Goal: Task Accomplishment & Management: Manage account settings

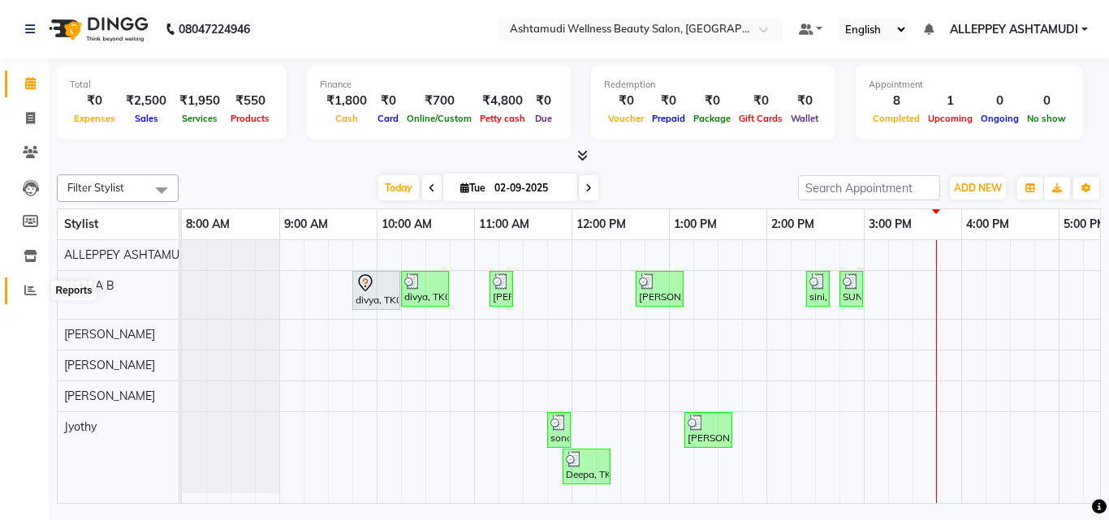
click at [37, 297] on span at bounding box center [30, 291] width 28 height 19
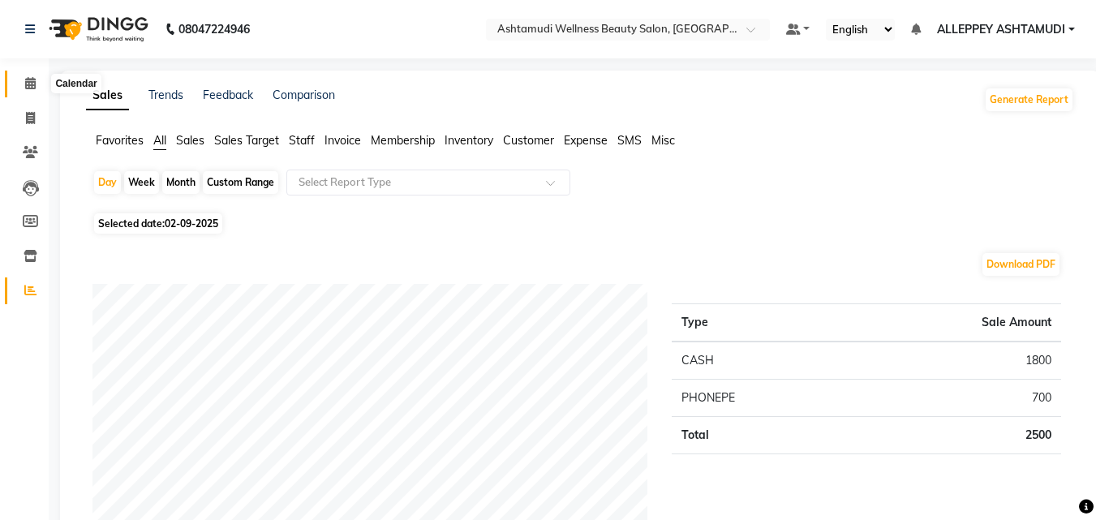
click at [32, 83] on icon at bounding box center [30, 83] width 11 height 12
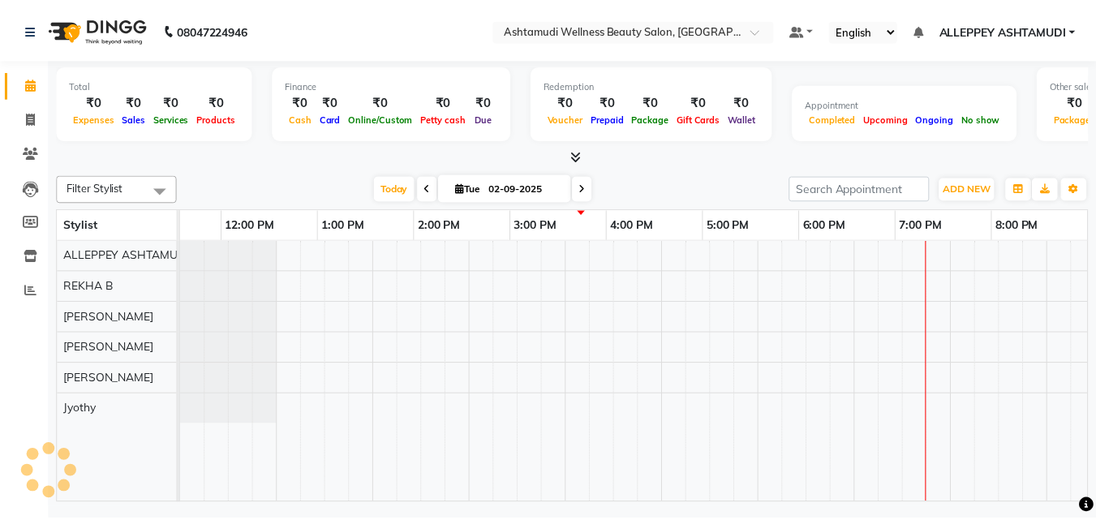
scroll to position [0, 348]
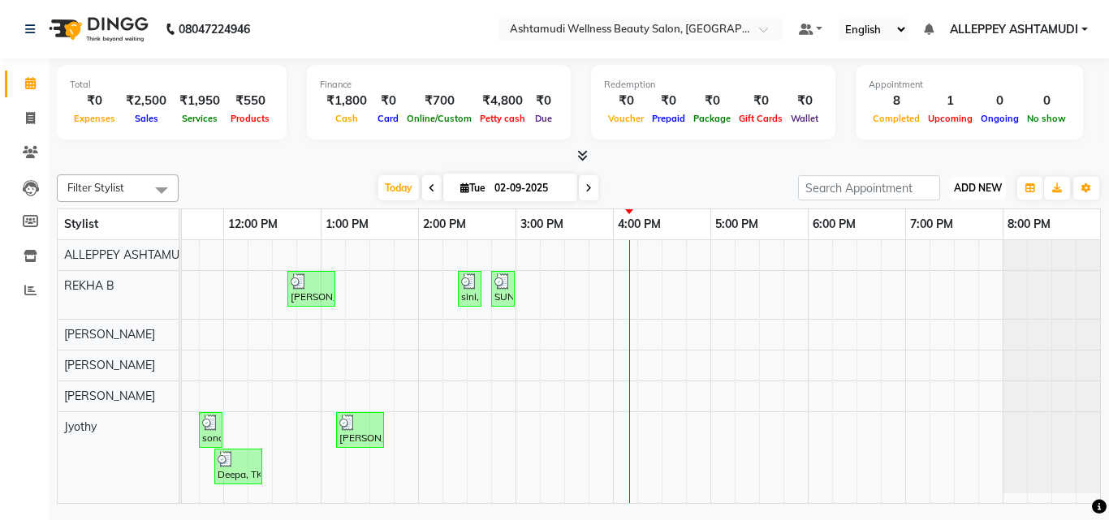
click at [979, 179] on button "ADD NEW Toggle Dropdown" at bounding box center [977, 188] width 56 height 23
click at [953, 238] on link "Add Invoice" at bounding box center [940, 240] width 128 height 21
select select "service"
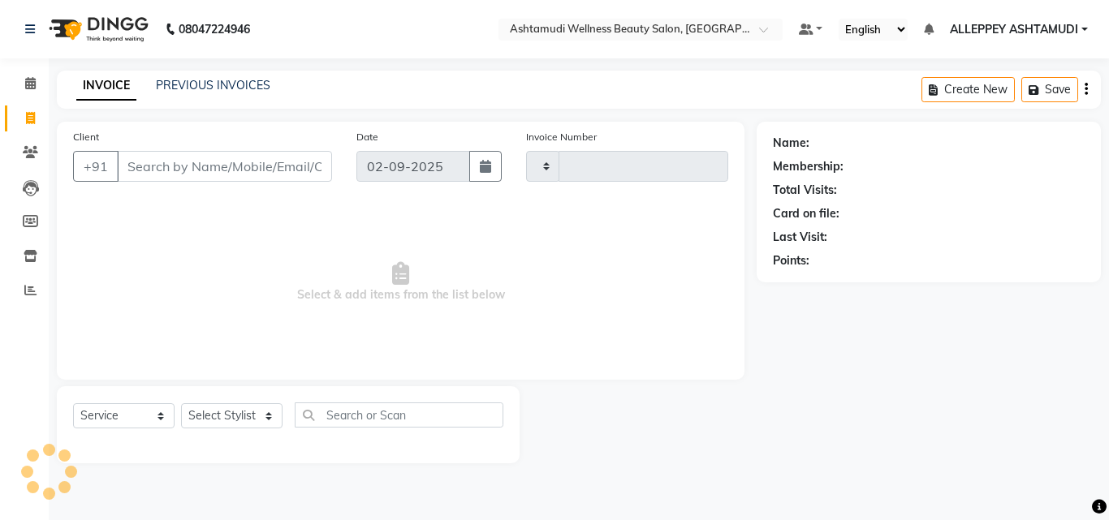
type input "1385"
select select "4626"
click at [240, 172] on input "Client" at bounding box center [224, 166] width 215 height 31
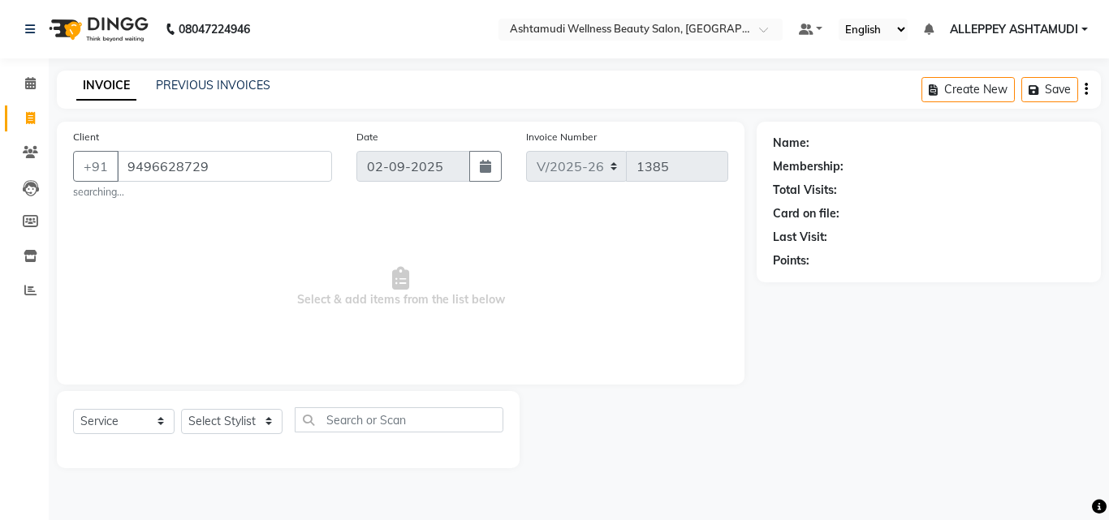
type input "9496628729"
select select "1: Object"
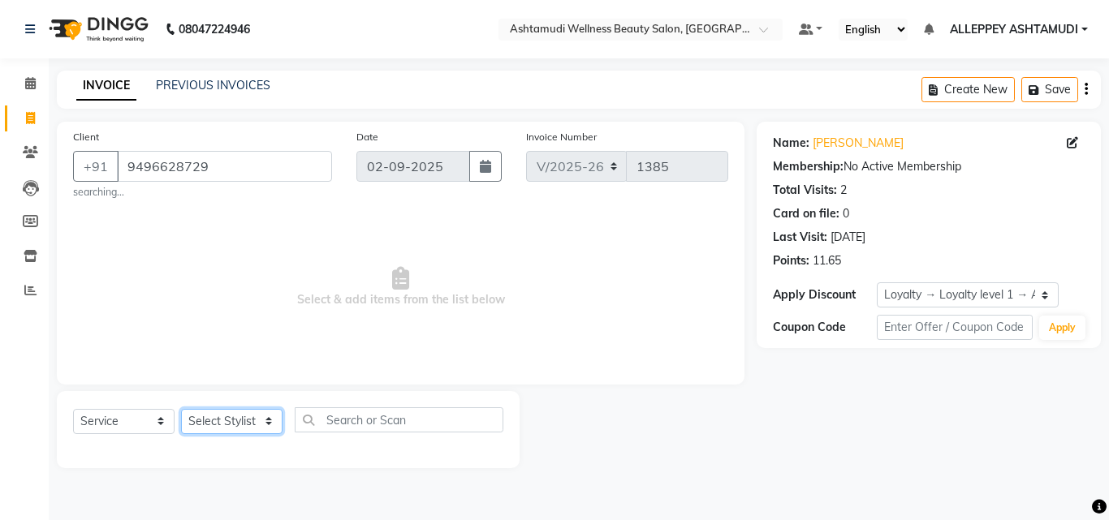
drag, startPoint x: 253, startPoint y: 416, endPoint x: 244, endPoint y: 422, distance: 10.6
click at [253, 416] on select "Select Stylist ALLEPPEY ASHTAMUDI Jyothy [PERSON_NAME] [PERSON_NAME]" at bounding box center [231, 421] width 101 height 25
select select "57585"
click at [181, 409] on select "Select Stylist ALLEPPEY ASHTAMUDI Jyothy [PERSON_NAME] [PERSON_NAME]" at bounding box center [231, 421] width 101 height 25
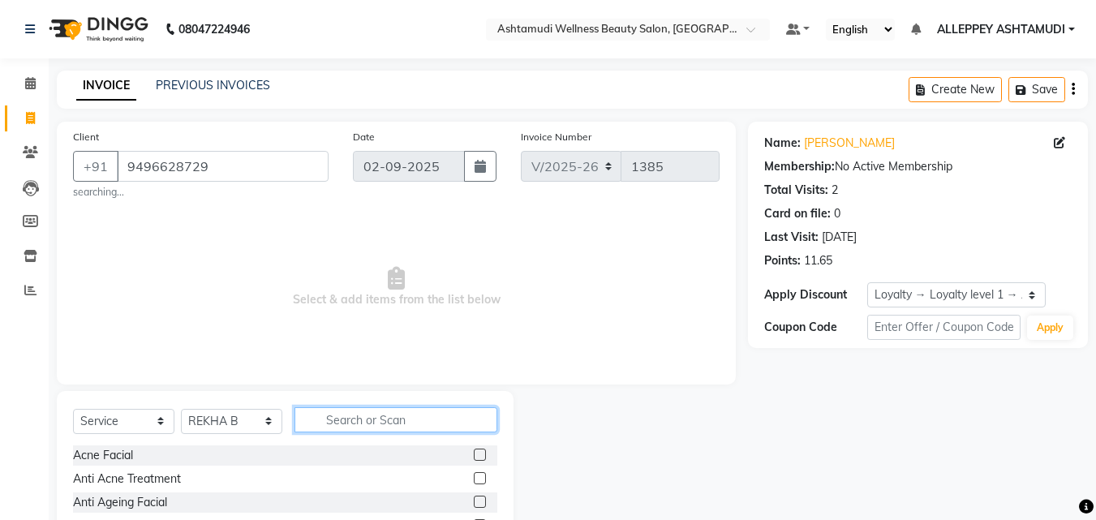
click at [350, 421] on input "text" at bounding box center [396, 419] width 203 height 25
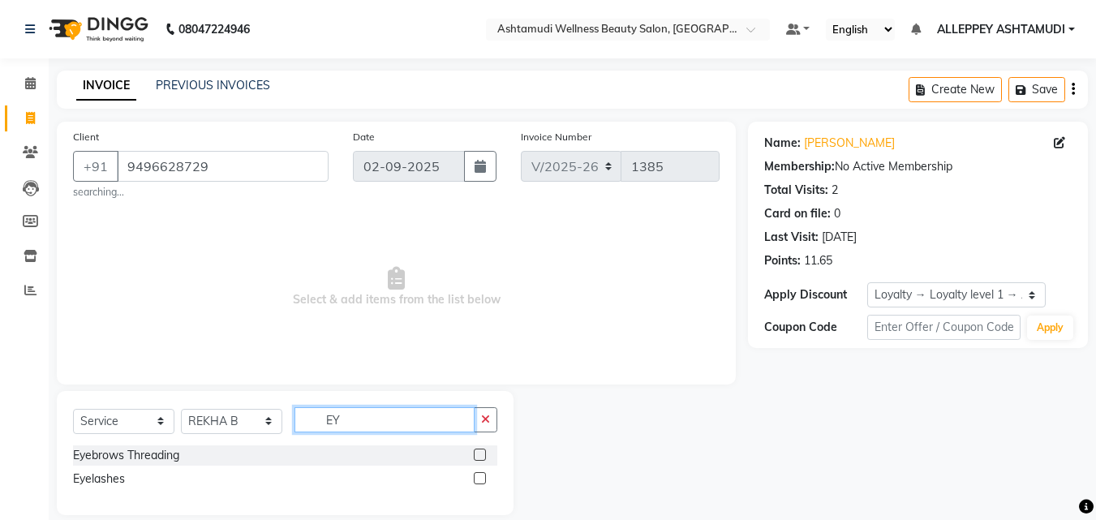
type input "EY"
click at [475, 454] on label at bounding box center [480, 455] width 12 height 12
click at [475, 454] on input "checkbox" at bounding box center [479, 455] width 11 height 11
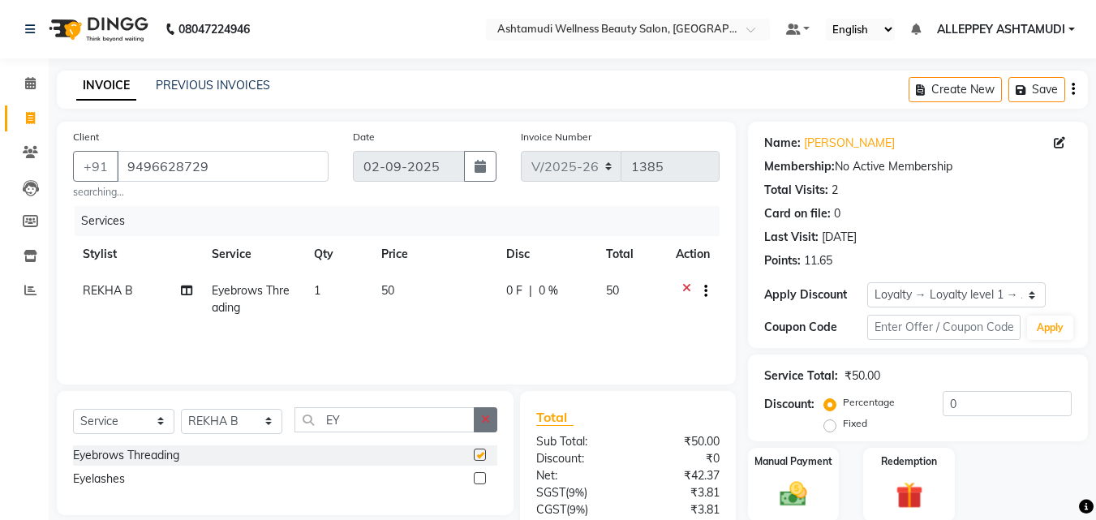
checkbox input "false"
click at [480, 429] on button "button" at bounding box center [486, 419] width 24 height 25
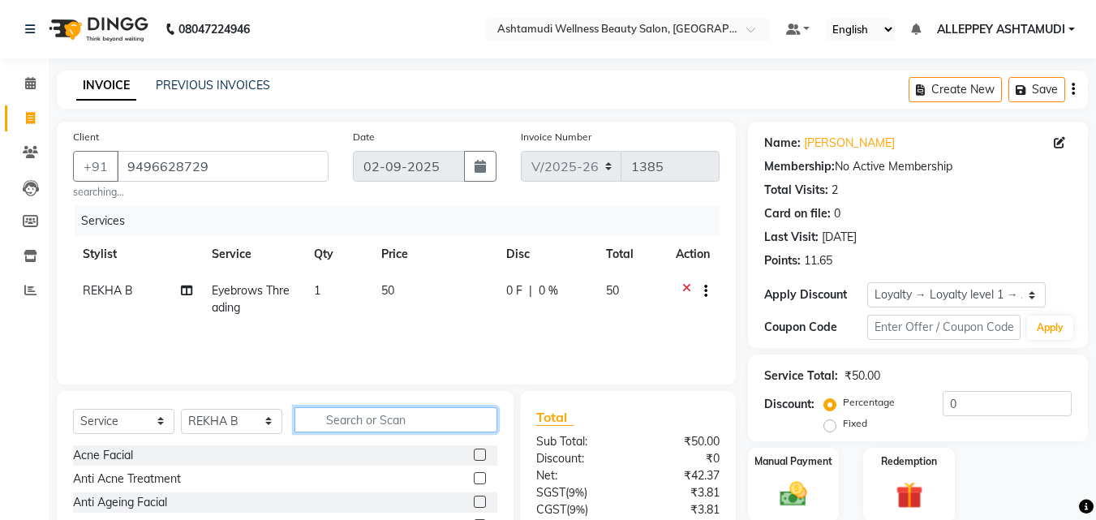
click at [444, 424] on input "text" at bounding box center [396, 419] width 203 height 25
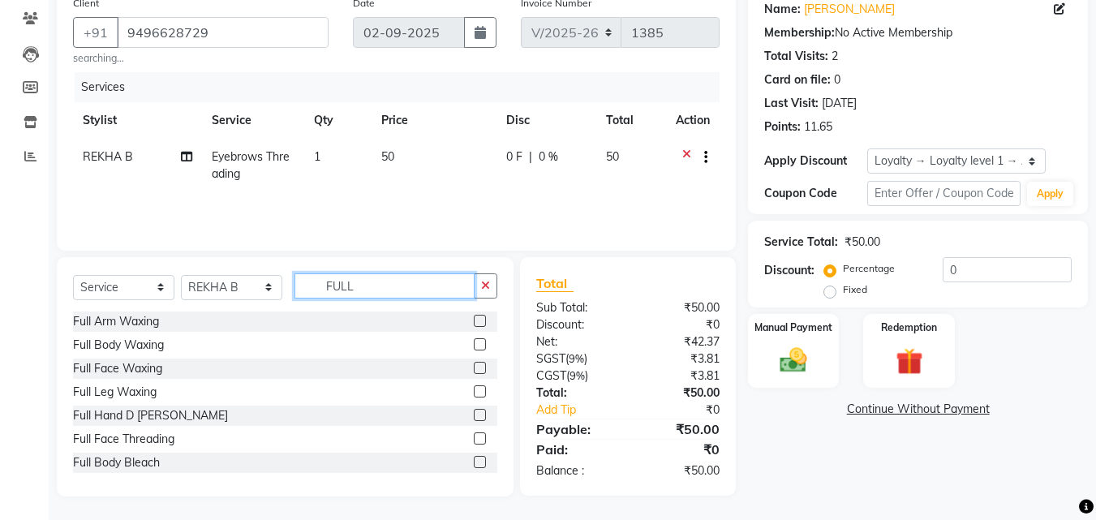
scroll to position [135, 0]
type input "FULL"
click at [474, 436] on label at bounding box center [480, 438] width 12 height 12
click at [474, 436] on input "checkbox" at bounding box center [479, 438] width 11 height 11
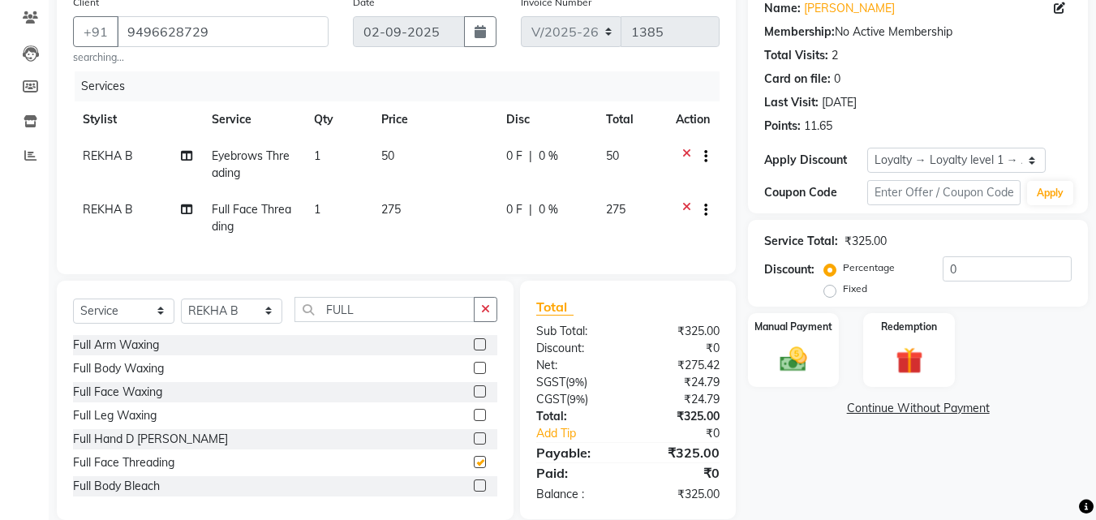
checkbox input "false"
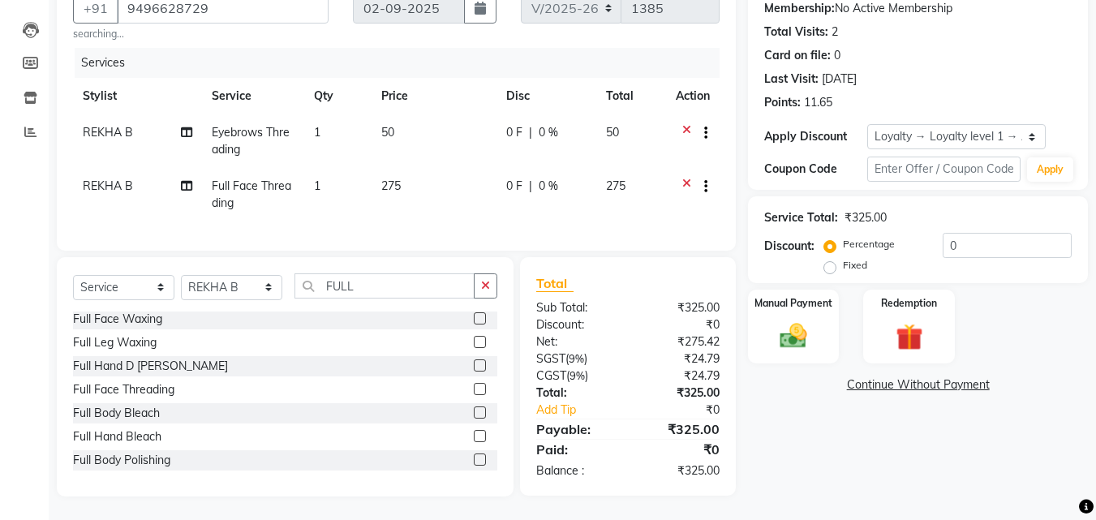
scroll to position [171, 0]
click at [797, 303] on div "Manual Payment" at bounding box center [794, 325] width 95 height 77
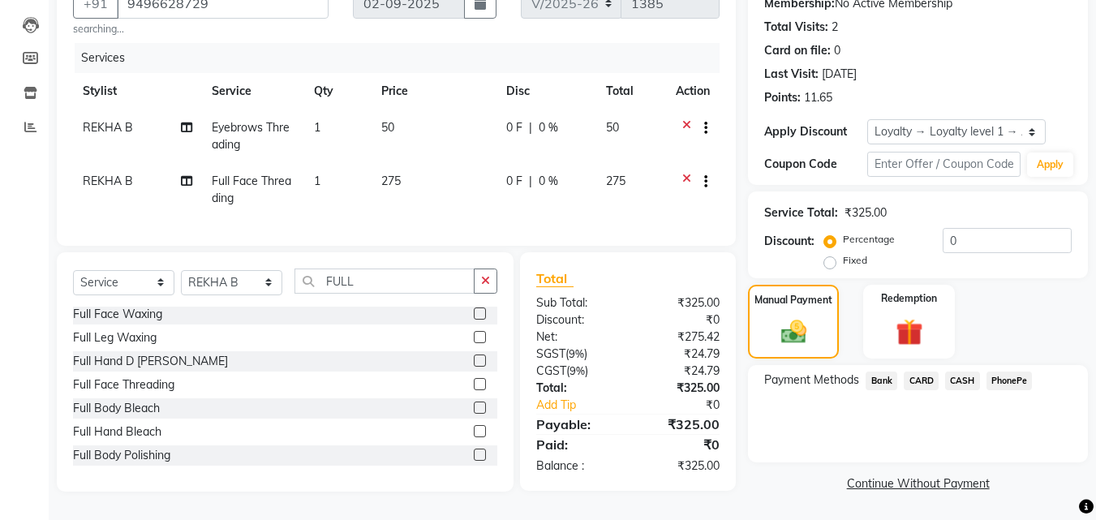
click at [965, 372] on span "CASH" at bounding box center [962, 381] width 35 height 19
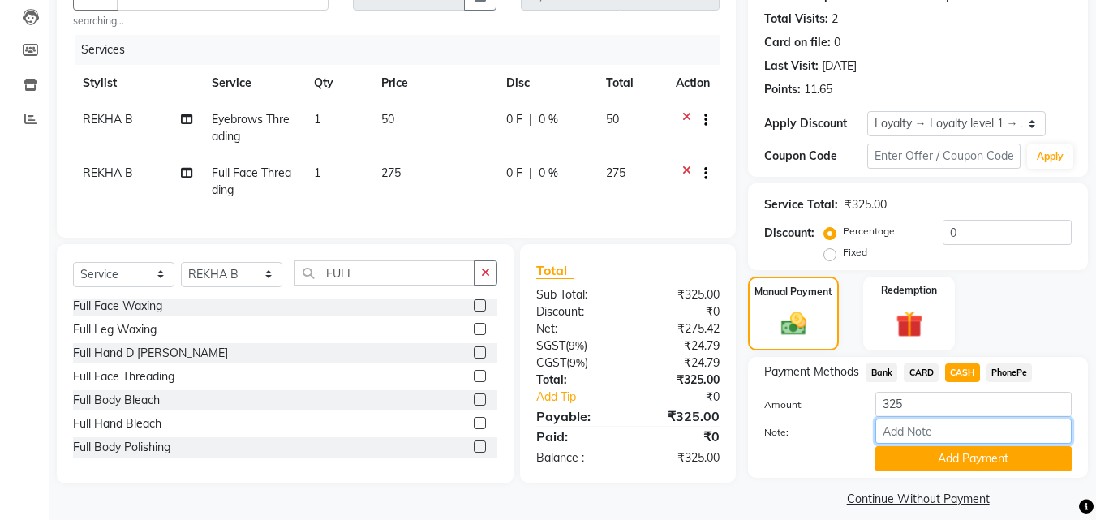
click at [959, 431] on input "Note:" at bounding box center [974, 431] width 196 height 25
type input "[PERSON_NAME]"
click at [971, 366] on span "CASH" at bounding box center [962, 373] width 35 height 19
click at [965, 372] on span "CASH" at bounding box center [962, 373] width 35 height 19
click at [975, 370] on span "CASH" at bounding box center [962, 373] width 35 height 19
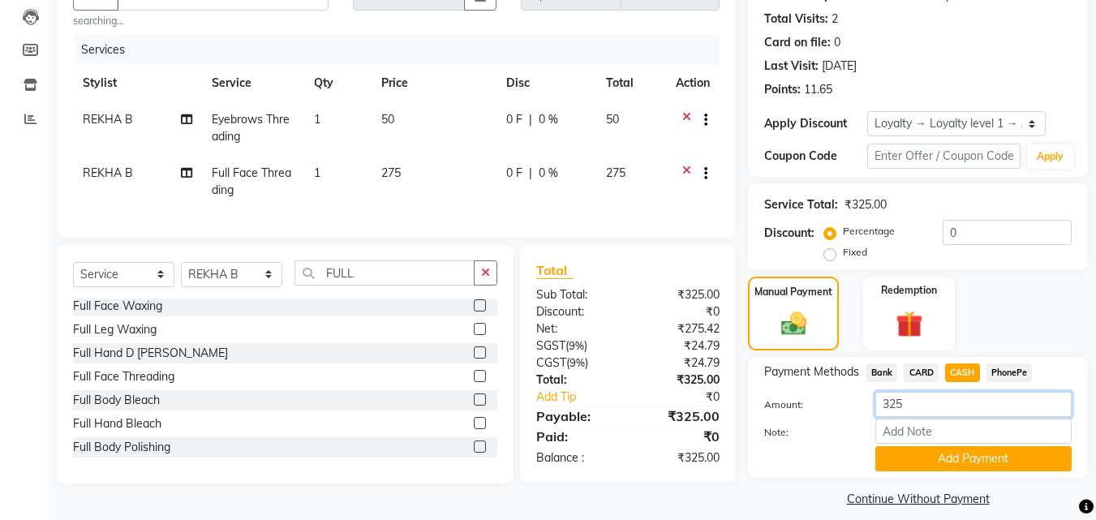
click at [918, 403] on input "325" at bounding box center [974, 404] width 196 height 25
drag, startPoint x: 969, startPoint y: 354, endPoint x: 967, endPoint y: 364, distance: 9.9
click at [969, 356] on div "Name: [PERSON_NAME] Membership: No Active Membership Total Visits: 2 Card on fi…" at bounding box center [924, 230] width 352 height 561
click at [966, 366] on span "CASH" at bounding box center [962, 373] width 35 height 19
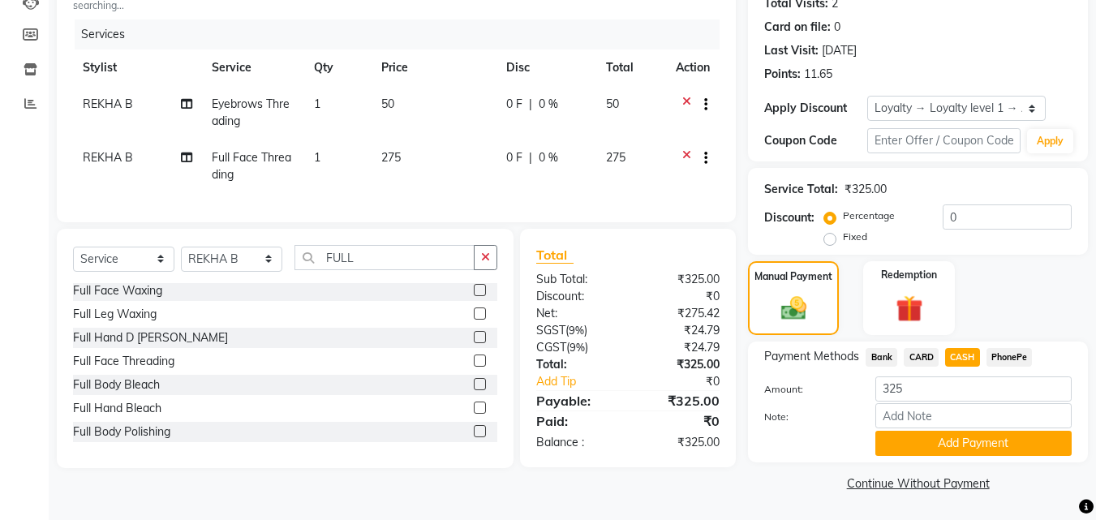
click at [922, 351] on span "CARD" at bounding box center [921, 357] width 35 height 19
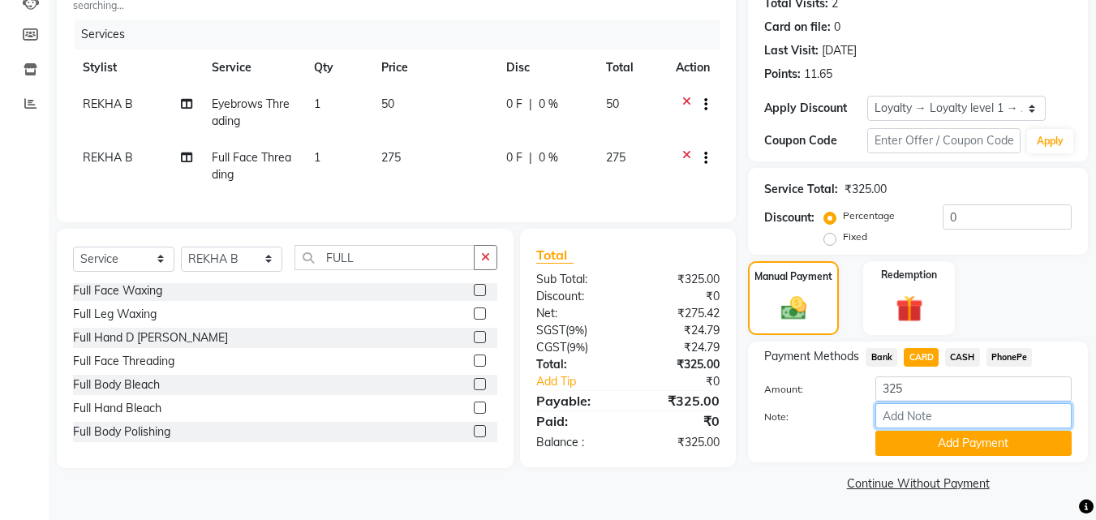
click at [911, 410] on input "Note:" at bounding box center [974, 415] width 196 height 25
type input "[PERSON_NAME]"
click at [898, 437] on button "Add Payment" at bounding box center [974, 443] width 196 height 25
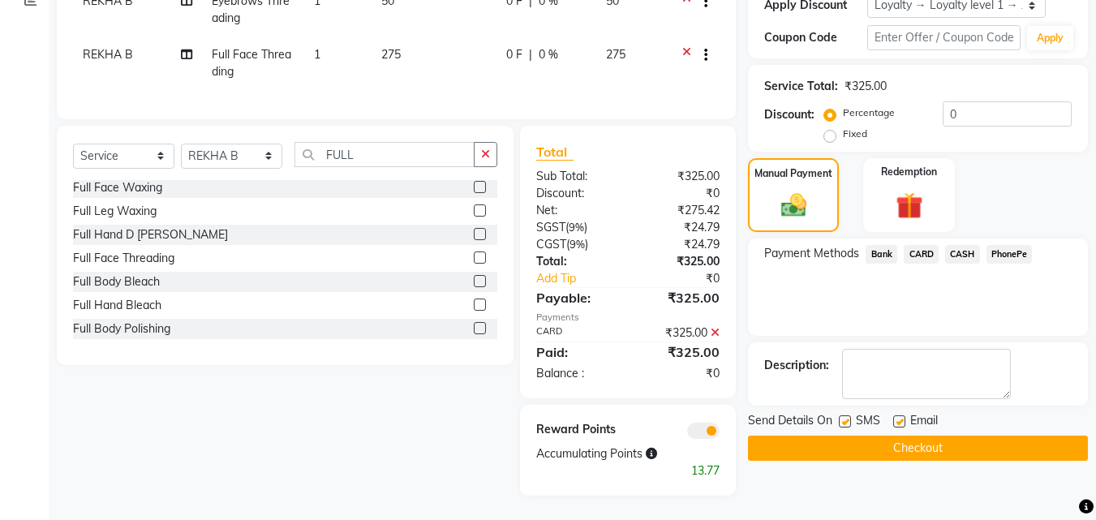
scroll to position [302, 0]
click at [717, 332] on icon at bounding box center [715, 332] width 9 height 11
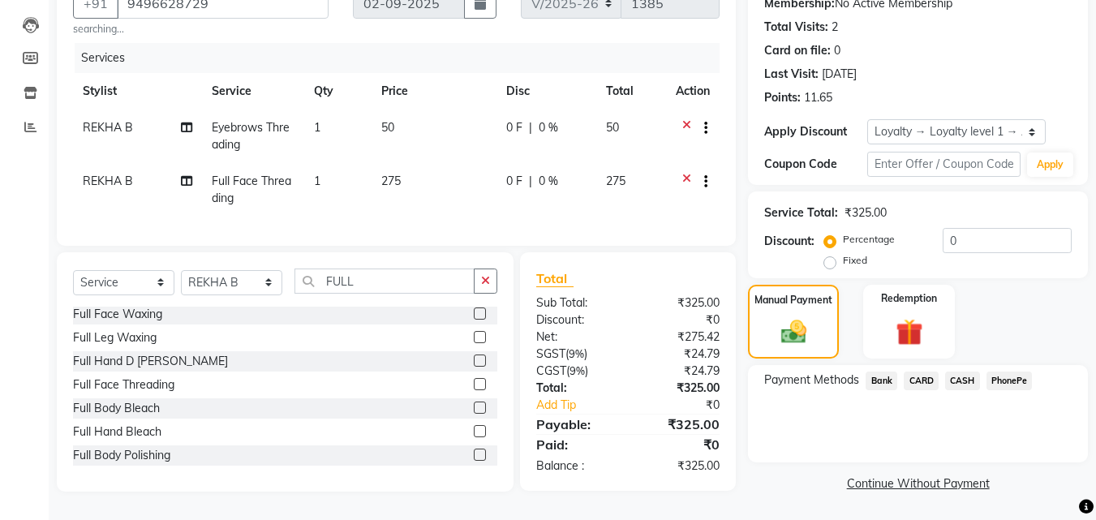
click at [993, 372] on span "PhonePe" at bounding box center [1010, 381] width 46 height 19
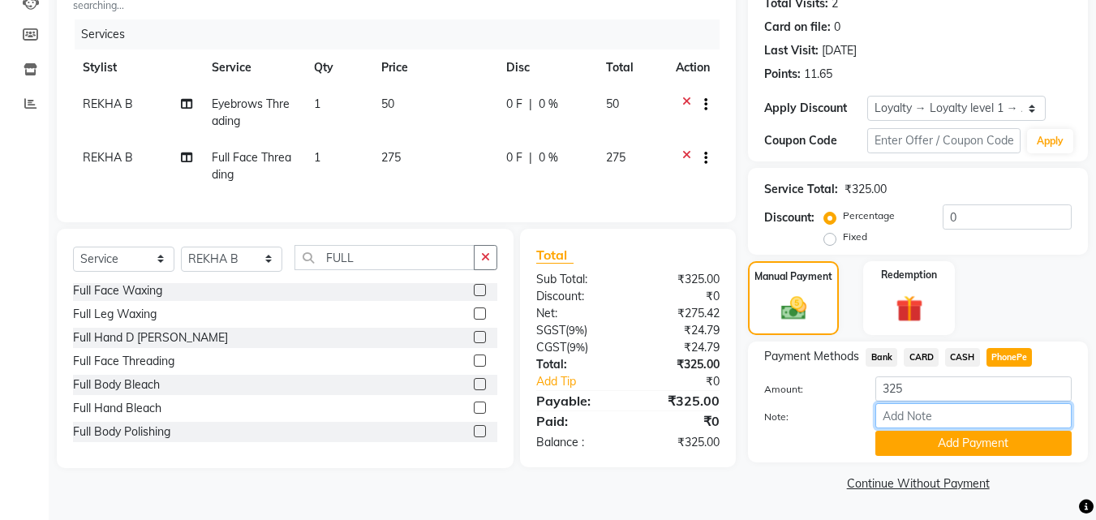
click at [900, 414] on input "Note:" at bounding box center [974, 415] width 196 height 25
type input "[PERSON_NAME]"
click at [955, 453] on button "Add Payment" at bounding box center [974, 443] width 196 height 25
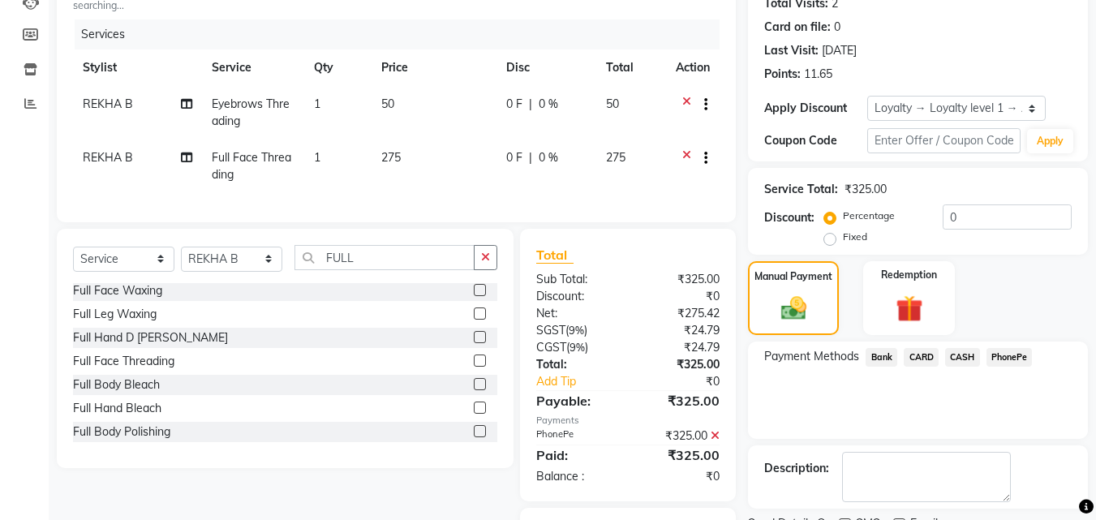
scroll to position [302, 0]
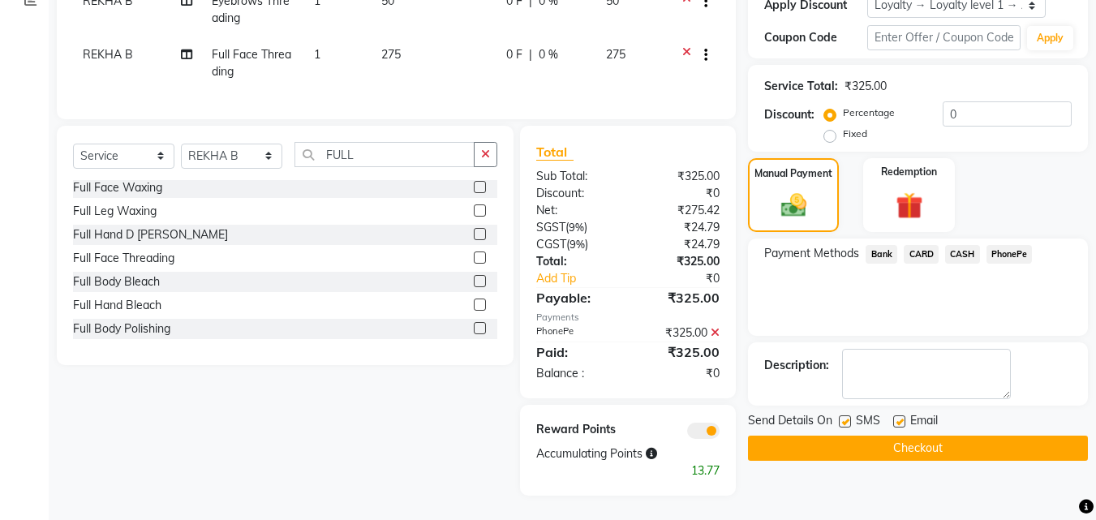
click at [894, 439] on button "Checkout" at bounding box center [918, 448] width 340 height 25
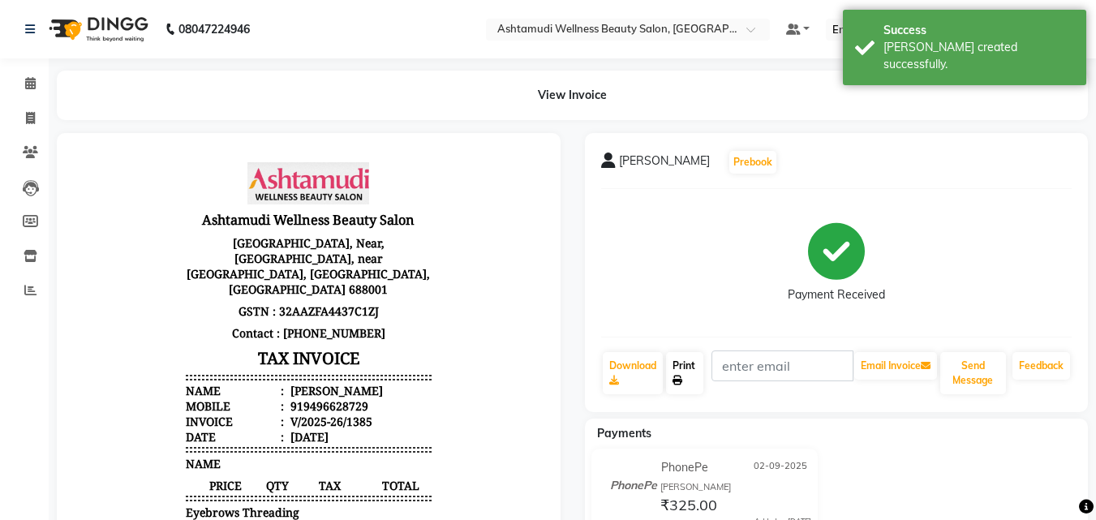
click at [691, 368] on link "Print" at bounding box center [684, 373] width 37 height 42
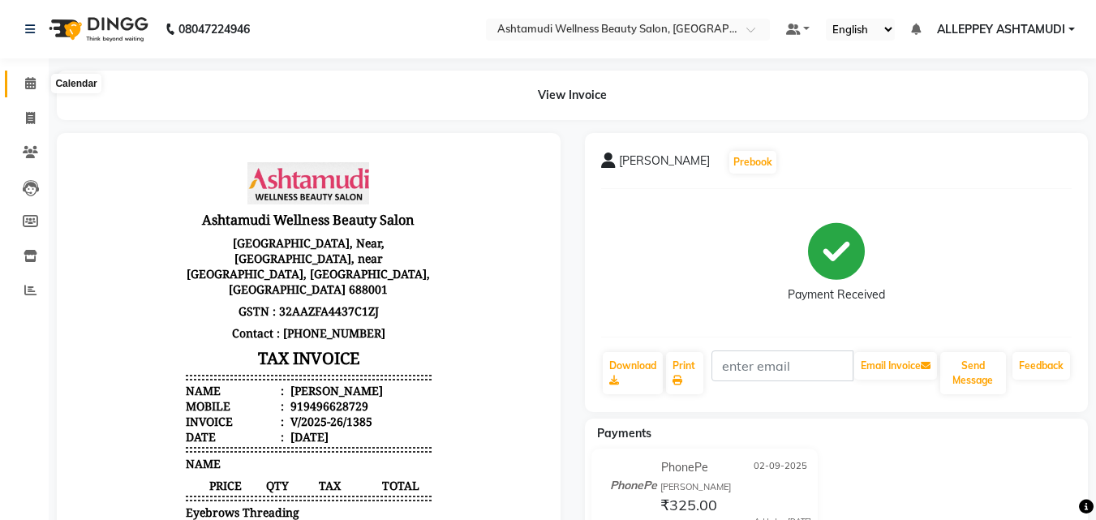
click at [40, 78] on span at bounding box center [30, 84] width 28 height 19
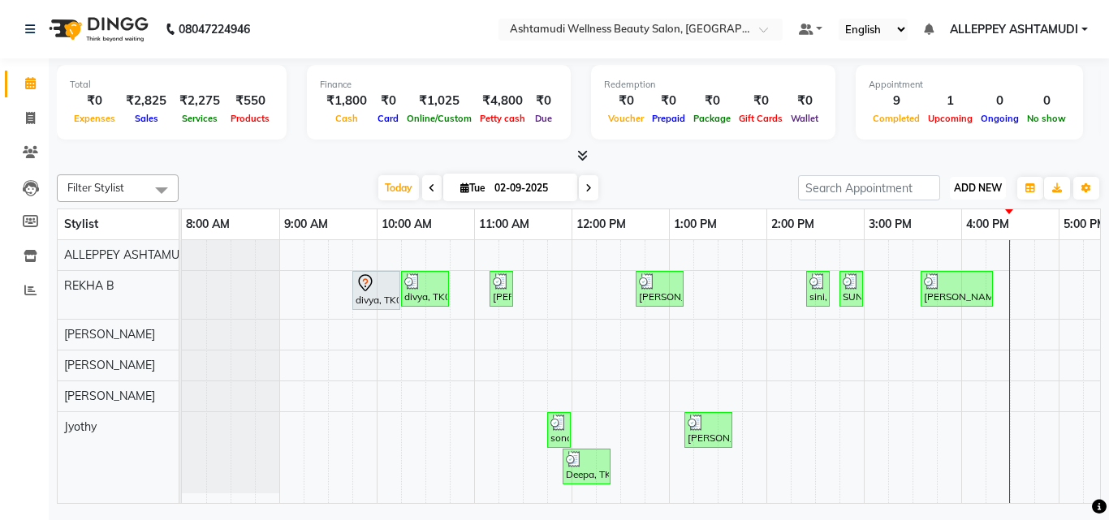
click at [959, 186] on span "ADD NEW" at bounding box center [978, 188] width 48 height 12
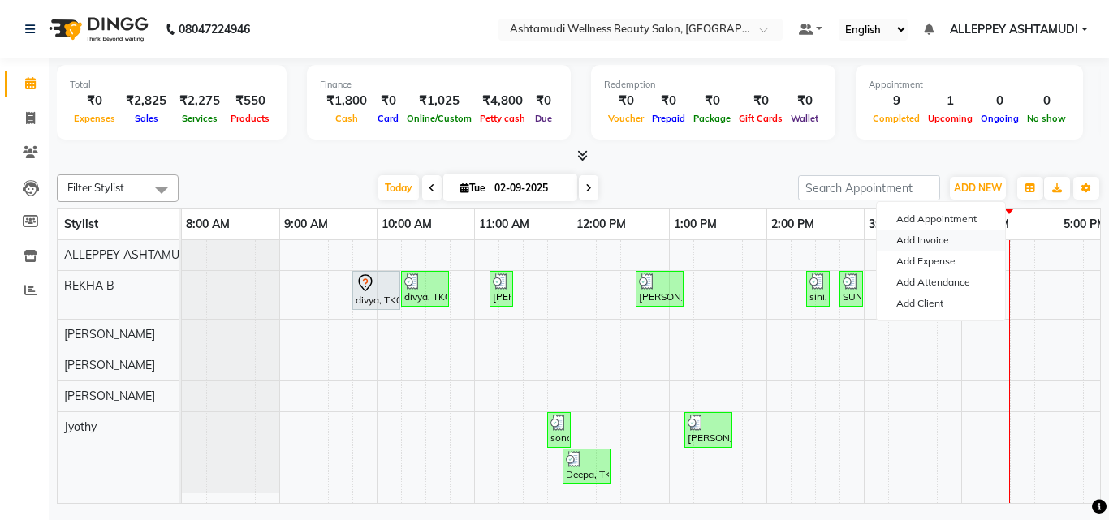
click at [930, 235] on link "Add Invoice" at bounding box center [940, 240] width 128 height 21
select select "service"
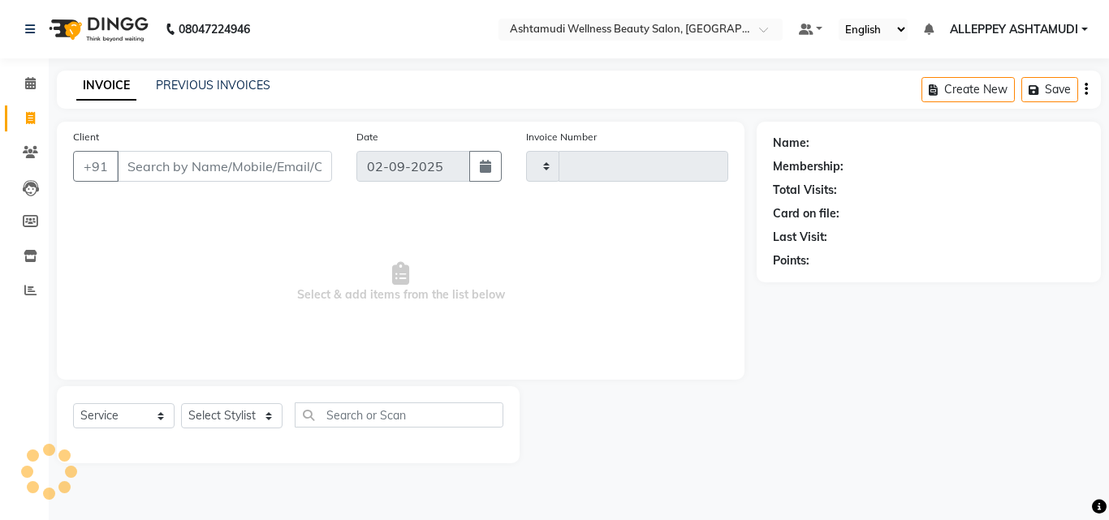
click at [207, 169] on input "Client" at bounding box center [224, 166] width 215 height 31
type input "1386"
select select "4626"
drag, startPoint x: 235, startPoint y: 420, endPoint x: 235, endPoint y: 403, distance: 16.2
click at [235, 420] on select "Select Stylist ALLEPPEY ASHTAMUDI Jyothy [PERSON_NAME] [PERSON_NAME]" at bounding box center [231, 415] width 101 height 25
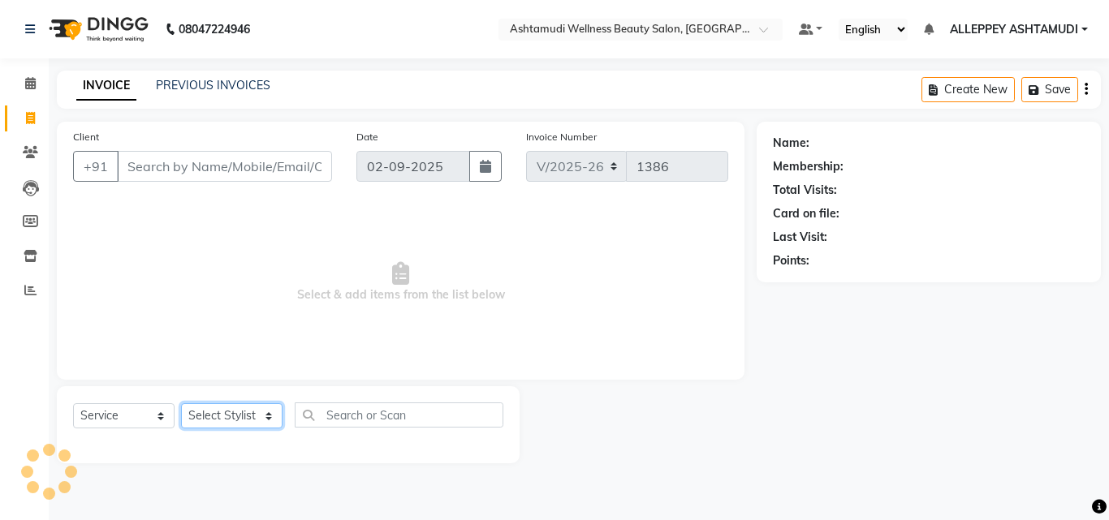
select select "57585"
click at [181, 403] on select "Select Stylist ALLEPPEY ASHTAMUDI Jyothy [PERSON_NAME] [PERSON_NAME]" at bounding box center [231, 415] width 101 height 25
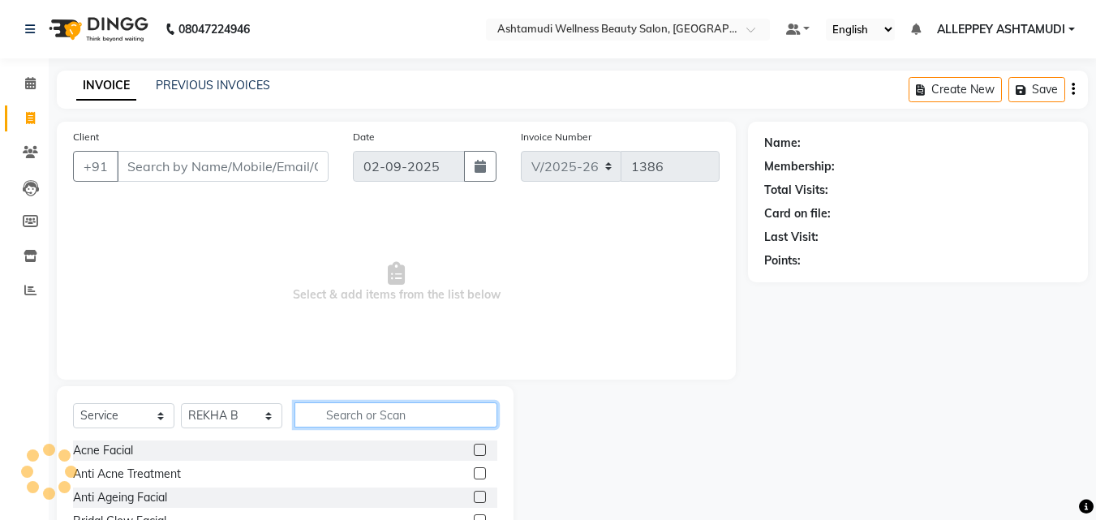
click at [360, 427] on input "text" at bounding box center [396, 415] width 203 height 25
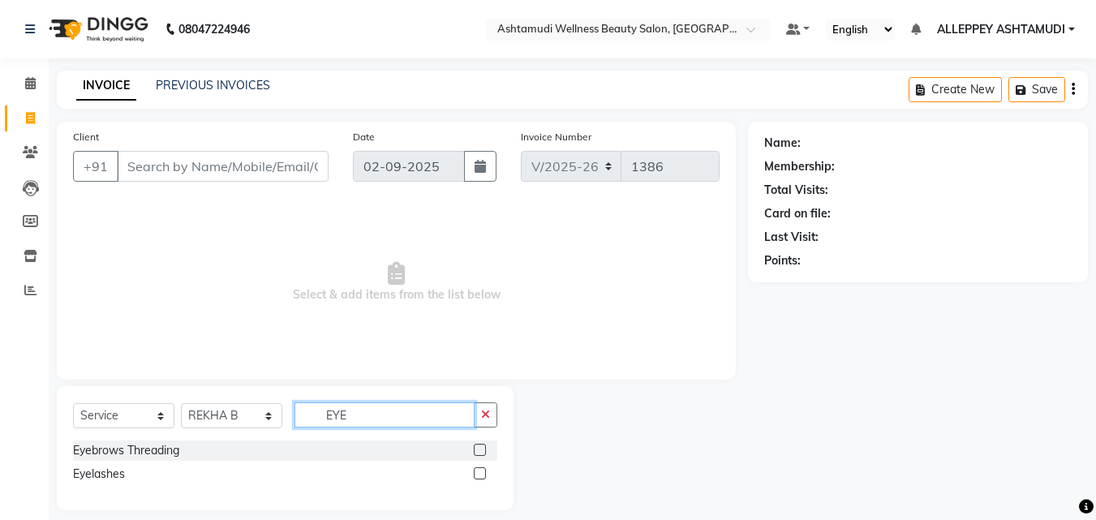
type input "EYE"
click at [479, 449] on label at bounding box center [480, 450] width 12 height 12
click at [479, 449] on input "checkbox" at bounding box center [479, 451] width 11 height 11
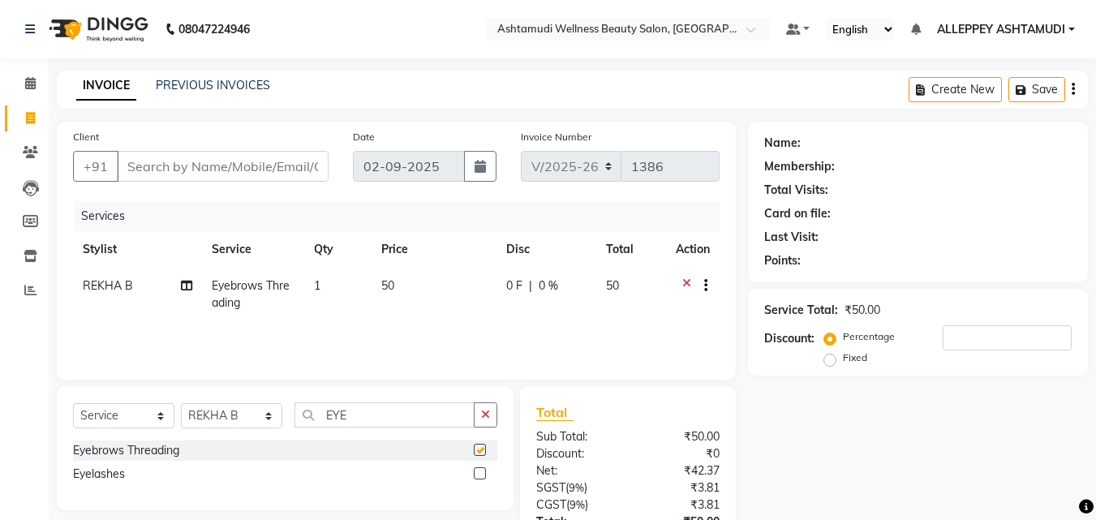
checkbox input "false"
click at [205, 161] on input "Client" at bounding box center [223, 166] width 212 height 31
type input "7"
type input "0"
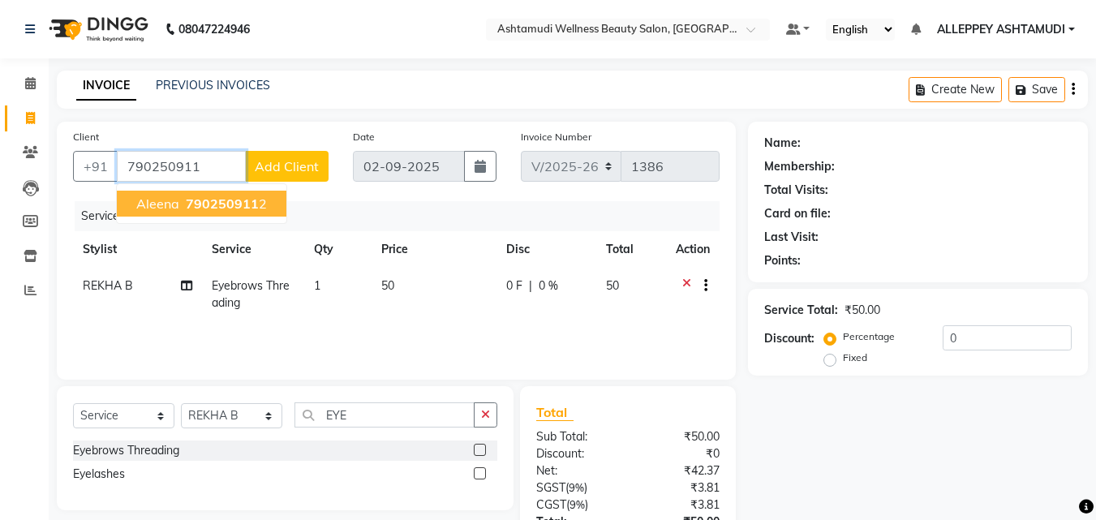
click at [239, 212] on button "Aleena 790250911 2" at bounding box center [202, 204] width 170 height 26
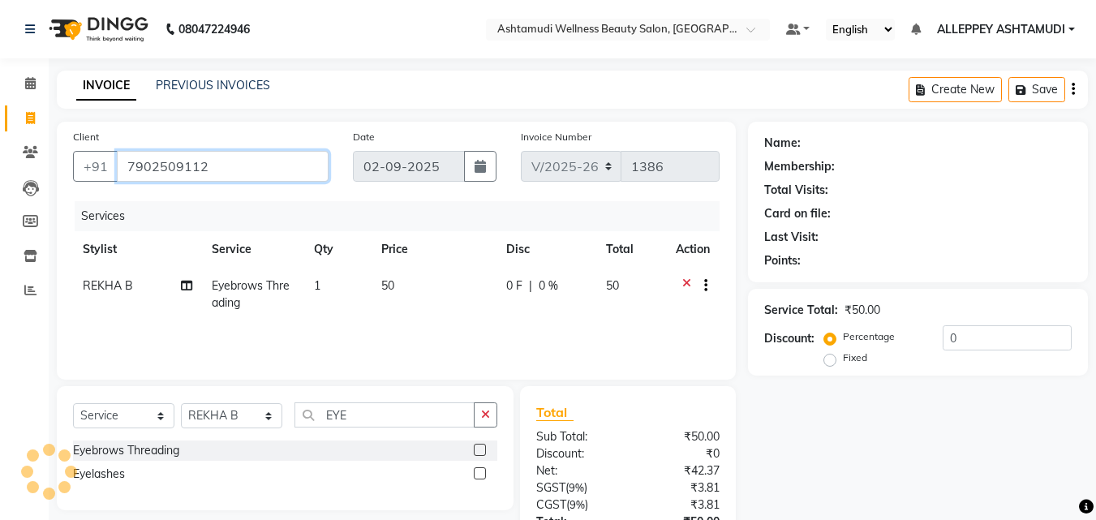
type input "7902509112"
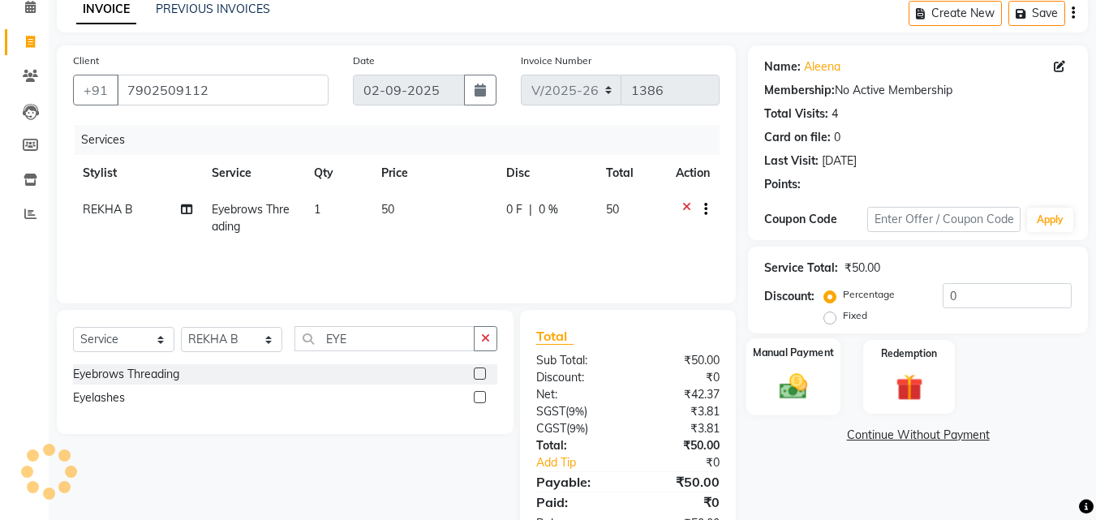
scroll to position [129, 0]
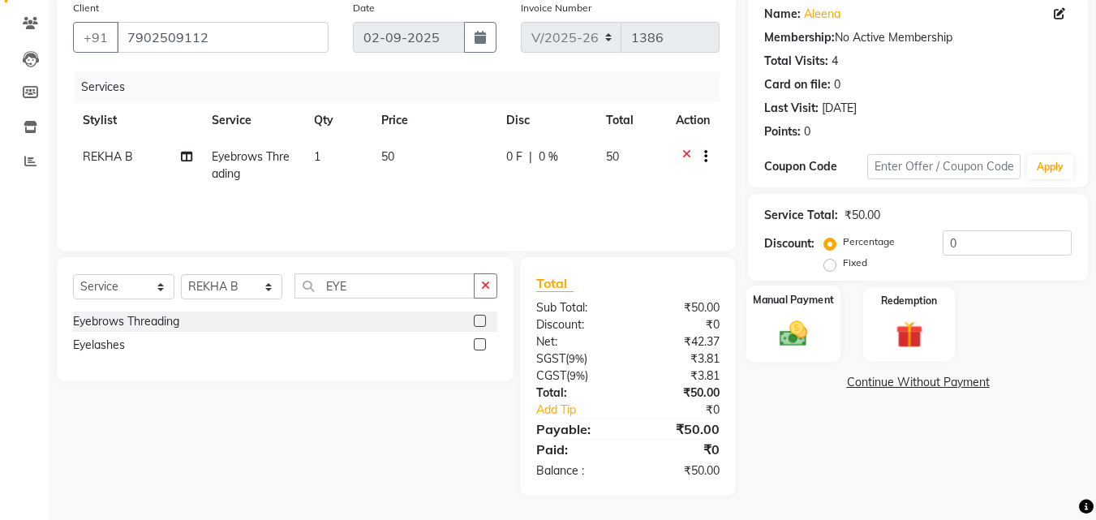
click at [799, 332] on img at bounding box center [793, 333] width 45 height 32
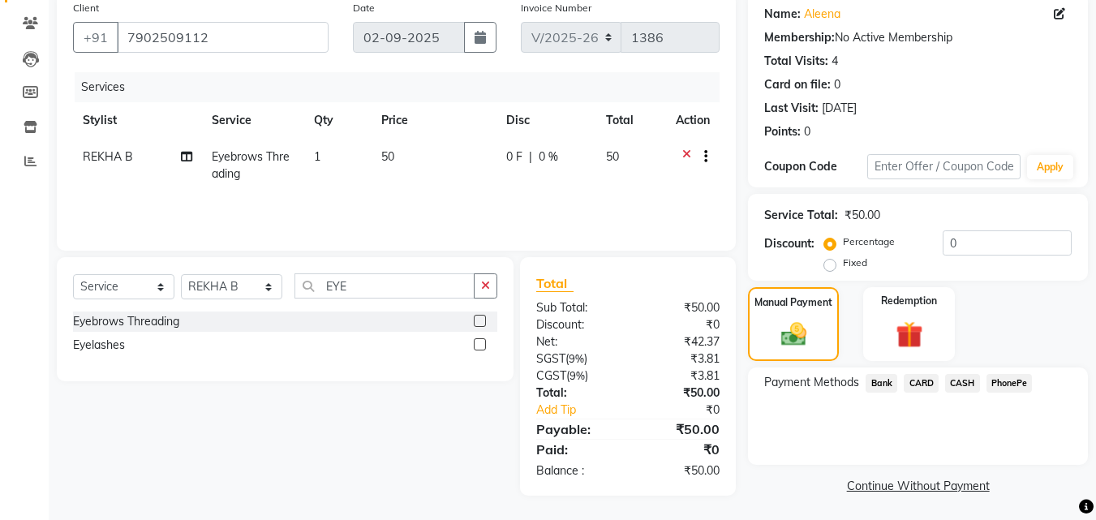
click at [961, 381] on span "CASH" at bounding box center [962, 383] width 35 height 19
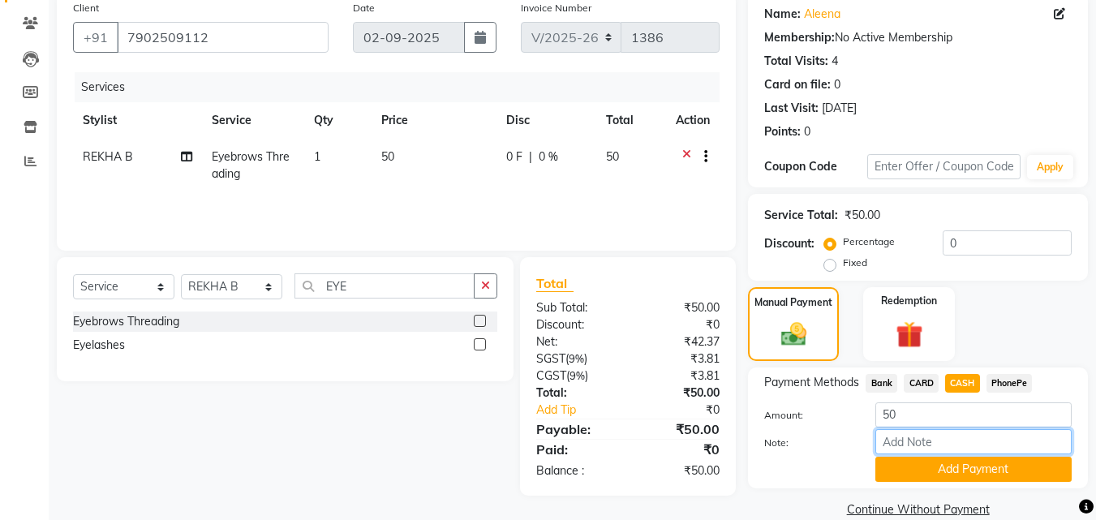
click at [926, 447] on input "Note:" at bounding box center [974, 441] width 196 height 25
type input "[PERSON_NAME]"
click at [966, 474] on button "Add Payment" at bounding box center [974, 469] width 196 height 25
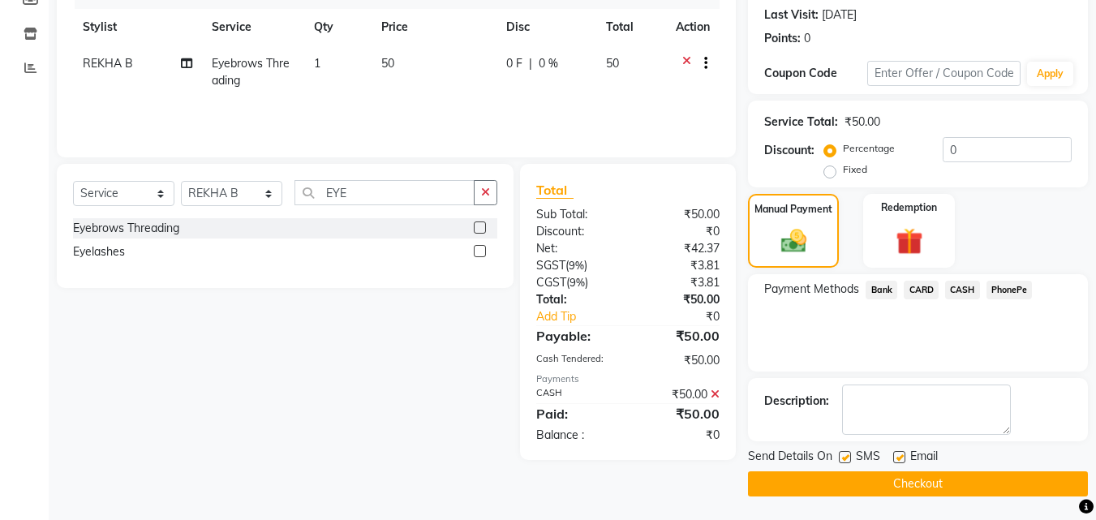
scroll to position [223, 0]
click at [885, 488] on button "Checkout" at bounding box center [918, 483] width 340 height 25
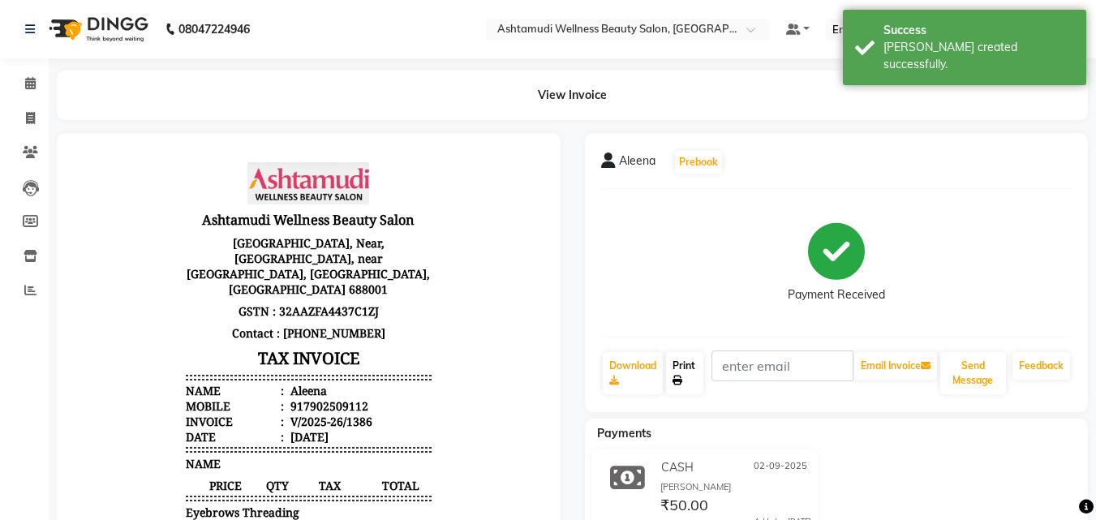
click at [693, 379] on link "Print" at bounding box center [684, 373] width 37 height 42
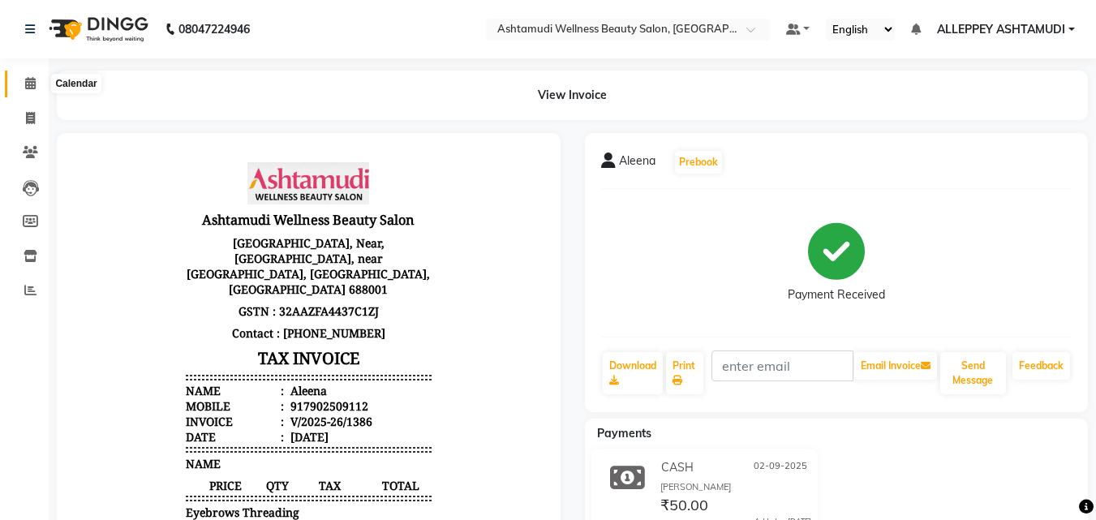
click at [37, 80] on span at bounding box center [30, 84] width 28 height 19
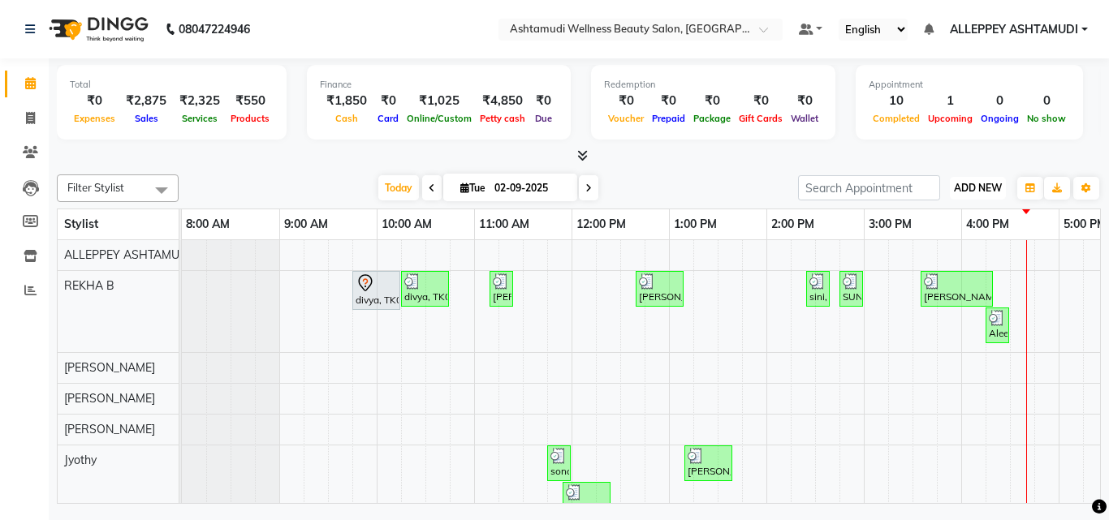
click at [974, 189] on span "ADD NEW" at bounding box center [978, 188] width 48 height 12
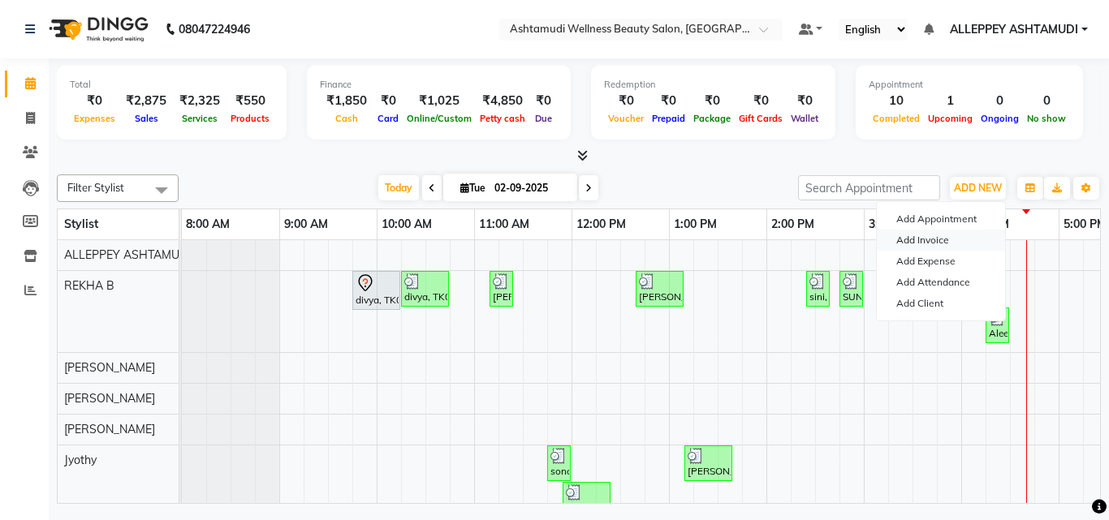
click at [951, 235] on link "Add Invoice" at bounding box center [940, 240] width 128 height 21
select select "4626"
select select "service"
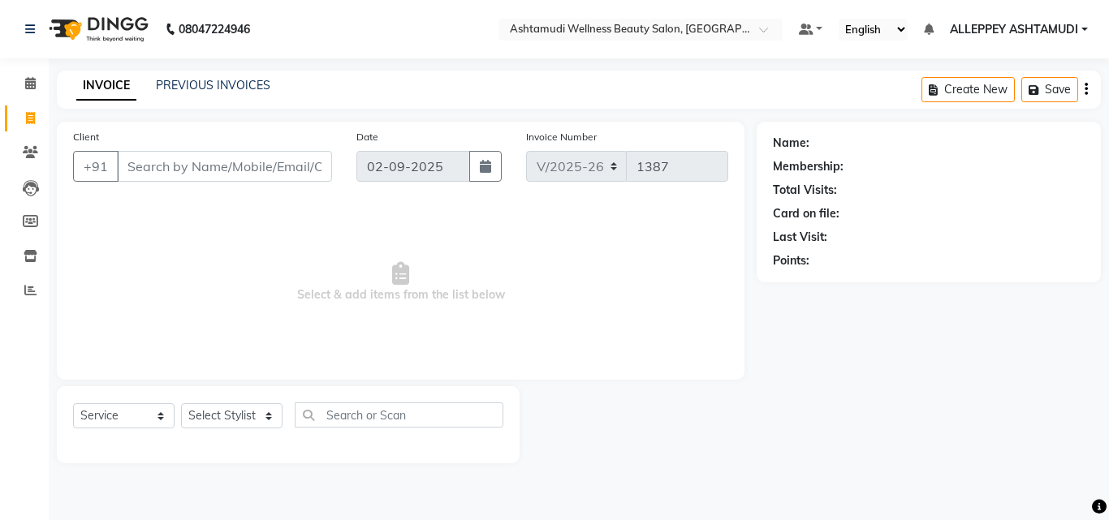
click at [265, 165] on input "Client" at bounding box center [224, 166] width 215 height 31
type input "8078044674"
click at [270, 165] on span "Add Client" at bounding box center [290, 166] width 64 height 16
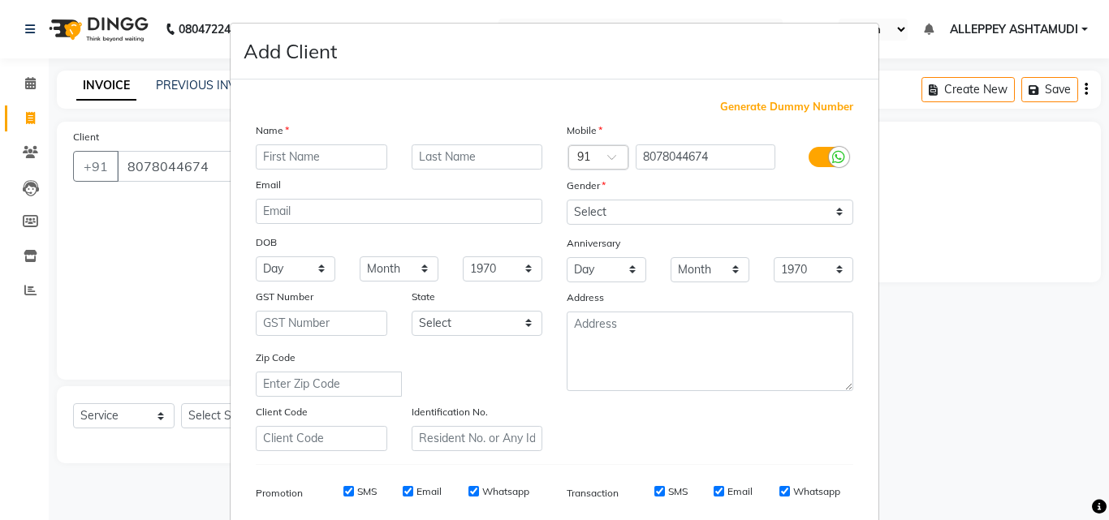
click at [313, 156] on input "text" at bounding box center [321, 156] width 131 height 25
type input "[PERSON_NAME]"
drag, startPoint x: 571, startPoint y: 208, endPoint x: 579, endPoint y: 220, distance: 14.6
click at [571, 208] on select "Select [DEMOGRAPHIC_DATA] [DEMOGRAPHIC_DATA] Other Prefer Not To Say" at bounding box center [709, 212] width 286 height 25
select select "[DEMOGRAPHIC_DATA]"
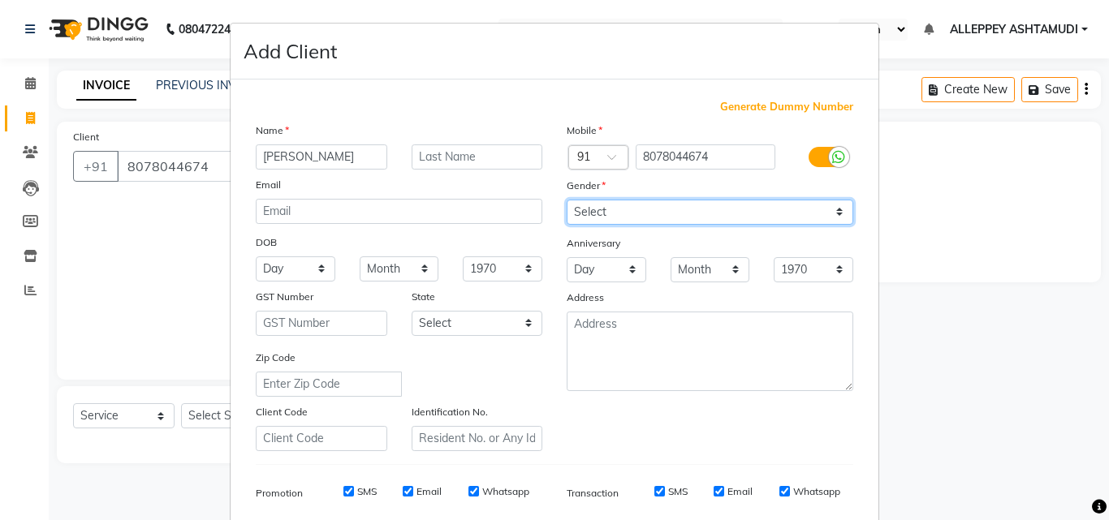
click at [566, 200] on select "Select [DEMOGRAPHIC_DATA] [DEMOGRAPHIC_DATA] Other Prefer Not To Say" at bounding box center [709, 212] width 286 height 25
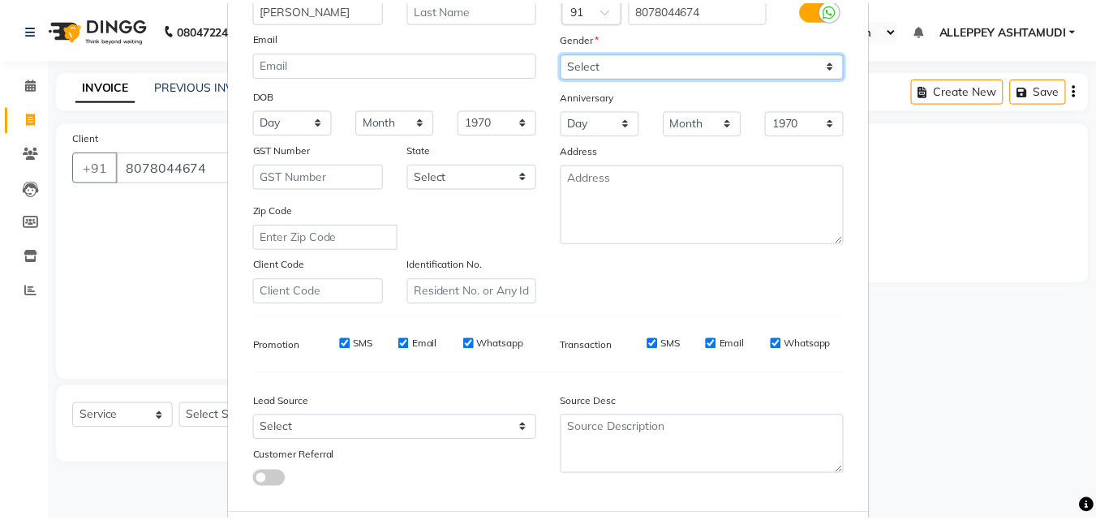
scroll to position [229, 0]
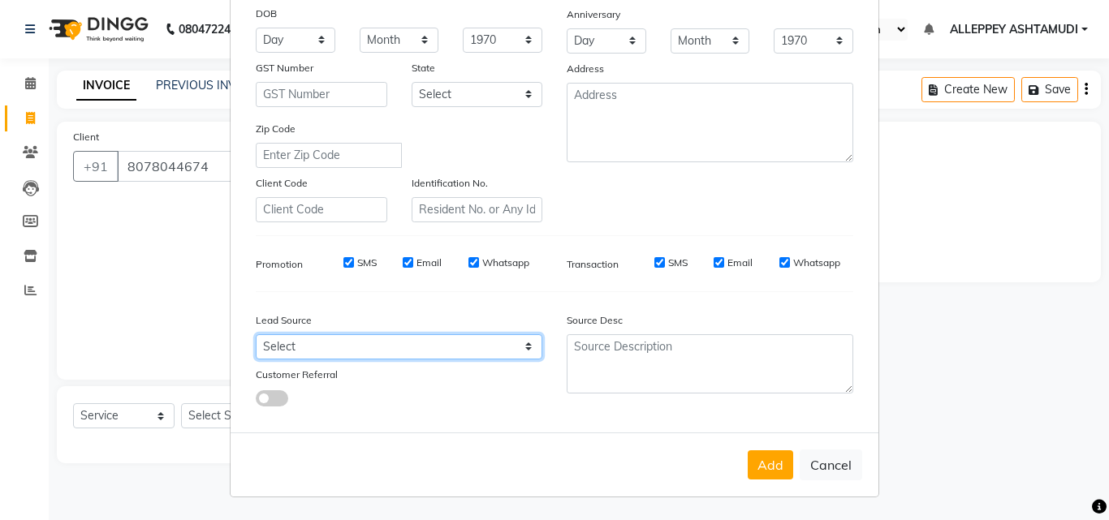
click at [295, 338] on select "Select Walk-in Referral Internet Friend Word of Mouth Advertisement Facebook Ju…" at bounding box center [399, 346] width 286 height 25
select select "31316"
click at [256, 334] on select "Select Walk-in Referral Internet Friend Word of Mouth Advertisement Facebook Ju…" at bounding box center [399, 346] width 286 height 25
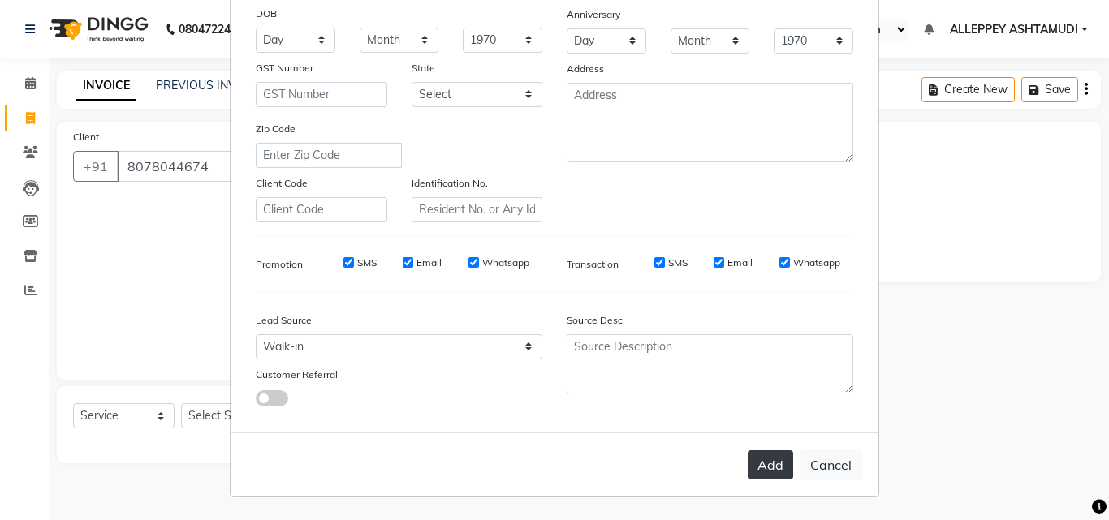
click at [767, 466] on button "Add" at bounding box center [769, 464] width 45 height 29
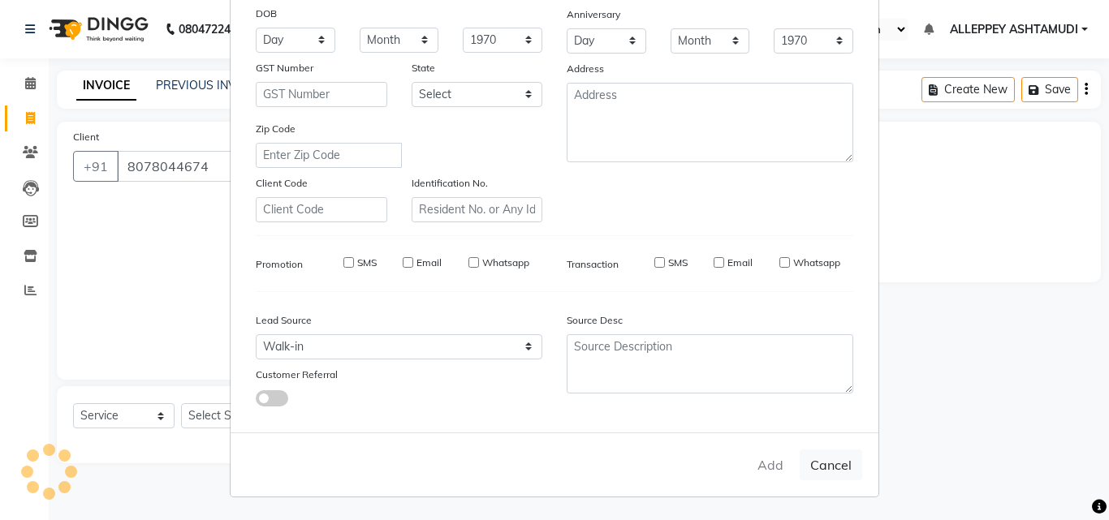
select select
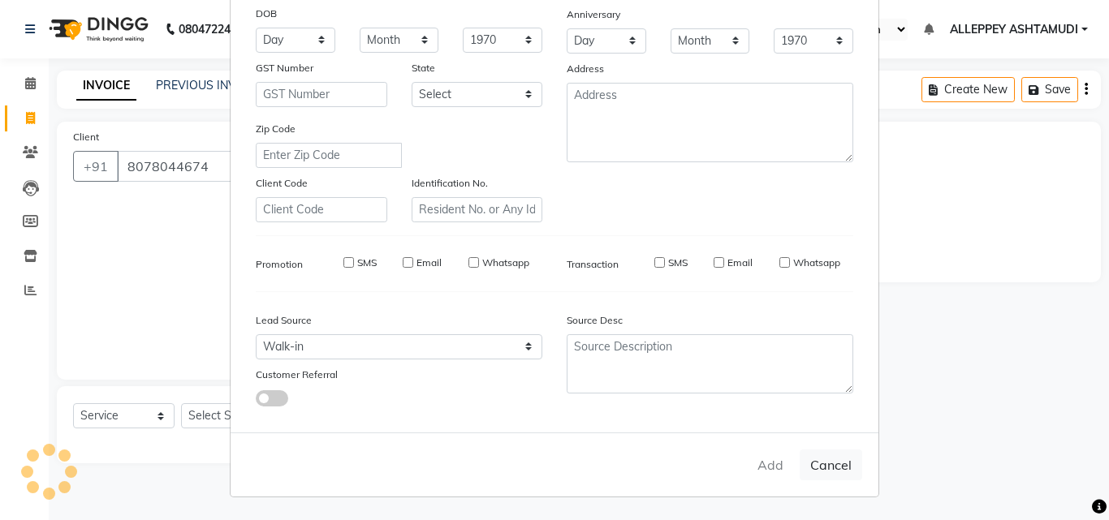
select select
checkbox input "false"
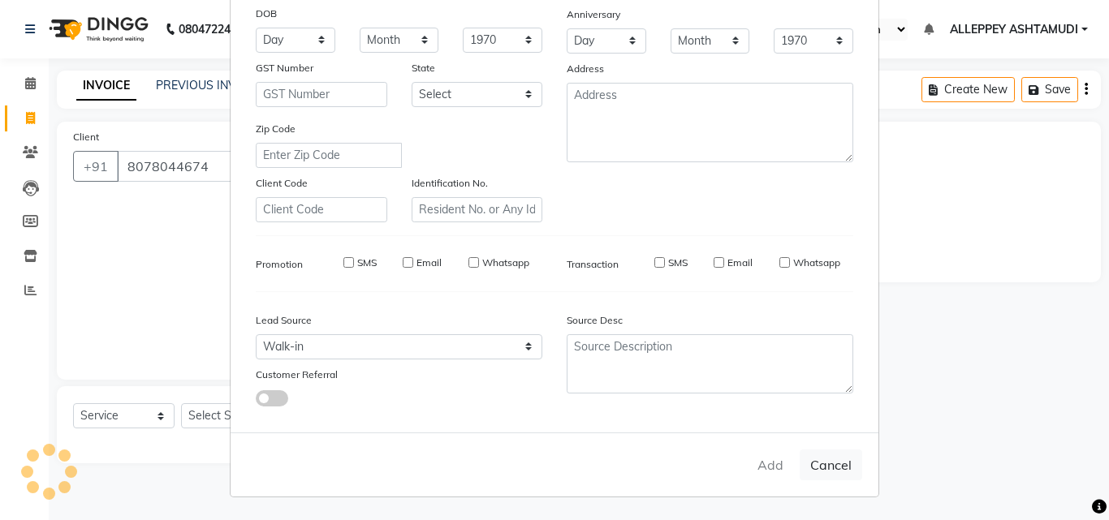
checkbox input "false"
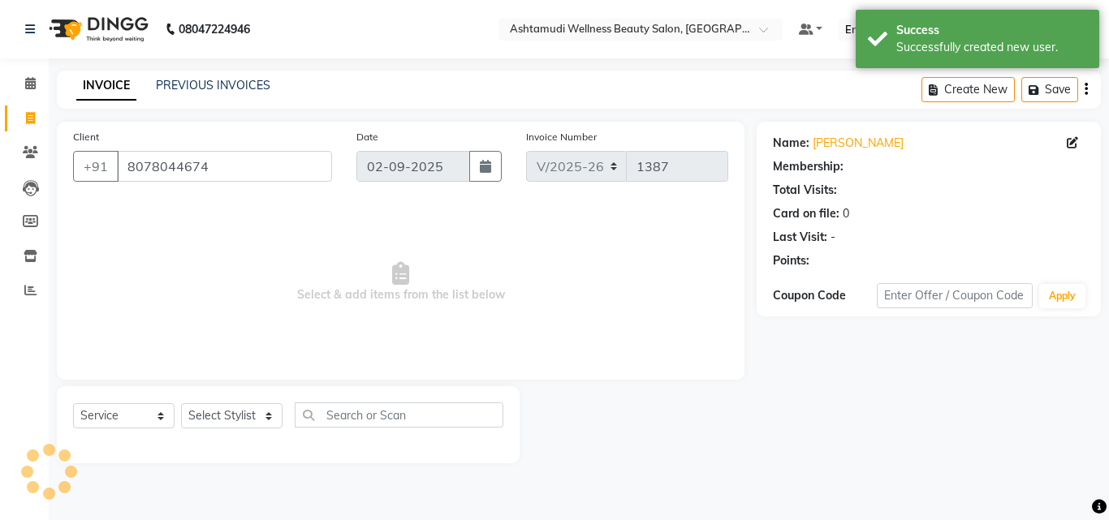
select select "1: Object"
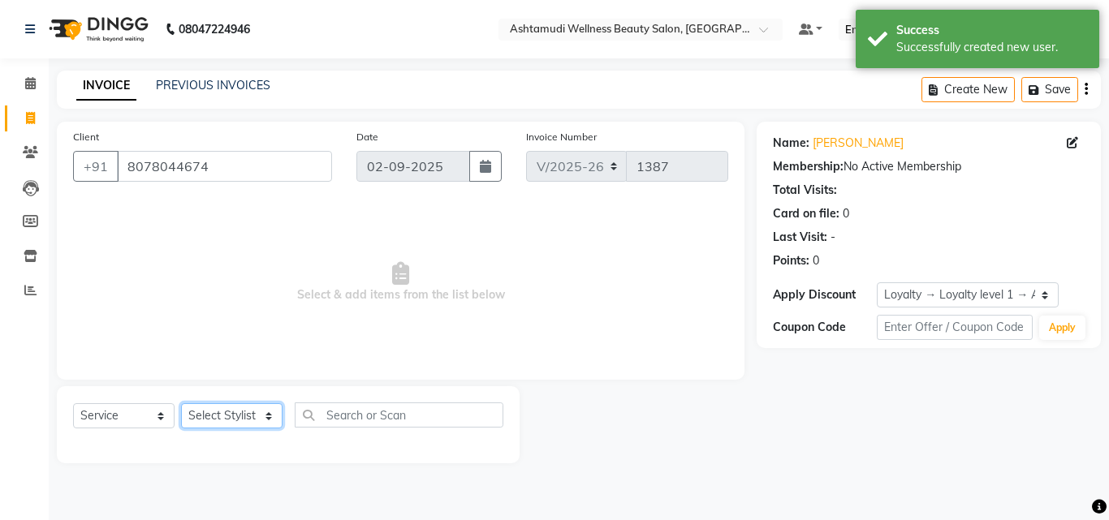
drag, startPoint x: 226, startPoint y: 416, endPoint x: 226, endPoint y: 405, distance: 11.4
click at [226, 416] on select "Select Stylist ALLEPPEY ASHTAMUDI Jyothy [PERSON_NAME] [PERSON_NAME]" at bounding box center [231, 415] width 101 height 25
select select "57585"
click at [181, 403] on select "Select Stylist ALLEPPEY ASHTAMUDI Jyothy [PERSON_NAME] [PERSON_NAME]" at bounding box center [231, 415] width 101 height 25
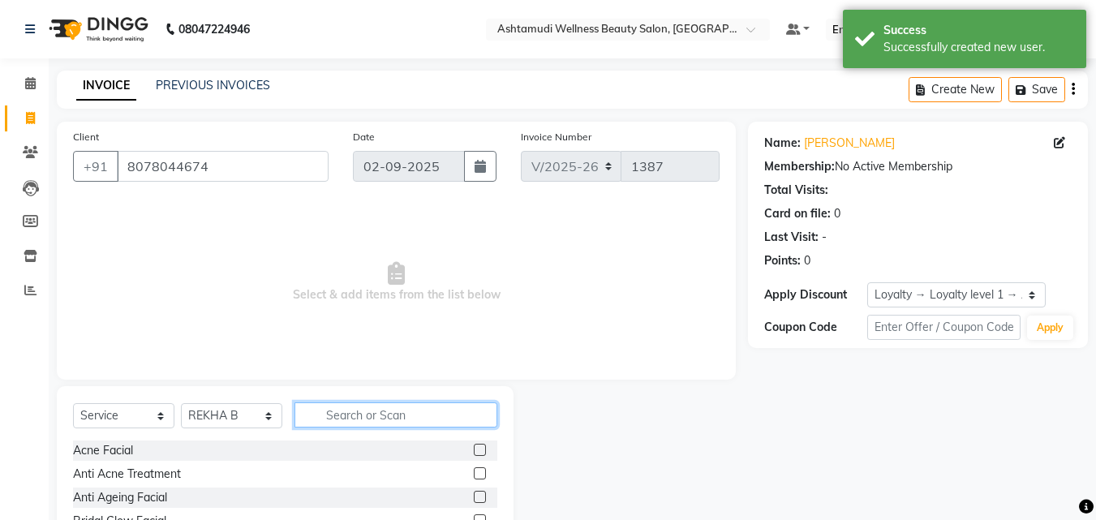
click at [389, 416] on input "text" at bounding box center [396, 415] width 203 height 25
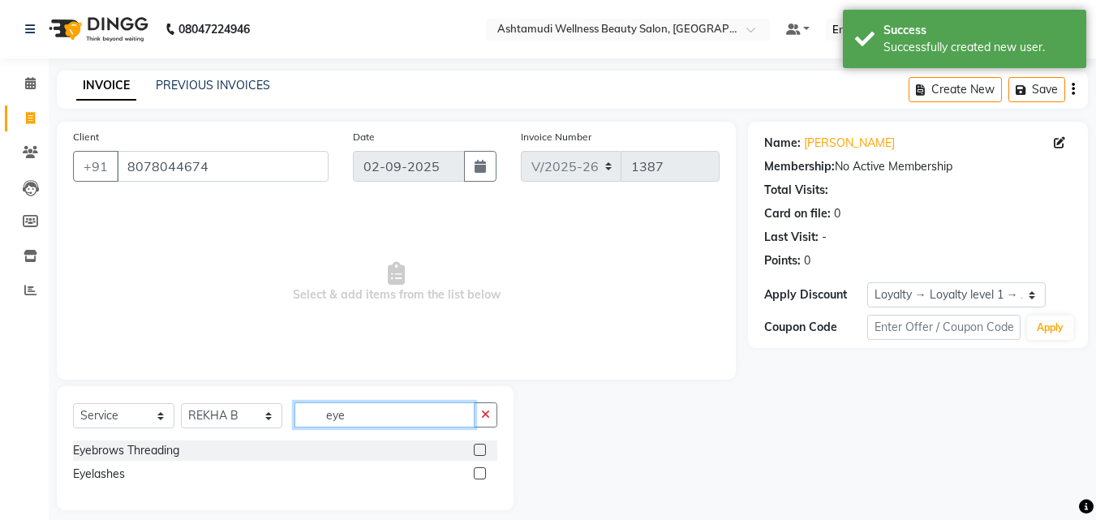
type input "eye"
click at [480, 450] on label at bounding box center [480, 450] width 12 height 12
click at [480, 450] on input "checkbox" at bounding box center [479, 451] width 11 height 11
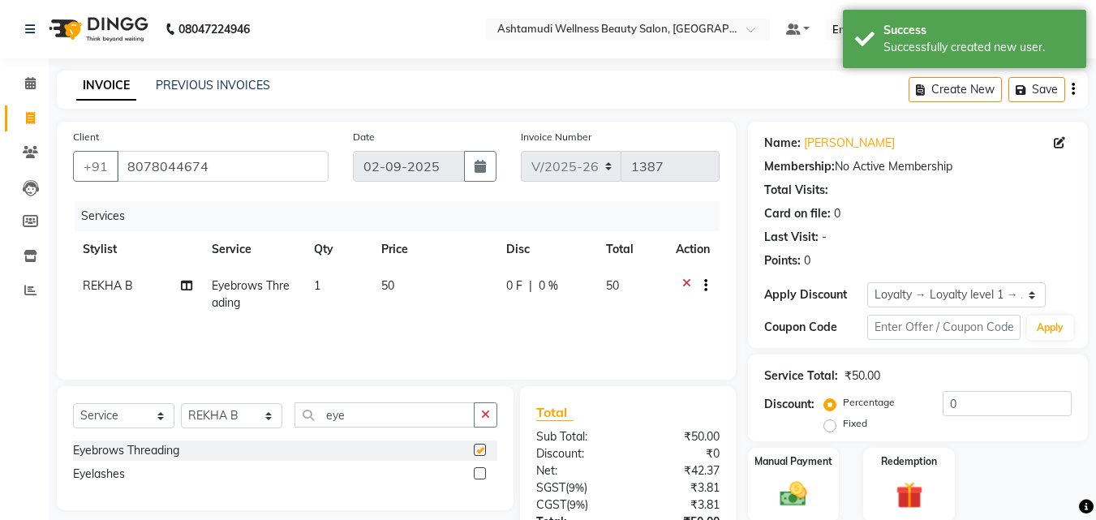
checkbox input "false"
click at [487, 424] on button "button" at bounding box center [486, 415] width 24 height 25
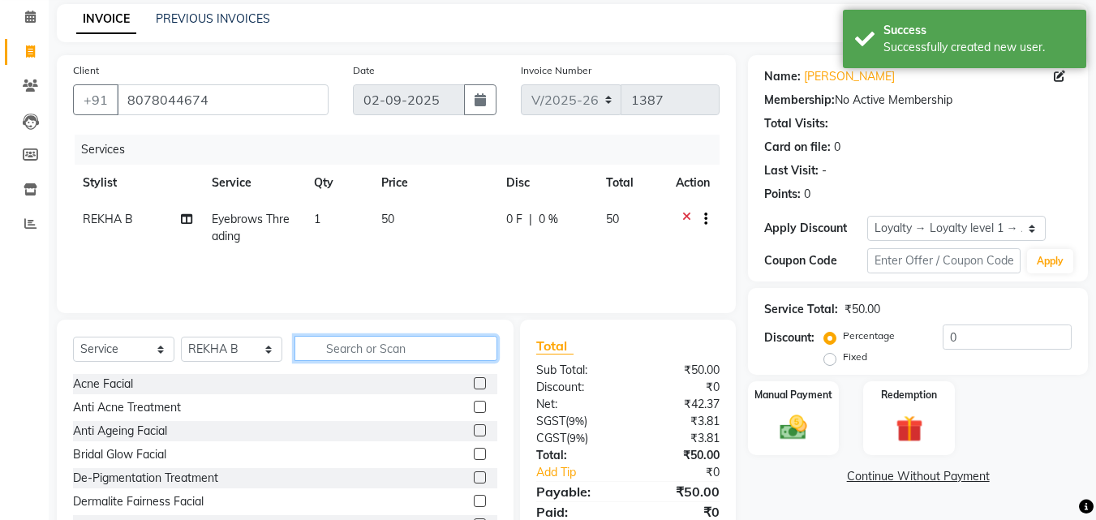
scroll to position [130, 0]
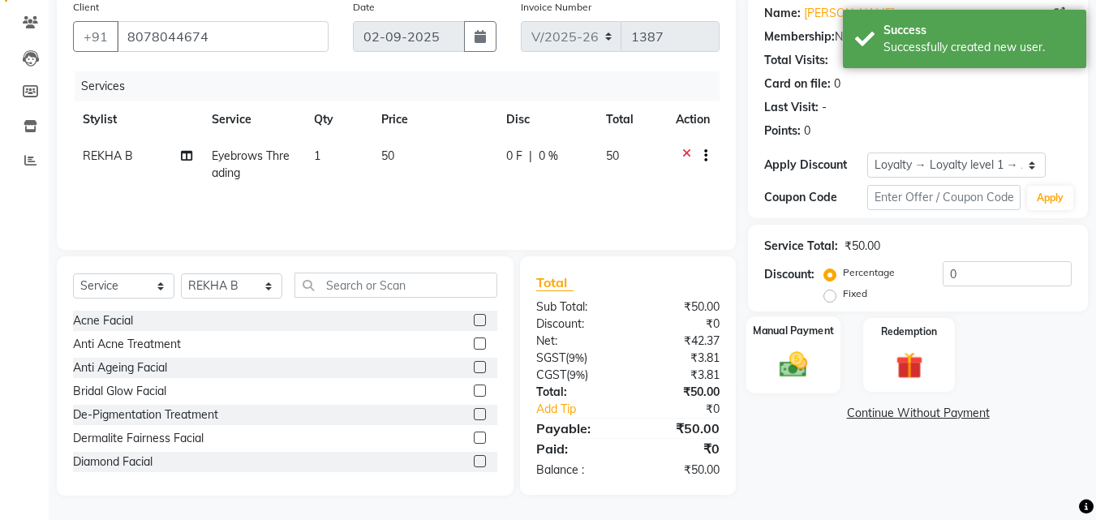
click at [785, 376] on img at bounding box center [793, 364] width 45 height 32
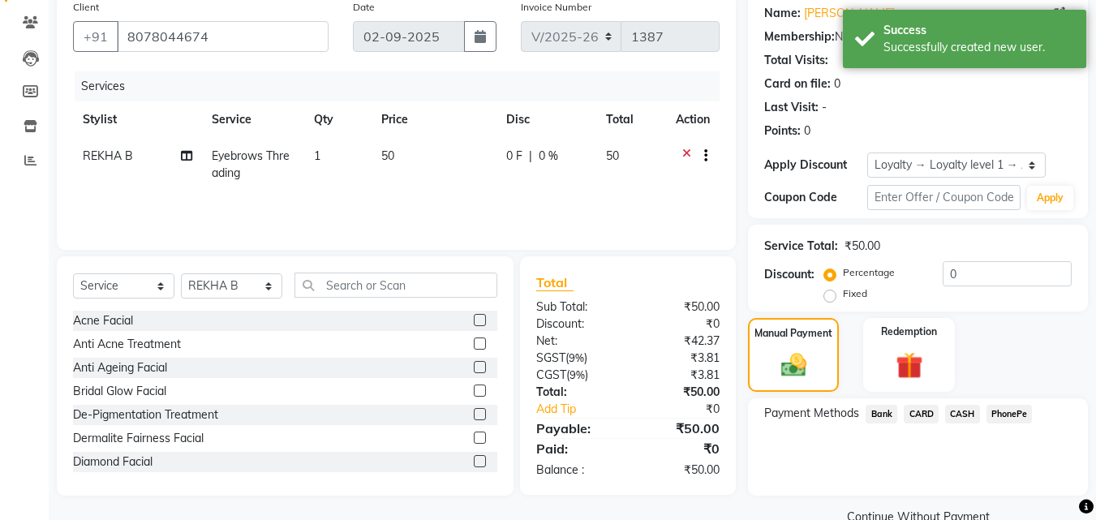
click at [974, 414] on span "CASH" at bounding box center [962, 414] width 35 height 19
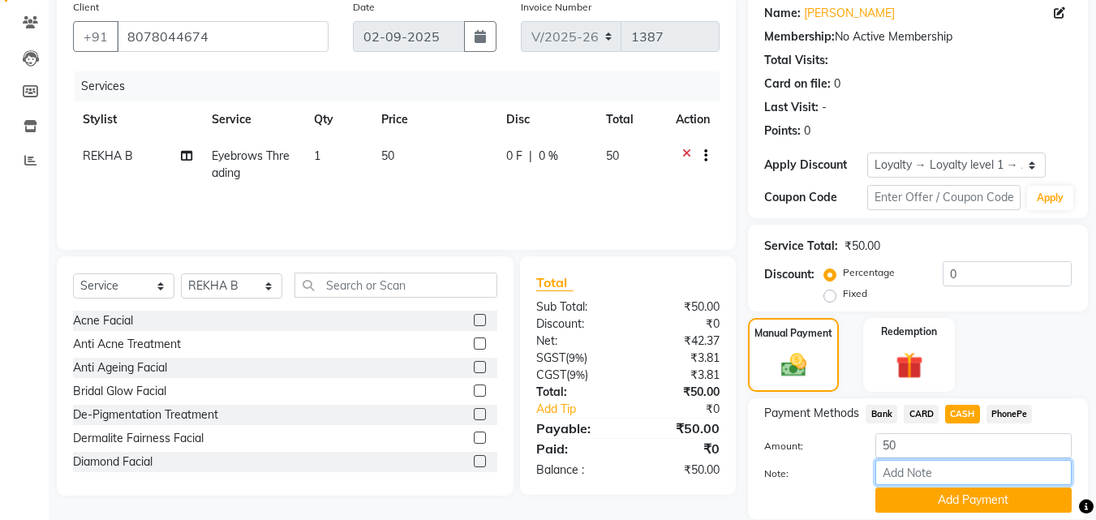
click at [962, 469] on input "Note:" at bounding box center [974, 472] width 196 height 25
type input "[PERSON_NAME]"
click at [981, 500] on button "Add Payment" at bounding box center [974, 500] width 196 height 25
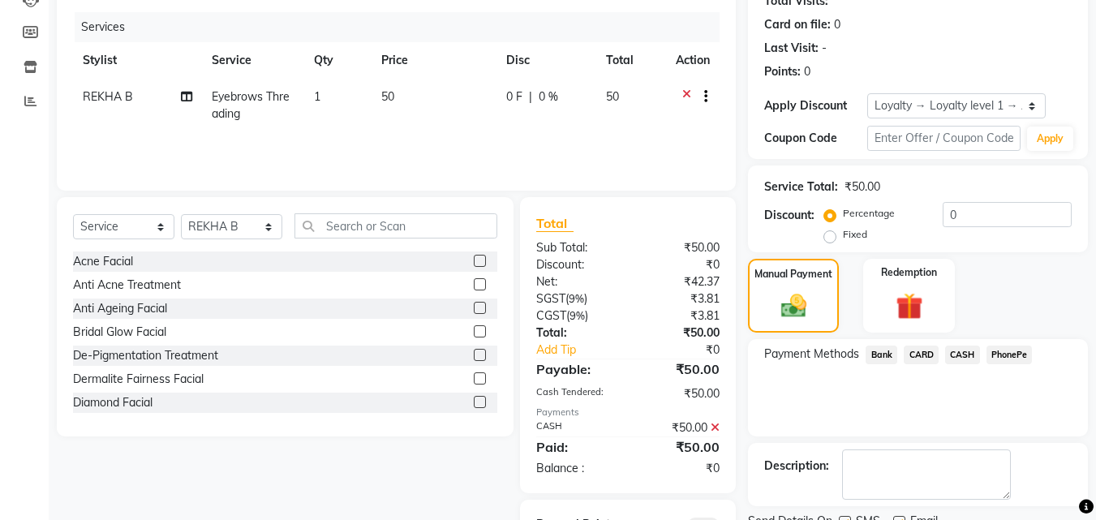
scroll to position [267, 0]
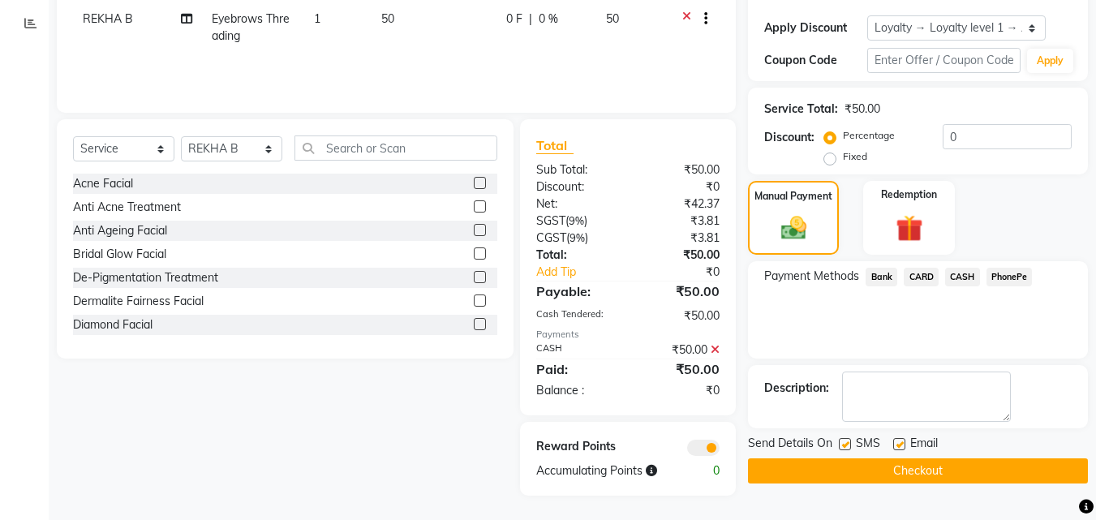
click at [883, 468] on button "Checkout" at bounding box center [918, 471] width 340 height 25
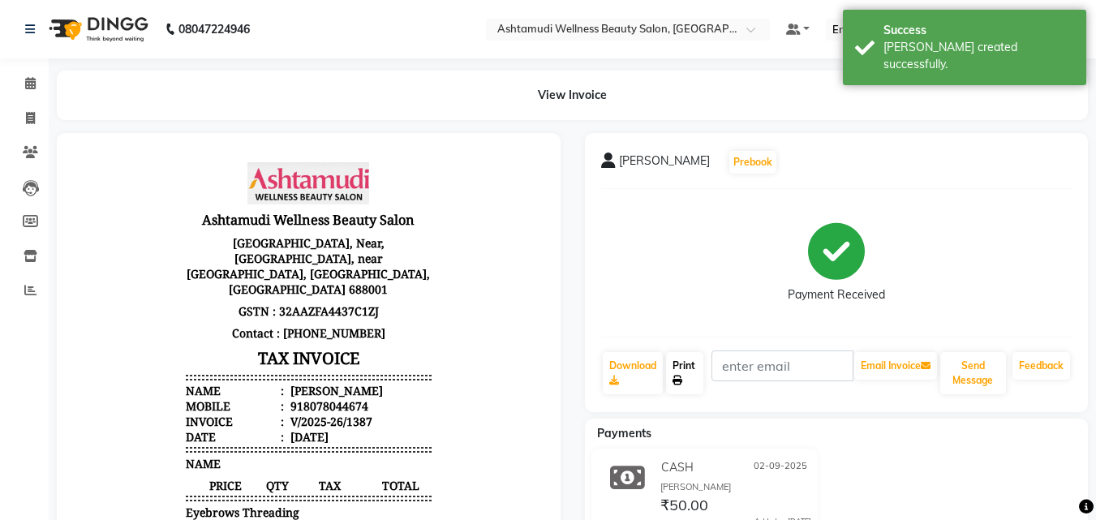
click at [672, 360] on link "Print" at bounding box center [684, 373] width 37 height 42
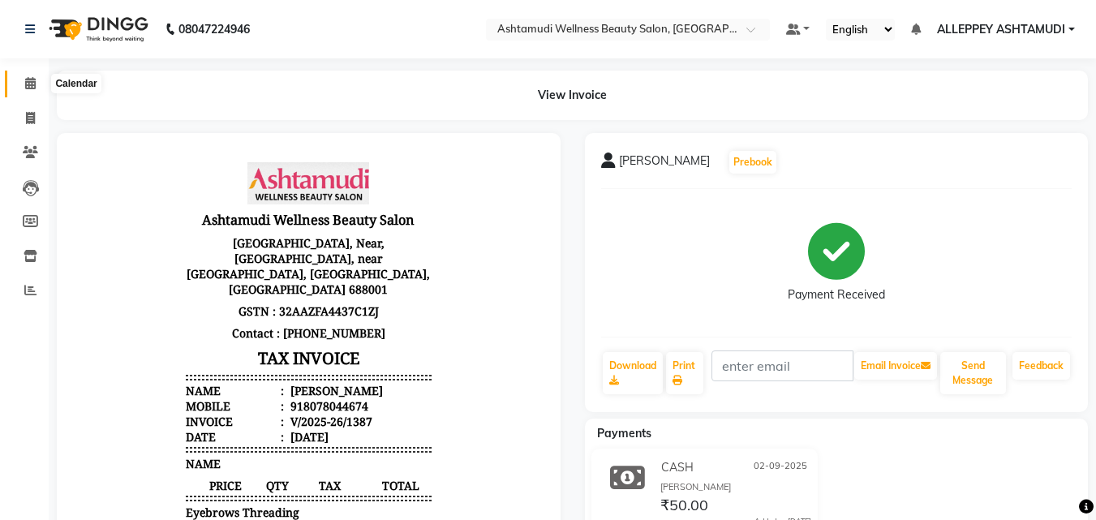
click at [24, 92] on span at bounding box center [30, 84] width 28 height 19
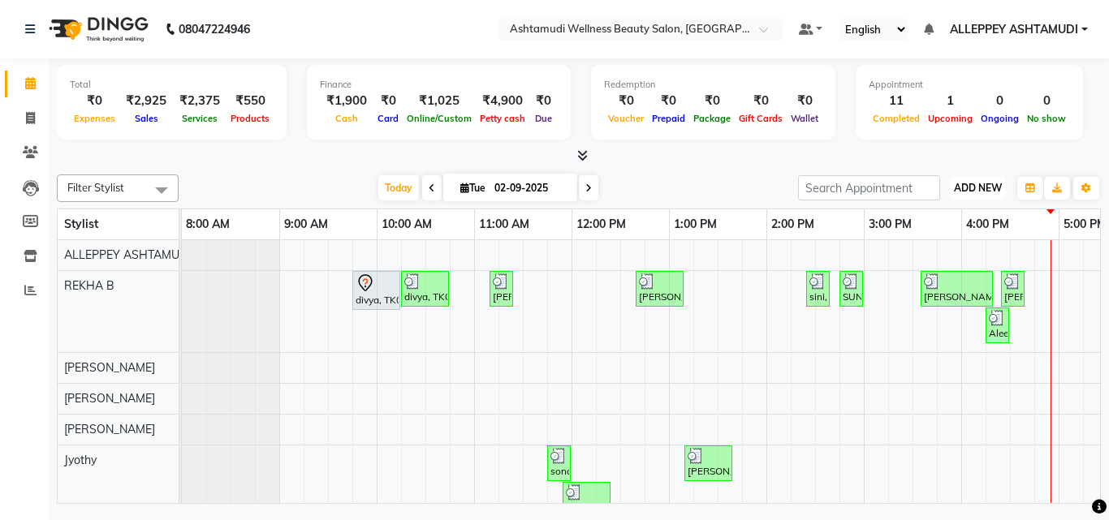
click at [975, 197] on button "ADD NEW Toggle Dropdown" at bounding box center [977, 188] width 56 height 23
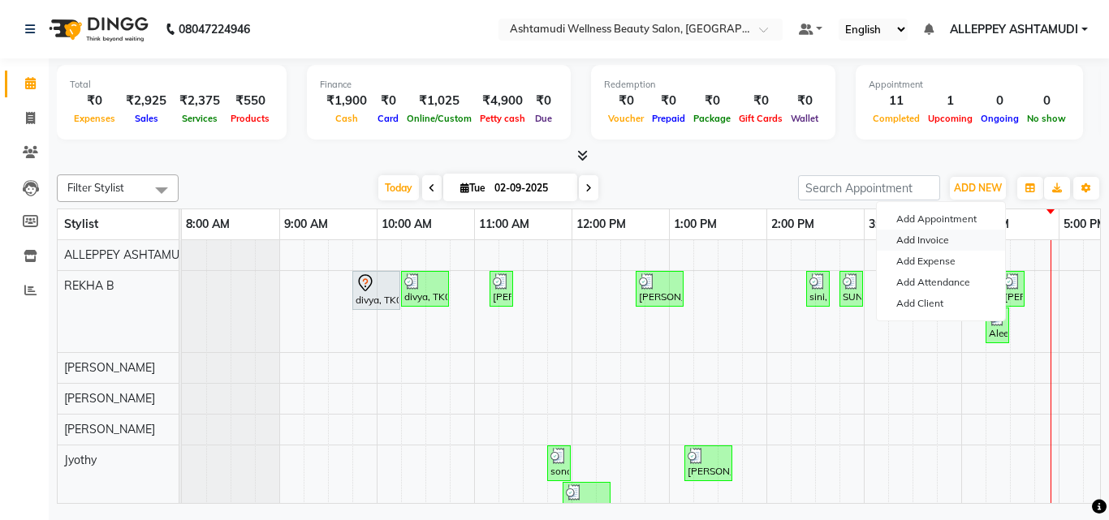
click at [916, 235] on link "Add Invoice" at bounding box center [940, 240] width 128 height 21
select select "4626"
select select "service"
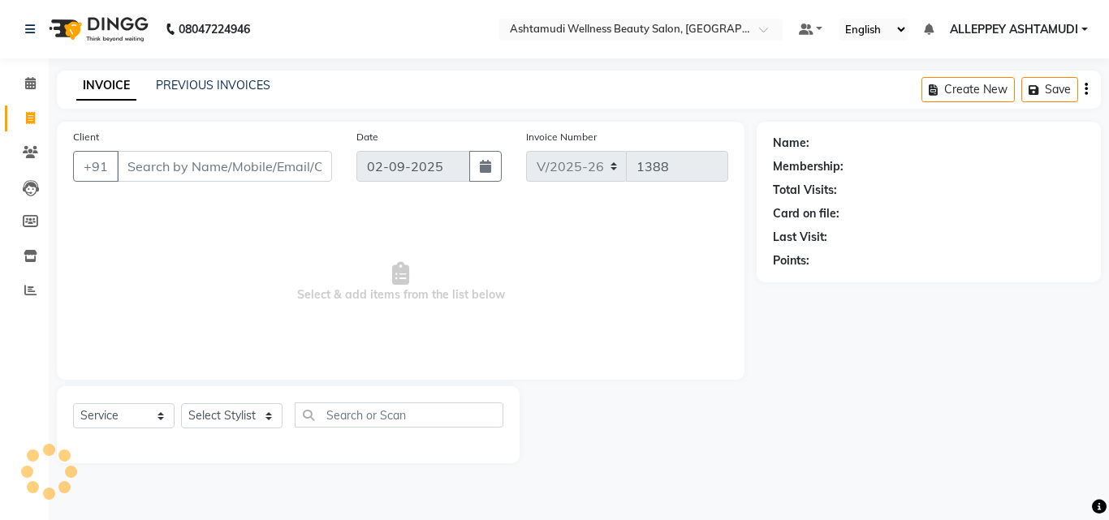
click at [222, 178] on input "Client" at bounding box center [224, 166] width 215 height 31
drag, startPoint x: 201, startPoint y: 412, endPoint x: 201, endPoint y: 403, distance: 8.9
click at [201, 412] on select "Select Stylist ALLEPPEY ASHTAMUDI Jyothy [PERSON_NAME] [PERSON_NAME]" at bounding box center [231, 415] width 101 height 25
select select "80964"
click at [181, 403] on select "Select Stylist ALLEPPEY ASHTAMUDI Jyothy [PERSON_NAME] [PERSON_NAME]" at bounding box center [231, 415] width 101 height 25
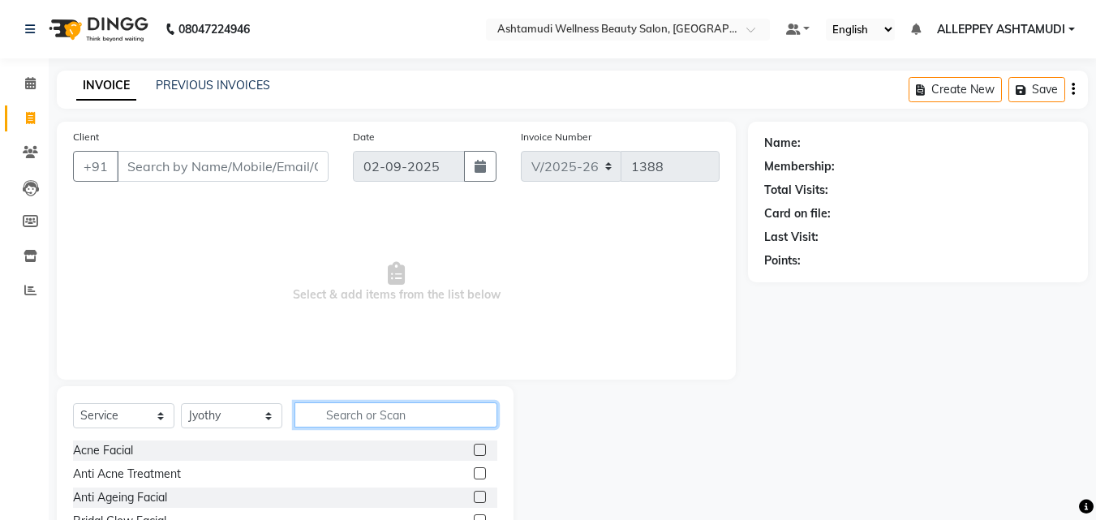
click at [373, 415] on input "text" at bounding box center [396, 415] width 203 height 25
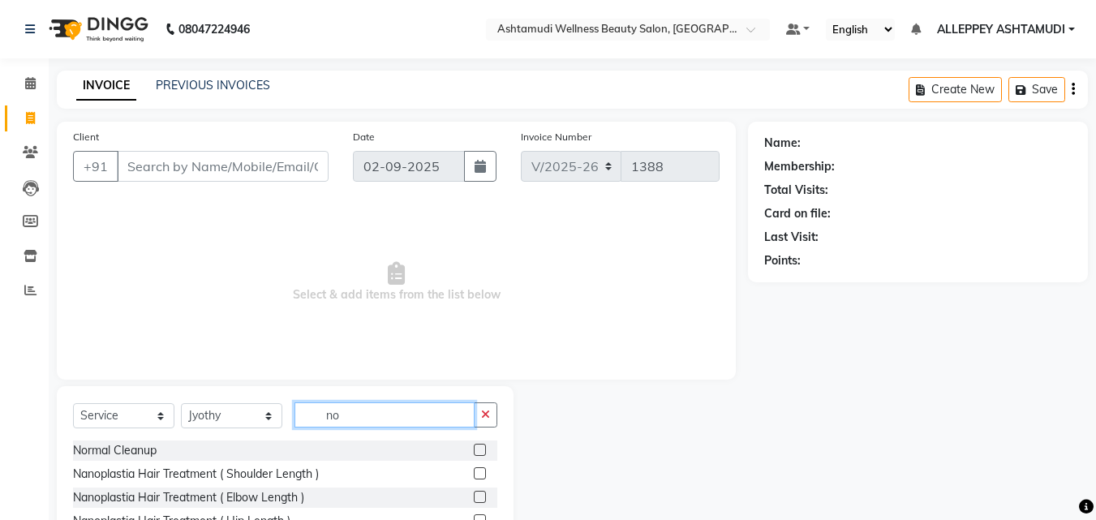
type input "n"
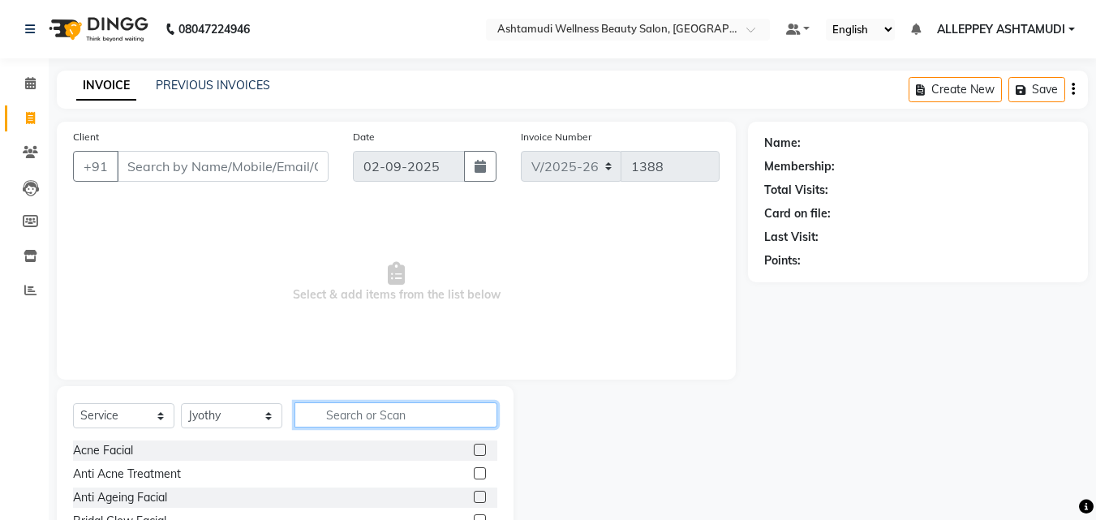
click at [394, 415] on input "text" at bounding box center [396, 415] width 203 height 25
click at [365, 403] on input "text" at bounding box center [396, 415] width 203 height 25
click at [354, 415] on input "text" at bounding box center [396, 415] width 203 height 25
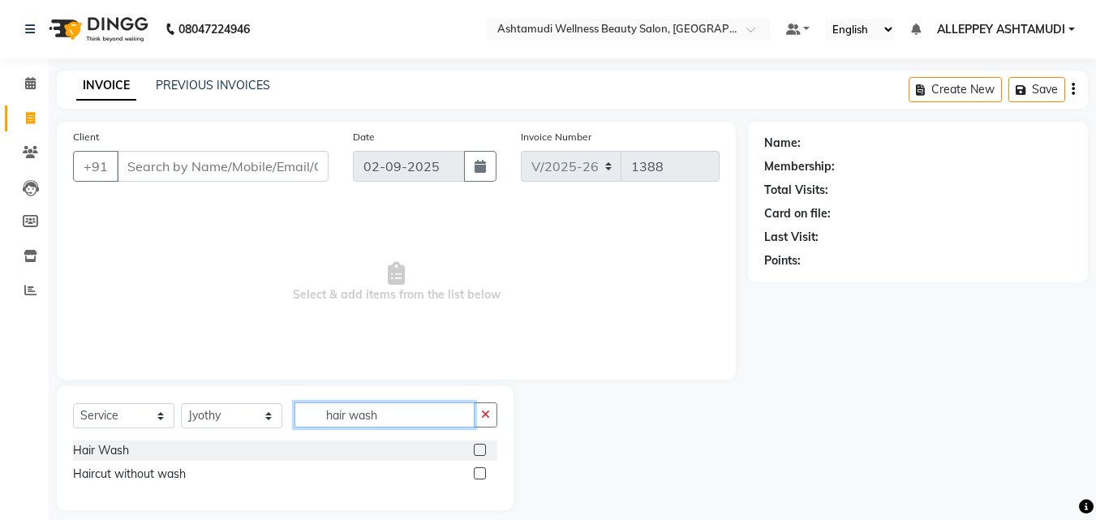
type input "hair wash"
click at [480, 448] on label at bounding box center [480, 450] width 12 height 12
click at [480, 448] on input "checkbox" at bounding box center [479, 451] width 11 height 11
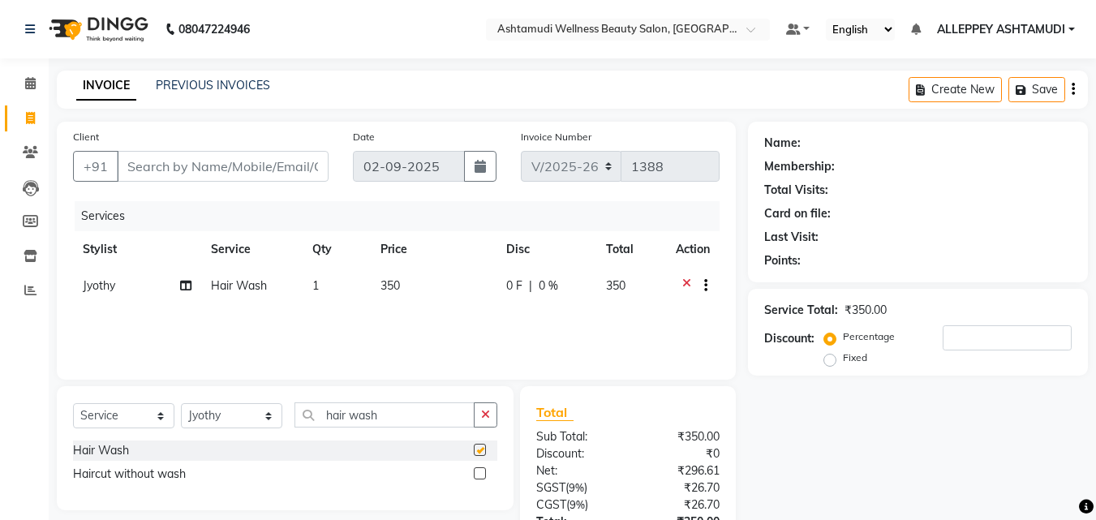
checkbox input "false"
click at [482, 416] on icon "button" at bounding box center [485, 414] width 9 height 11
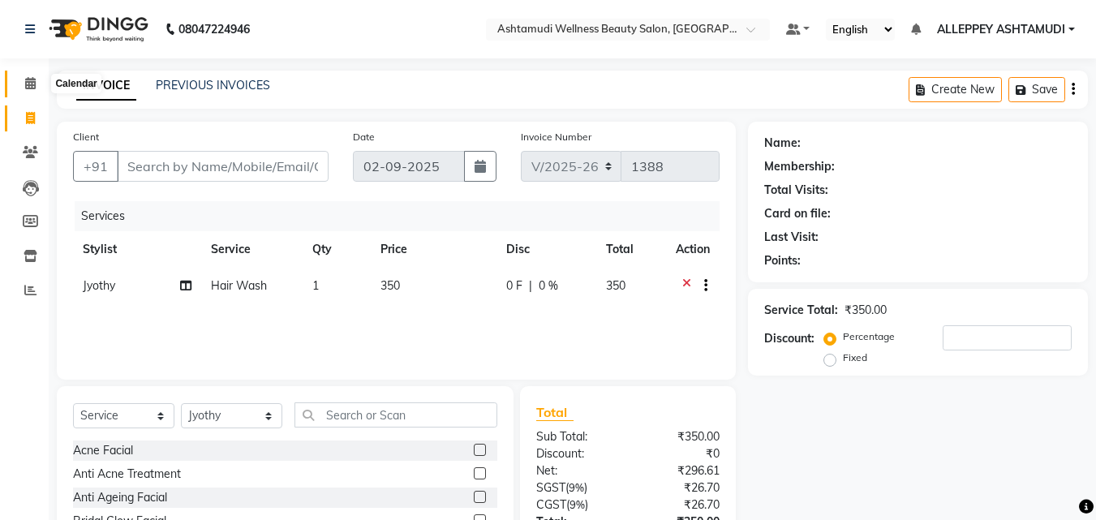
click at [34, 79] on icon at bounding box center [30, 83] width 11 height 12
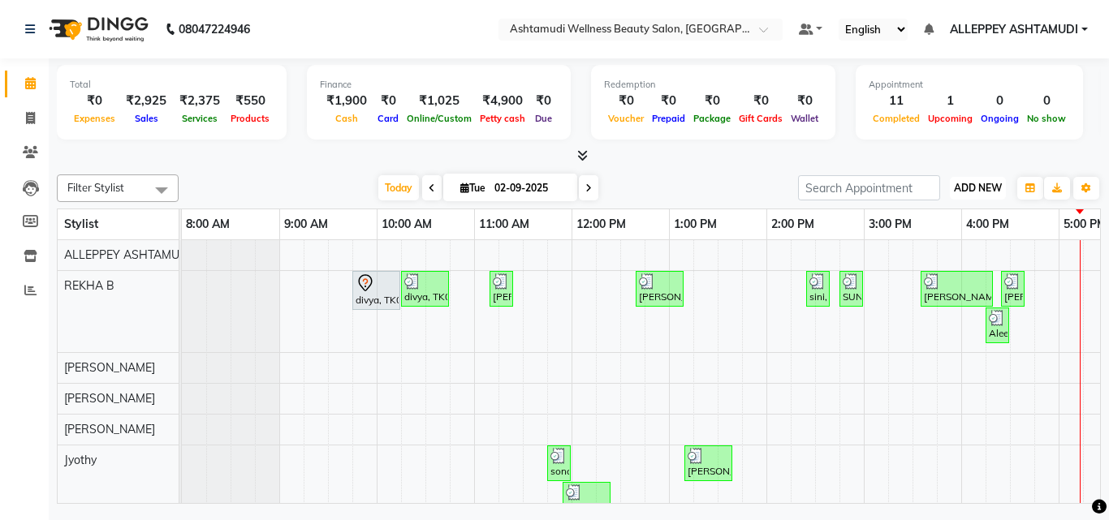
click at [992, 193] on span "ADD NEW" at bounding box center [978, 188] width 48 height 12
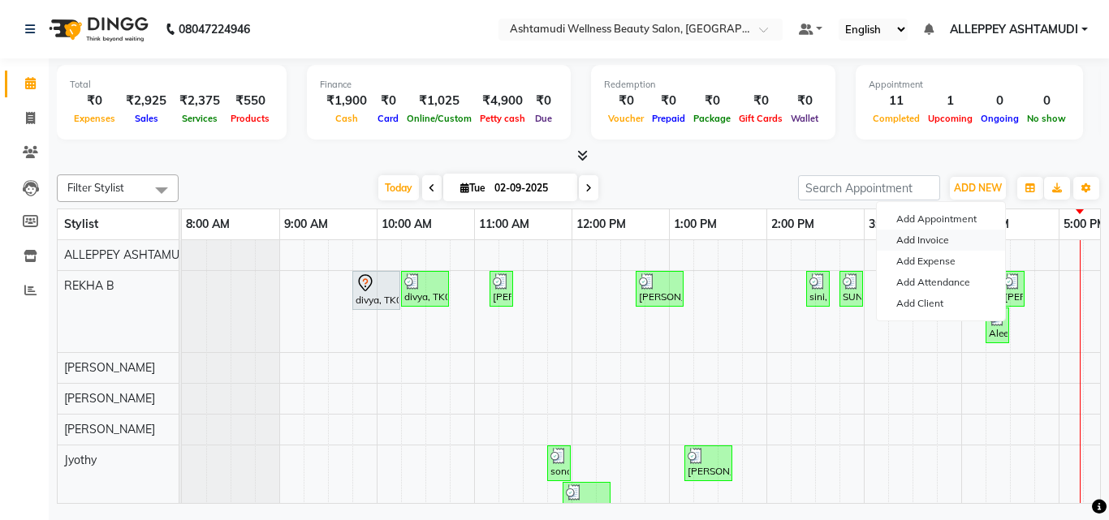
click at [924, 236] on link "Add Invoice" at bounding box center [940, 240] width 128 height 21
select select "service"
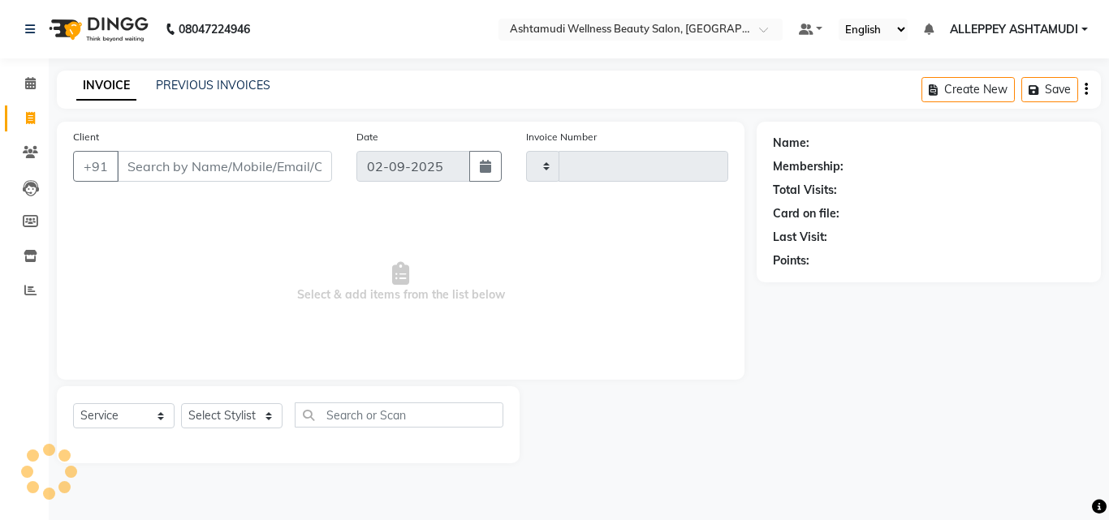
type input "1388"
select select "4626"
click at [219, 416] on select "Select Stylist" at bounding box center [231, 415] width 101 height 25
select select "80964"
click at [181, 403] on select "Select Stylist ALLEPPEY ASHTAMUDI Jyothy [PERSON_NAME] [PERSON_NAME]" at bounding box center [231, 415] width 101 height 25
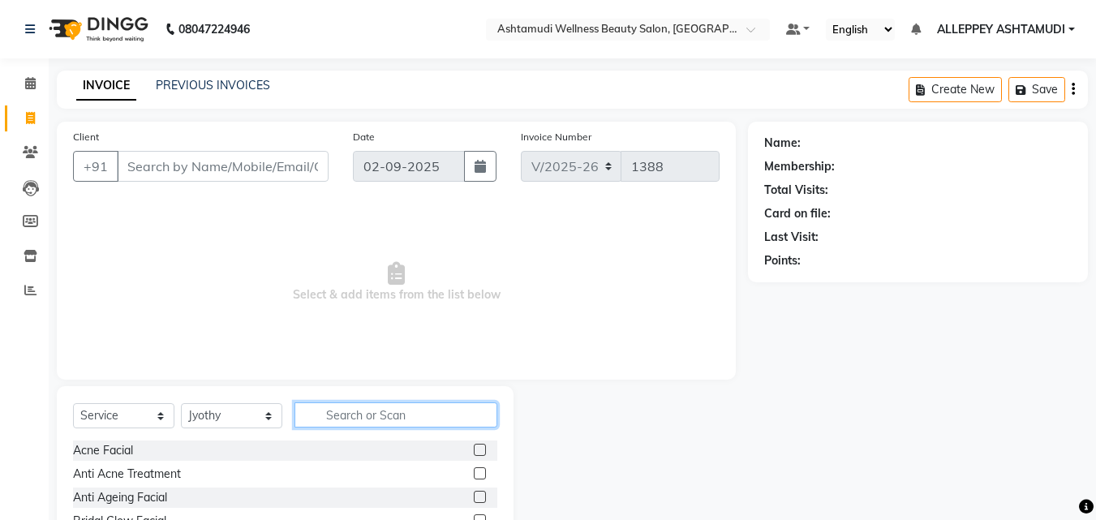
click at [340, 416] on input "text" at bounding box center [396, 415] width 203 height 25
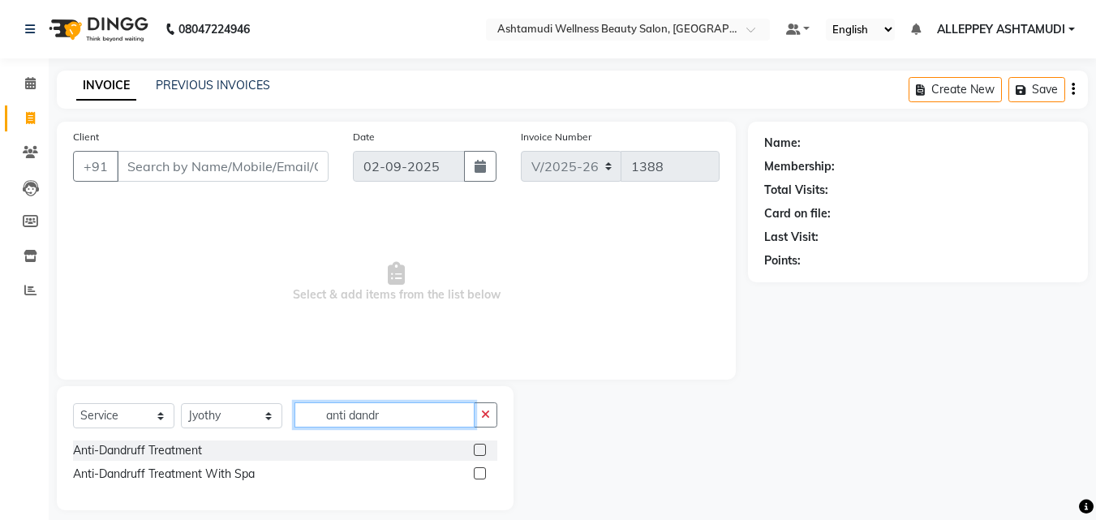
type input "anti dandr"
click at [482, 473] on label at bounding box center [480, 473] width 12 height 12
click at [482, 473] on input "checkbox" at bounding box center [479, 474] width 11 height 11
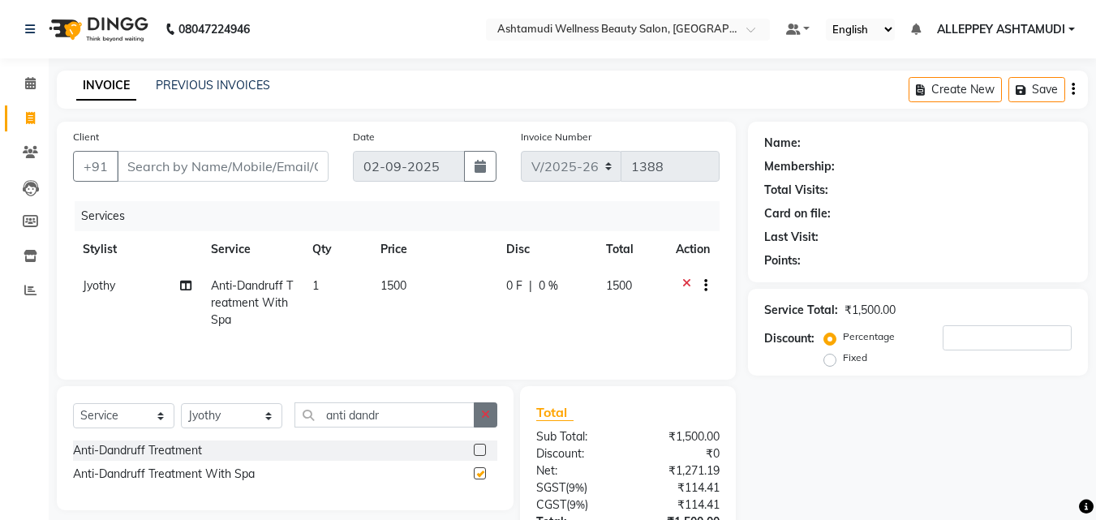
checkbox input "false"
click at [489, 413] on icon "button" at bounding box center [485, 414] width 9 height 11
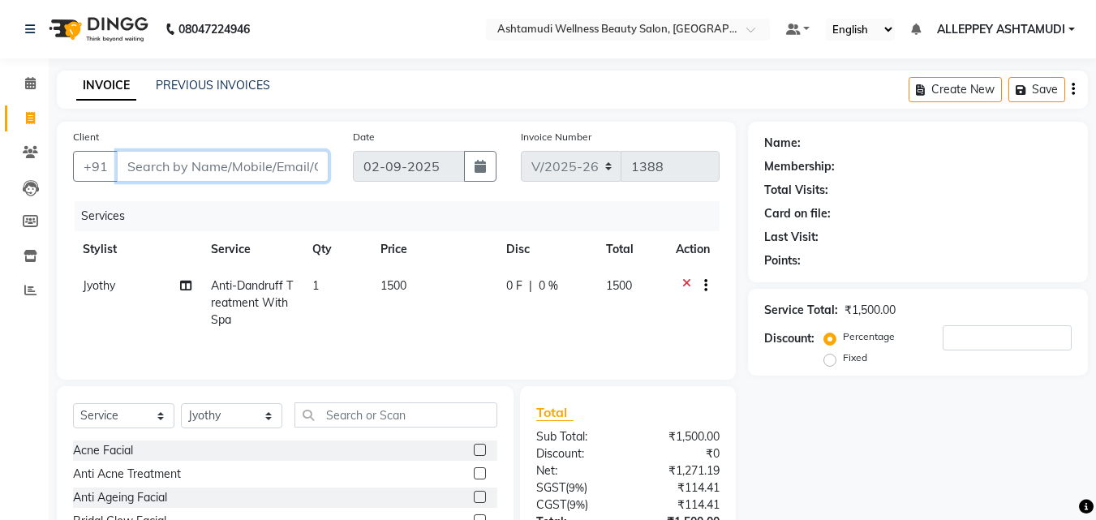
click at [196, 167] on input "Client" at bounding box center [223, 166] width 212 height 31
type input "8"
type input "0"
type input "8907412295"
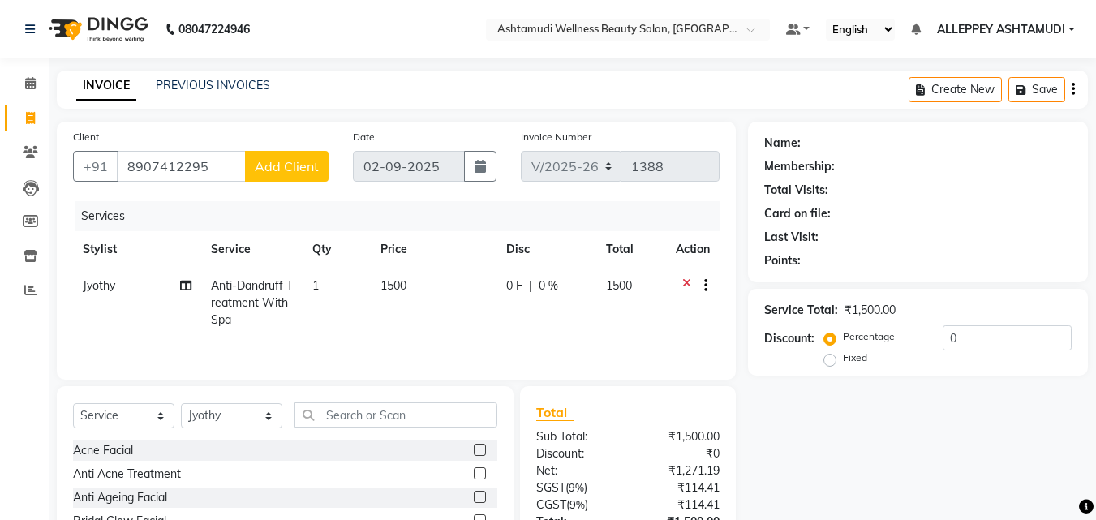
click at [276, 169] on span "Add Client" at bounding box center [287, 166] width 64 height 16
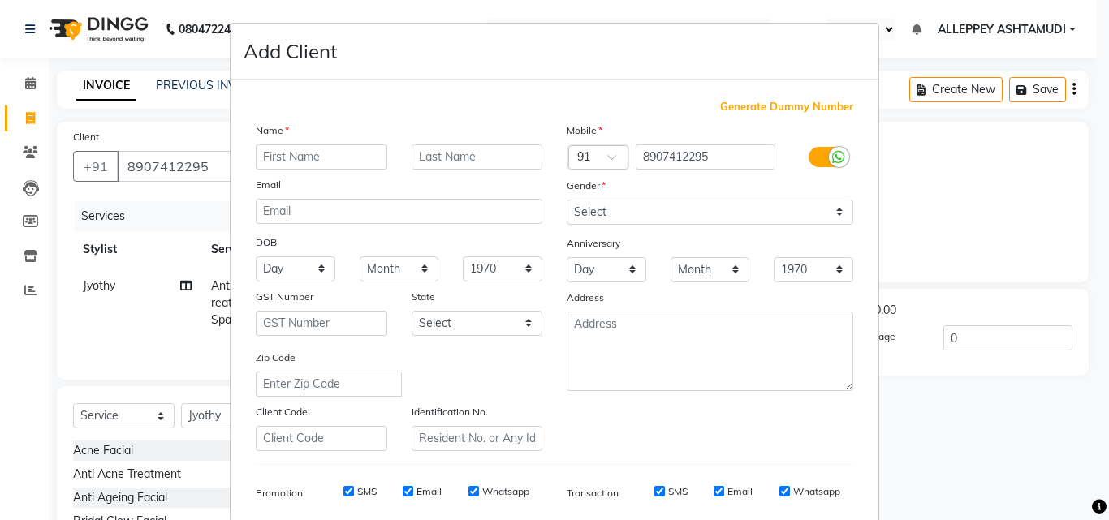
click at [269, 149] on input "text" at bounding box center [321, 156] width 131 height 25
type input "[PERSON_NAME]"
click at [616, 206] on select "Select [DEMOGRAPHIC_DATA] [DEMOGRAPHIC_DATA] Other Prefer Not To Say" at bounding box center [709, 212] width 286 height 25
select select "[DEMOGRAPHIC_DATA]"
click at [566, 200] on select "Select [DEMOGRAPHIC_DATA] [DEMOGRAPHIC_DATA] Other Prefer Not To Say" at bounding box center [709, 212] width 286 height 25
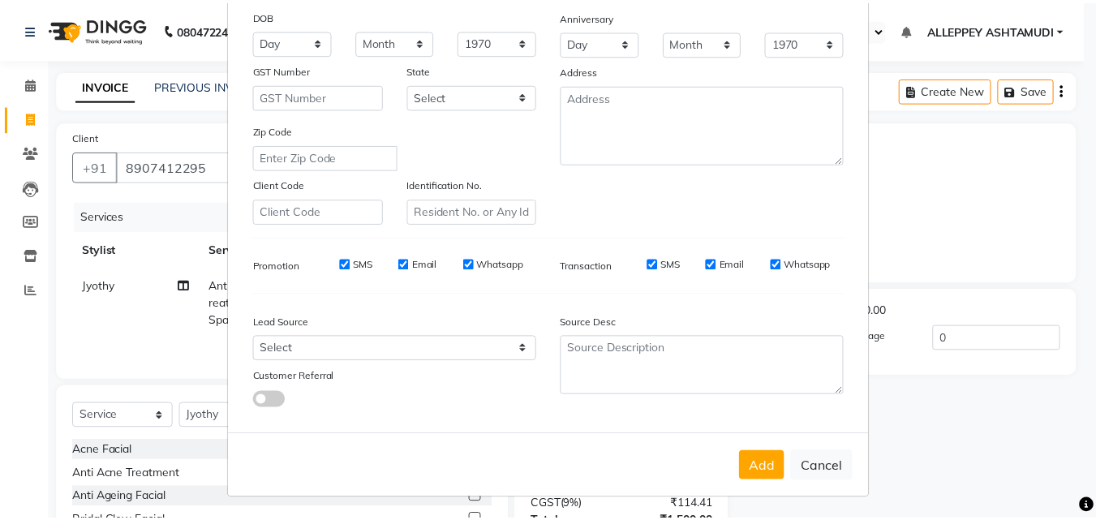
scroll to position [229, 0]
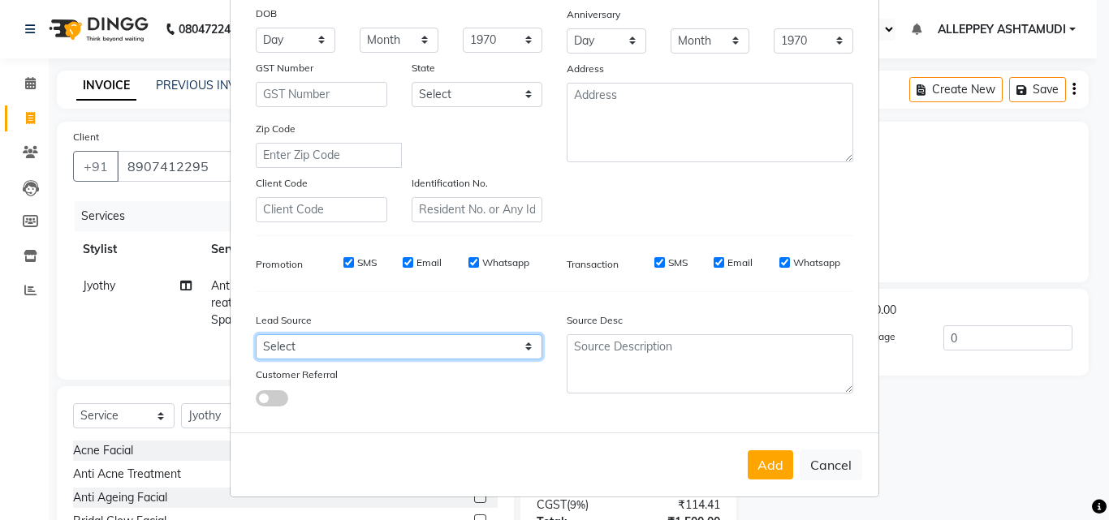
drag, startPoint x: 292, startPoint y: 343, endPoint x: 295, endPoint y: 334, distance: 9.5
click at [292, 343] on select "Select Walk-in Referral Internet Friend Word of Mouth Advertisement Facebook Ju…" at bounding box center [399, 346] width 286 height 25
select select "31316"
click at [256, 334] on select "Select Walk-in Referral Internet Friend Word of Mouth Advertisement Facebook Ju…" at bounding box center [399, 346] width 286 height 25
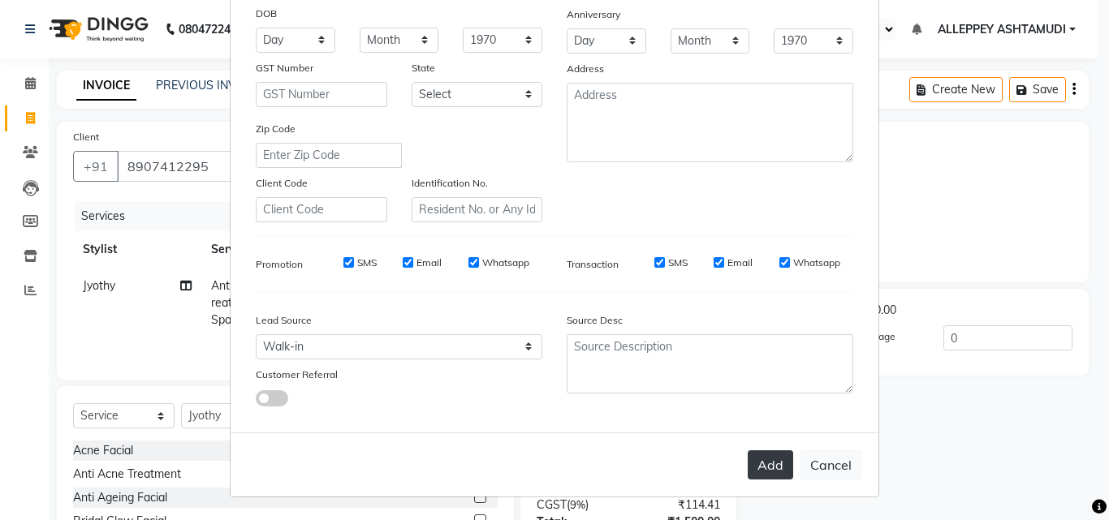
click at [772, 467] on button "Add" at bounding box center [769, 464] width 45 height 29
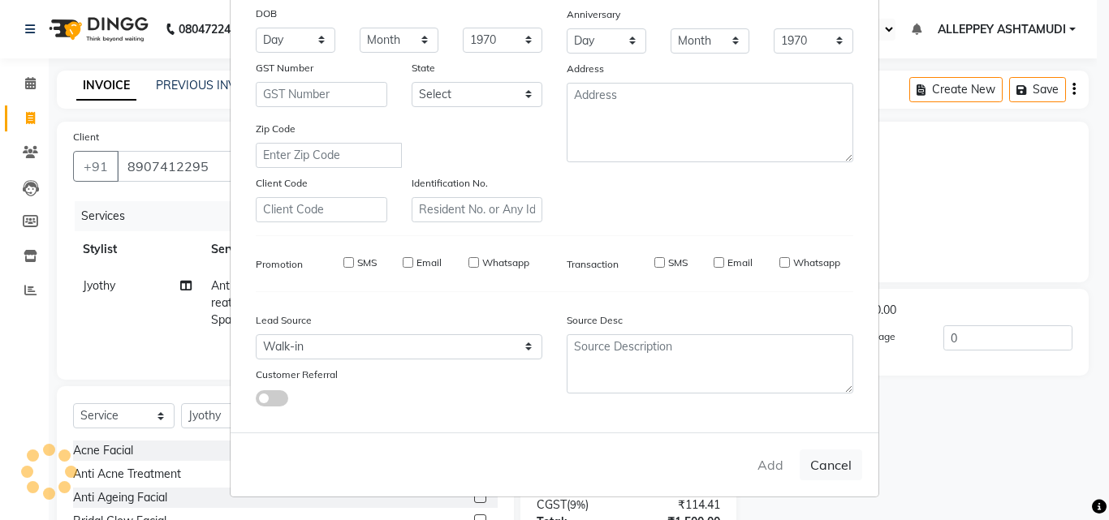
select select
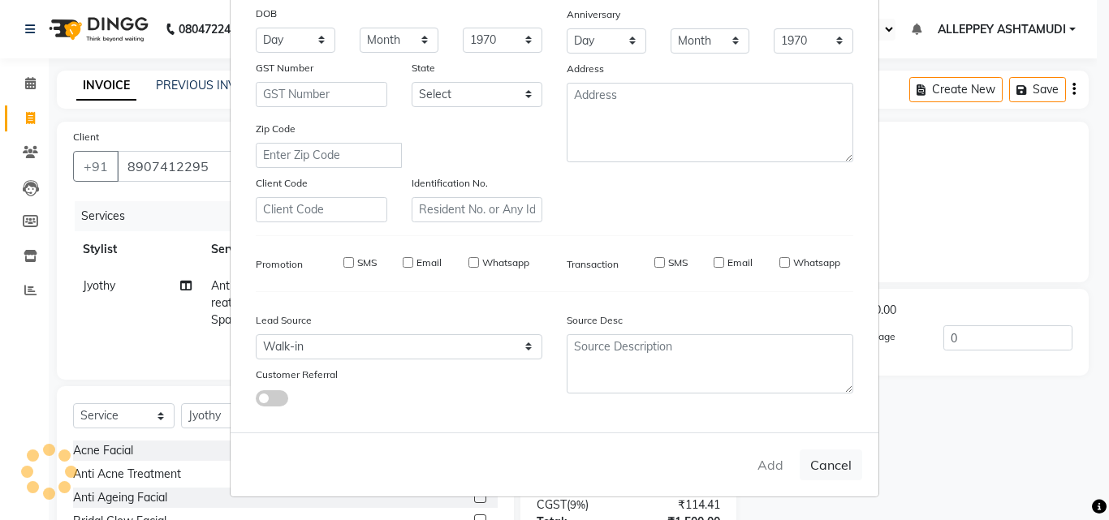
select select
checkbox input "false"
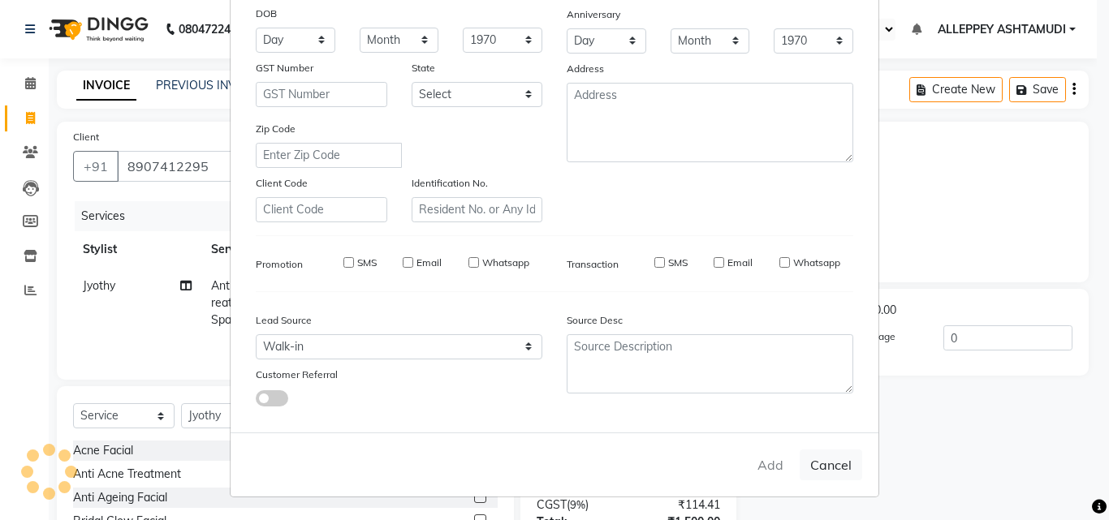
checkbox input "false"
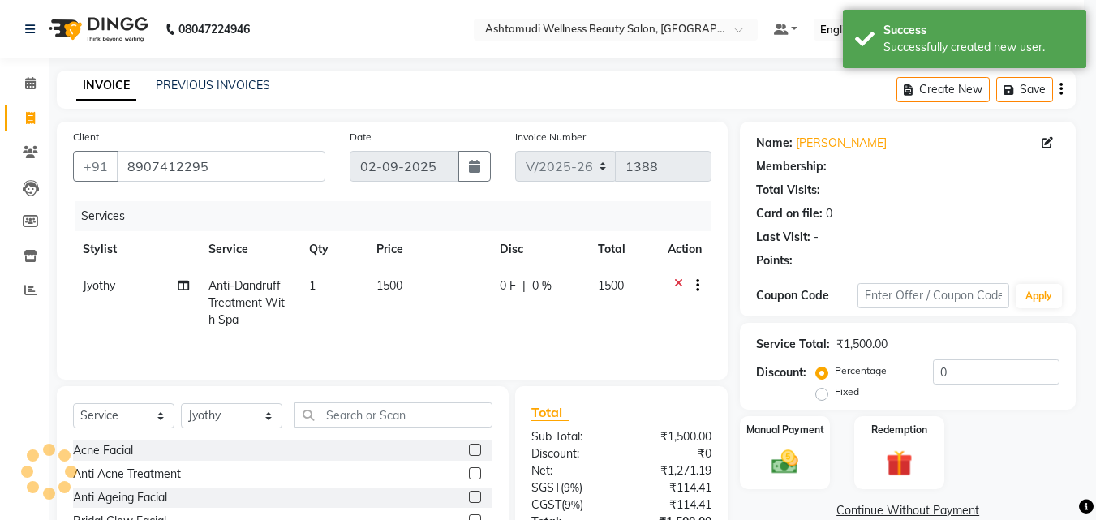
select select "1: Object"
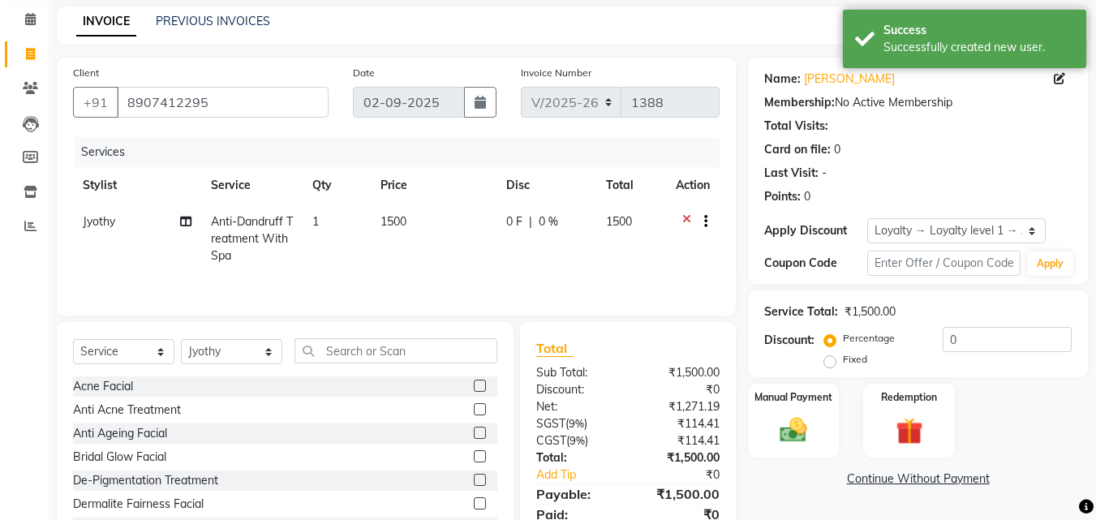
scroll to position [130, 0]
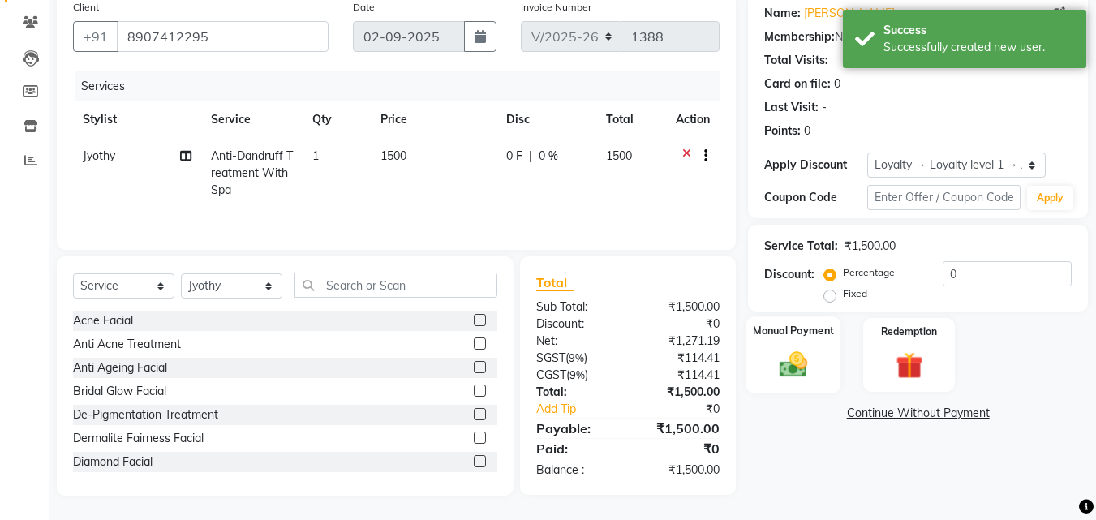
click at [788, 381] on img at bounding box center [793, 364] width 45 height 32
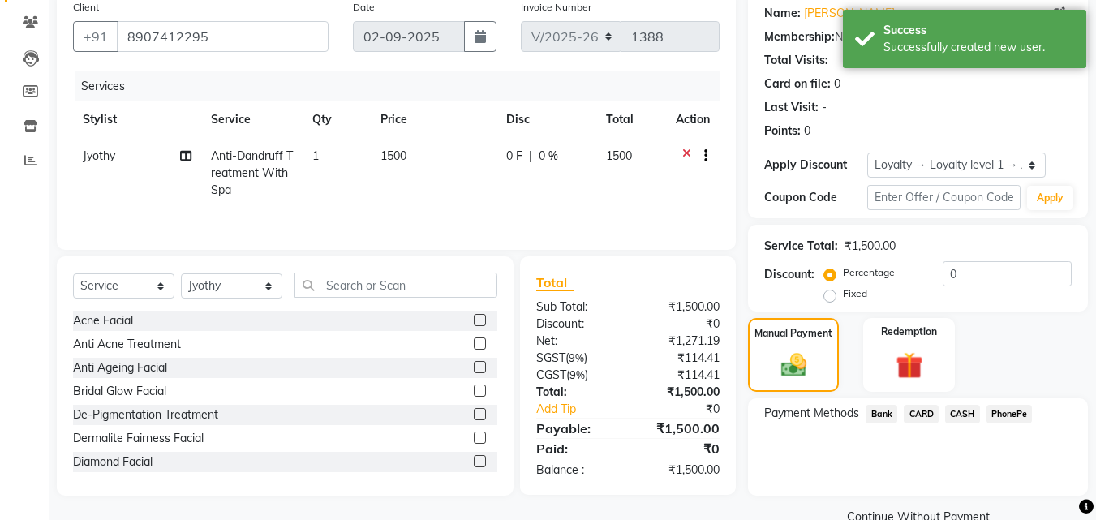
click at [994, 409] on span "PhonePe" at bounding box center [1010, 414] width 46 height 19
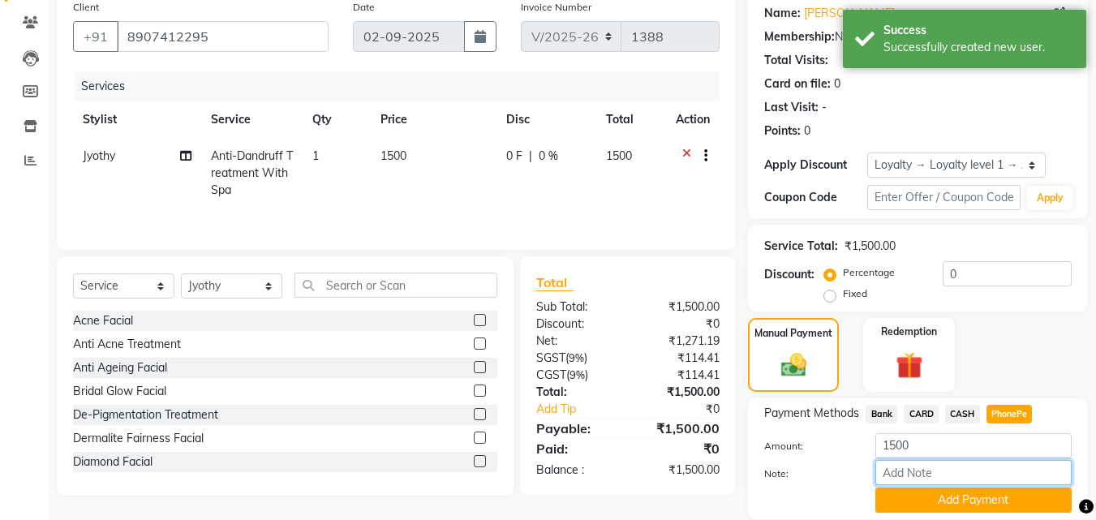
click at [979, 470] on input "Note:" at bounding box center [974, 472] width 196 height 25
type input "[PERSON_NAME]"
click at [967, 497] on button "Add Payment" at bounding box center [974, 500] width 196 height 25
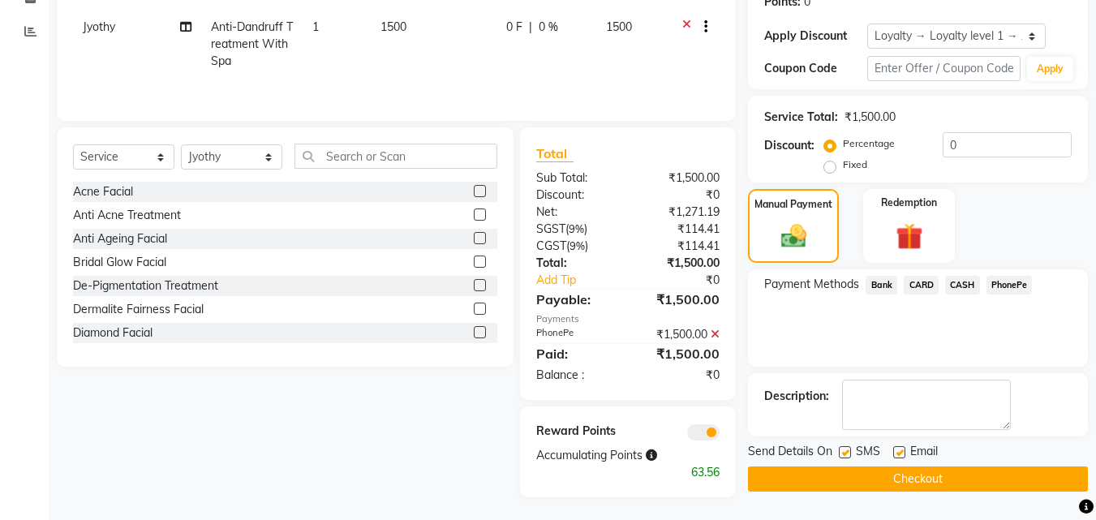
scroll to position [261, 0]
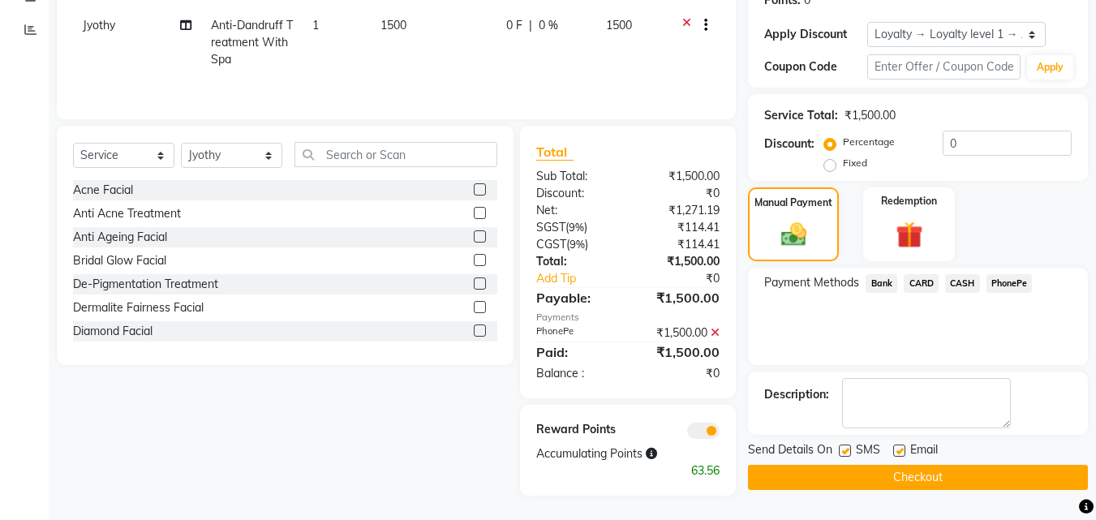
click at [888, 479] on button "Checkout" at bounding box center [918, 477] width 340 height 25
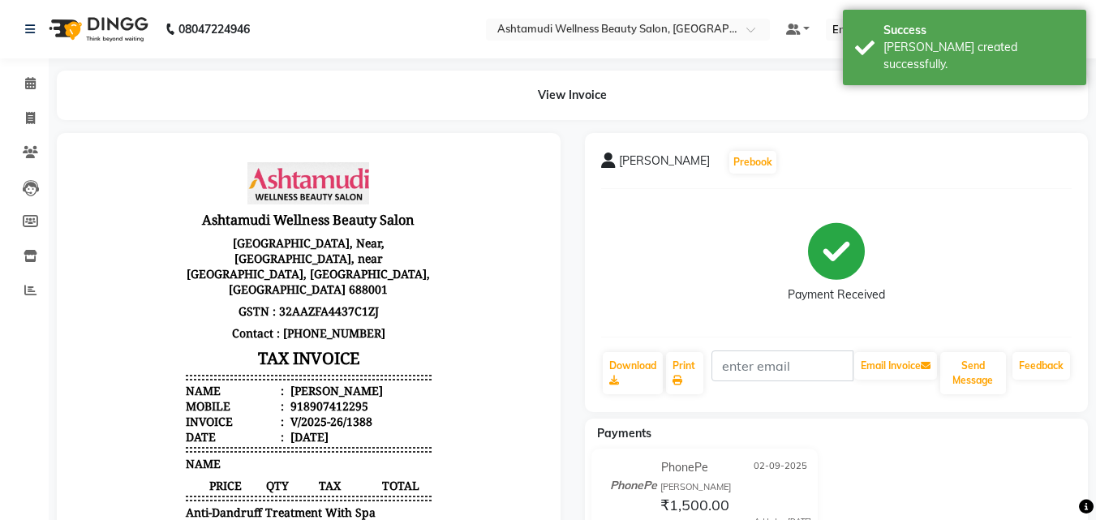
click at [682, 342] on div "[PERSON_NAME] Prebook Payment Received Download Print Email Invoice Send Messag…" at bounding box center [837, 272] width 504 height 279
click at [678, 361] on link "Print" at bounding box center [684, 373] width 37 height 42
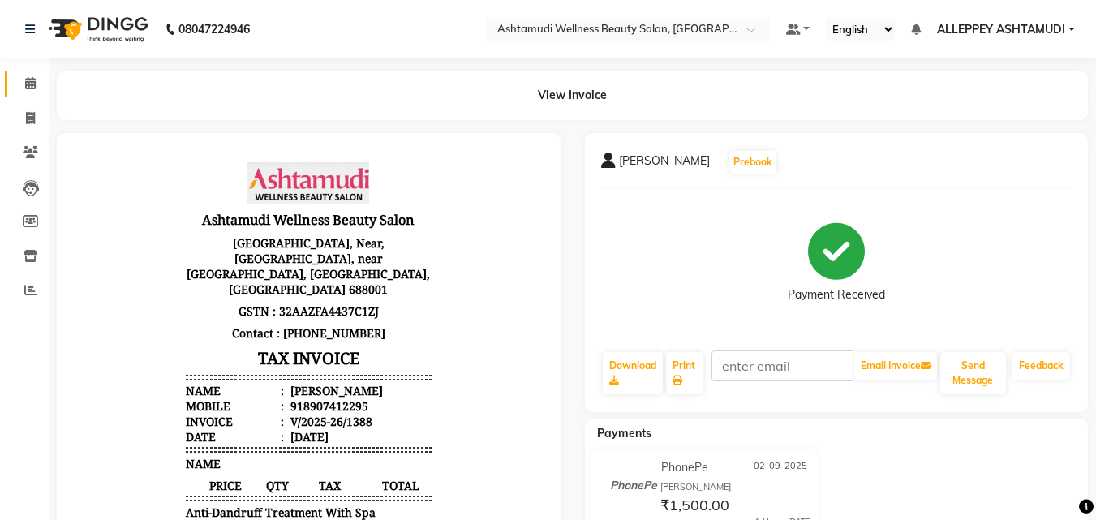
click at [12, 94] on link "Calendar" at bounding box center [24, 84] width 39 height 27
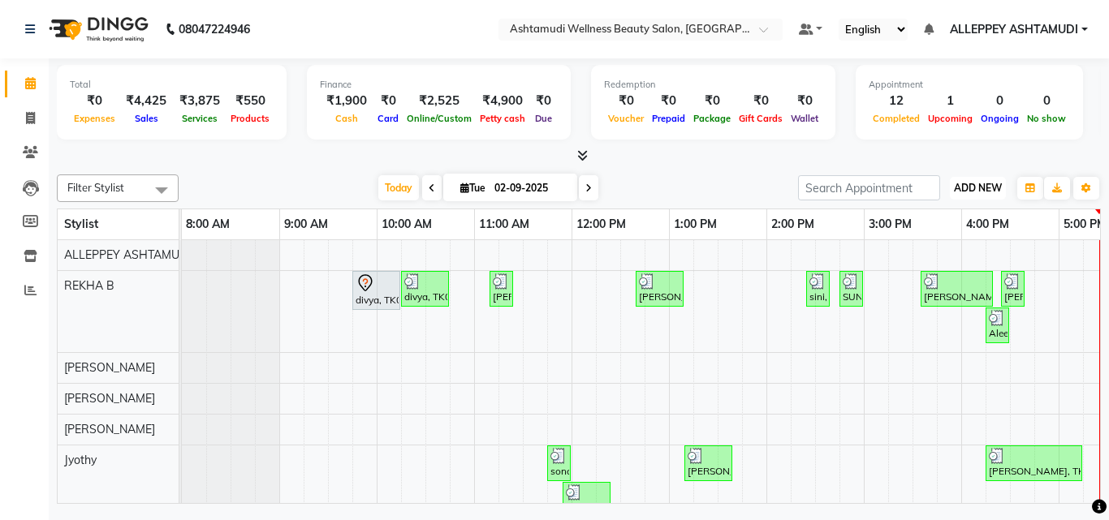
click at [977, 184] on span "ADD NEW" at bounding box center [978, 188] width 48 height 12
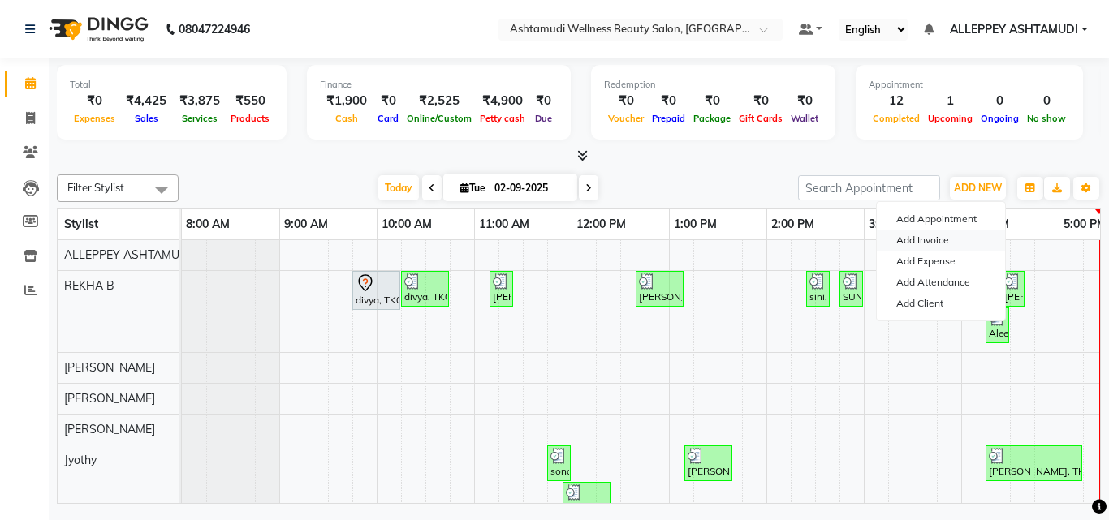
click at [885, 234] on link "Add Invoice" at bounding box center [940, 240] width 128 height 21
select select "service"
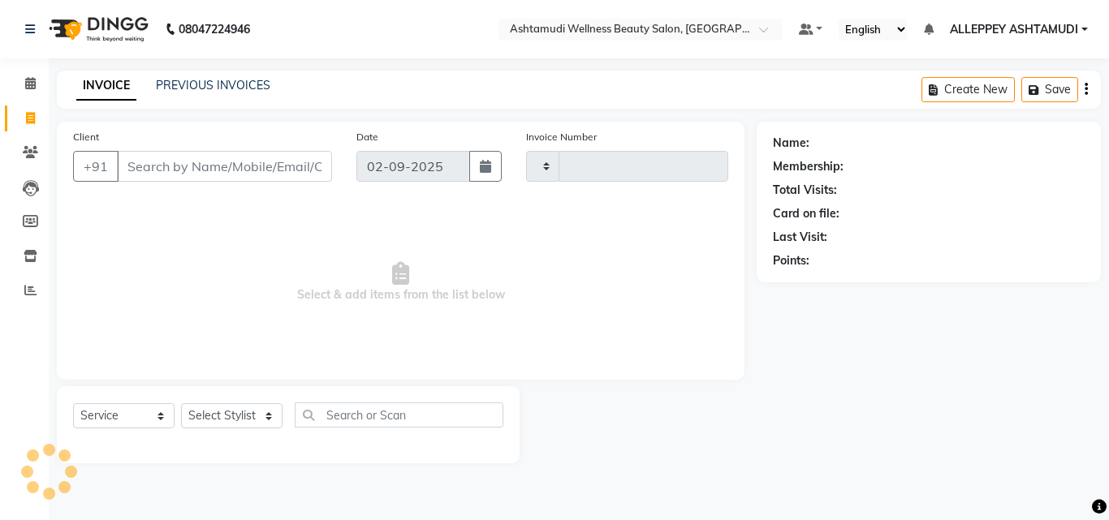
type input "1389"
select select "4626"
click at [217, 430] on div "Select Service Product Membership Package Voucher Prepaid Gift Card Select Styl…" at bounding box center [288, 422] width 430 height 38
click at [213, 420] on select "Select Stylist ALLEPPEY ASHTAMUDI Jyothy [PERSON_NAME] [PERSON_NAME]" at bounding box center [231, 415] width 101 height 25
select select "80964"
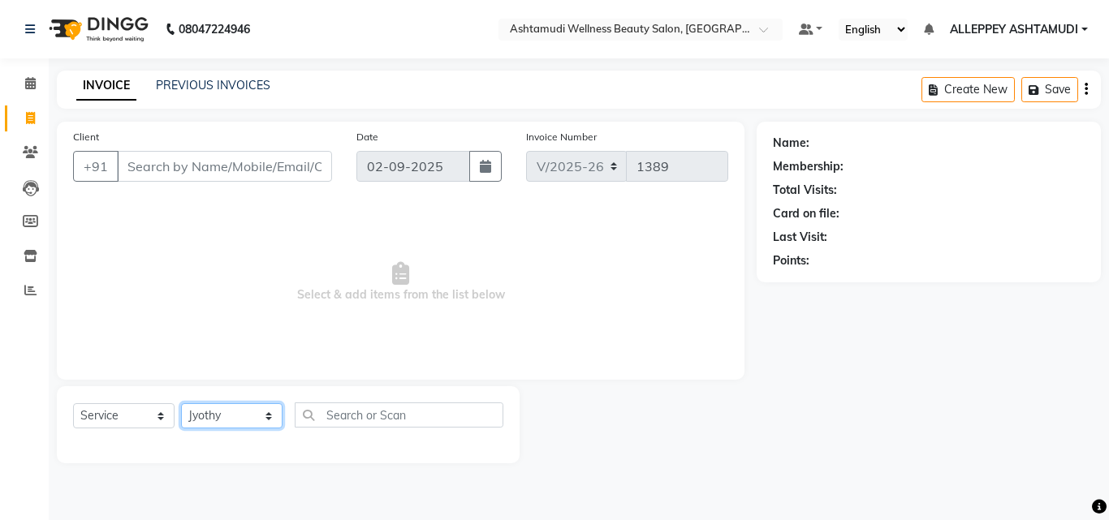
click at [181, 403] on select "Select Stylist ALLEPPEY ASHTAMUDI Jyothy [PERSON_NAME] [PERSON_NAME]" at bounding box center [231, 415] width 101 height 25
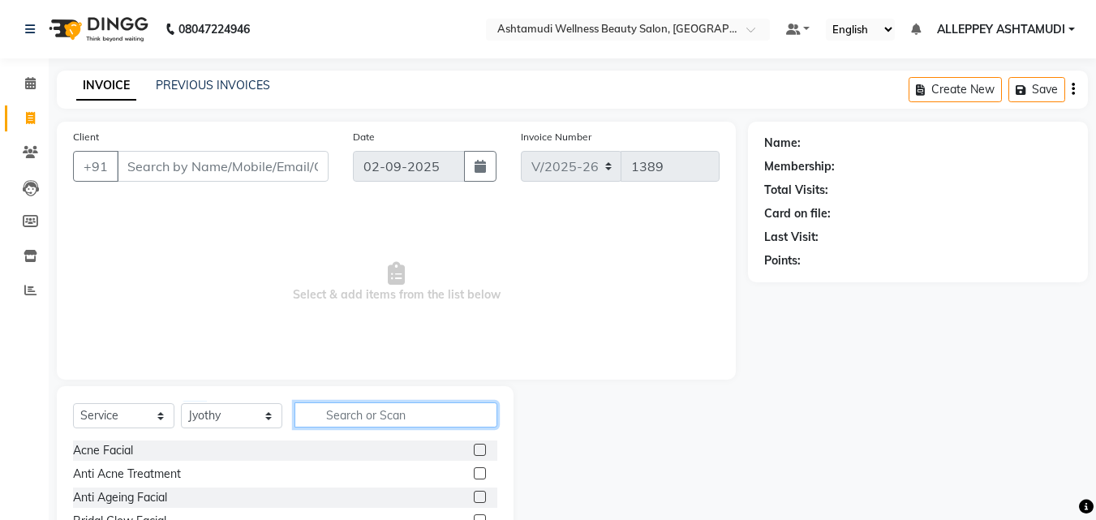
click at [381, 420] on input "text" at bounding box center [396, 415] width 203 height 25
type input "blow"
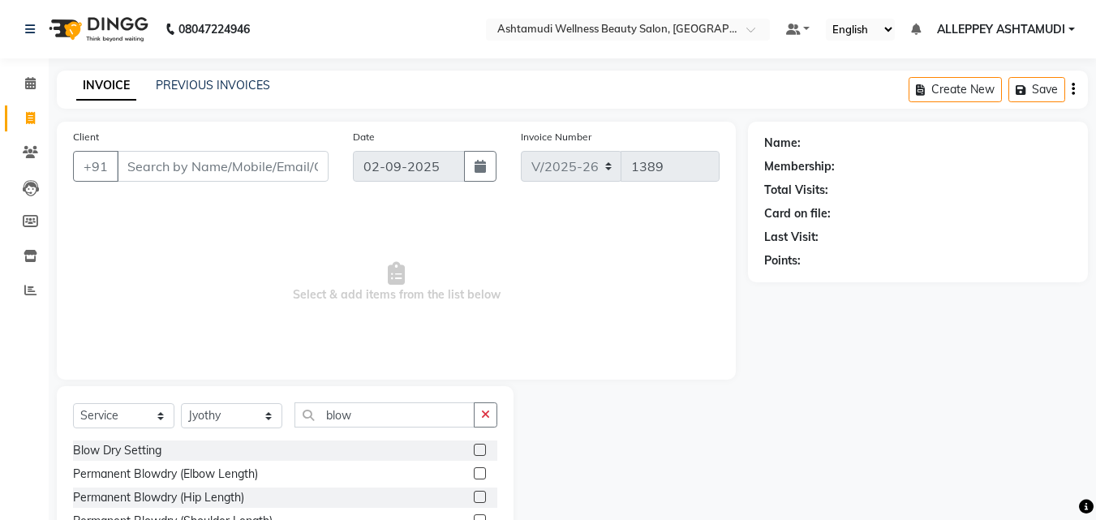
click at [474, 449] on label at bounding box center [480, 450] width 12 height 12
click at [474, 449] on input "checkbox" at bounding box center [479, 451] width 11 height 11
checkbox input "true"
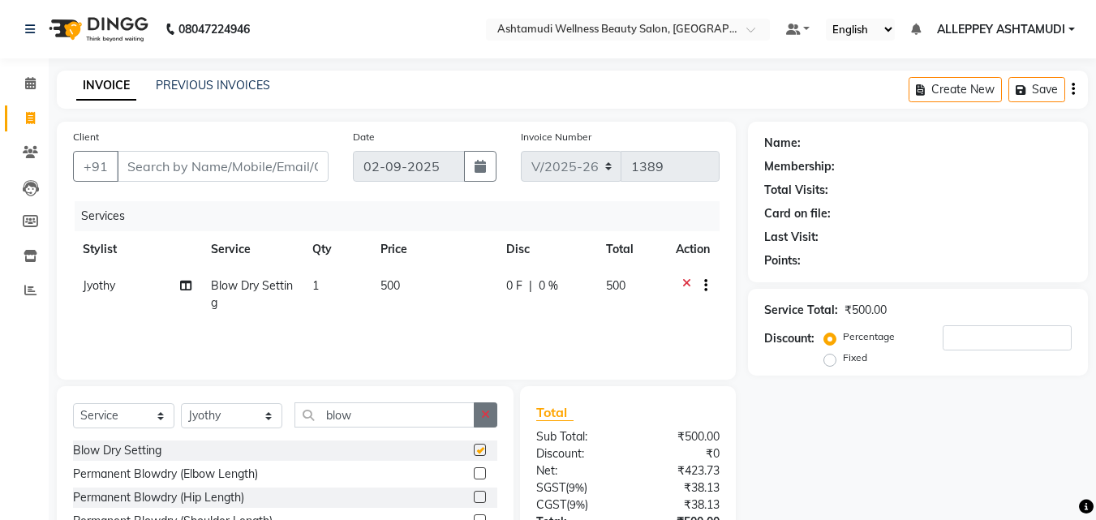
click at [484, 426] on button "button" at bounding box center [486, 415] width 24 height 25
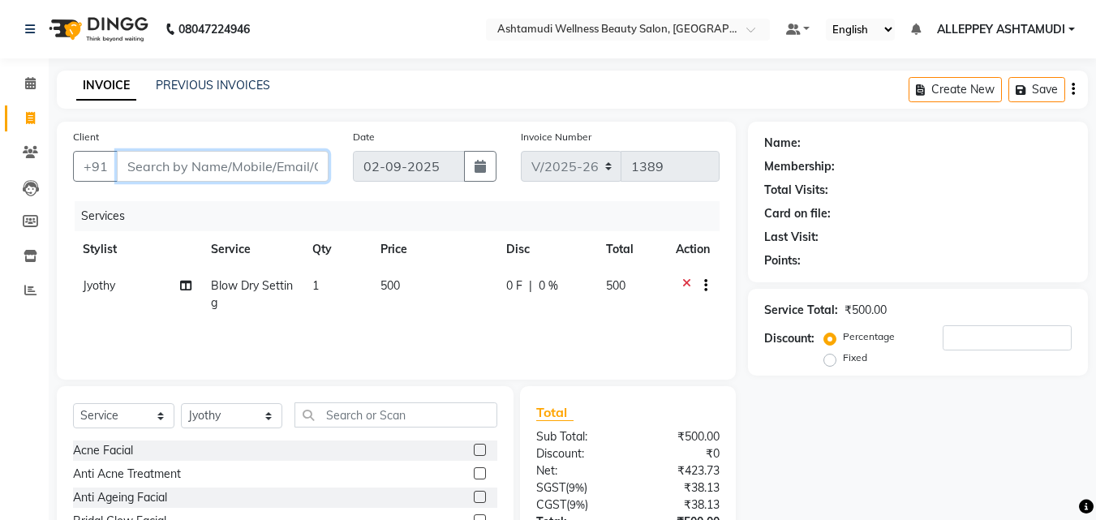
click at [282, 172] on input "Client" at bounding box center [223, 166] width 212 height 31
type input "9"
type input "0"
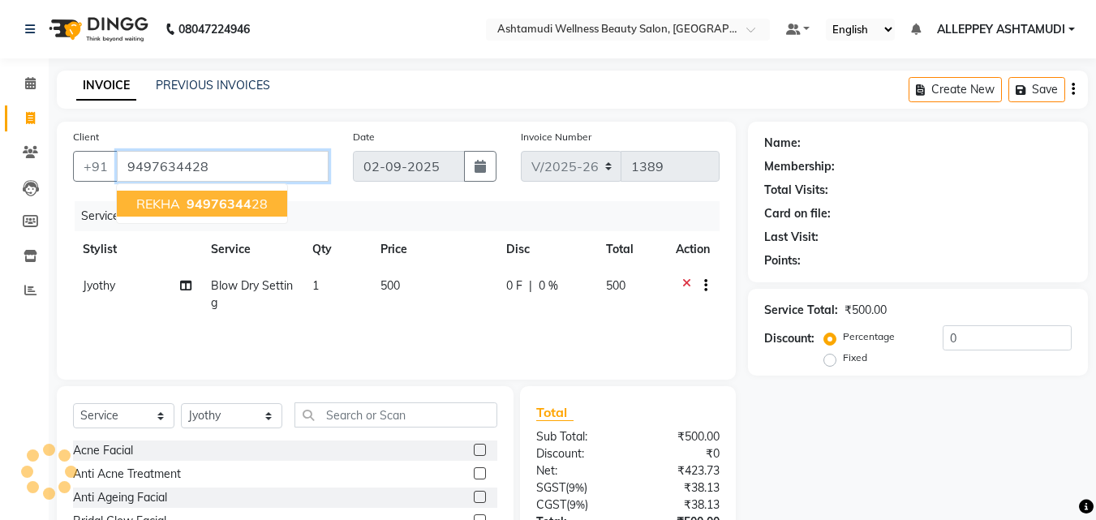
type input "9497634428"
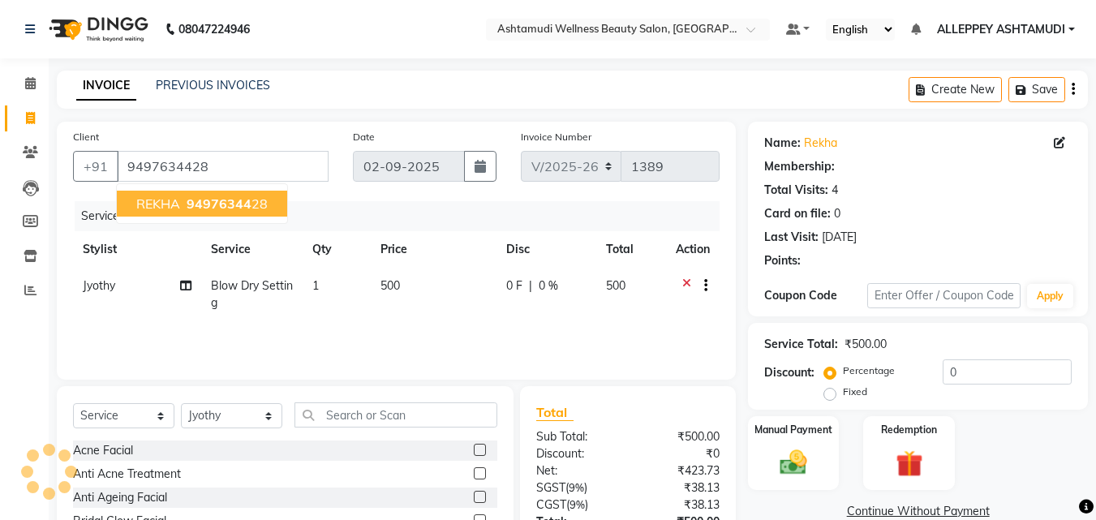
select select "2: Object"
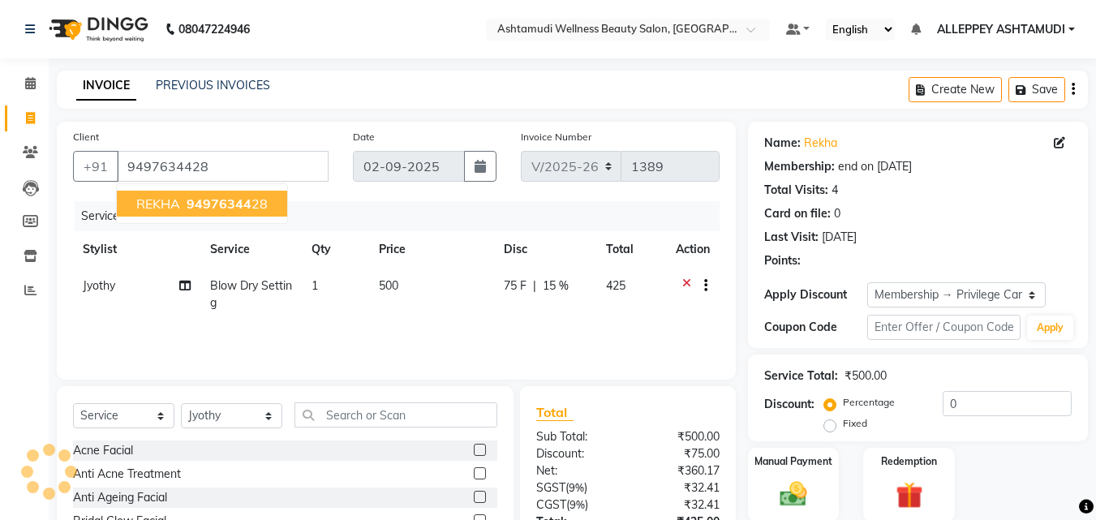
type input "15"
click at [351, 91] on div "INVOICE PREVIOUS INVOICES Create New Save" at bounding box center [572, 90] width 1031 height 38
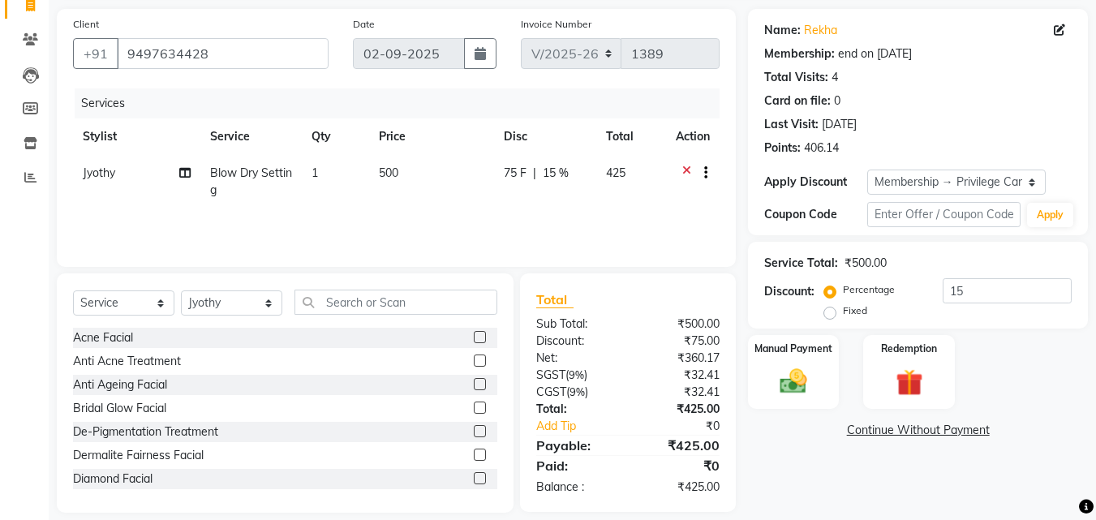
scroll to position [130, 0]
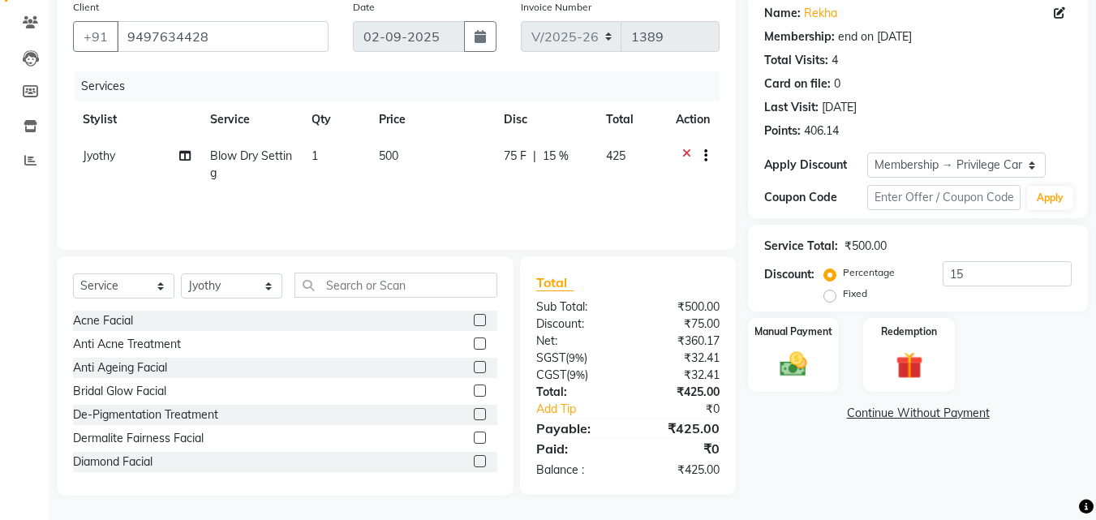
click at [843, 295] on label "Fixed" at bounding box center [855, 293] width 24 height 15
click at [828, 295] on input "Fixed" at bounding box center [833, 293] width 11 height 11
radio input "true"
click at [962, 277] on input "15" at bounding box center [1007, 273] width 129 height 25
type input "1"
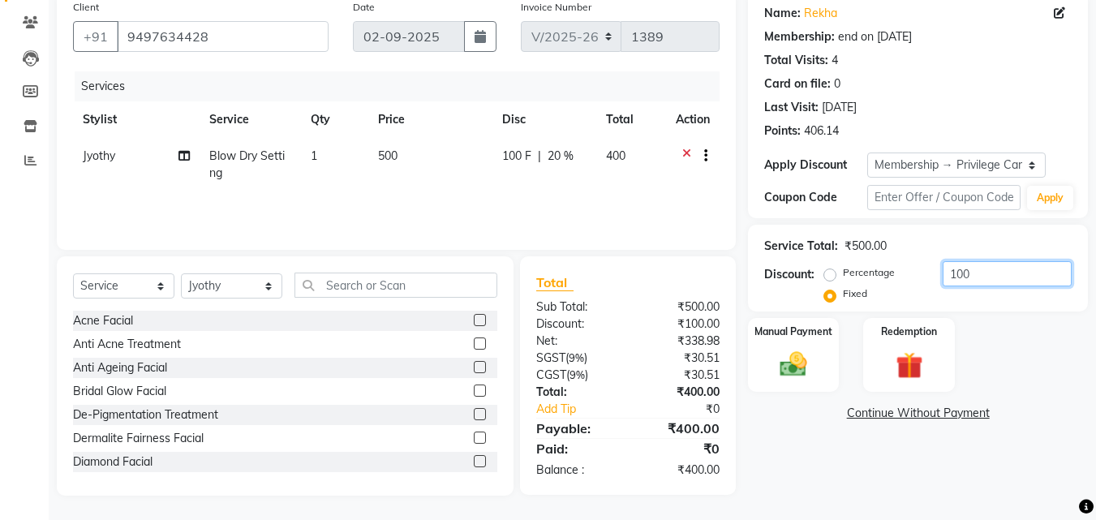
type input "100"
click at [566, 183] on td "100 F | 20 %" at bounding box center [545, 165] width 104 height 54
select select "80964"
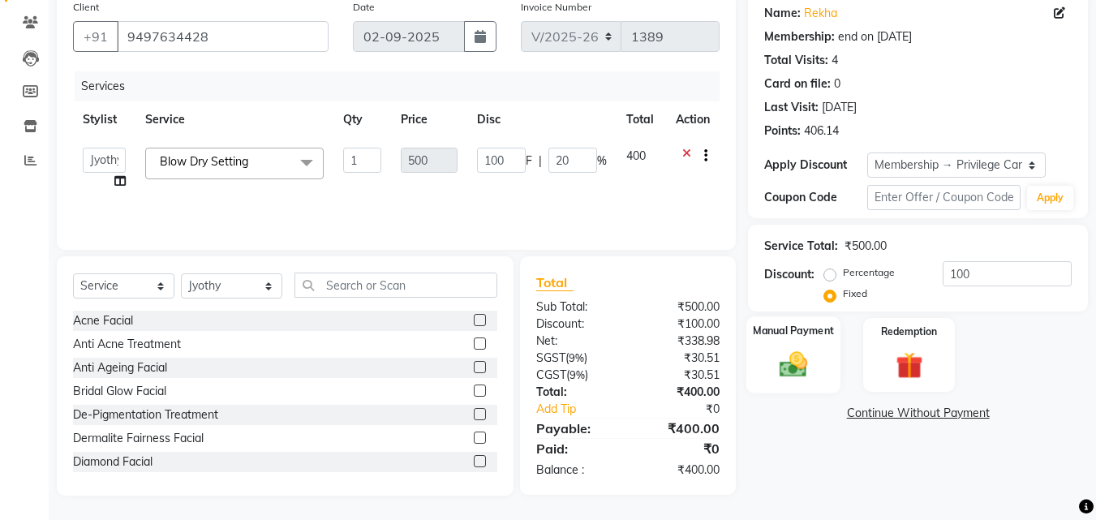
click at [807, 376] on img at bounding box center [793, 364] width 45 height 32
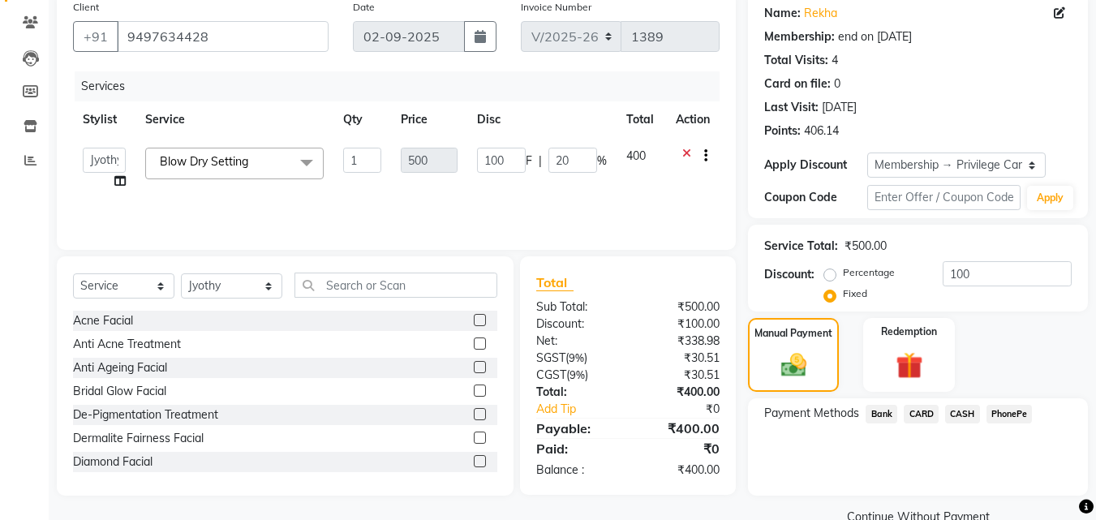
click at [1010, 422] on span "PhonePe" at bounding box center [1010, 414] width 46 height 19
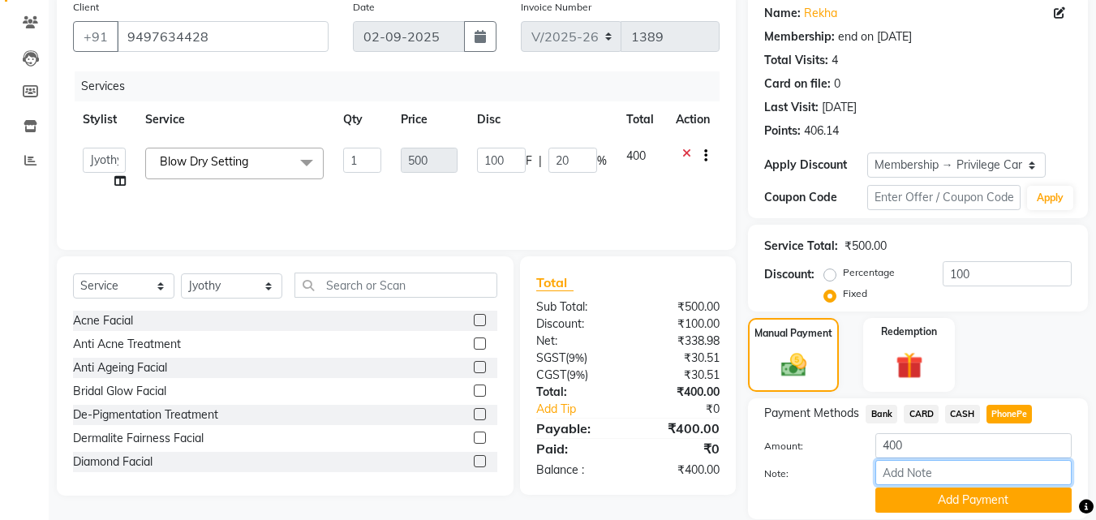
click at [961, 464] on input "Note:" at bounding box center [974, 472] width 196 height 25
type input "[PERSON_NAME]"
click at [977, 493] on button "Add Payment" at bounding box center [974, 500] width 196 height 25
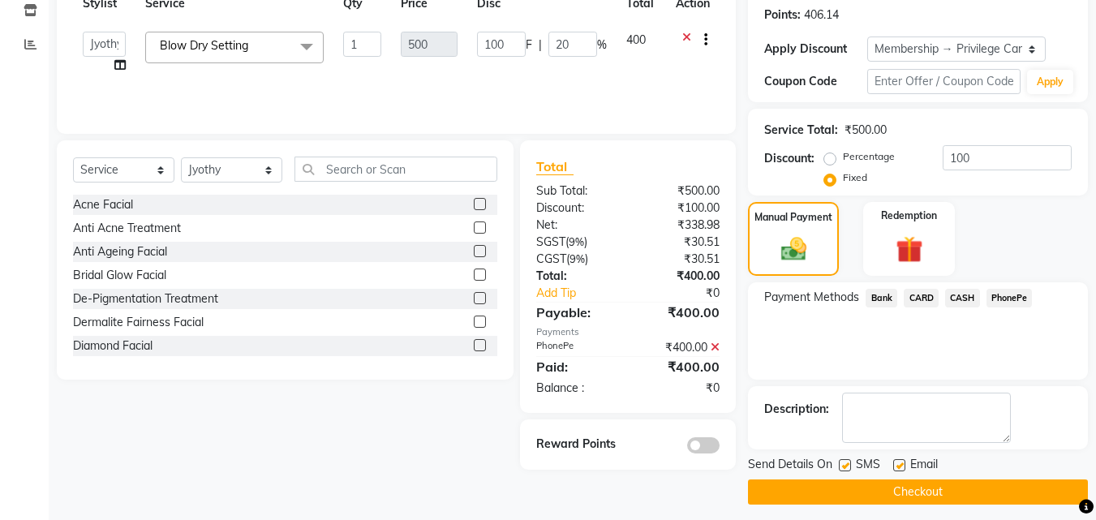
scroll to position [255, 0]
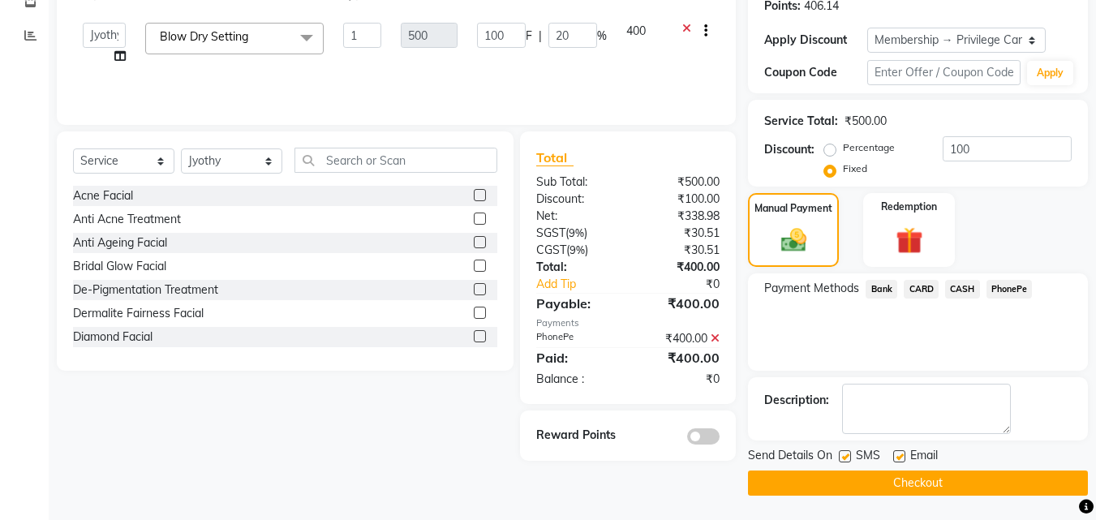
click at [887, 474] on button "Checkout" at bounding box center [918, 483] width 340 height 25
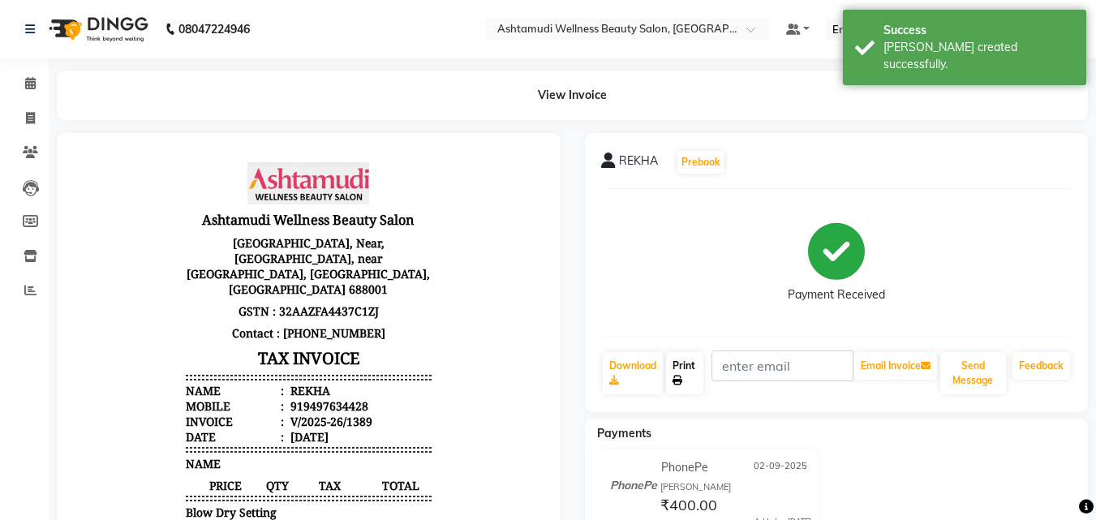
click at [682, 368] on link "Print" at bounding box center [684, 373] width 37 height 42
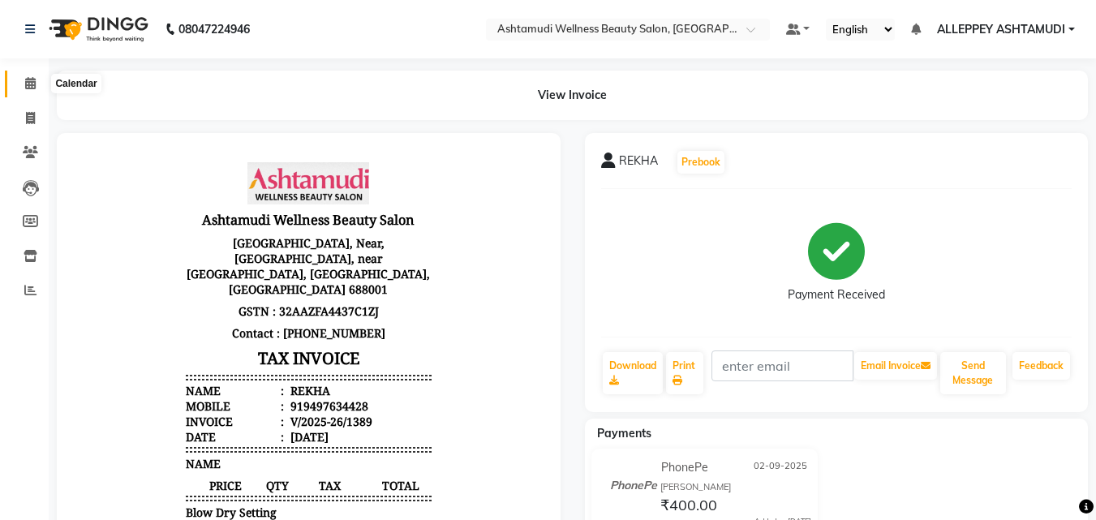
click at [32, 80] on icon at bounding box center [30, 83] width 11 height 12
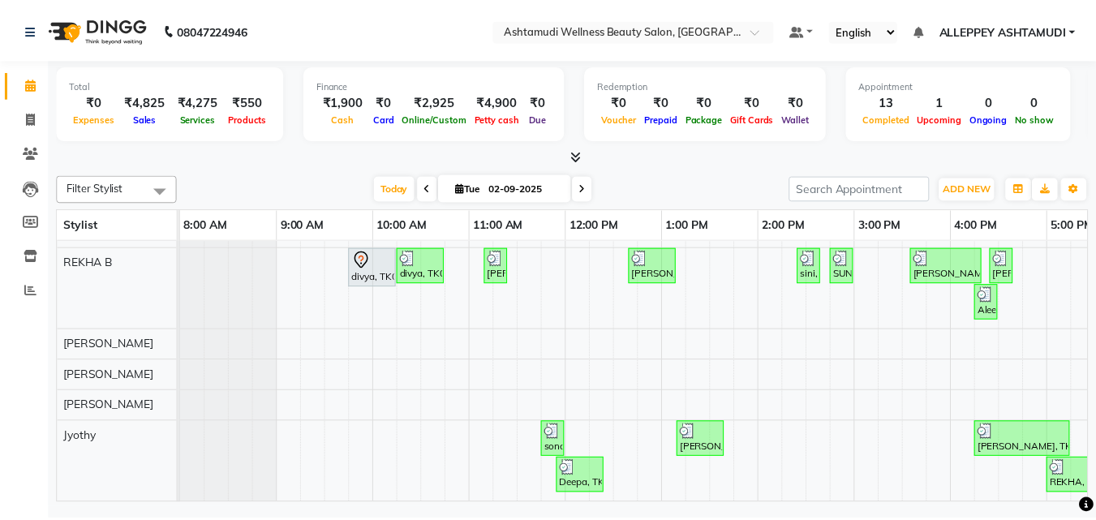
scroll to position [36, 0]
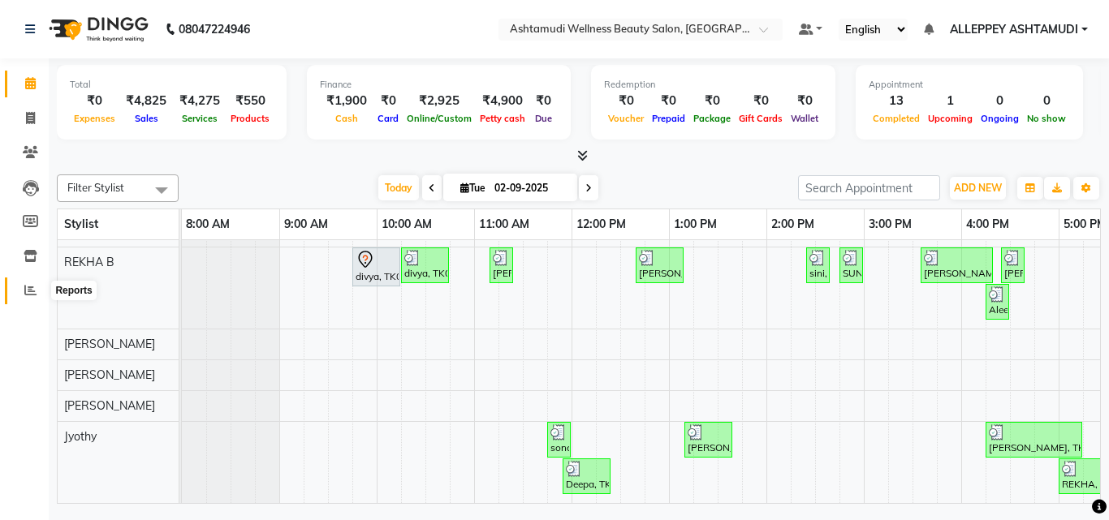
click at [24, 295] on span at bounding box center [30, 291] width 28 height 19
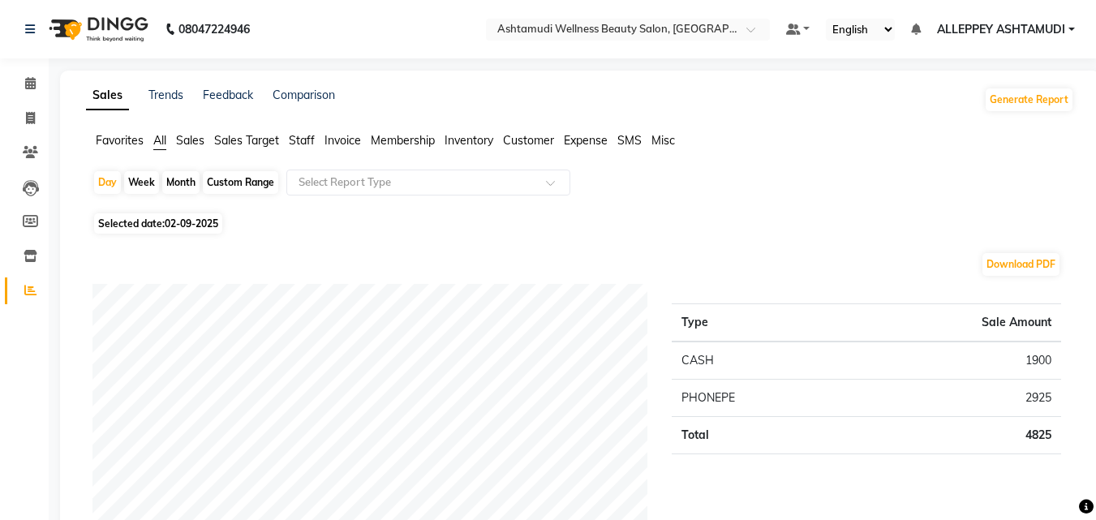
click at [179, 230] on span "Selected date: [DATE]" at bounding box center [158, 223] width 128 height 20
select select "9"
select select "2025"
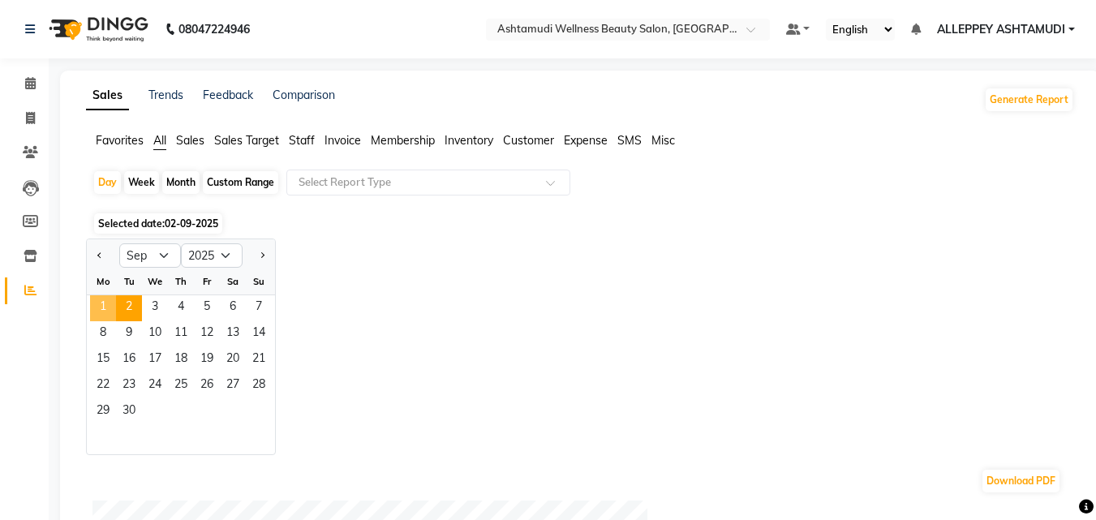
click at [103, 314] on span "1" at bounding box center [103, 308] width 26 height 26
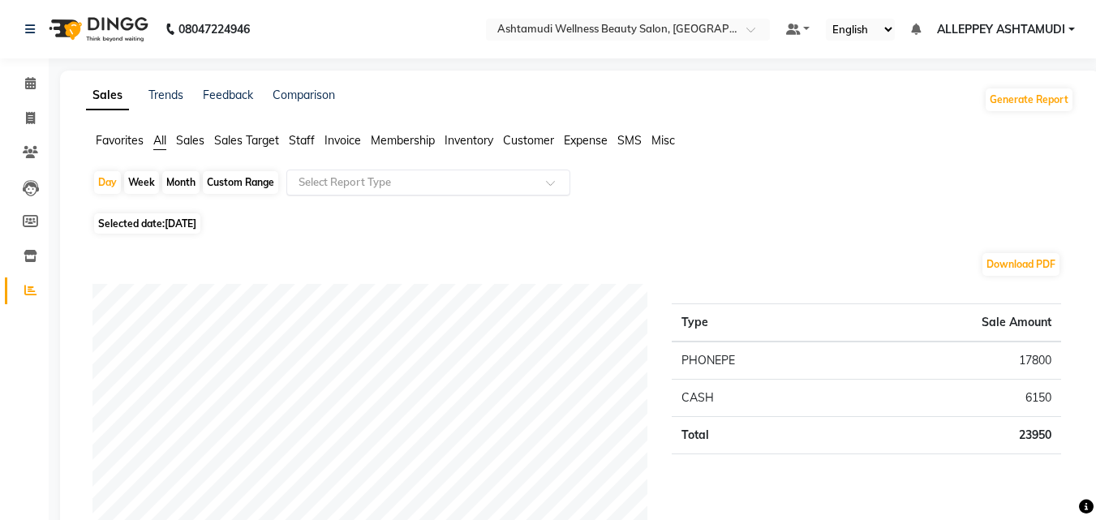
click at [329, 190] on input "text" at bounding box center [412, 182] width 234 height 16
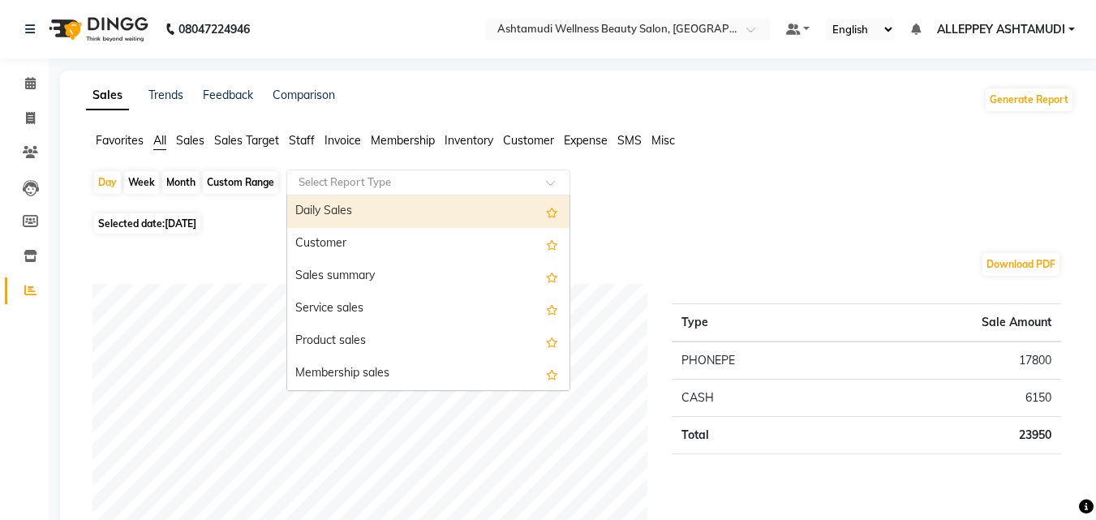
click at [696, 180] on div "Day Week Month Custom Range Select Report Type Daily Sales Customer Sales summa…" at bounding box center [580, 189] width 975 height 39
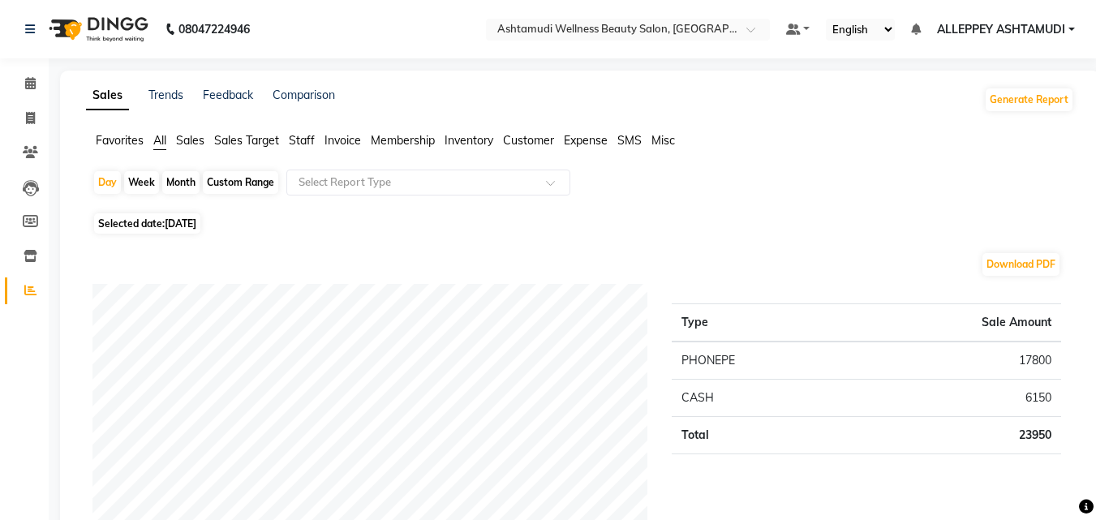
click at [684, 181] on div "Day Week Month Custom Range Select Report Type" at bounding box center [580, 189] width 975 height 39
click at [365, 184] on input "text" at bounding box center [412, 182] width 234 height 16
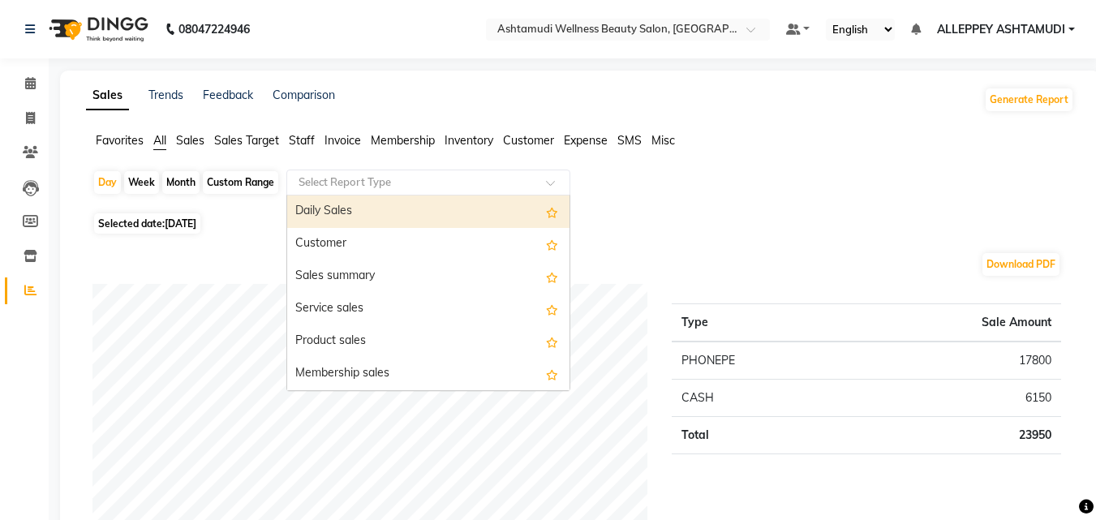
drag, startPoint x: 380, startPoint y: 182, endPoint x: 383, endPoint y: 170, distance: 12.6
click at [383, 174] on div "Select Report Type" at bounding box center [428, 183] width 284 height 26
click at [383, 170] on div "Select Report Type" at bounding box center [428, 183] width 284 height 26
click at [387, 171] on div "Select Report Type" at bounding box center [428, 183] width 284 height 26
click at [719, 172] on div "Day Week Month Custom Range Select Report Type Daily Sales Customer Sales summa…" at bounding box center [580, 189] width 975 height 39
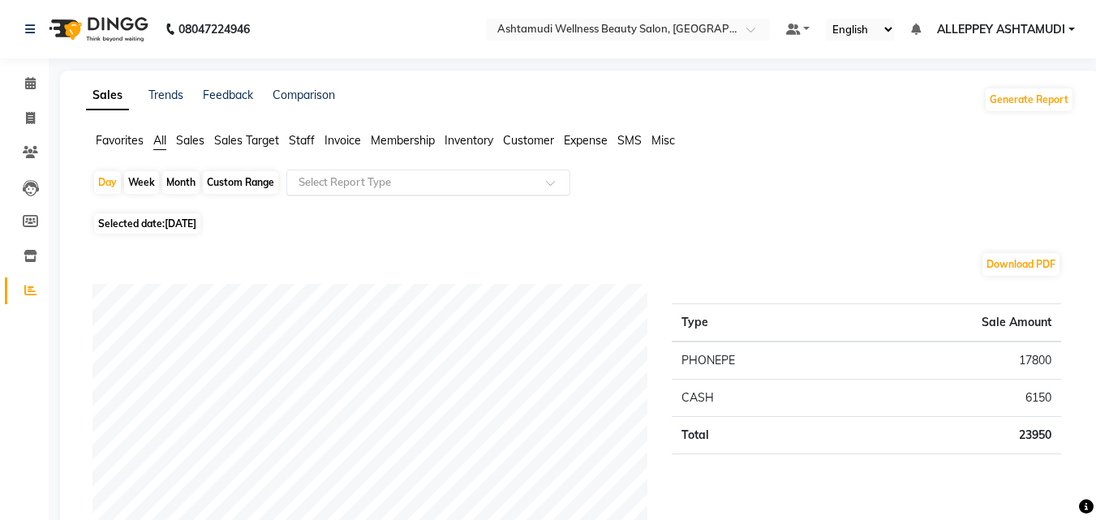
click at [393, 181] on input "text" at bounding box center [412, 182] width 234 height 16
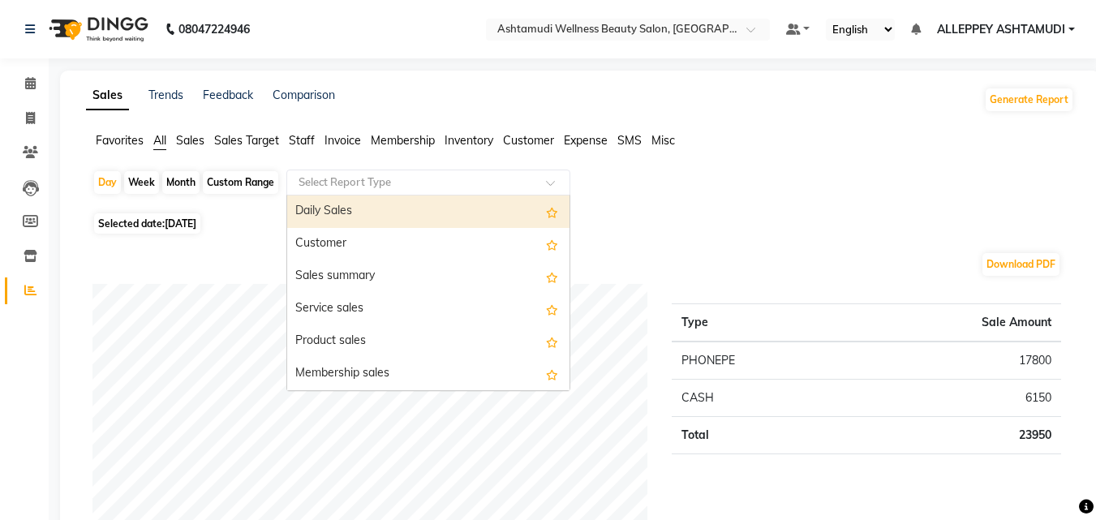
click at [393, 180] on input "text" at bounding box center [412, 182] width 234 height 16
click at [435, 179] on input "text" at bounding box center [412, 182] width 234 height 16
click at [436, 179] on input "text" at bounding box center [412, 182] width 234 height 16
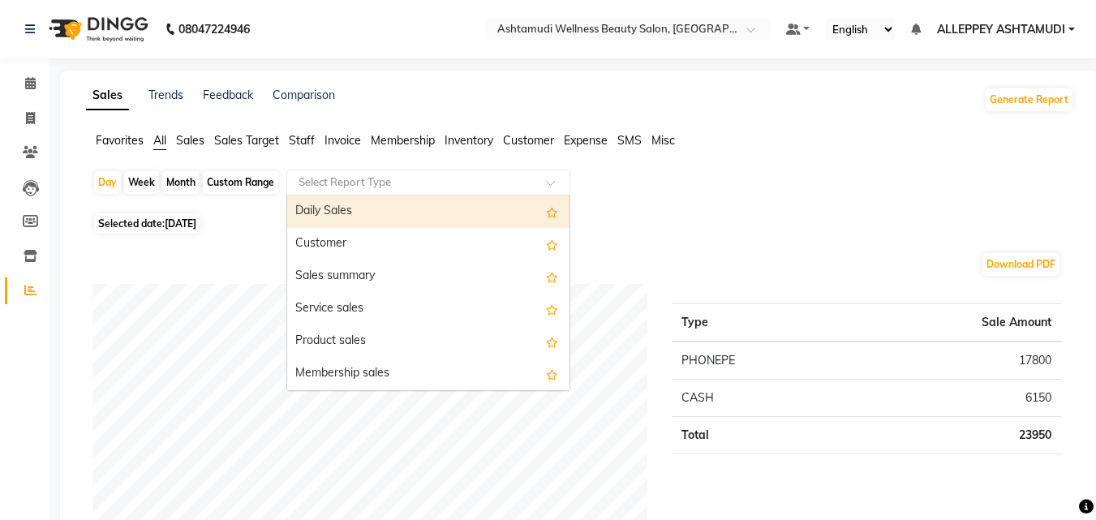
click at [436, 179] on input "text" at bounding box center [412, 182] width 234 height 16
click at [437, 180] on input "text" at bounding box center [412, 182] width 234 height 16
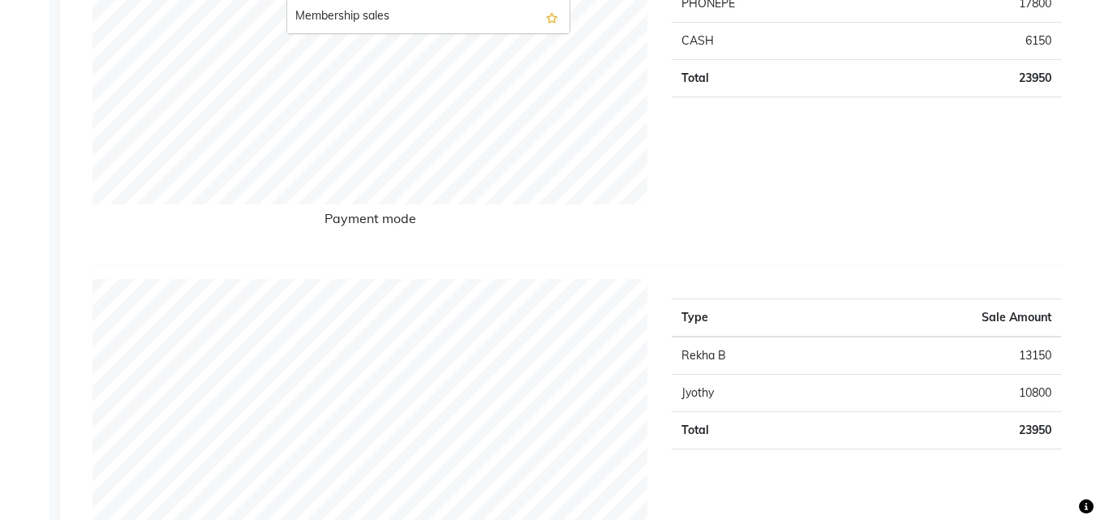
scroll to position [487, 0]
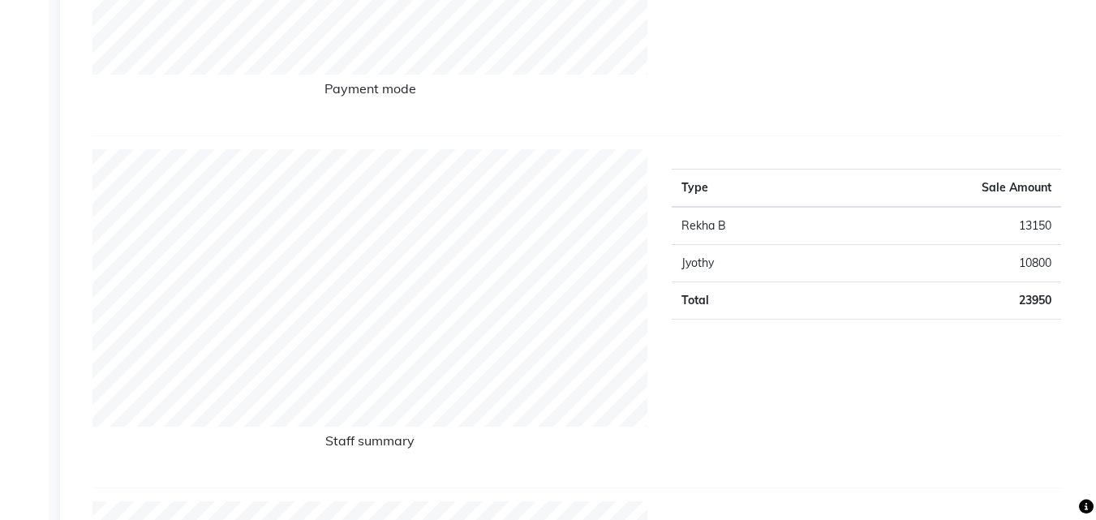
click at [786, 365] on div "Type Sale Amount Rekha B 13150 Jyothy 10800 Total 23950" at bounding box center [867, 311] width 414 height 325
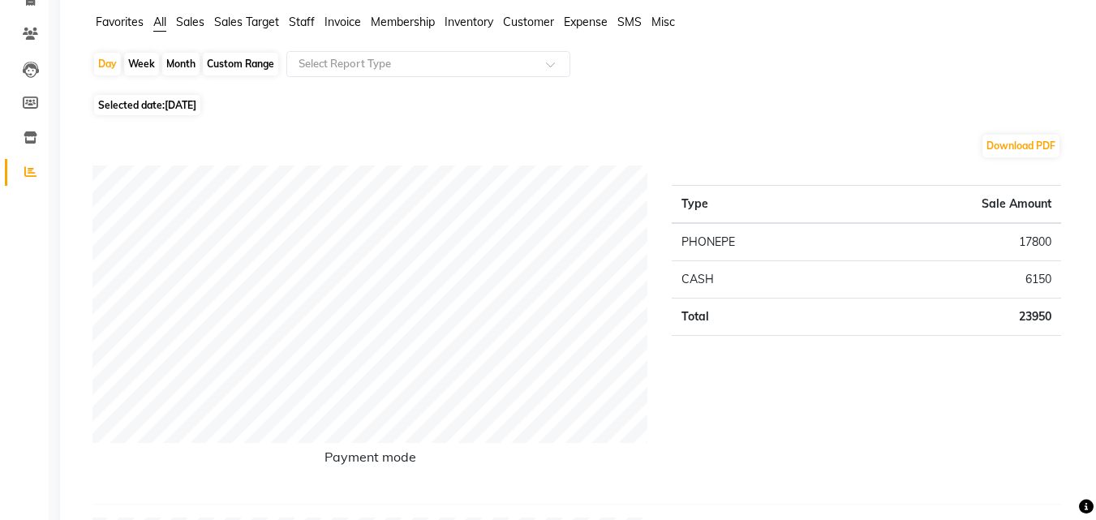
scroll to position [0, 0]
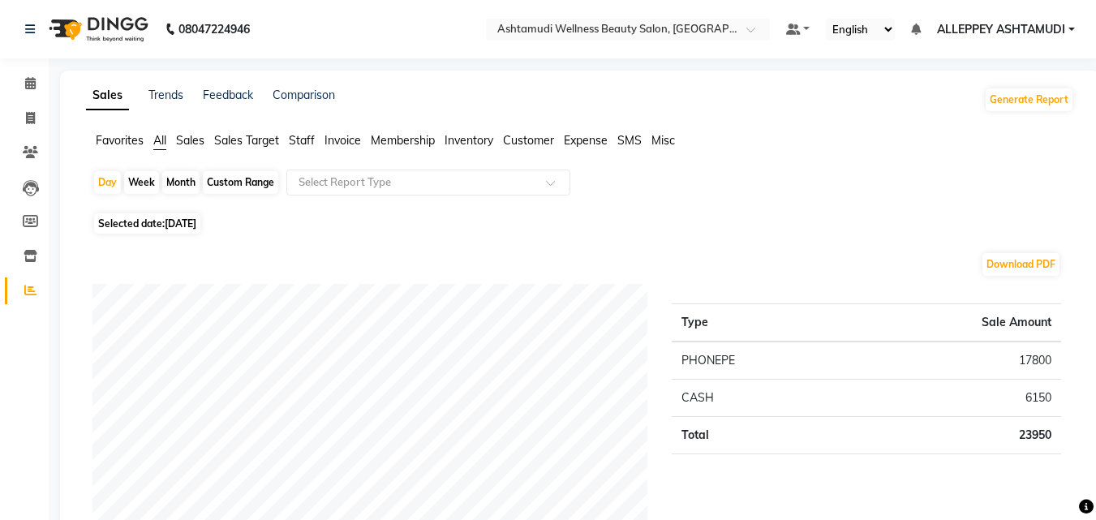
click at [329, 136] on span "Invoice" at bounding box center [343, 140] width 37 height 15
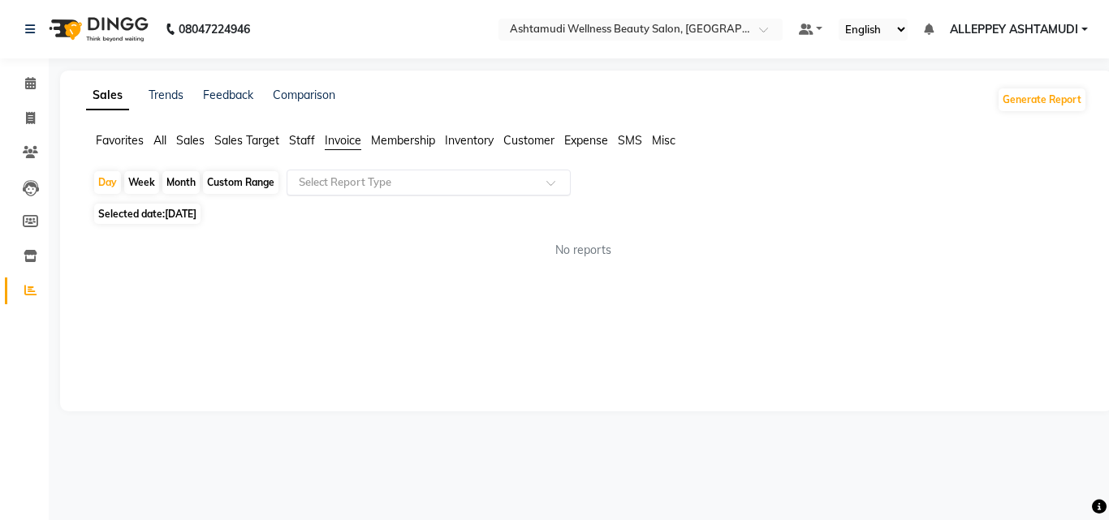
click at [350, 183] on input "text" at bounding box center [412, 182] width 234 height 16
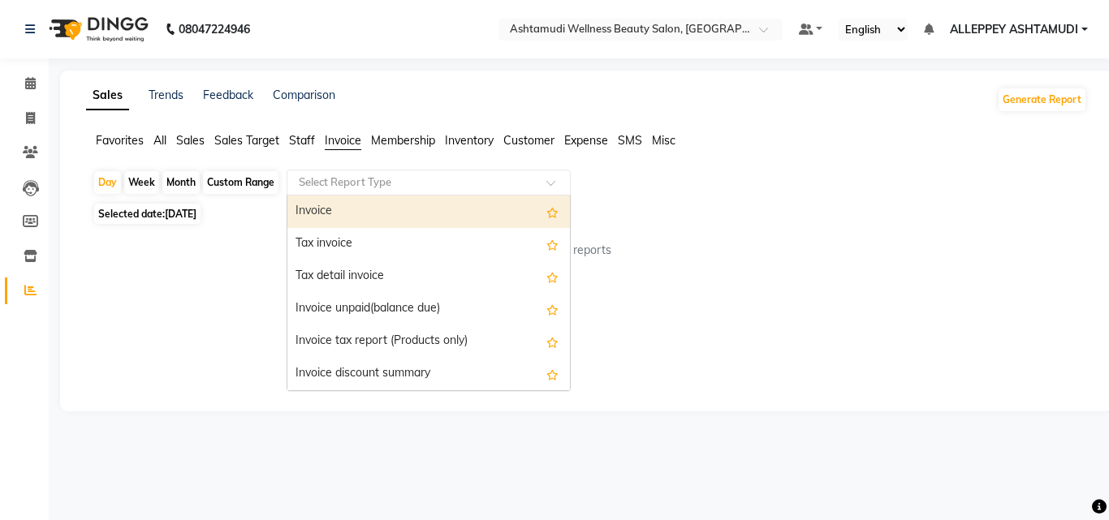
click at [329, 216] on div "Invoice" at bounding box center [428, 212] width 282 height 32
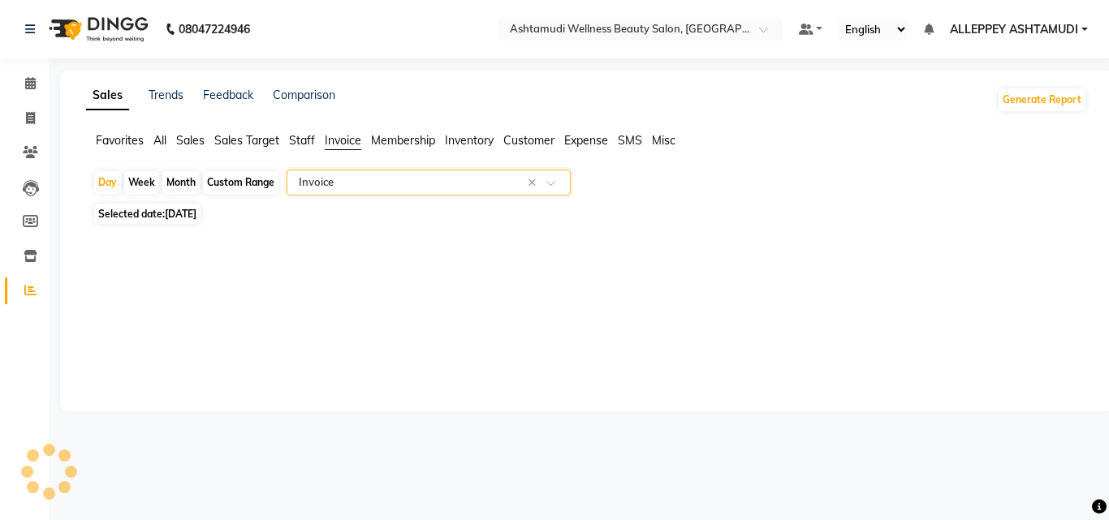
select select "full_report"
select select "csv"
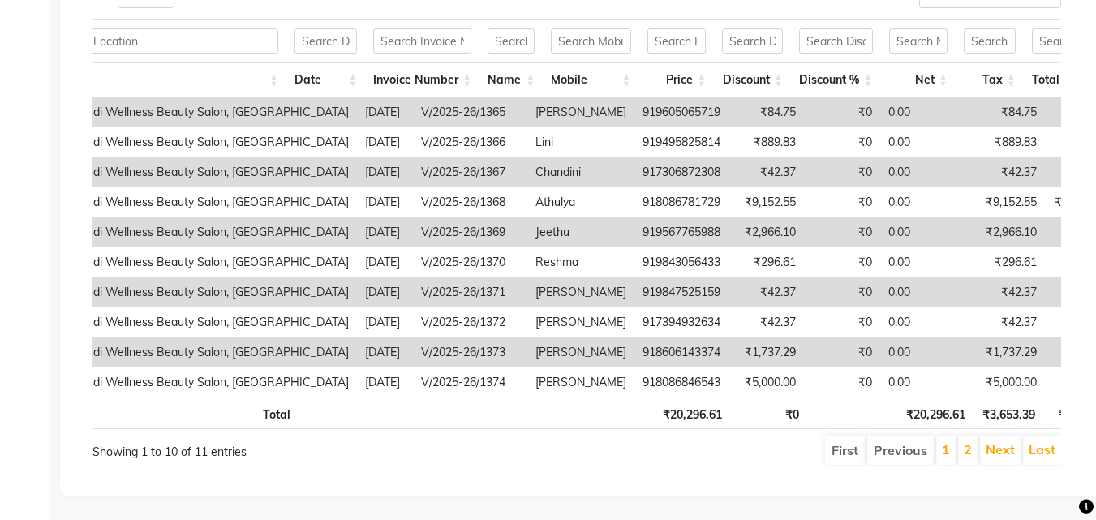
scroll to position [0, 124]
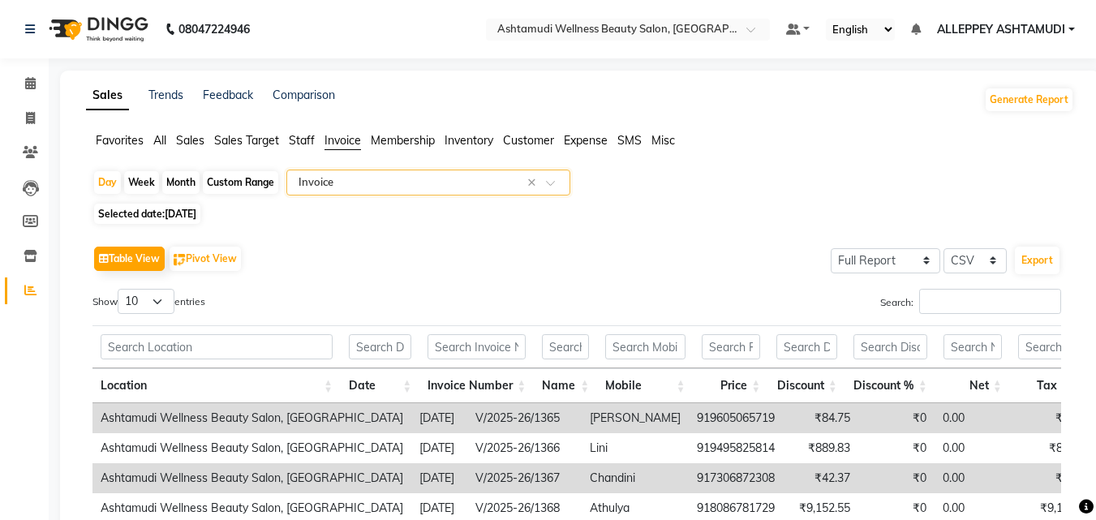
click at [205, 200] on div "Day Week Month Custom Range Select Report Type × Invoice × Selected date: [DATE…" at bounding box center [580, 478] width 988 height 616
click at [196, 213] on span "[DATE]" at bounding box center [181, 214] width 32 height 12
select select "9"
select select "2025"
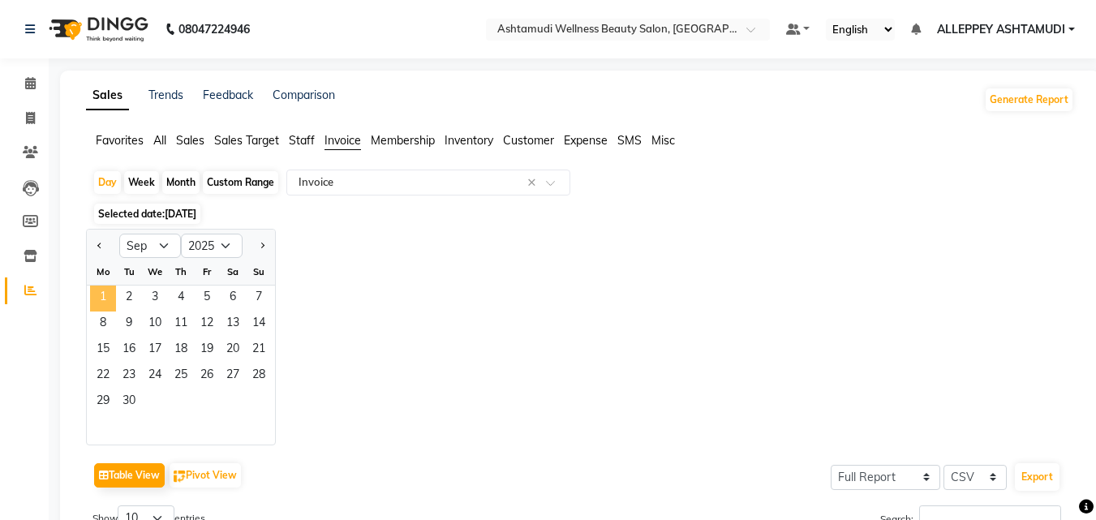
click at [103, 296] on span "1" at bounding box center [103, 299] width 26 height 26
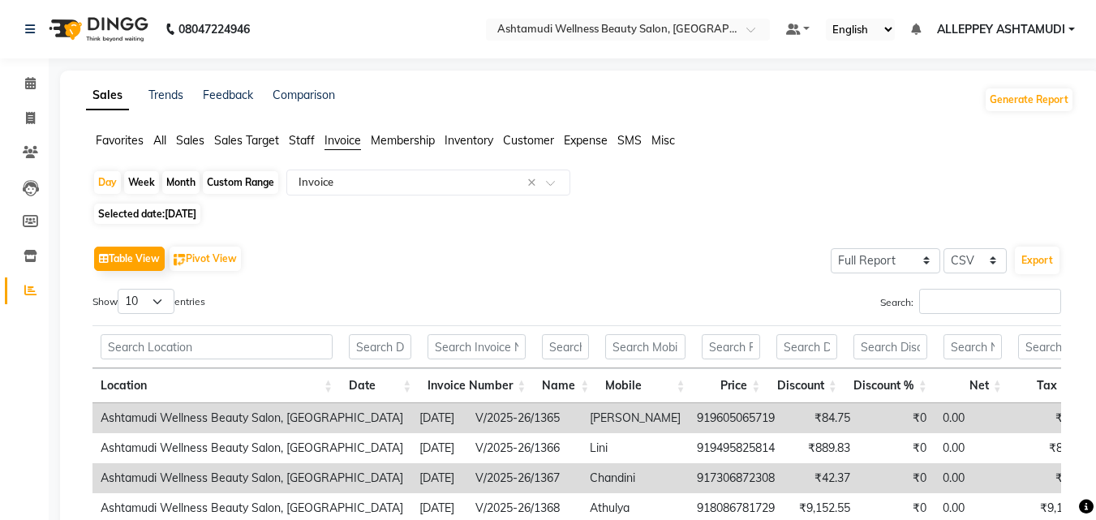
click at [512, 138] on span "Customer" at bounding box center [528, 140] width 51 height 15
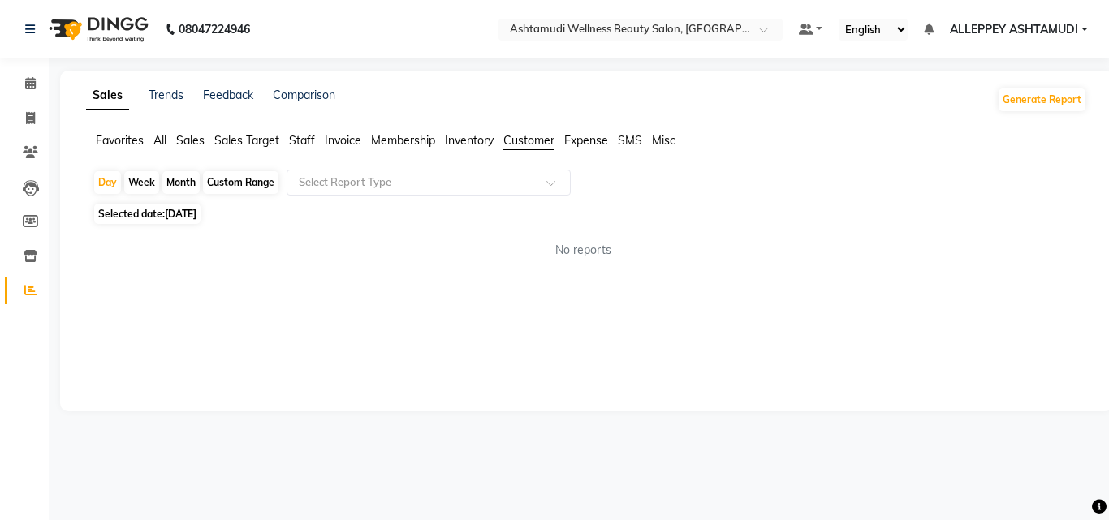
click at [497, 154] on div "Favorites All Sales Sales Target Staff Invoice Membership Inventory Customer Ex…" at bounding box center [586, 147] width 1025 height 31
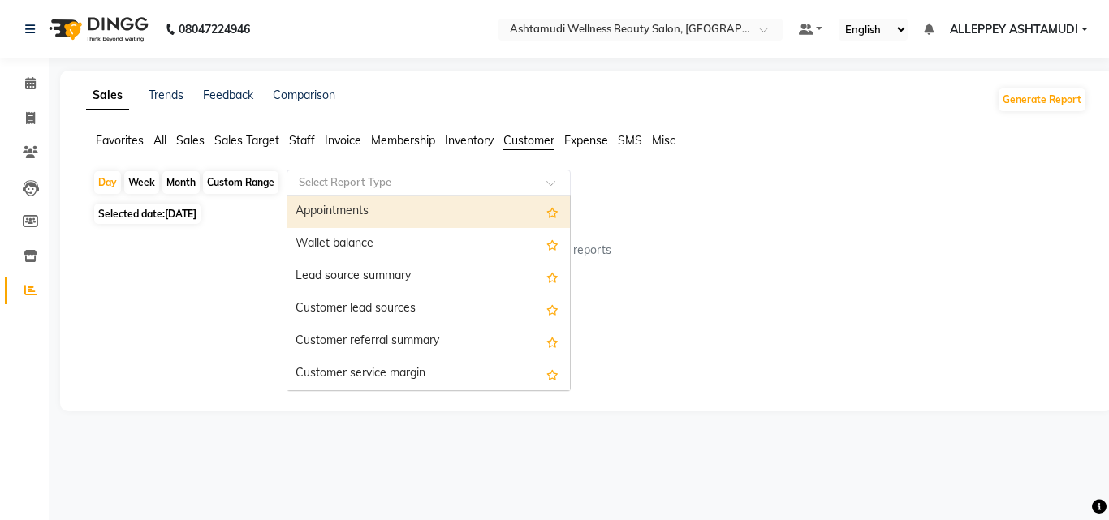
click at [468, 191] on div "Select Report Type" at bounding box center [428, 183] width 284 height 26
click at [412, 212] on div "Appointments" at bounding box center [428, 212] width 282 height 32
select select "full_report"
select select "csv"
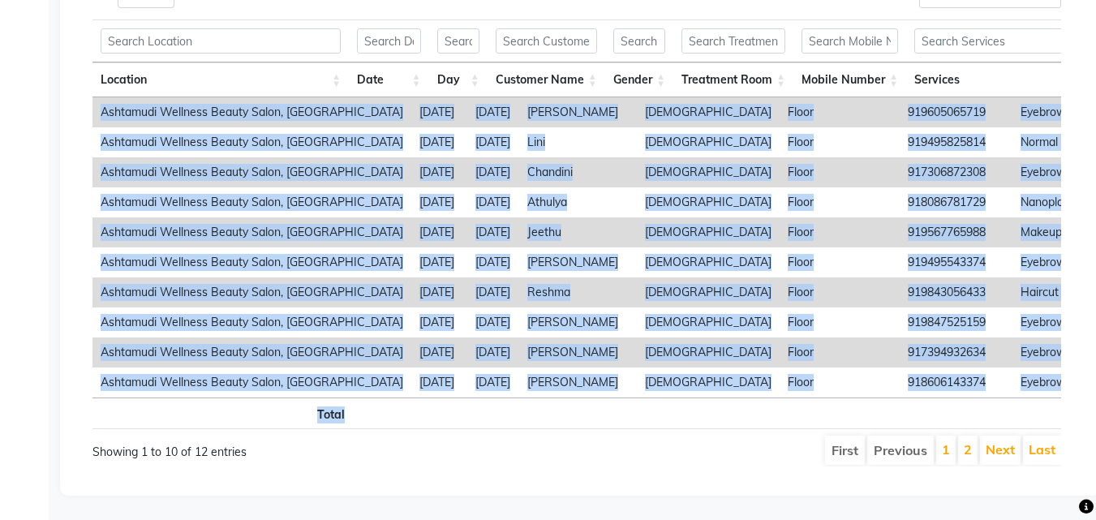
drag, startPoint x: 430, startPoint y: 391, endPoint x: 490, endPoint y: 396, distance: 60.3
click at [490, 396] on div "Location Date Day Customer Name Gender Treatment Room Mobile Number Services Se…" at bounding box center [577, 225] width 969 height 420
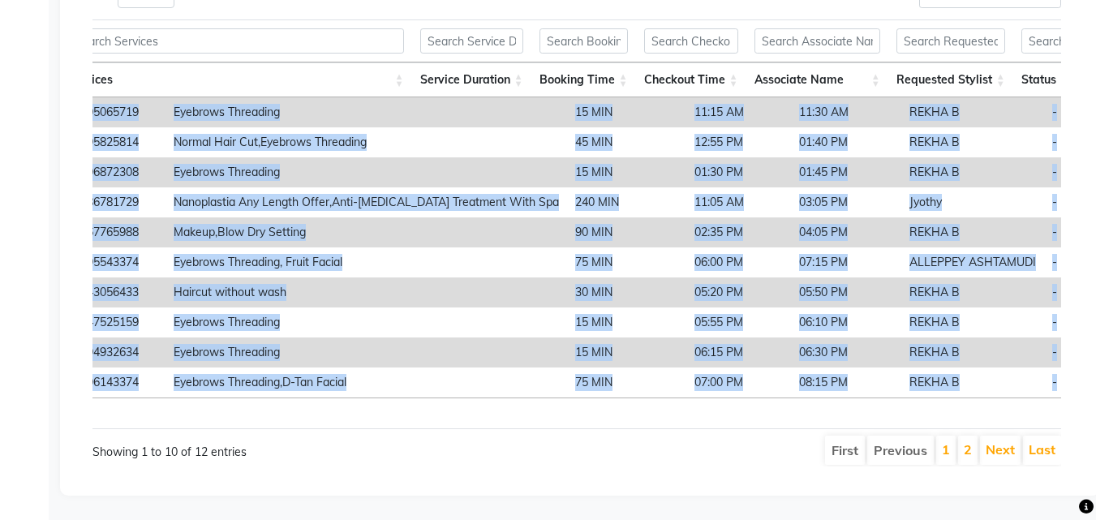
click at [342, 339] on td "Eyebrows Threading" at bounding box center [367, 353] width 402 height 30
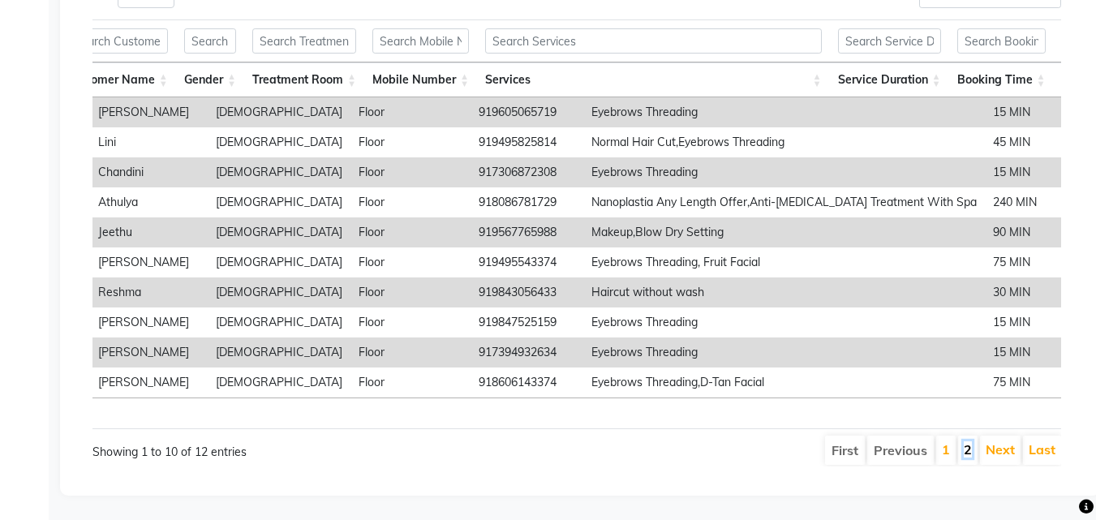
click at [967, 444] on link "2" at bounding box center [968, 449] width 8 height 16
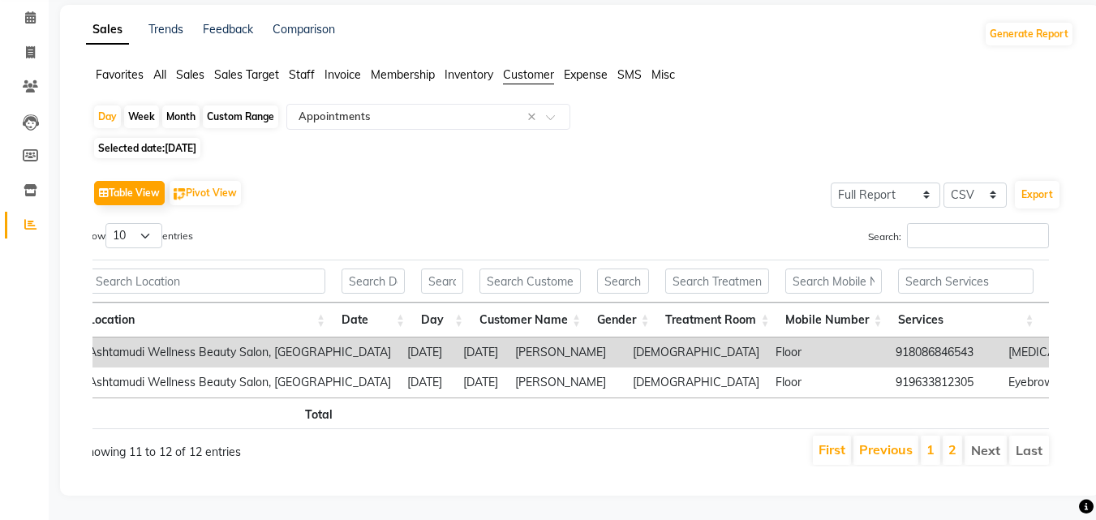
scroll to position [0, 0]
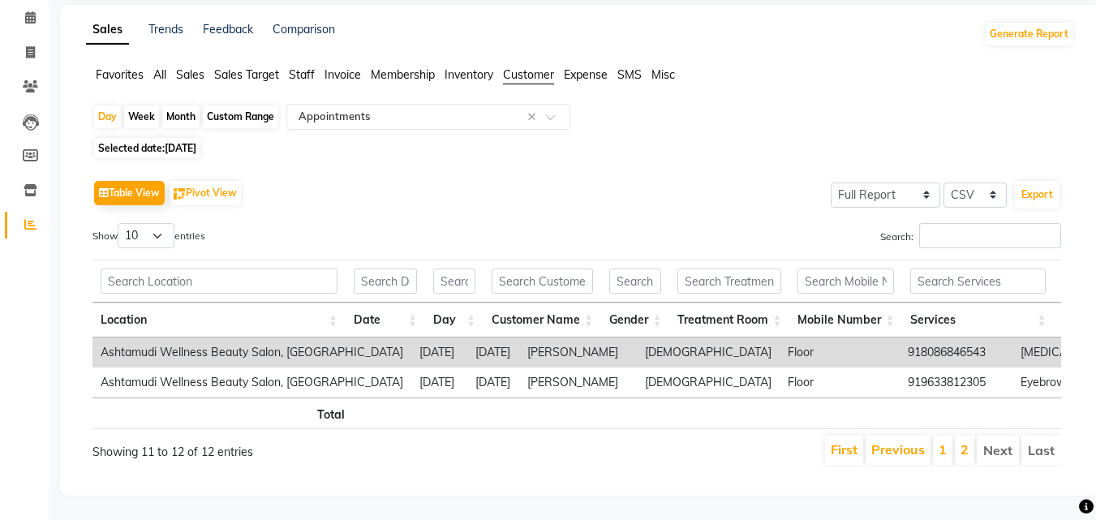
click at [794, 338] on td "Floor" at bounding box center [840, 353] width 120 height 30
click at [780, 338] on td "Floor" at bounding box center [840, 353] width 120 height 30
click at [900, 338] on td "918086846543" at bounding box center [956, 353] width 113 height 30
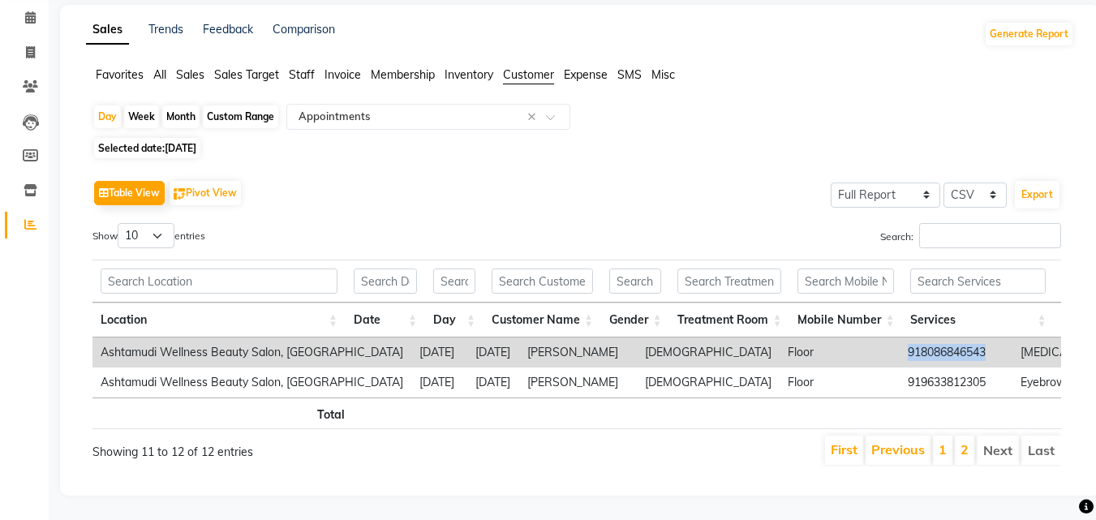
drag, startPoint x: 816, startPoint y: 328, endPoint x: 842, endPoint y: 323, distance: 27.2
click at [900, 338] on td "918086846543" at bounding box center [956, 353] width 113 height 30
drag, startPoint x: 446, startPoint y: 192, endPoint x: 811, endPoint y: 327, distance: 389.2
click at [900, 338] on td "918086846543" at bounding box center [956, 353] width 113 height 30
drag, startPoint x: 817, startPoint y: 325, endPoint x: 904, endPoint y: 334, distance: 87.3
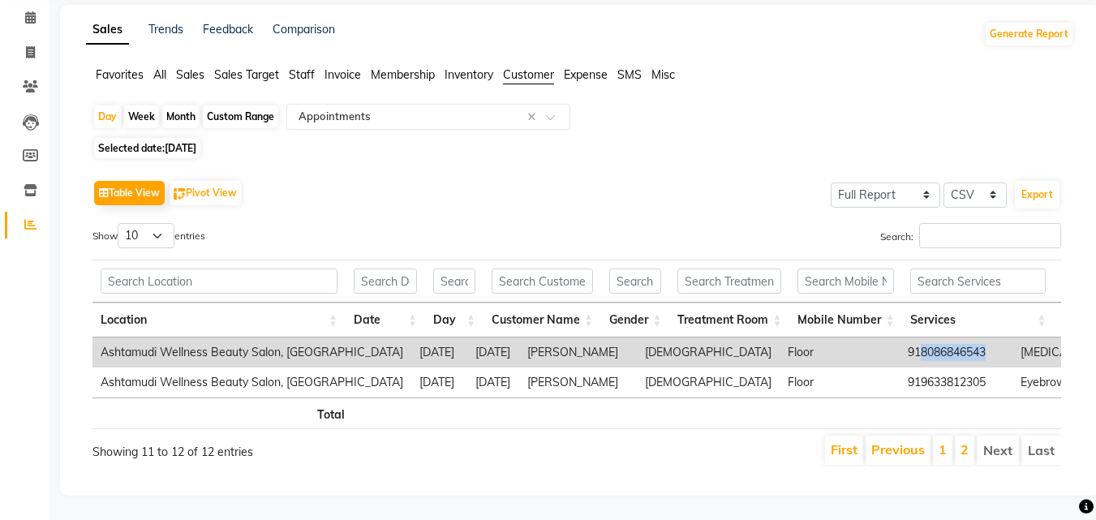
click at [904, 338] on td "918086846543" at bounding box center [956, 353] width 113 height 30
copy td "8086846543"
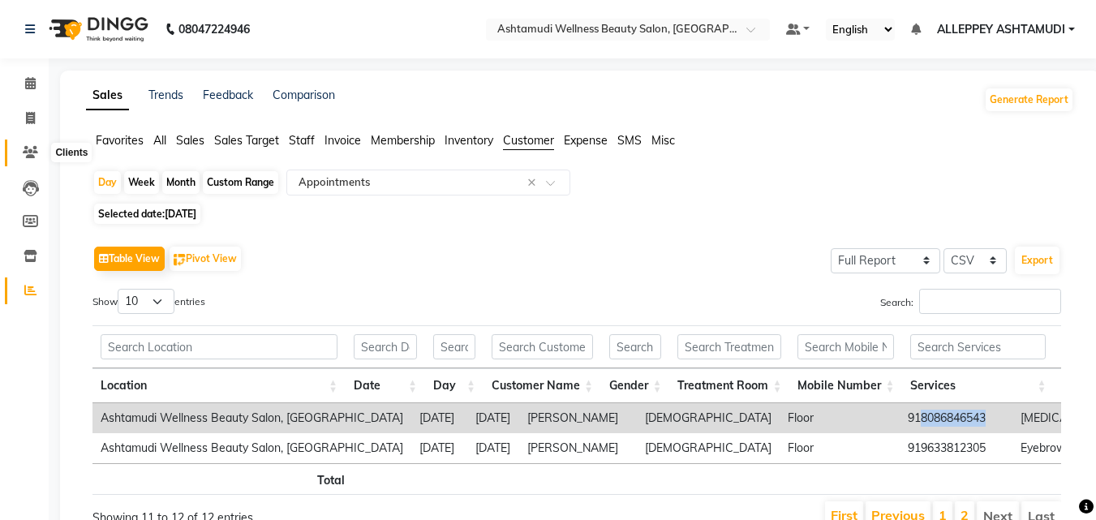
click at [37, 149] on icon at bounding box center [30, 152] width 15 height 12
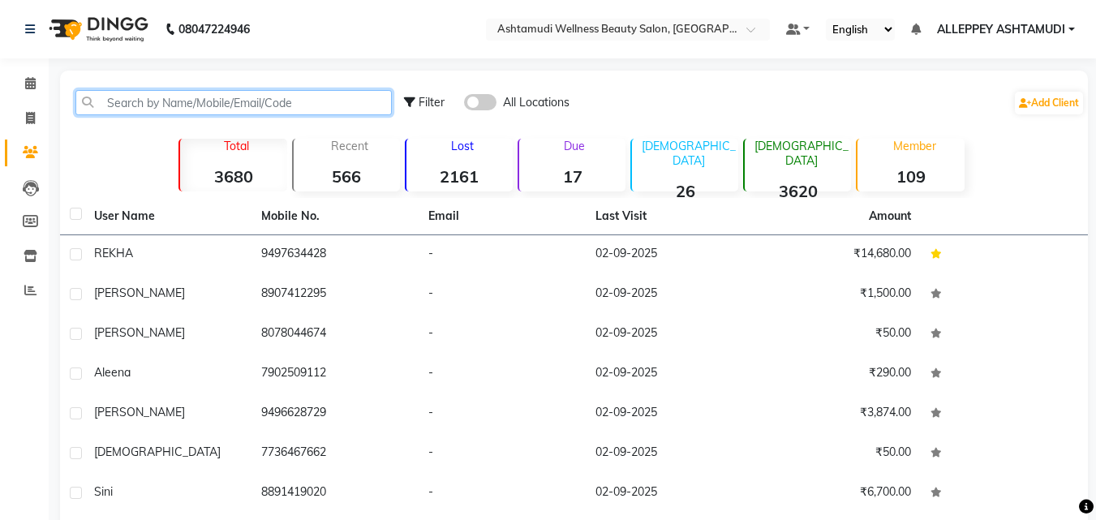
click at [225, 96] on input "text" at bounding box center [233, 102] width 316 height 25
paste input "8086846543"
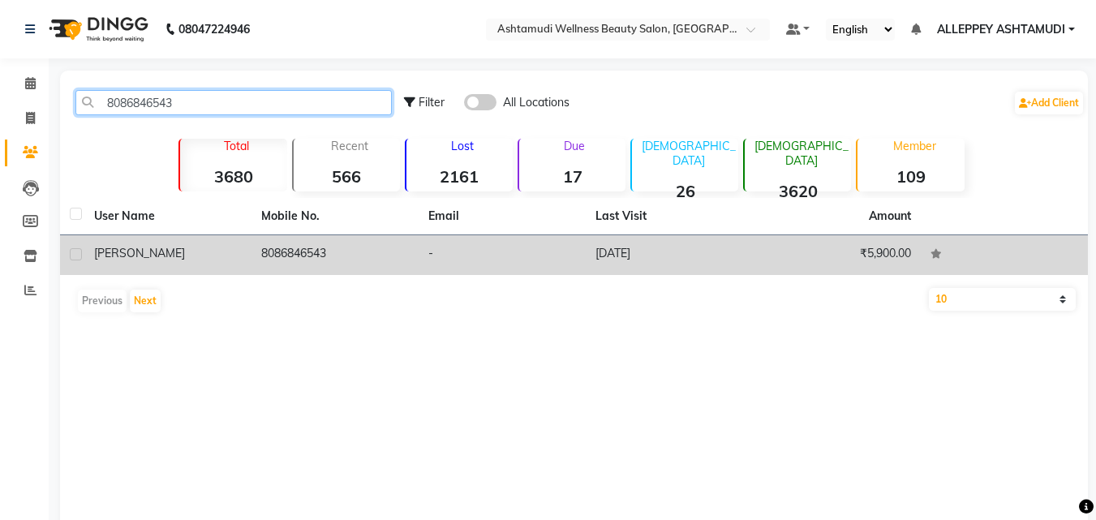
type input "8086846543"
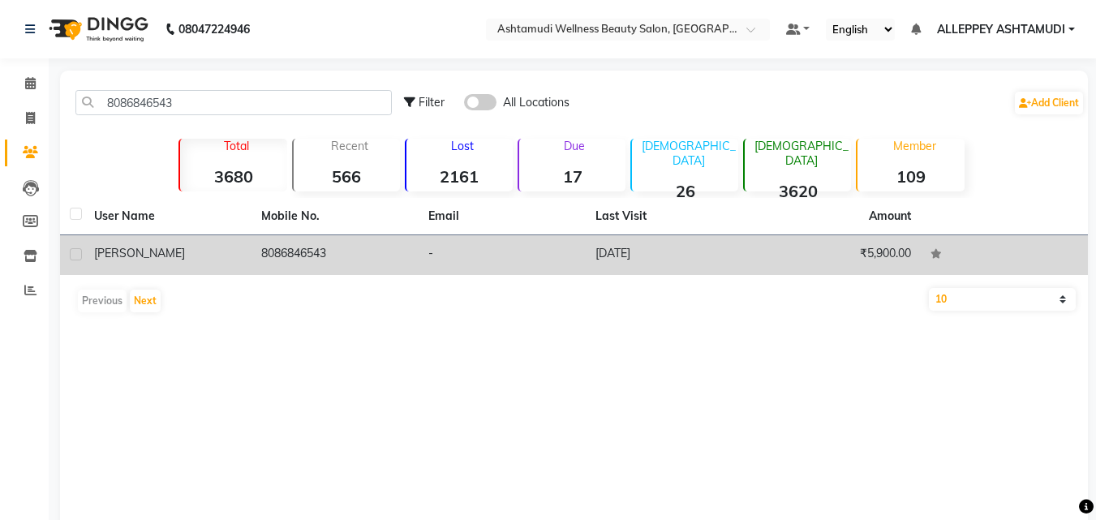
click at [75, 255] on label at bounding box center [76, 254] width 12 height 12
click at [75, 255] on input "checkbox" at bounding box center [75, 255] width 11 height 11
checkbox input "true"
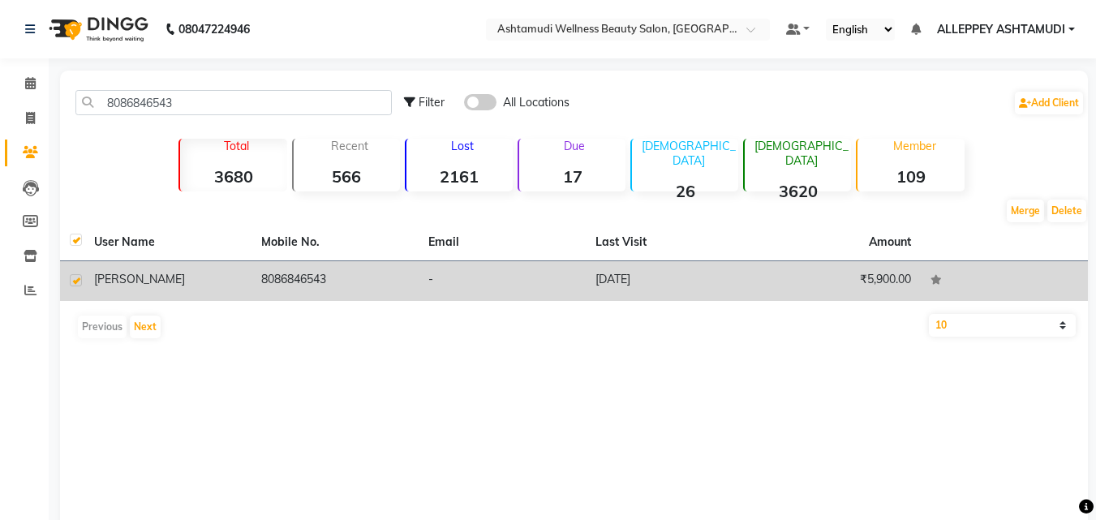
click at [600, 281] on td "[DATE]" at bounding box center [669, 281] width 167 height 40
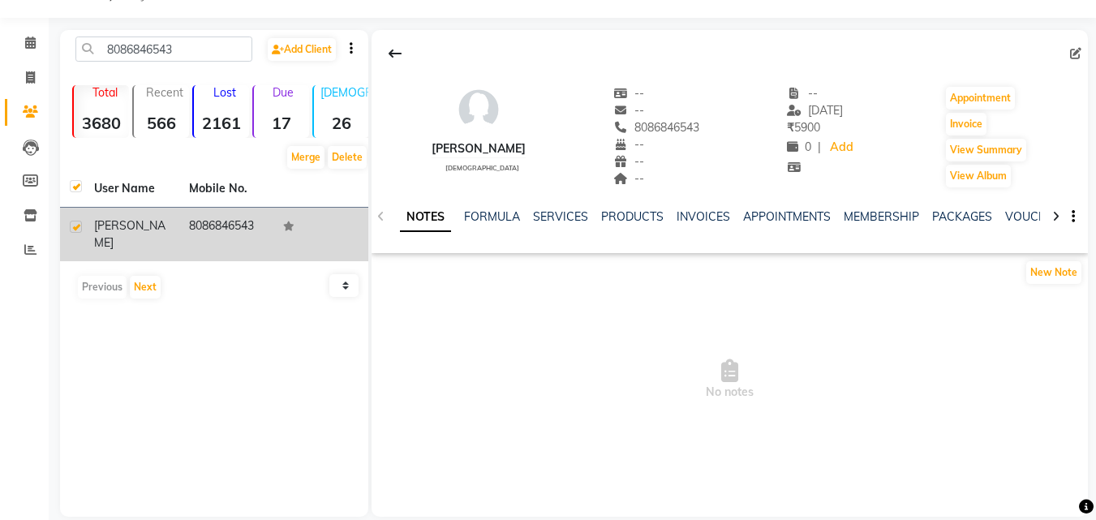
scroll to position [62, 0]
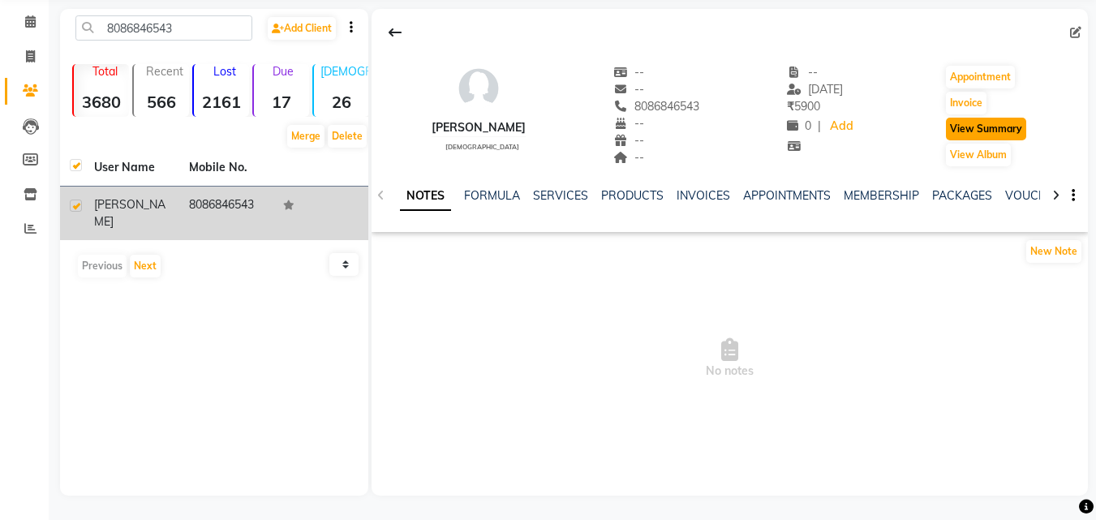
click at [954, 133] on button "View Summary" at bounding box center [986, 129] width 80 height 23
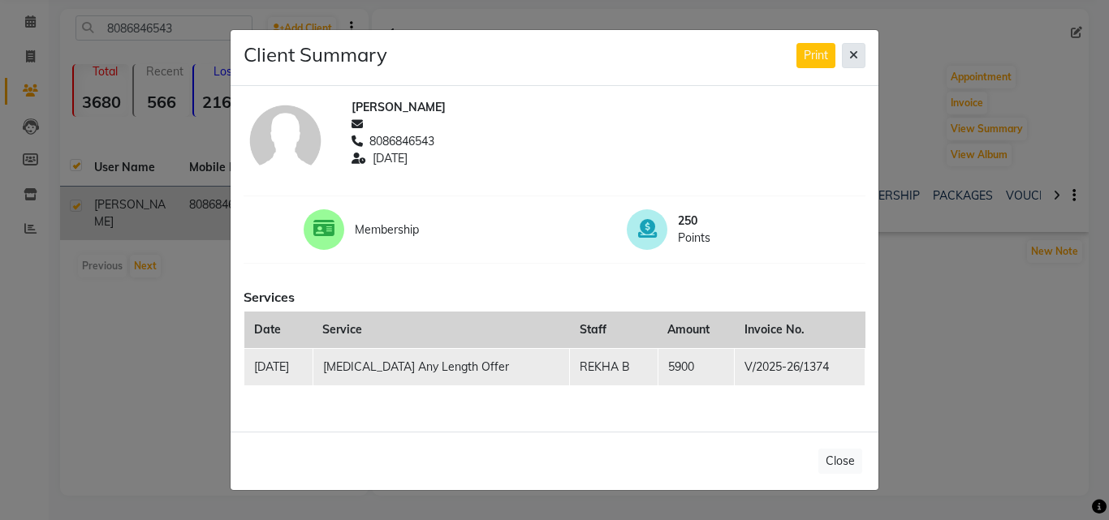
click at [858, 44] on button at bounding box center [854, 55] width 24 height 25
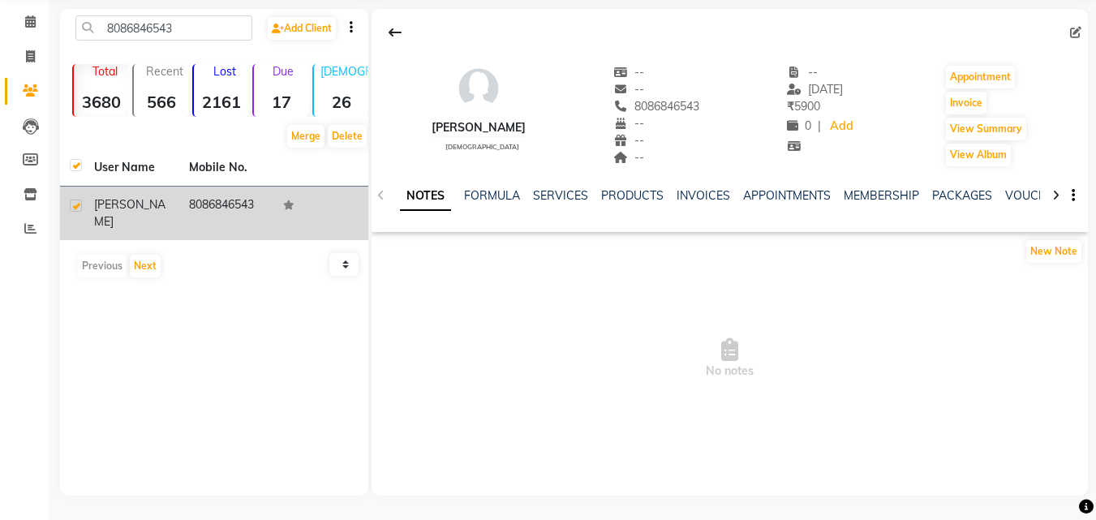
click at [47, 330] on div "Calendar Invoice Clients Leads Members Inventory Reports Completed InProgress U…" at bounding box center [109, 240] width 219 height 511
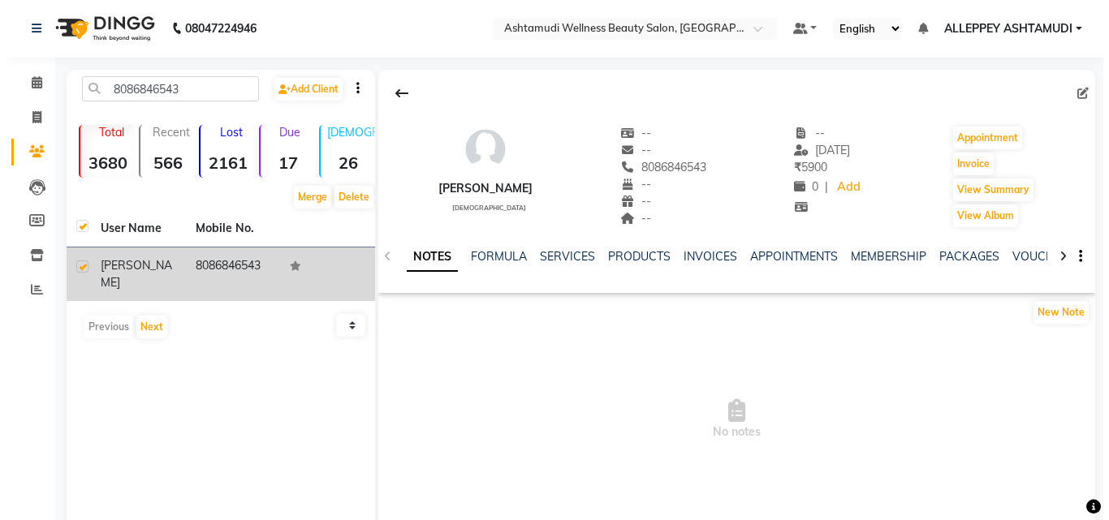
scroll to position [0, 0]
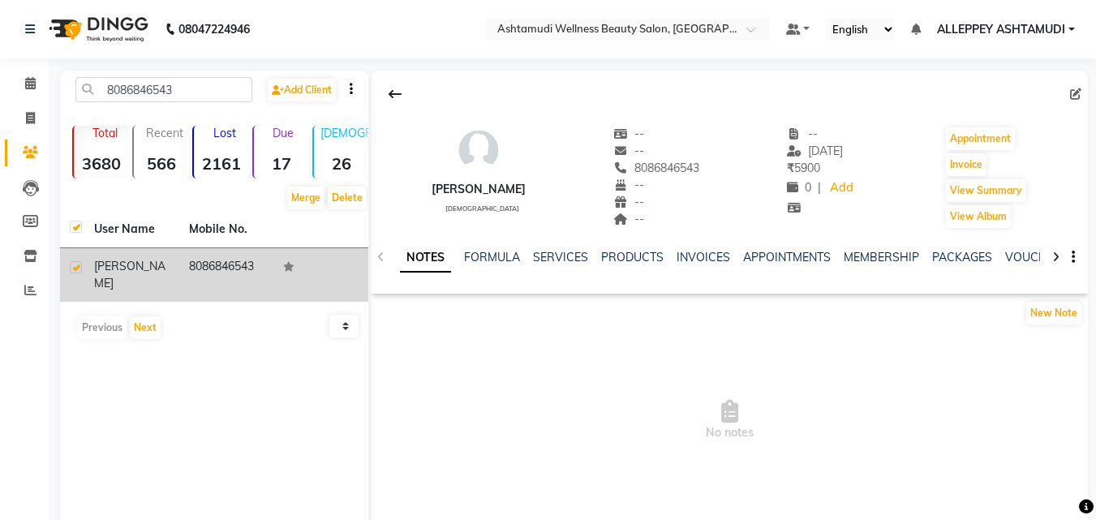
click at [373, 35] on nav "08047224946 Select Location × Ashtamudi Wellness Beauty Salon, Alappuzha Defaul…" at bounding box center [548, 29] width 1096 height 58
click at [30, 80] on icon at bounding box center [30, 83] width 11 height 12
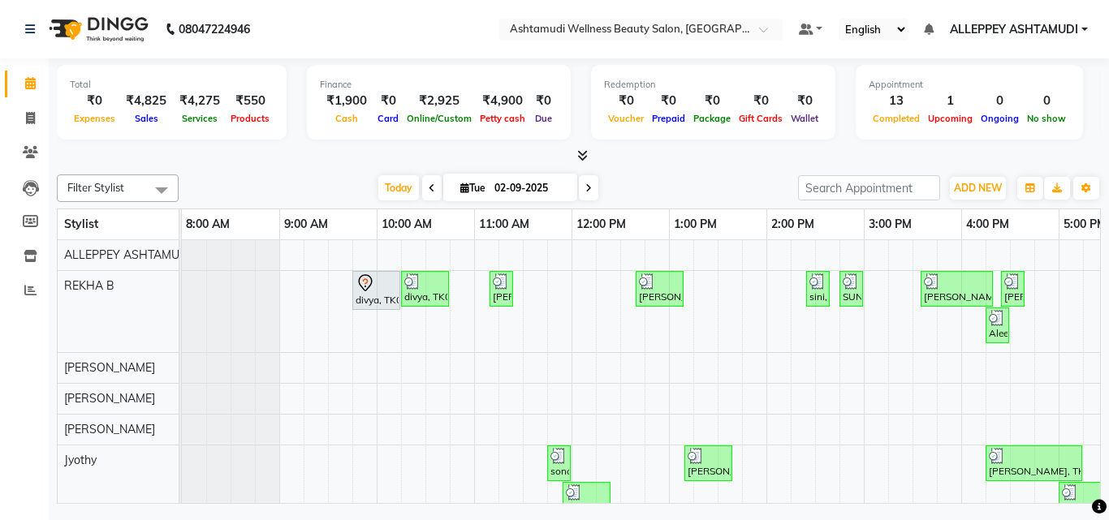
click at [274, 25] on nav "08047224946 Select Location × Ashtamudi Wellness Beauty Salon, Alappuzha Defaul…" at bounding box center [554, 29] width 1109 height 58
click at [39, 285] on span at bounding box center [30, 291] width 28 height 19
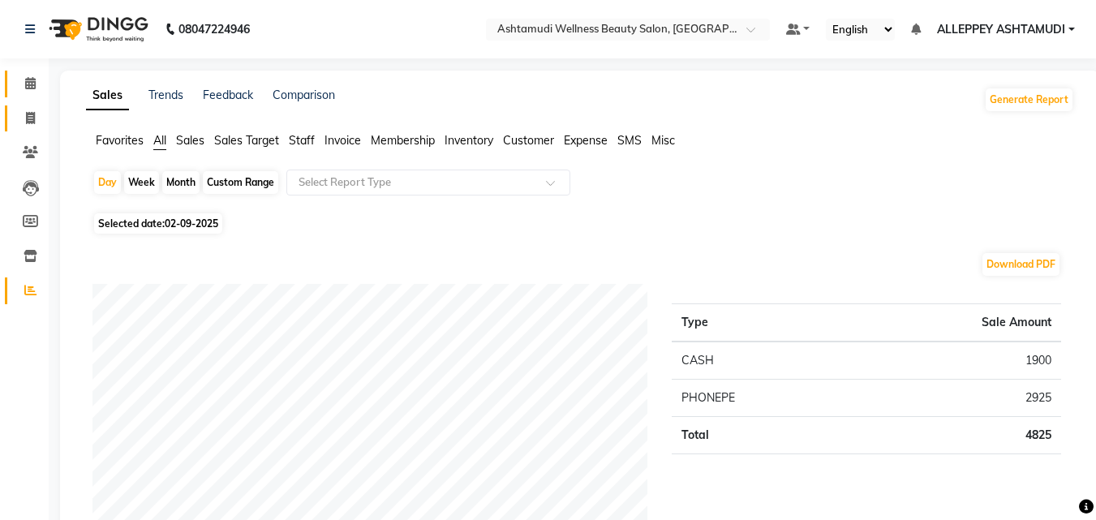
drag, startPoint x: 38, startPoint y: 76, endPoint x: 17, endPoint y: 125, distance: 53.1
click at [38, 77] on span at bounding box center [30, 84] width 28 height 19
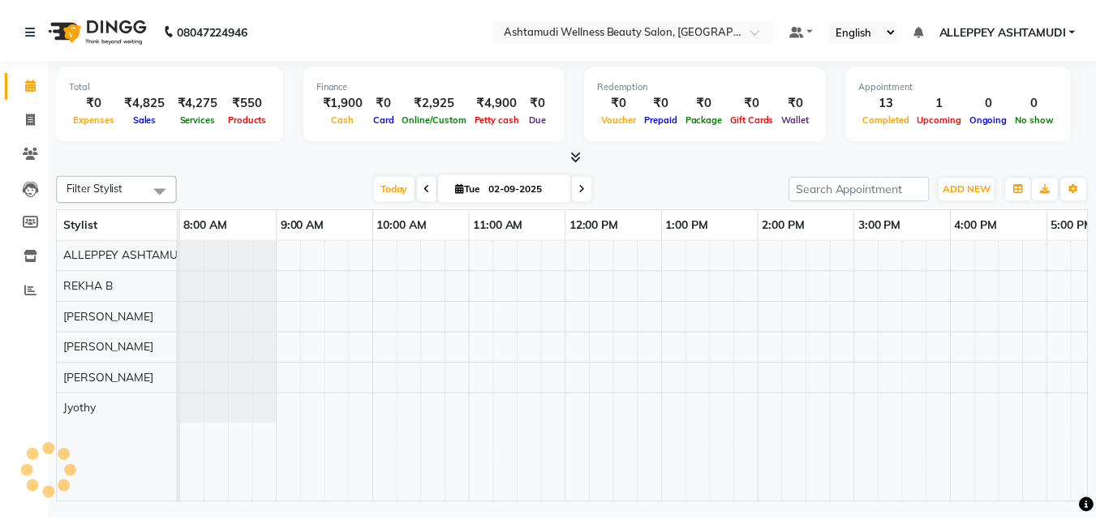
scroll to position [0, 348]
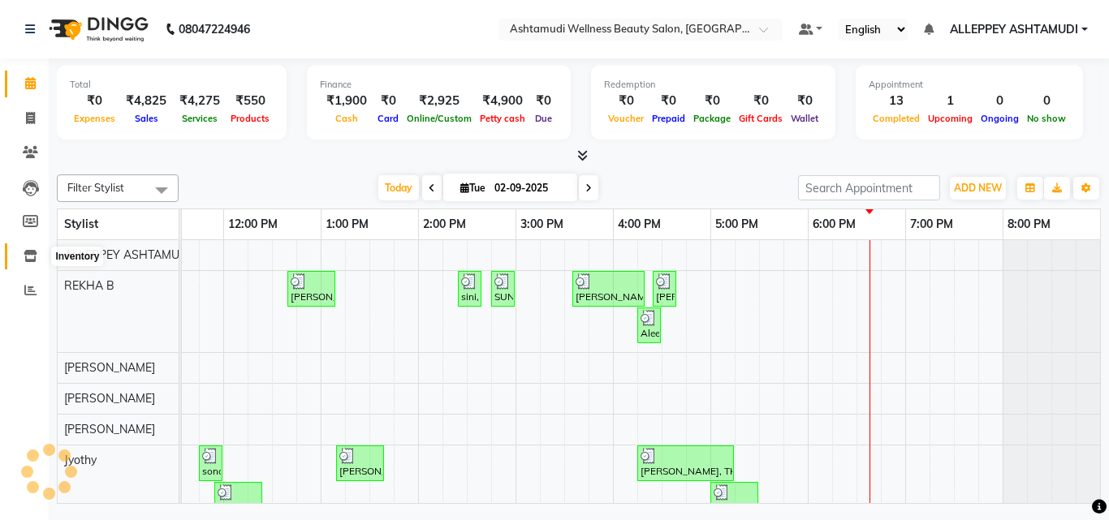
click at [36, 257] on icon at bounding box center [31, 256] width 14 height 12
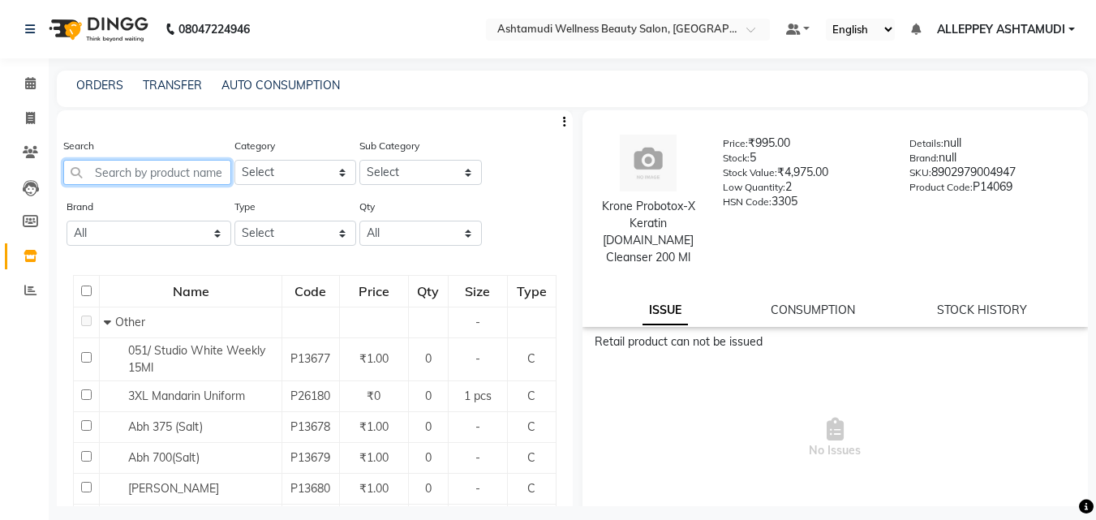
click at [83, 173] on input "text" at bounding box center [147, 172] width 168 height 25
click at [32, 248] on span at bounding box center [30, 257] width 28 height 19
click at [27, 293] on icon at bounding box center [30, 290] width 12 height 12
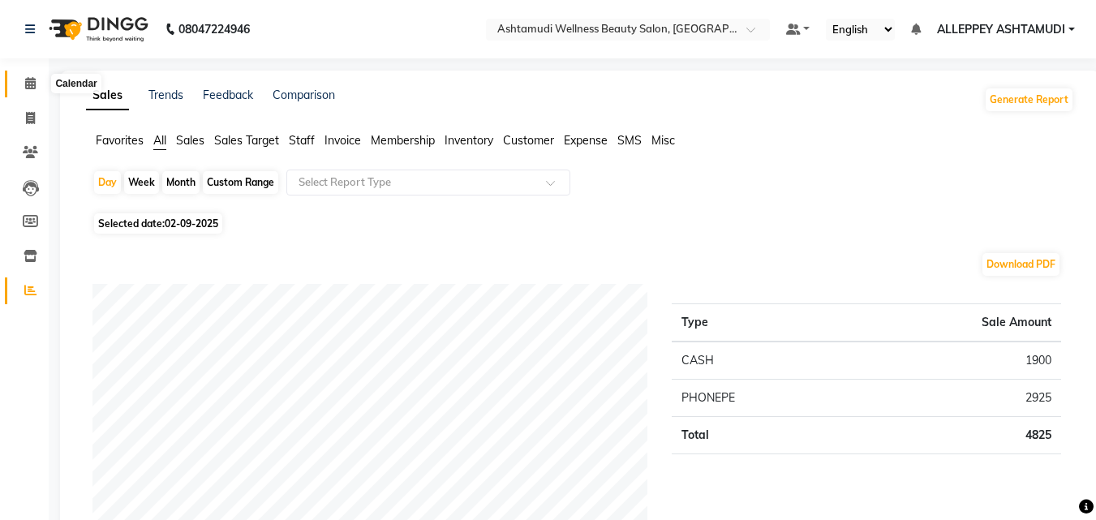
click at [37, 84] on span at bounding box center [30, 84] width 28 height 19
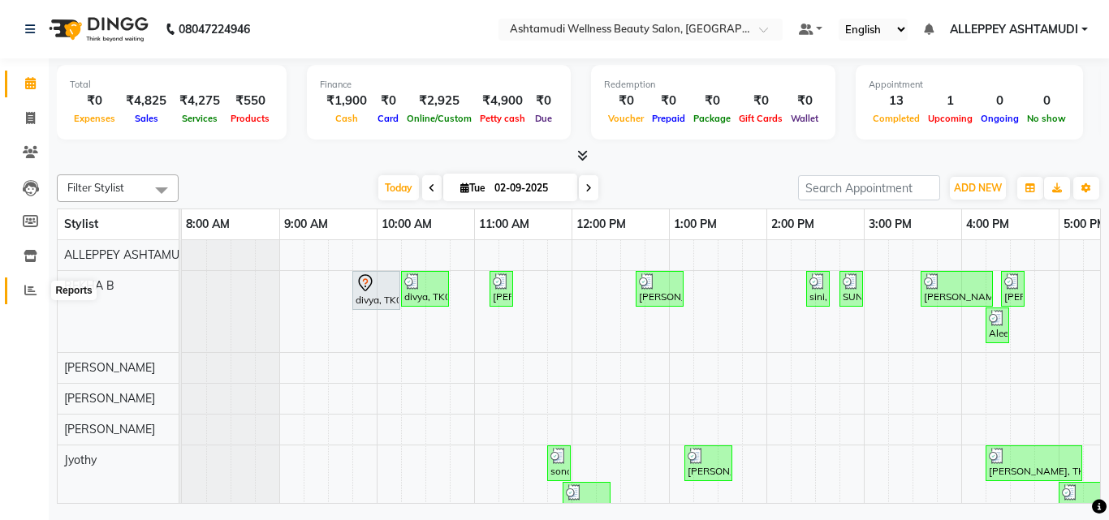
click at [26, 285] on icon at bounding box center [30, 290] width 12 height 12
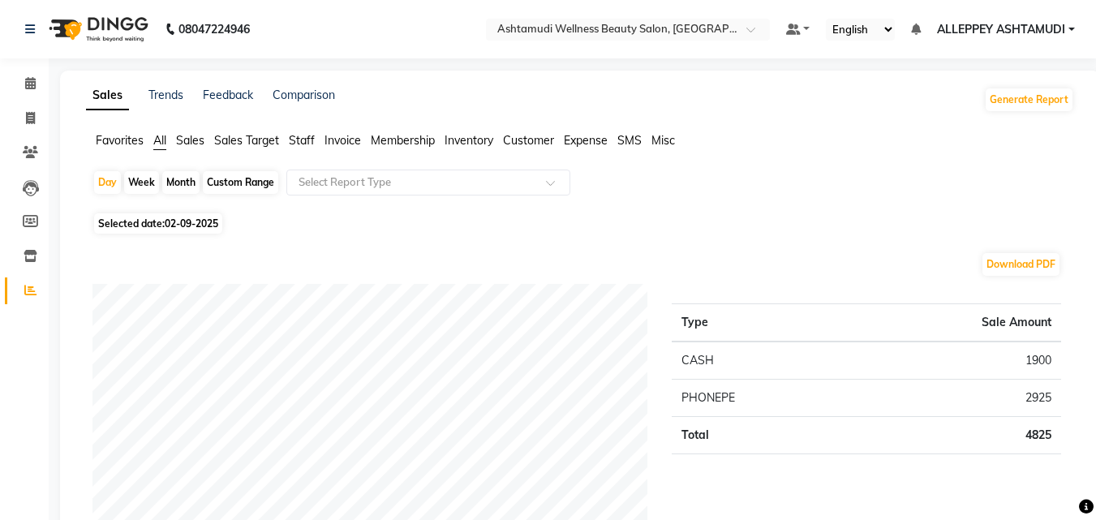
click at [524, 143] on span "Customer" at bounding box center [528, 140] width 51 height 15
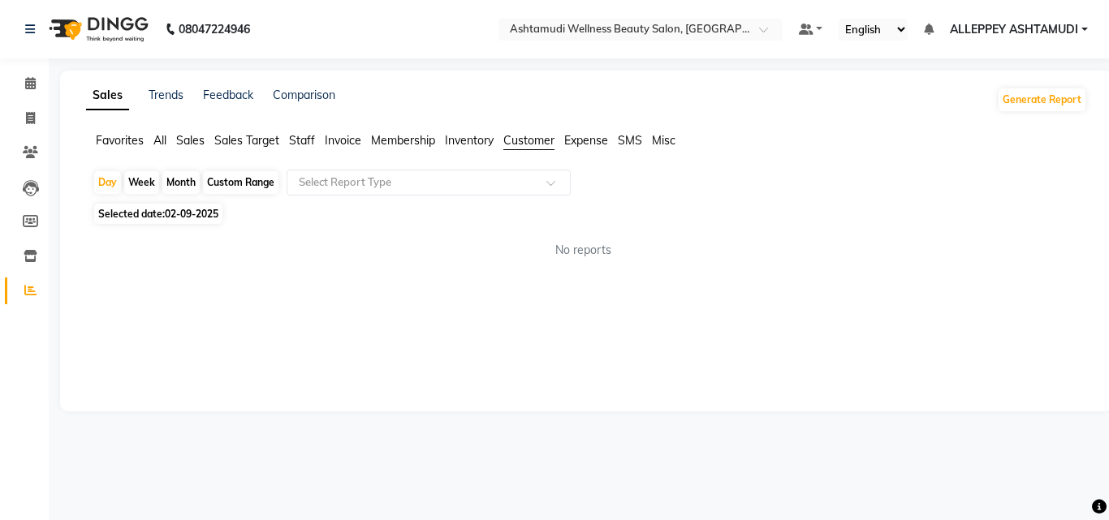
click at [179, 215] on span "02-09-2025" at bounding box center [192, 214] width 54 height 12
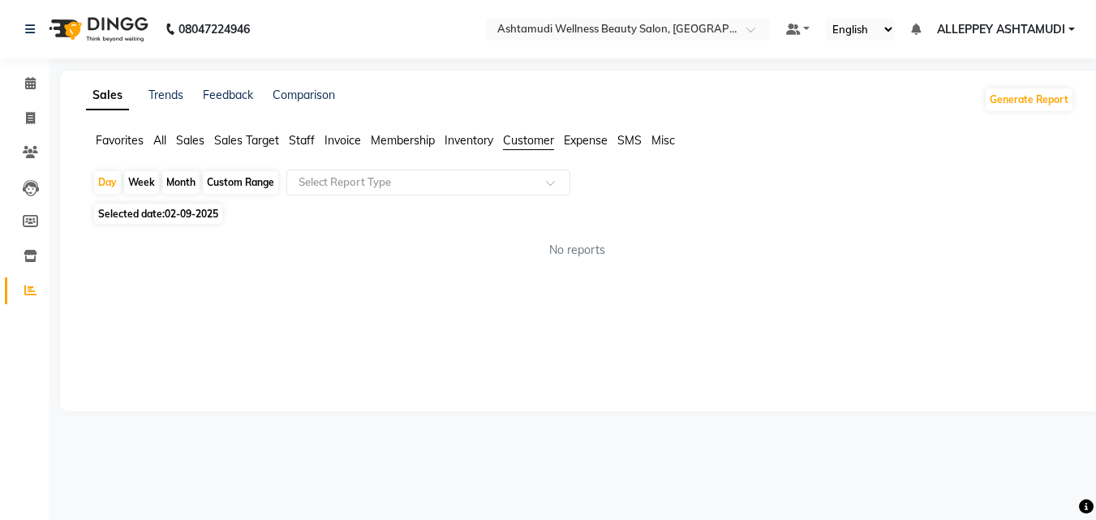
select select "9"
select select "2025"
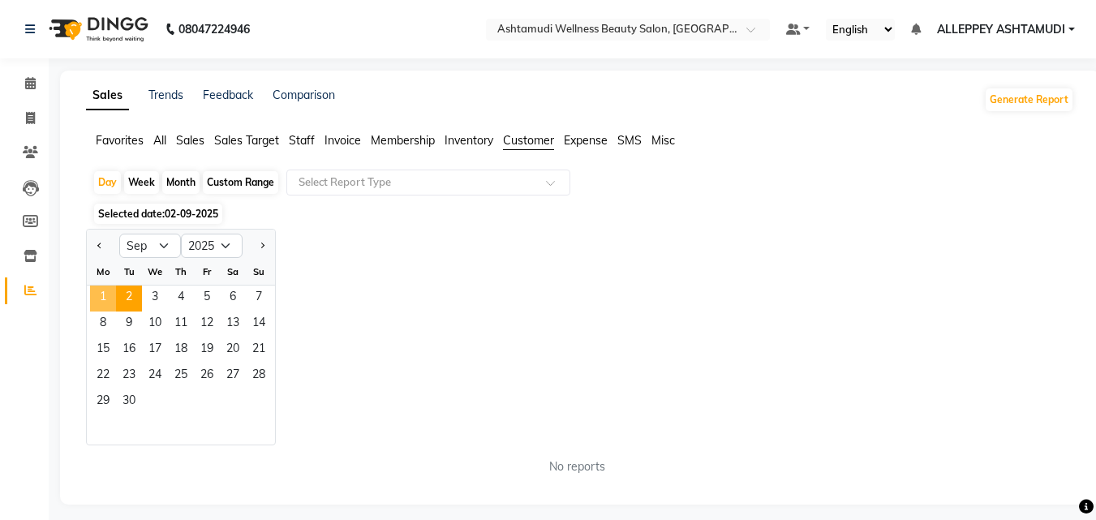
click at [104, 307] on span "1" at bounding box center [103, 299] width 26 height 26
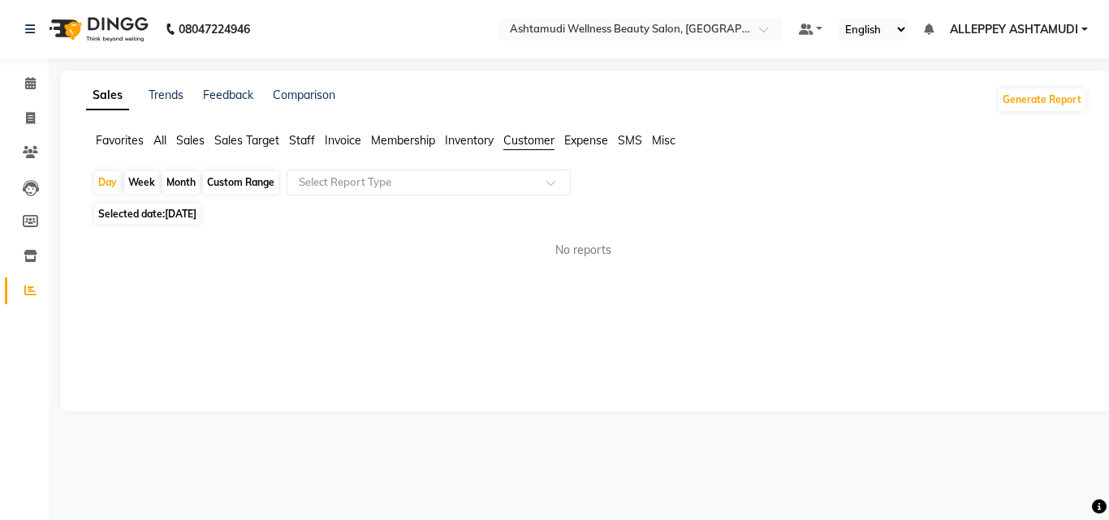
click at [528, 142] on span "Customer" at bounding box center [528, 140] width 51 height 15
click at [33, 264] on span at bounding box center [30, 257] width 28 height 19
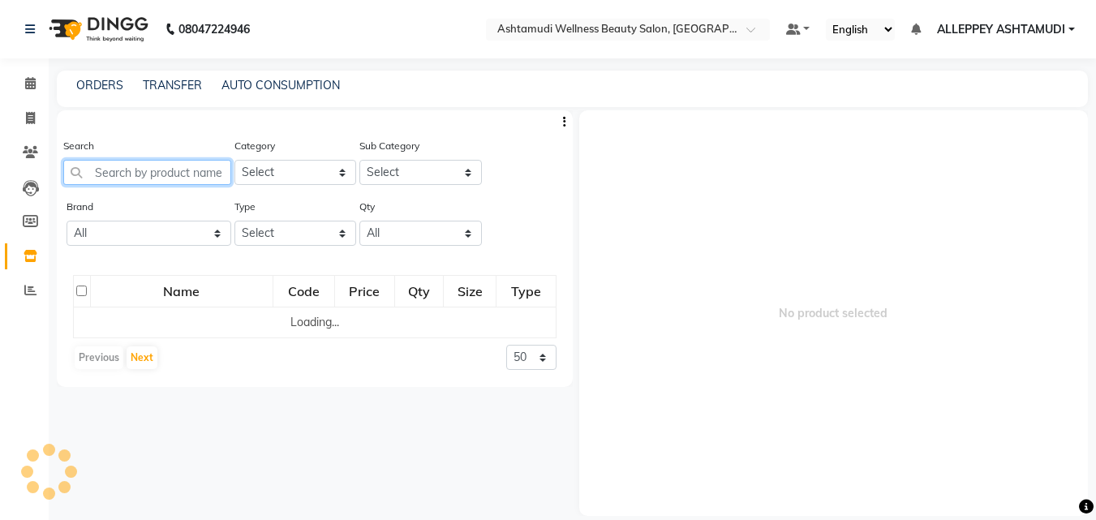
click at [170, 170] on input "text" at bounding box center [147, 172] width 168 height 25
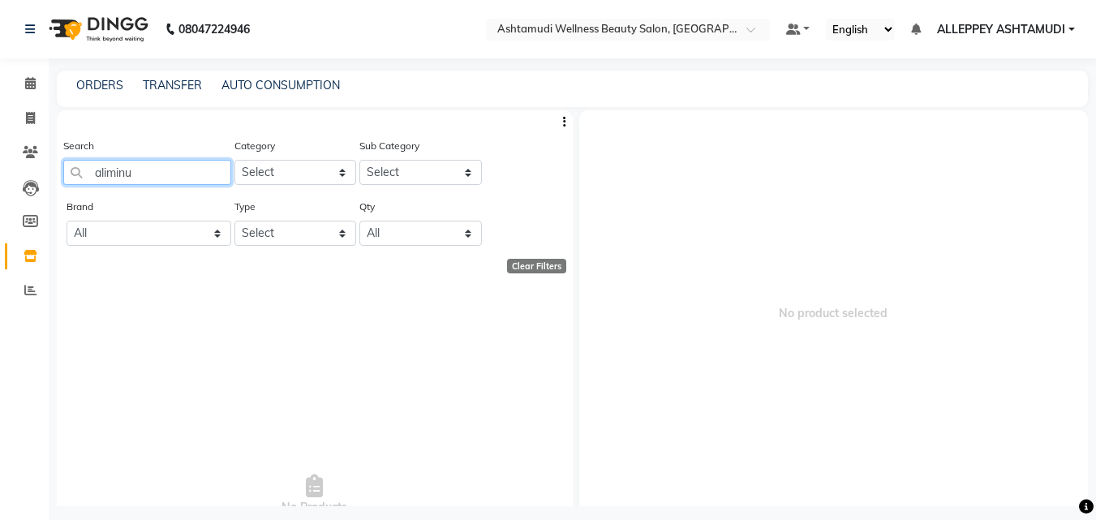
click at [155, 173] on input "aliminu" at bounding box center [147, 172] width 168 height 25
type input "a"
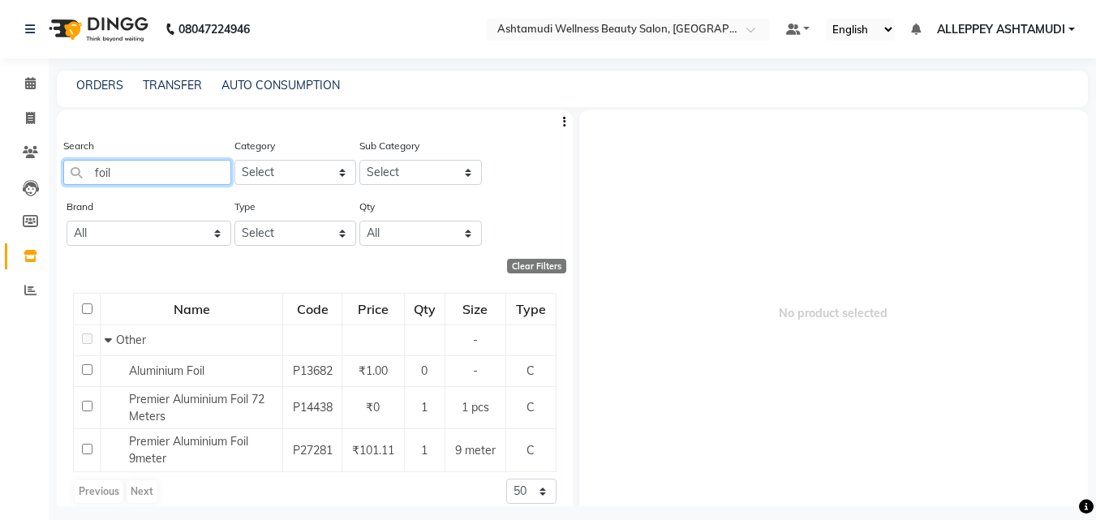
click at [131, 179] on input "foil" at bounding box center [147, 172] width 168 height 25
type input "f"
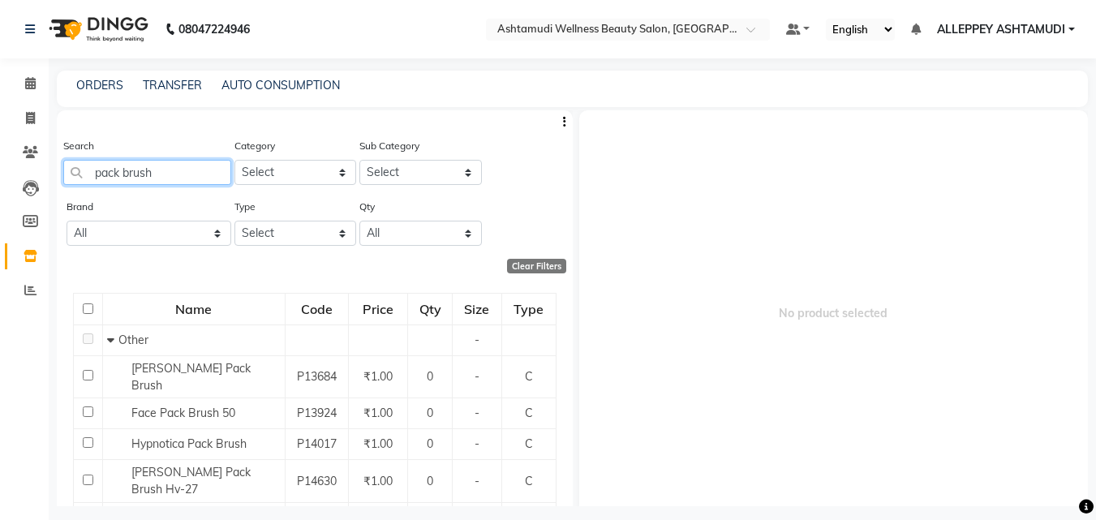
type input "pack brush"
click at [165, 164] on input "pack brush" at bounding box center [147, 172] width 168 height 25
drag, startPoint x: 162, startPoint y: 167, endPoint x: 11, endPoint y: 144, distance: 153.6
click at [32, 162] on app-home "08047224946 Select Location × Ashtamudi Wellness Beauty Salon, Alappuzha Defaul…" at bounding box center [548, 265] width 1096 height 531
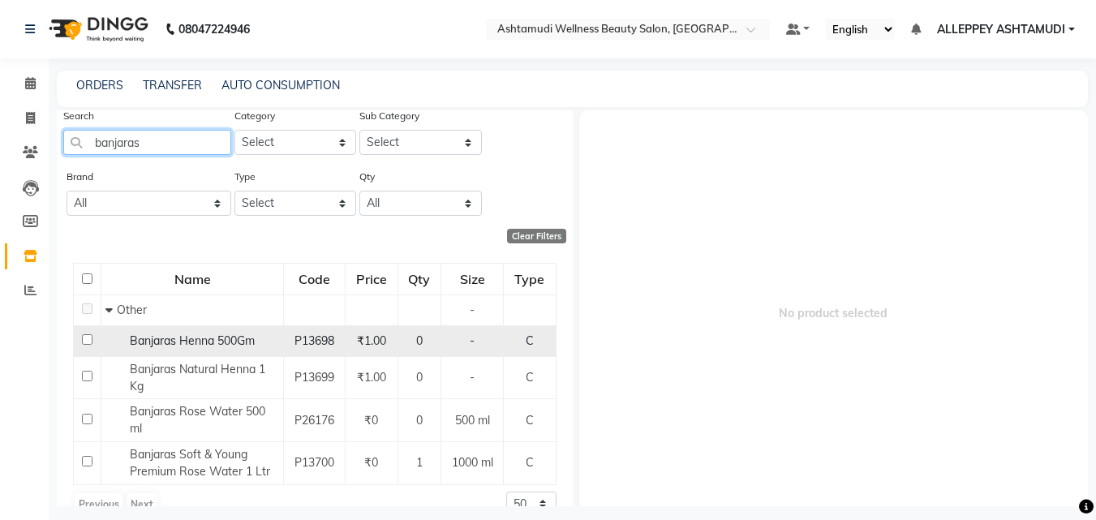
scroll to position [58, 0]
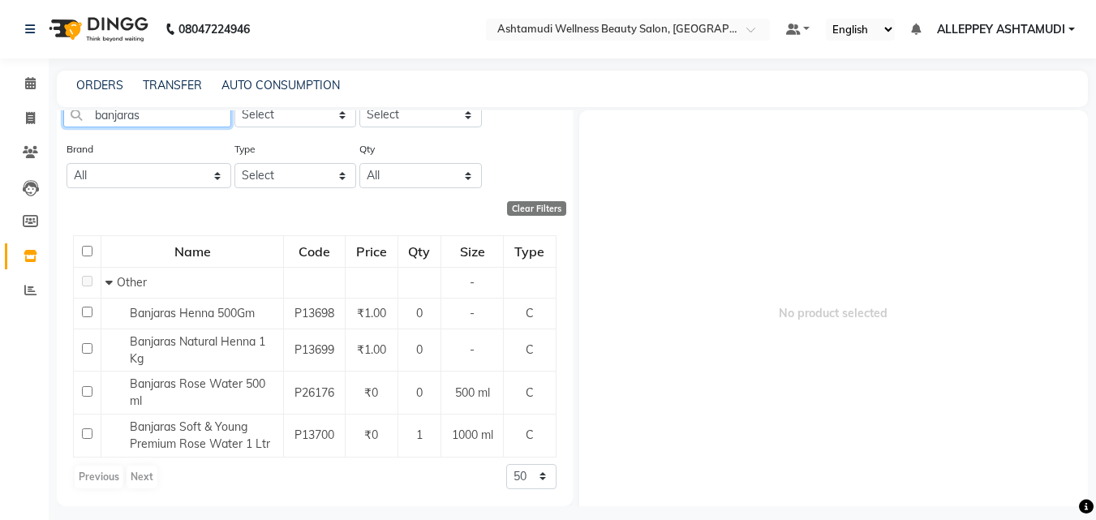
type input "banjaras"
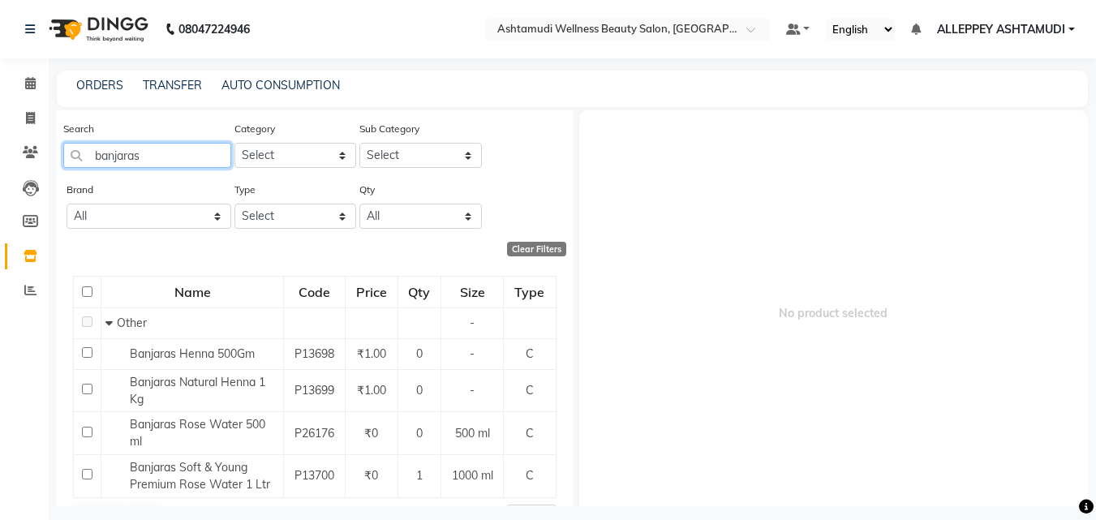
drag, startPoint x: 149, startPoint y: 118, endPoint x: 78, endPoint y: 125, distance: 71.8
click at [84, 125] on div "Search banjaras" at bounding box center [147, 144] width 168 height 48
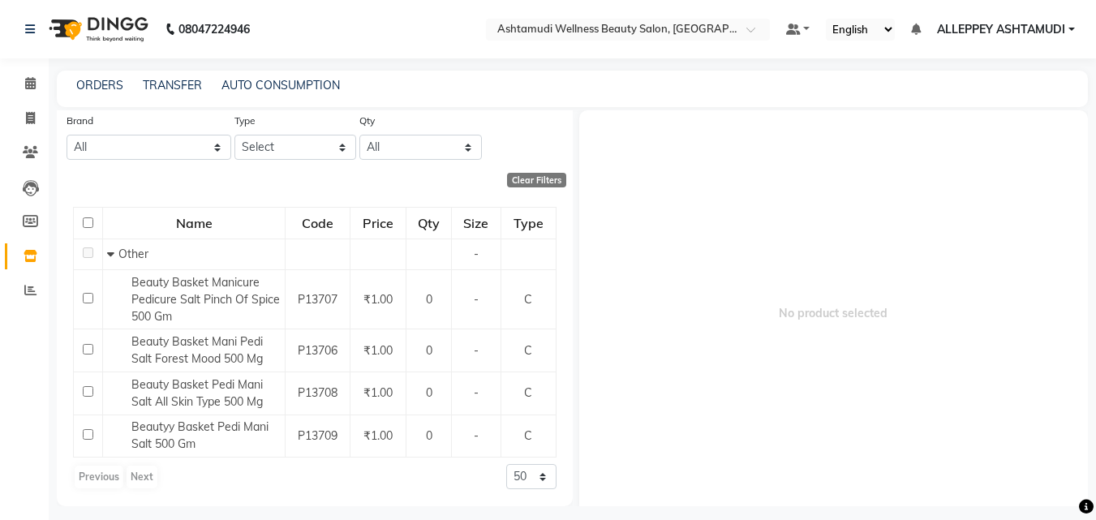
scroll to position [0, 0]
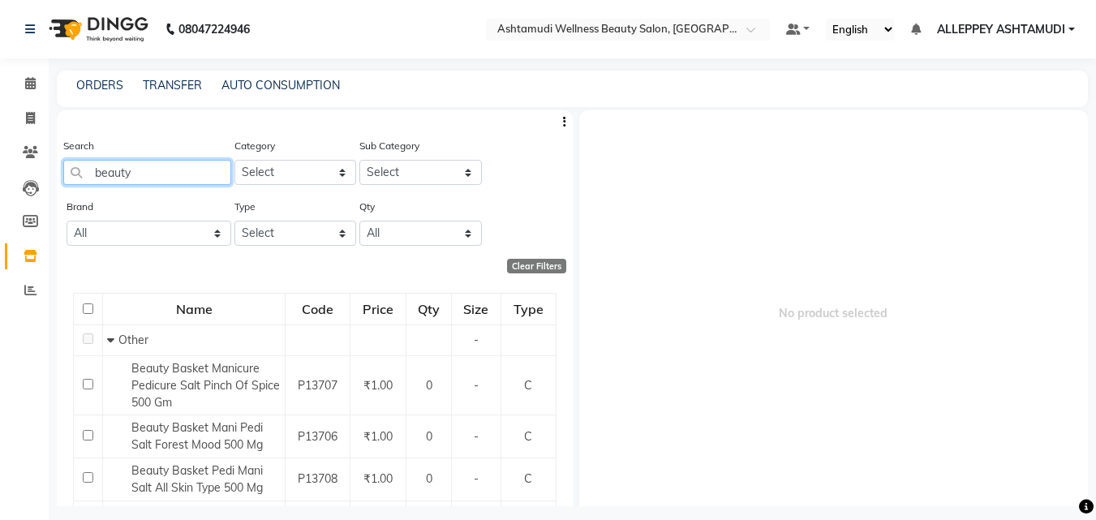
type input "beauty"
drag, startPoint x: 160, startPoint y: 177, endPoint x: 54, endPoint y: 204, distance: 108.8
click at [58, 204] on div "Search beauty Category Select Hair Skin Makeup Personal Care Appliances [PERSON…" at bounding box center [315, 351] width 516 height 482
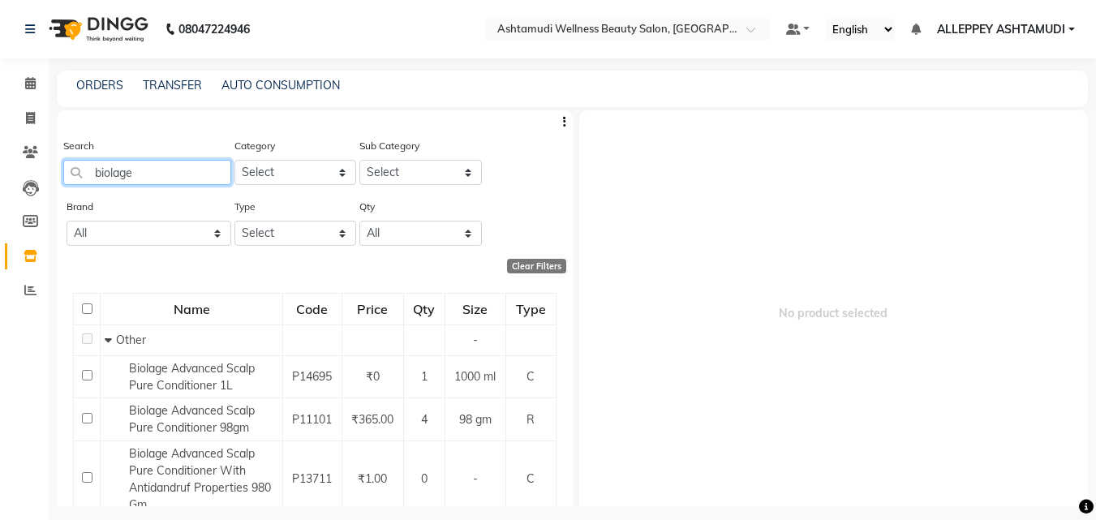
type input "biolage"
drag, startPoint x: 170, startPoint y: 171, endPoint x: 39, endPoint y: 179, distance: 131.7
click at [69, 176] on input "biolage" at bounding box center [147, 172] width 168 height 25
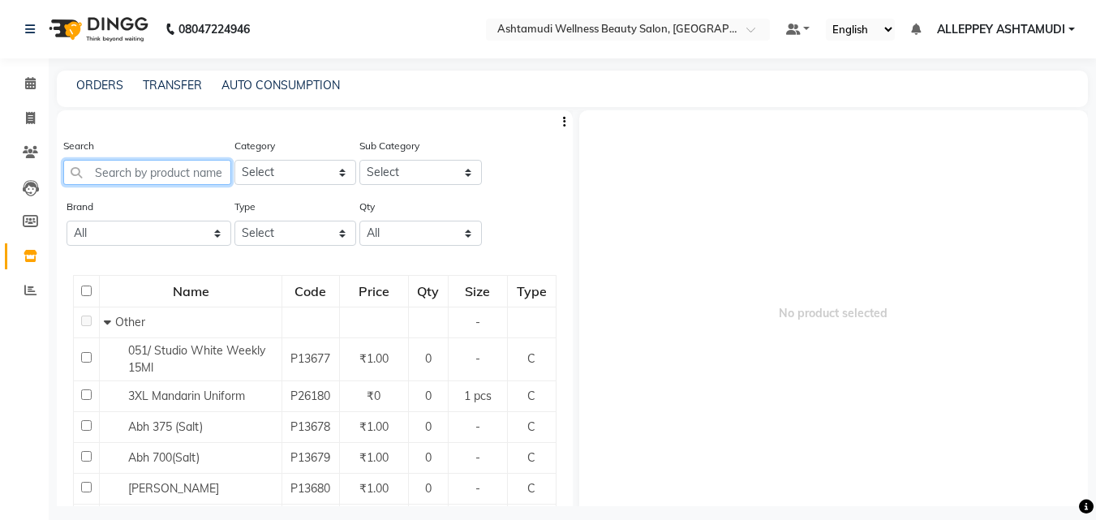
click at [161, 172] on input "text" at bounding box center [147, 172] width 168 height 25
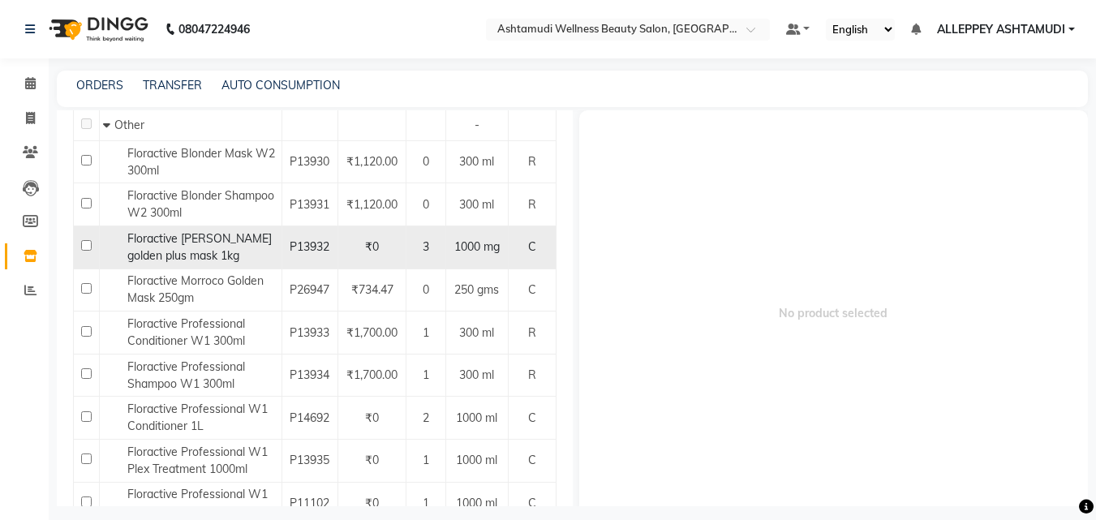
scroll to position [243, 0]
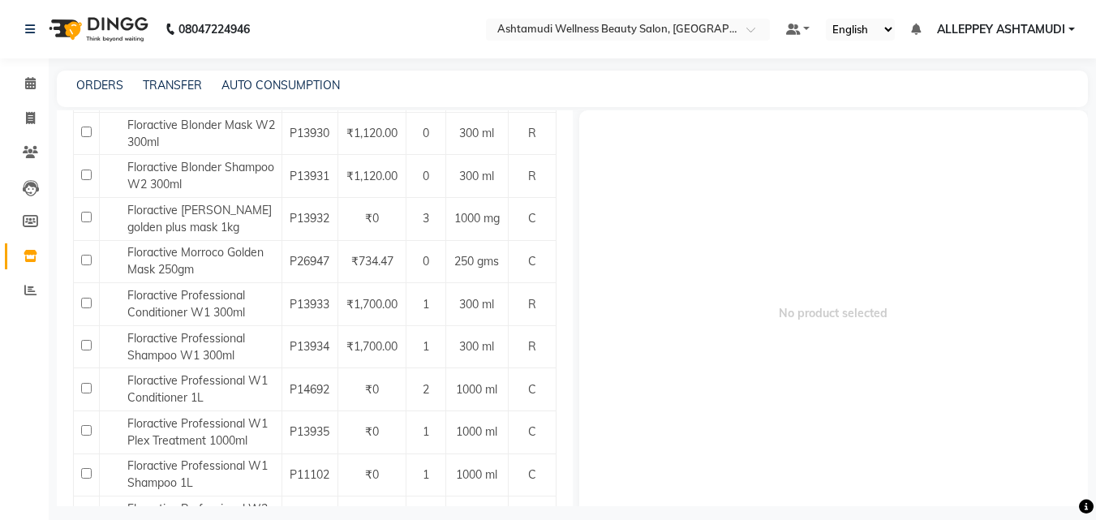
type input "floracti"
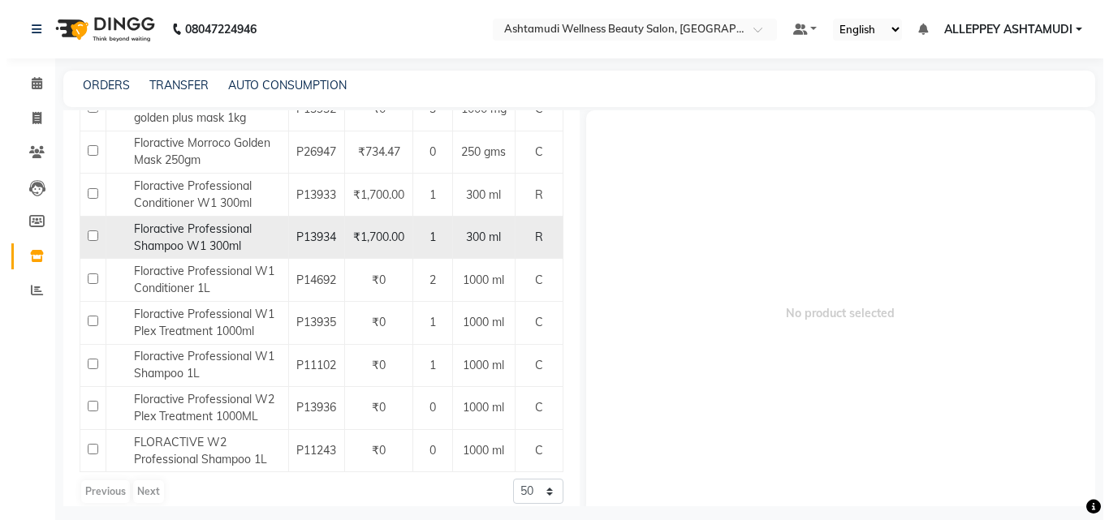
scroll to position [378, 0]
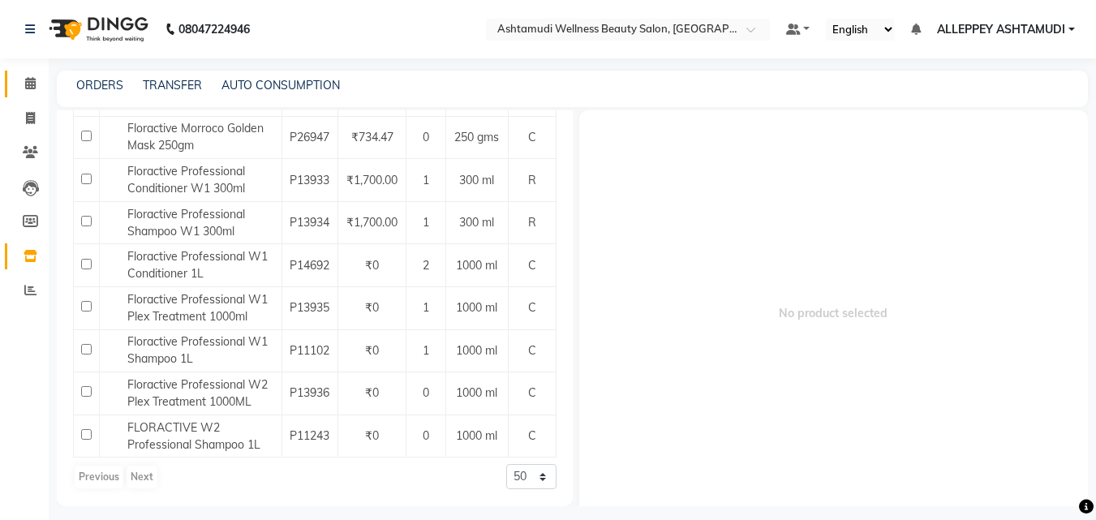
click at [22, 72] on link "Calendar" at bounding box center [24, 84] width 39 height 27
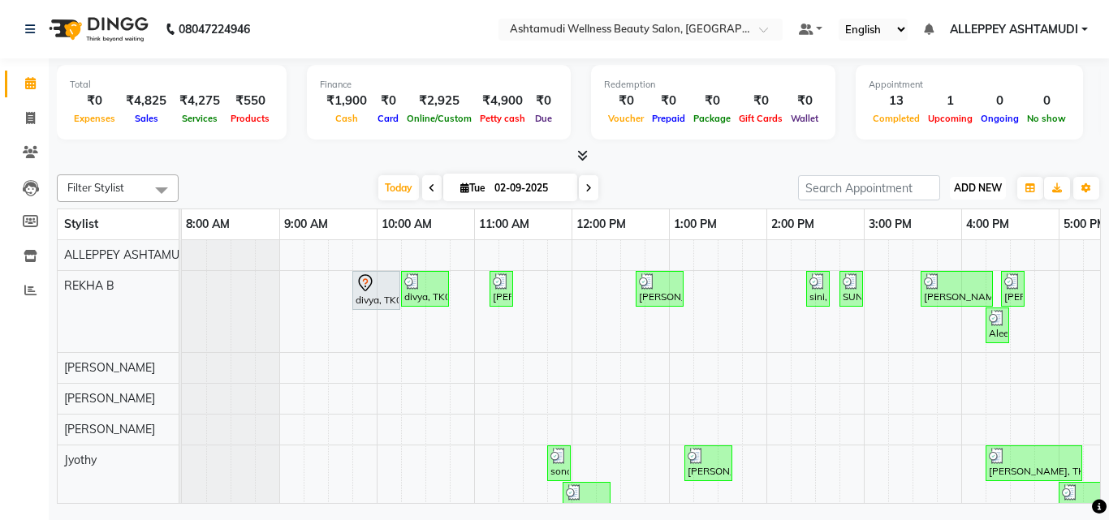
click at [960, 189] on span "ADD NEW" at bounding box center [978, 188] width 48 height 12
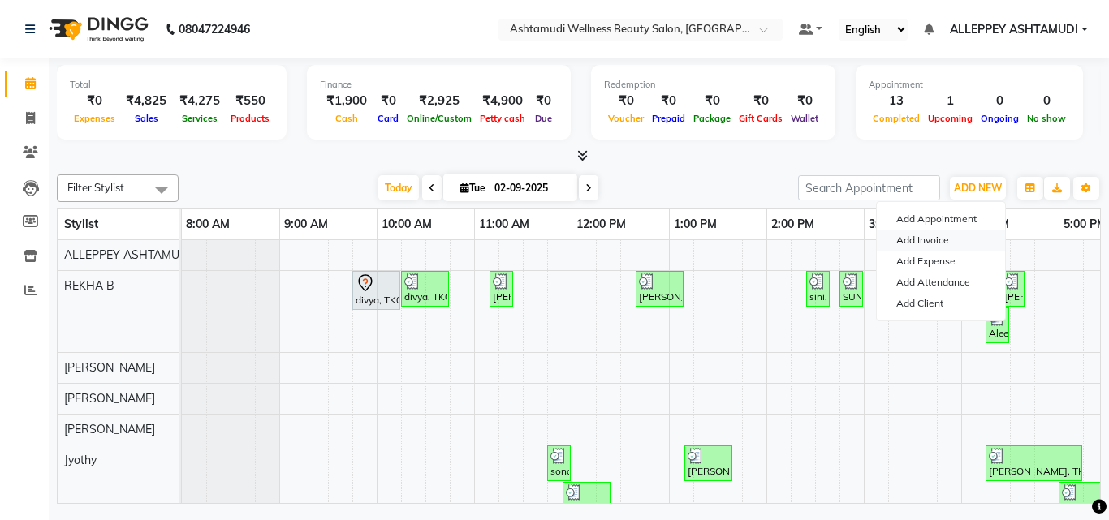
click at [919, 235] on link "Add Invoice" at bounding box center [940, 240] width 128 height 21
select select "service"
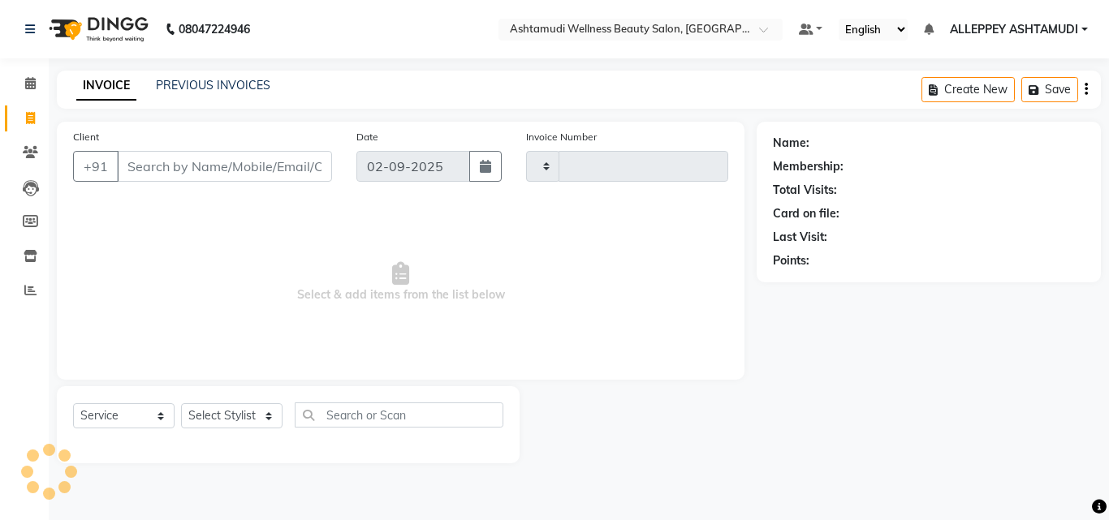
type input "1390"
select select "4626"
click at [197, 409] on select "Select Stylist ALLEPPEY ASHTAMUDI Jyothy [PERSON_NAME] [PERSON_NAME]" at bounding box center [231, 415] width 101 height 25
select select "80964"
click at [181, 403] on select "Select Stylist ALLEPPEY ASHTAMUDI Jyothy [PERSON_NAME] [PERSON_NAME]" at bounding box center [231, 415] width 101 height 25
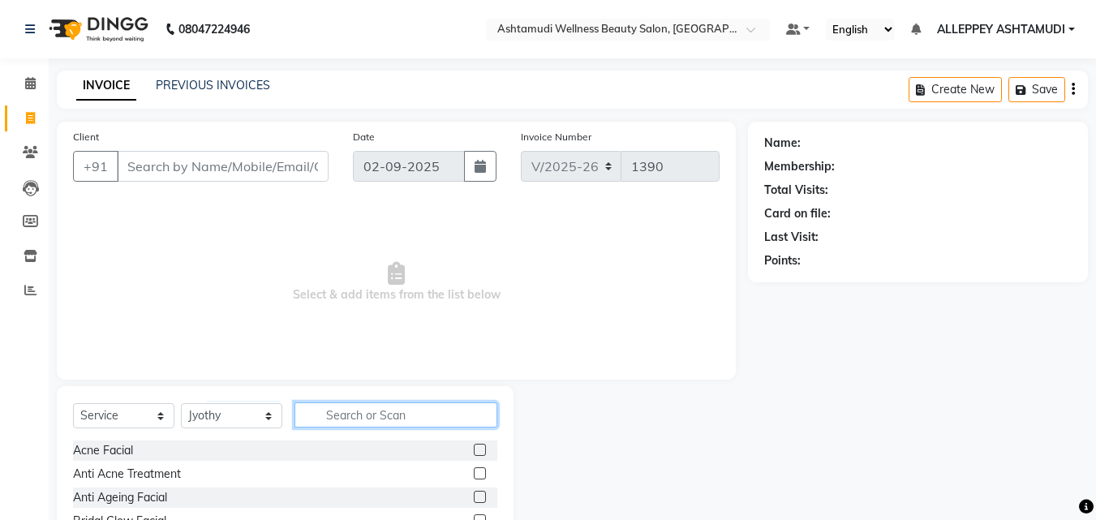
click at [397, 426] on input "text" at bounding box center [396, 415] width 203 height 25
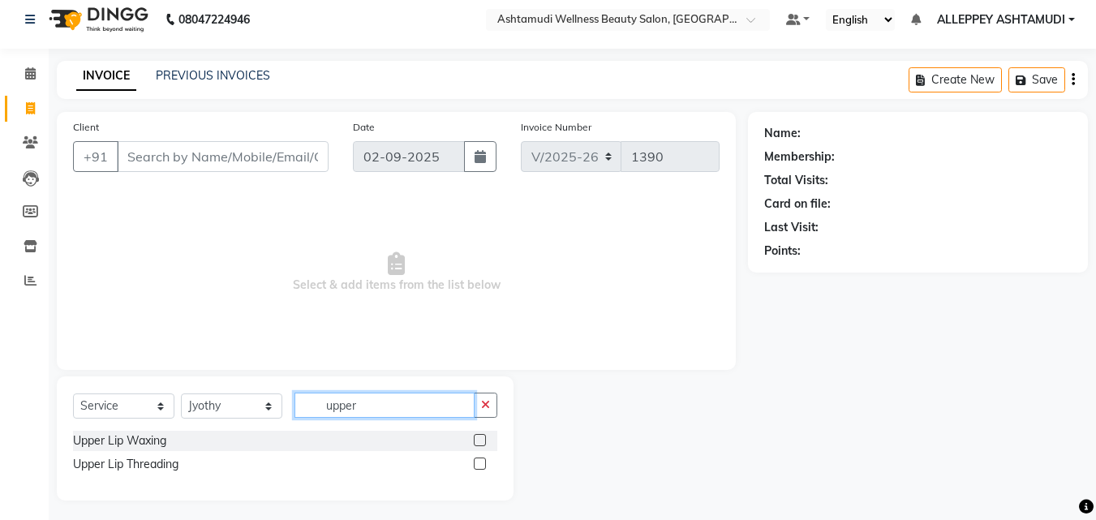
scroll to position [15, 0]
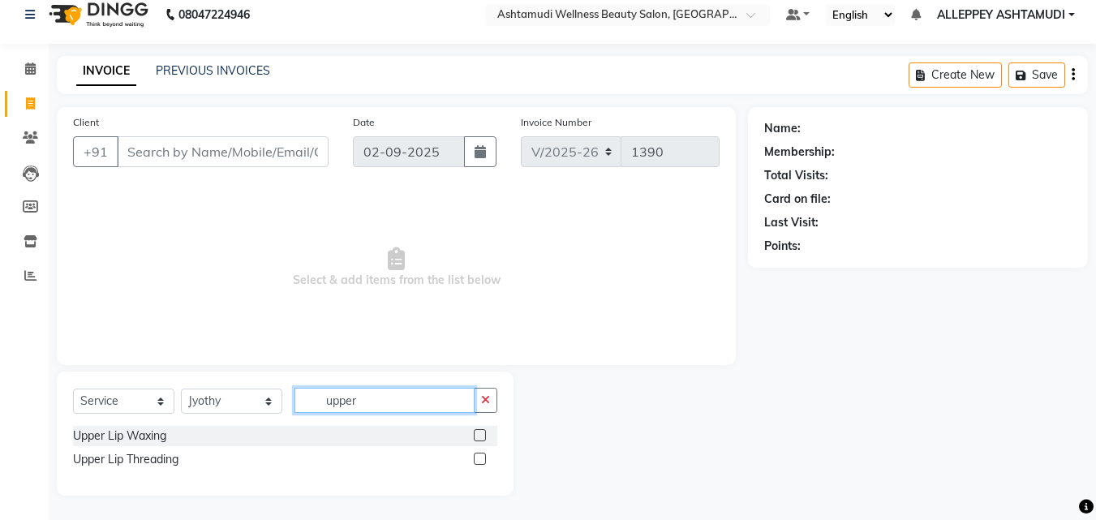
type input "upper"
click at [477, 465] on div at bounding box center [479, 461] width 11 height 17
click at [479, 454] on label at bounding box center [480, 459] width 12 height 12
click at [479, 454] on input "checkbox" at bounding box center [479, 459] width 11 height 11
checkbox input "true"
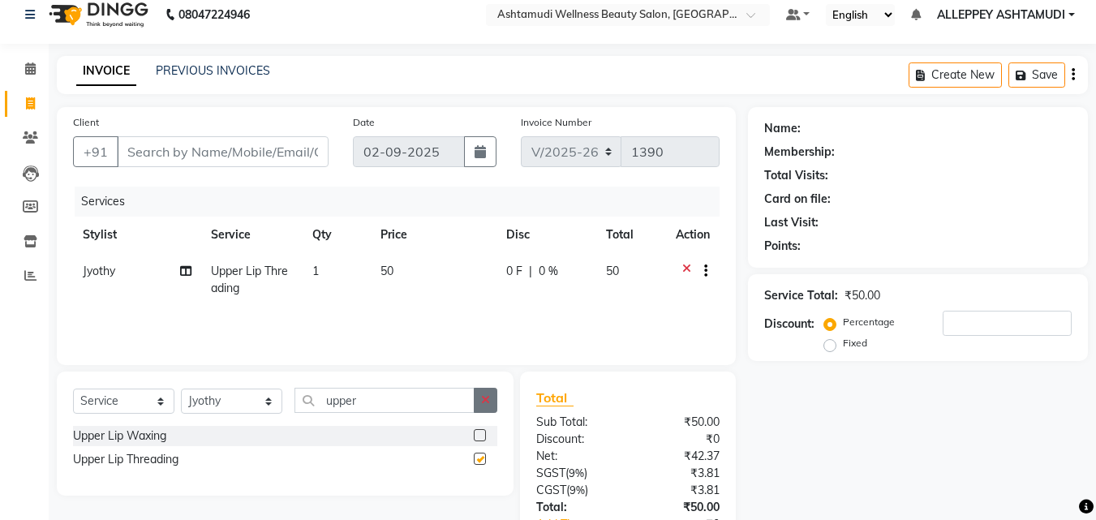
click at [484, 406] on button "button" at bounding box center [486, 400] width 24 height 25
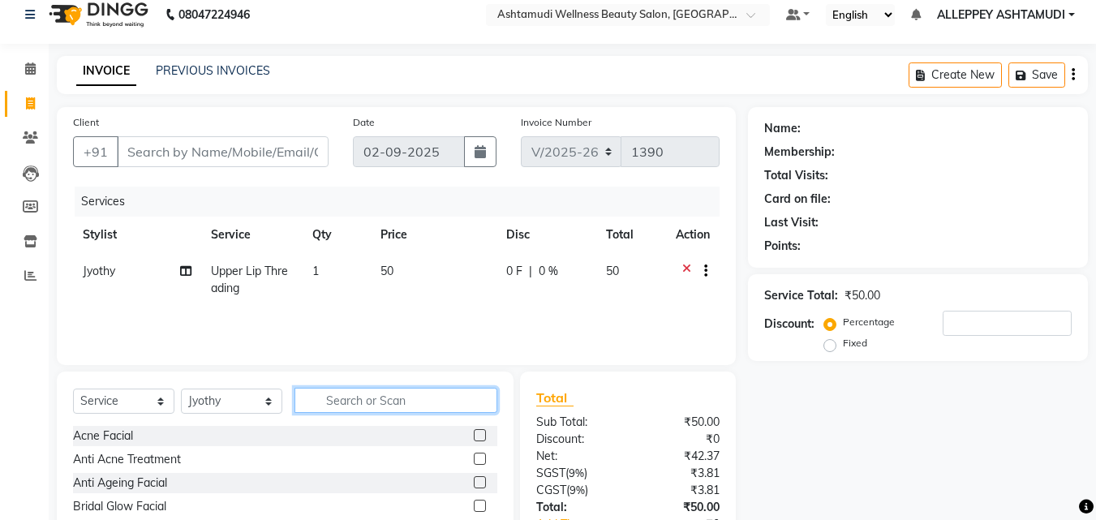
click at [398, 409] on input "text" at bounding box center [396, 400] width 203 height 25
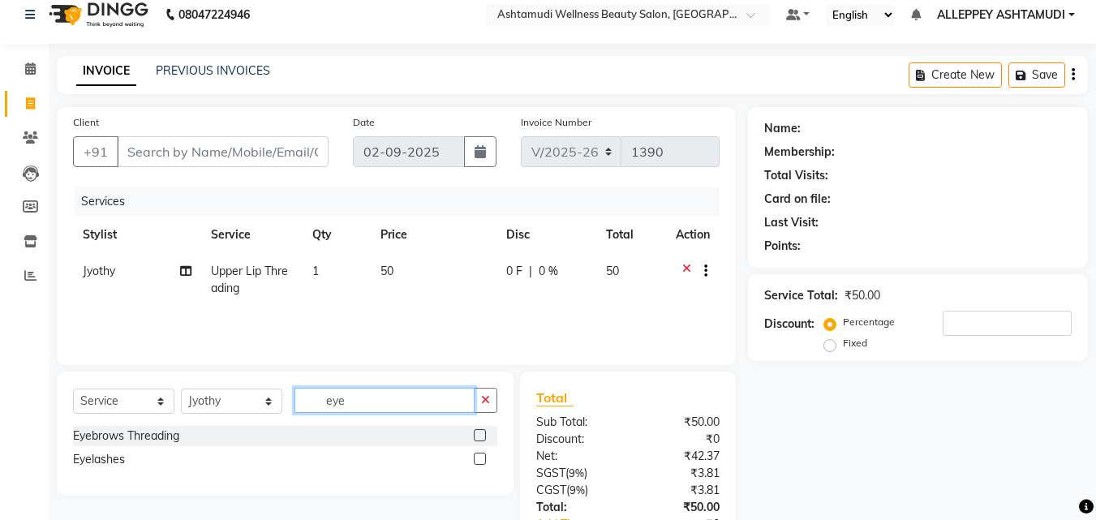
type input "eye"
click at [480, 431] on label at bounding box center [480, 435] width 12 height 12
click at [480, 431] on input "checkbox" at bounding box center [479, 436] width 11 height 11
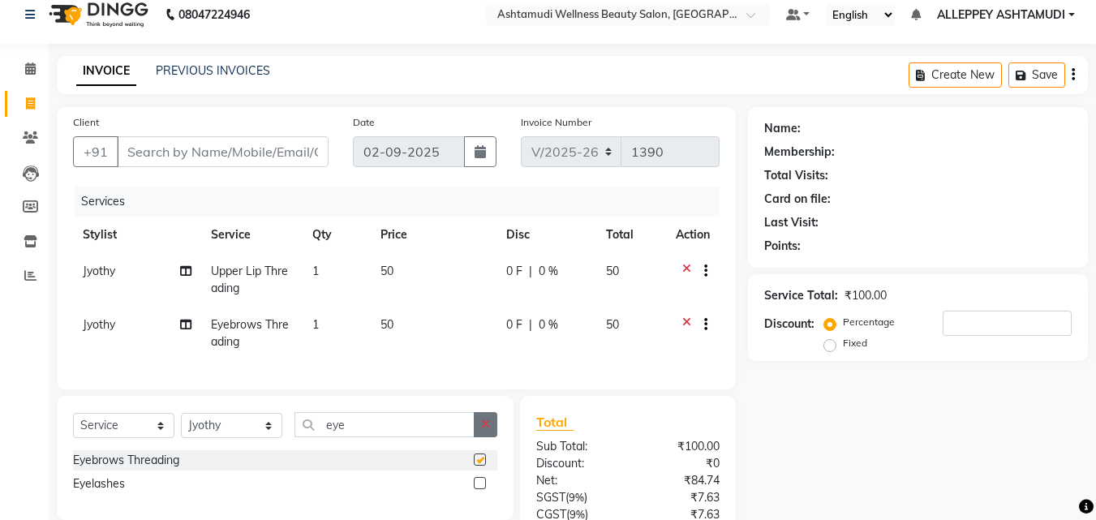
checkbox input "false"
click at [480, 437] on button "button" at bounding box center [486, 424] width 24 height 25
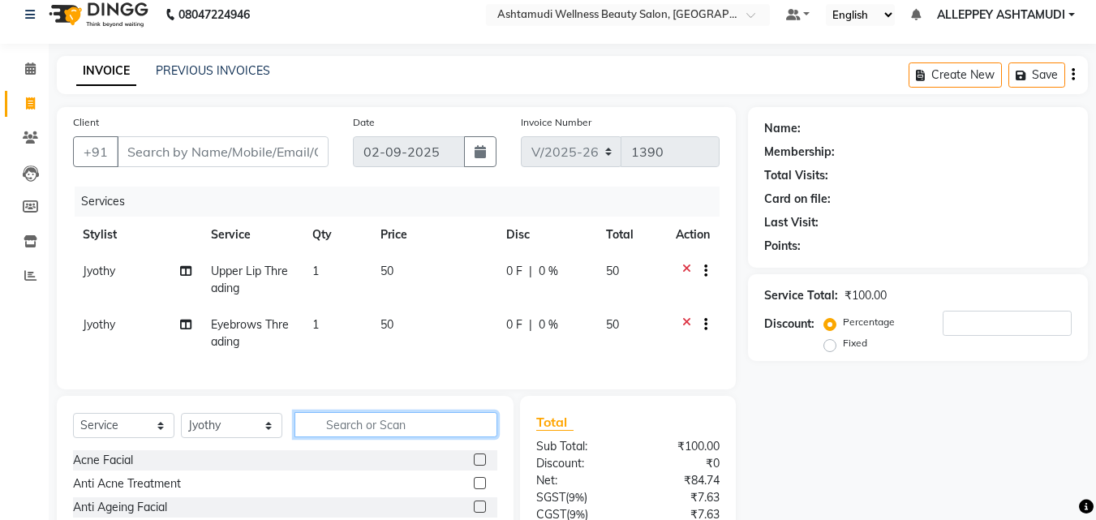
click at [321, 431] on input "text" at bounding box center [396, 424] width 203 height 25
type input "chin"
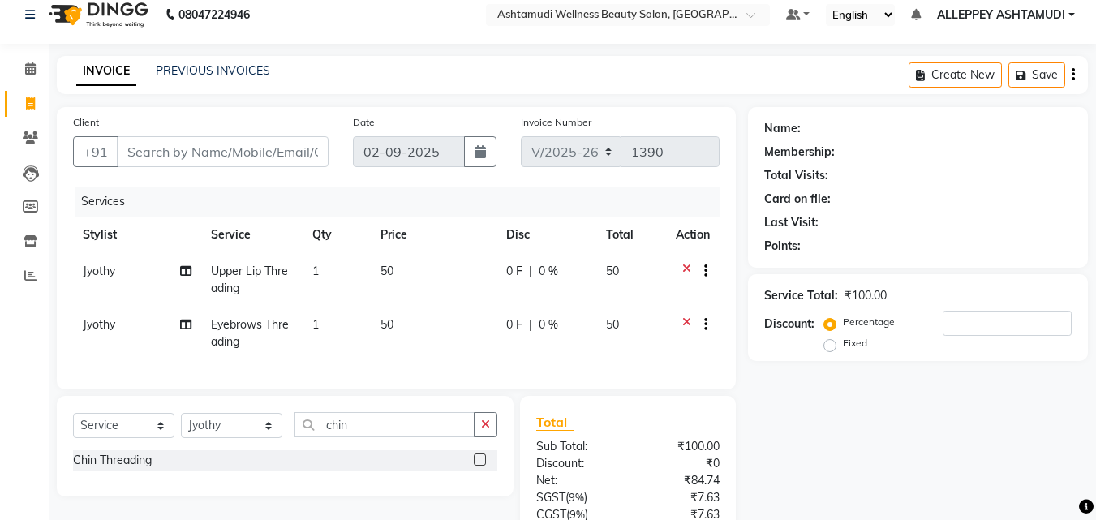
click at [480, 466] on label at bounding box center [480, 460] width 12 height 12
click at [480, 466] on input "checkbox" at bounding box center [479, 460] width 11 height 11
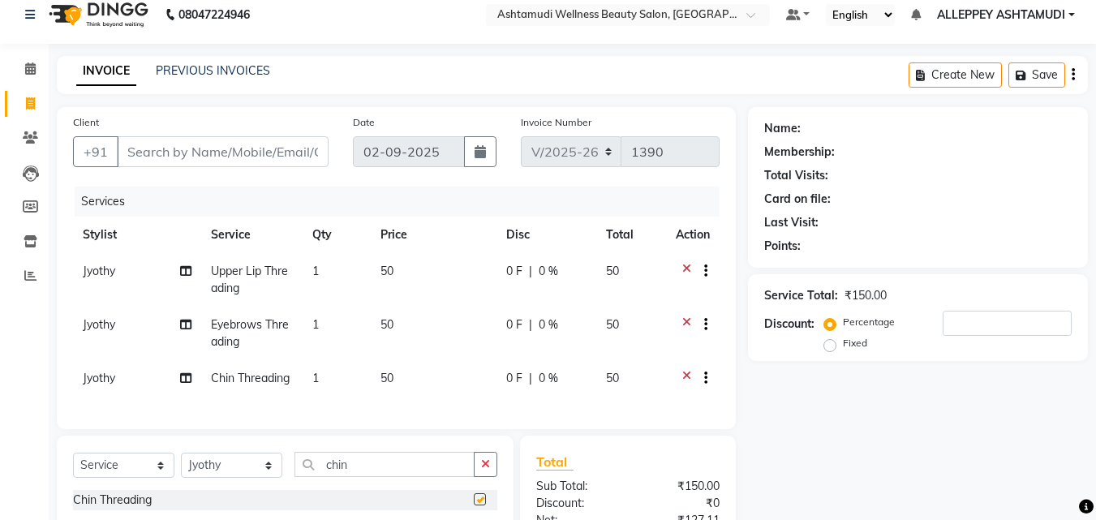
click at [486, 456] on div "Select Service Product Membership Package Voucher Prepaid Gift Card Select Styl…" at bounding box center [285, 486] width 457 height 101
checkbox input "false"
click at [484, 470] on icon "button" at bounding box center [485, 464] width 9 height 11
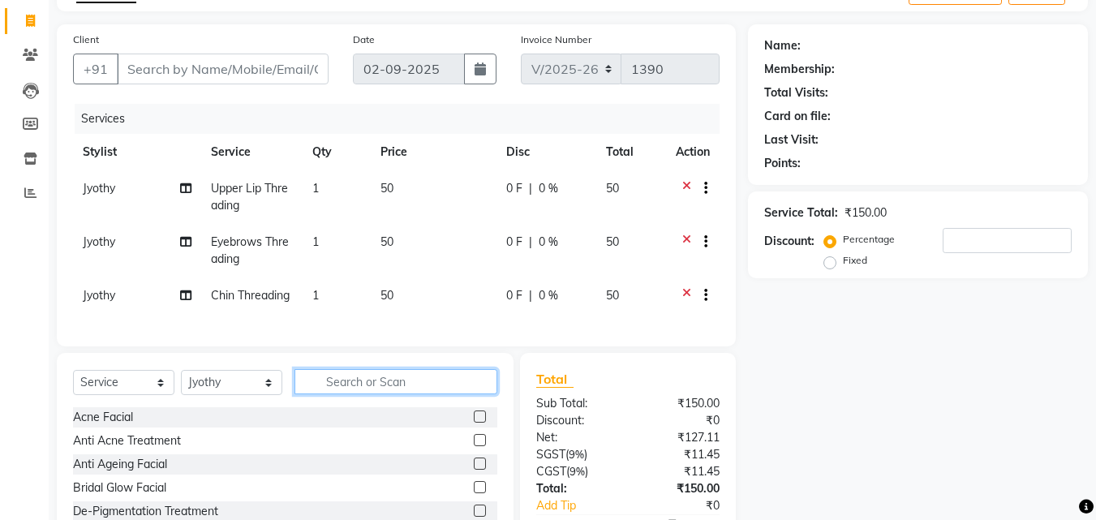
scroll to position [206, 0]
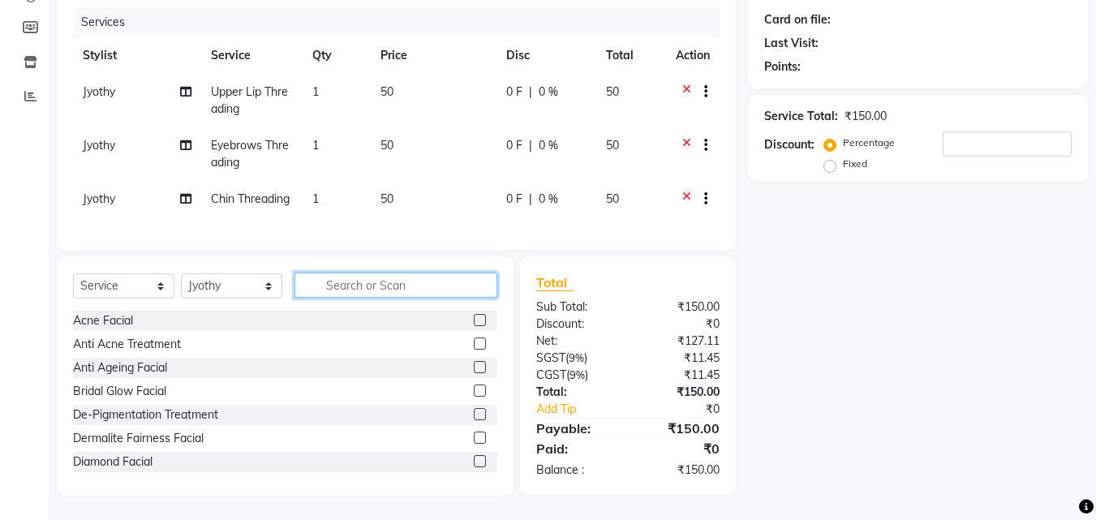
click at [355, 284] on input "text" at bounding box center [396, 285] width 203 height 25
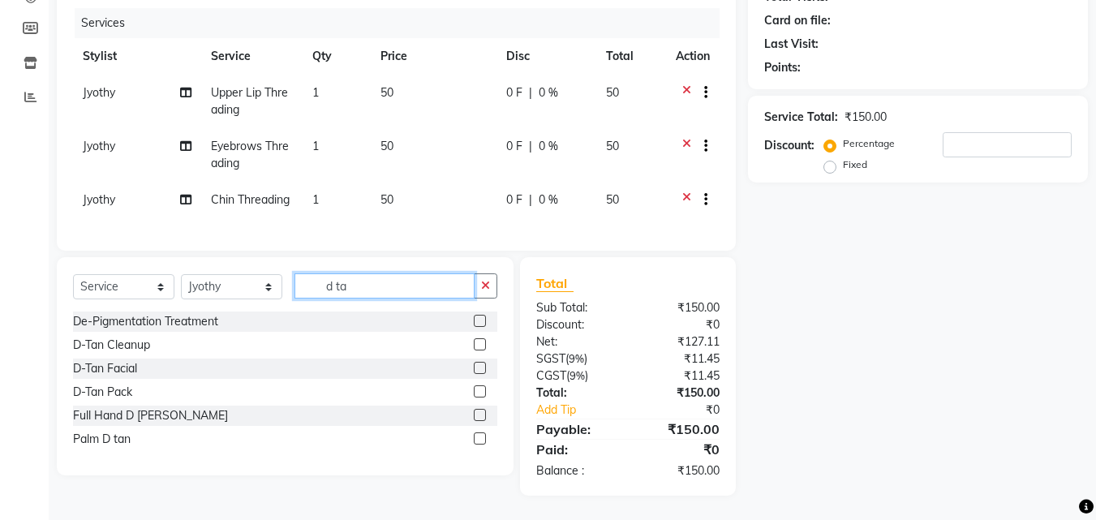
scroll to position [205, 0]
type input "d tan"
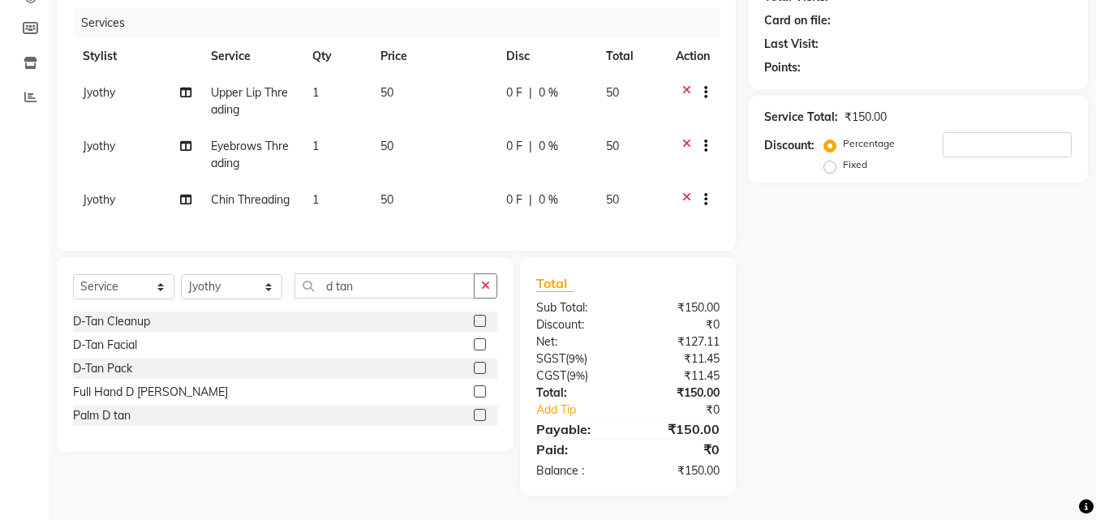
click at [480, 365] on label at bounding box center [480, 368] width 12 height 12
click at [480, 365] on input "checkbox" at bounding box center [479, 369] width 11 height 11
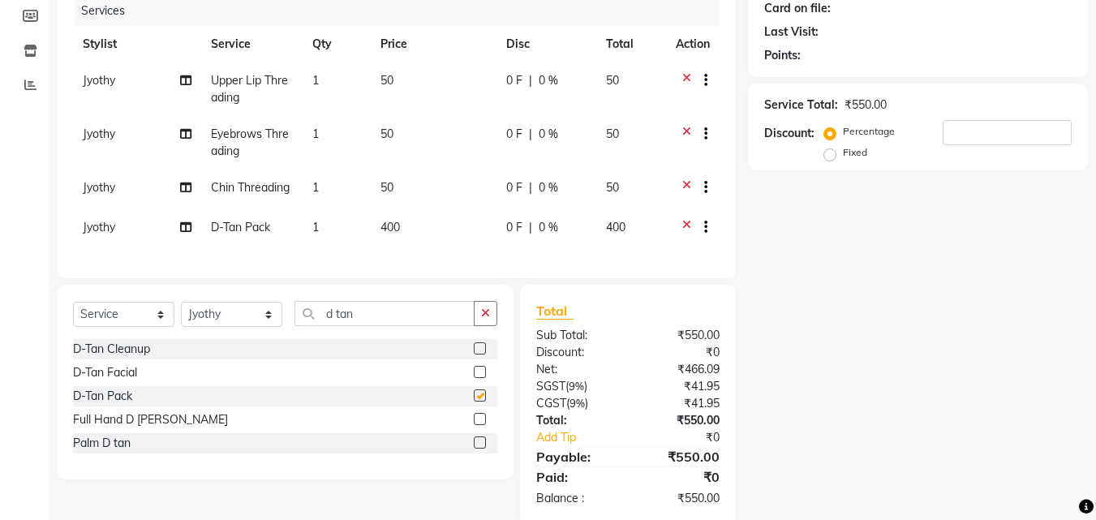
checkbox input "false"
click at [480, 323] on button "button" at bounding box center [486, 313] width 24 height 25
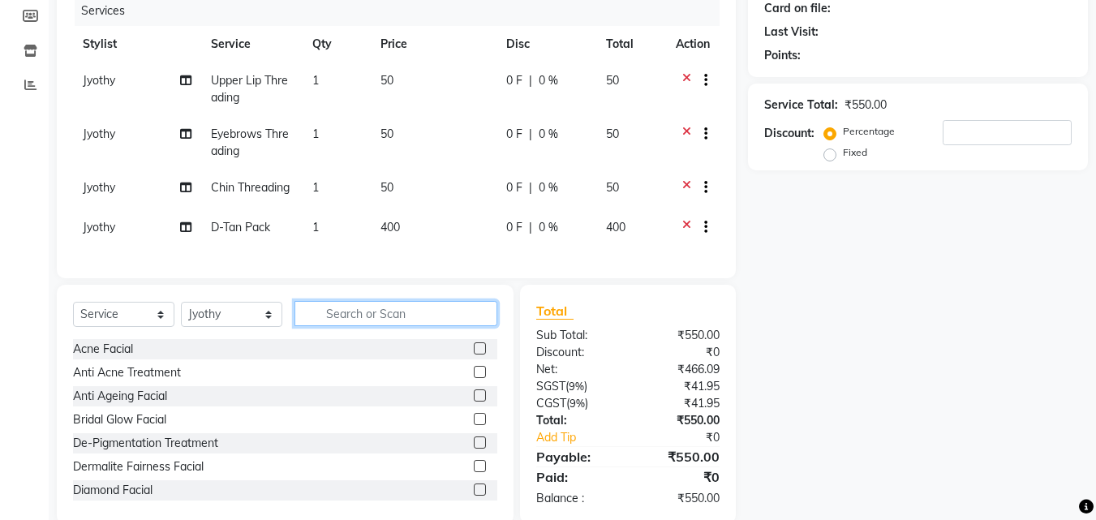
click at [360, 325] on input "text" at bounding box center [396, 313] width 203 height 25
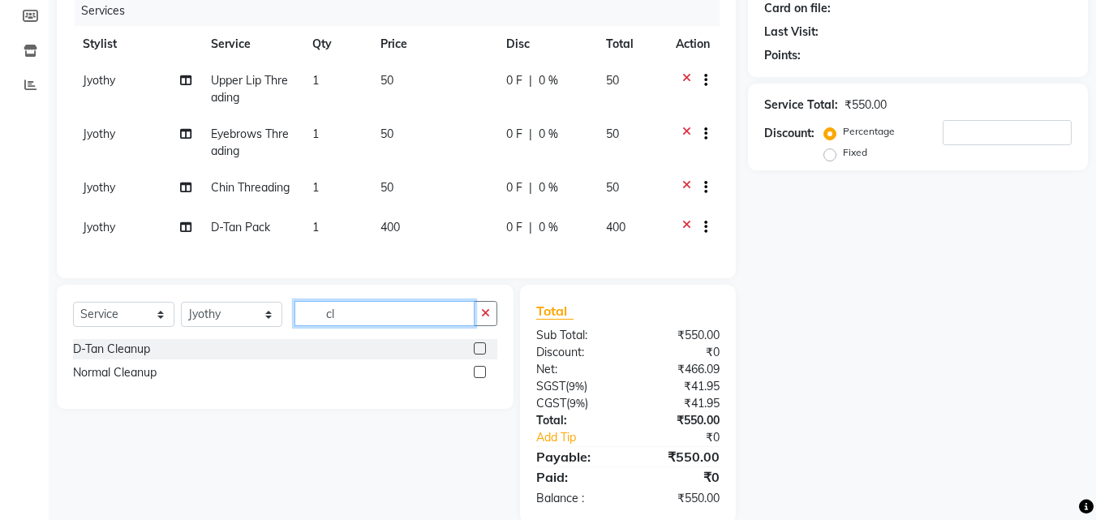
type input "cl"
click at [480, 378] on label at bounding box center [480, 372] width 12 height 12
click at [480, 378] on input "checkbox" at bounding box center [479, 373] width 11 height 11
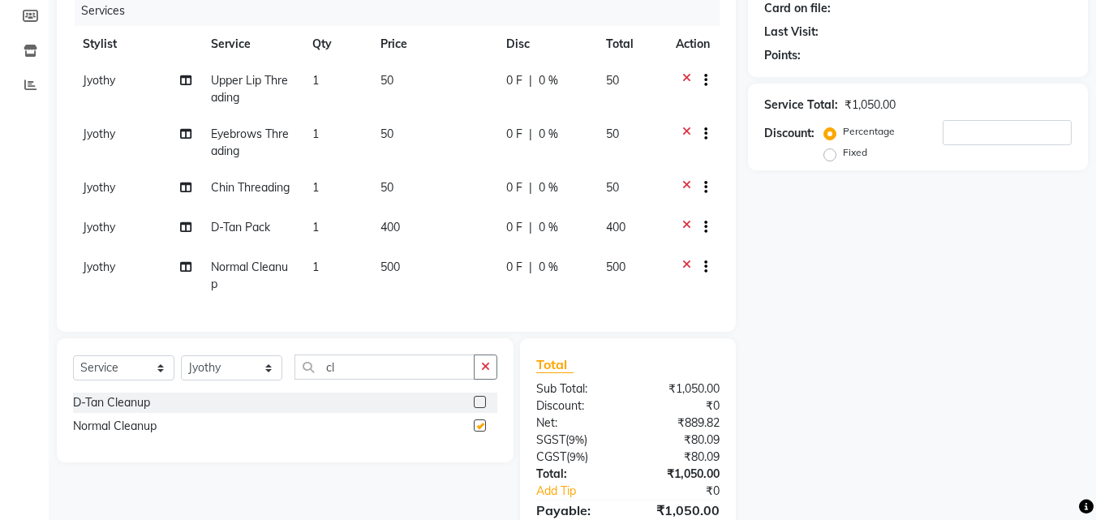
checkbox input "false"
click at [487, 372] on icon "button" at bounding box center [485, 366] width 9 height 11
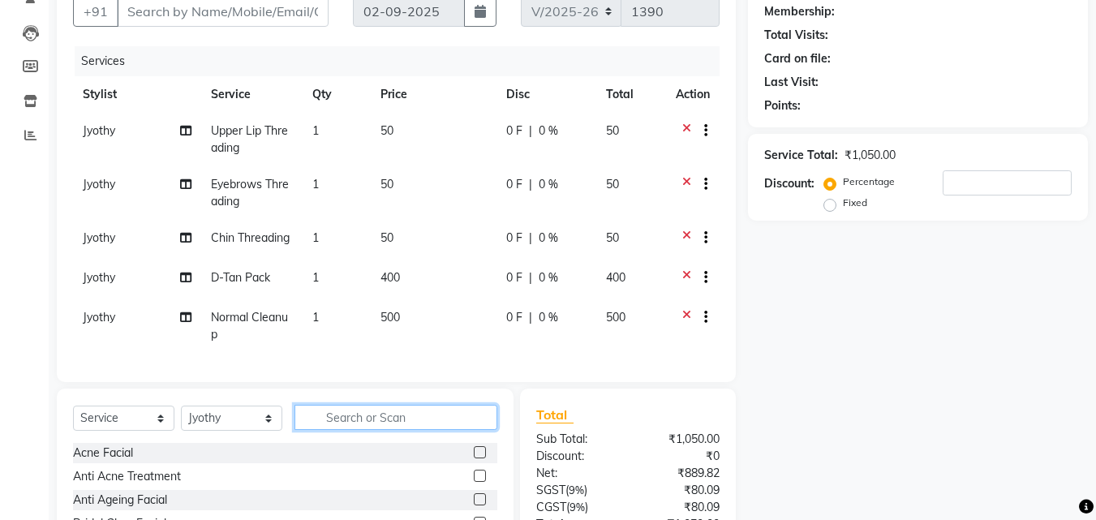
scroll to position [0, 0]
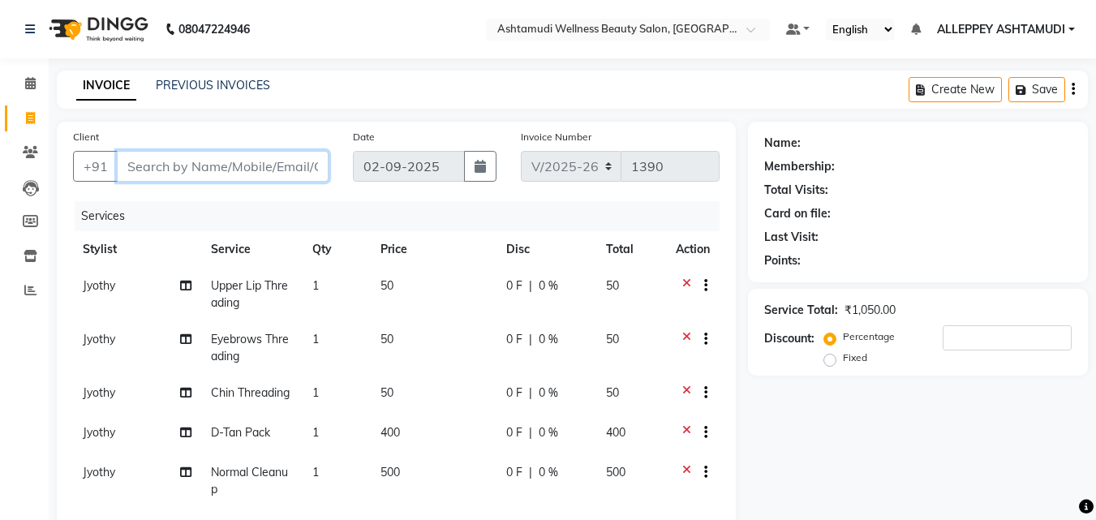
click at [192, 169] on input "Client" at bounding box center [223, 166] width 212 height 31
type input "8"
type input "0"
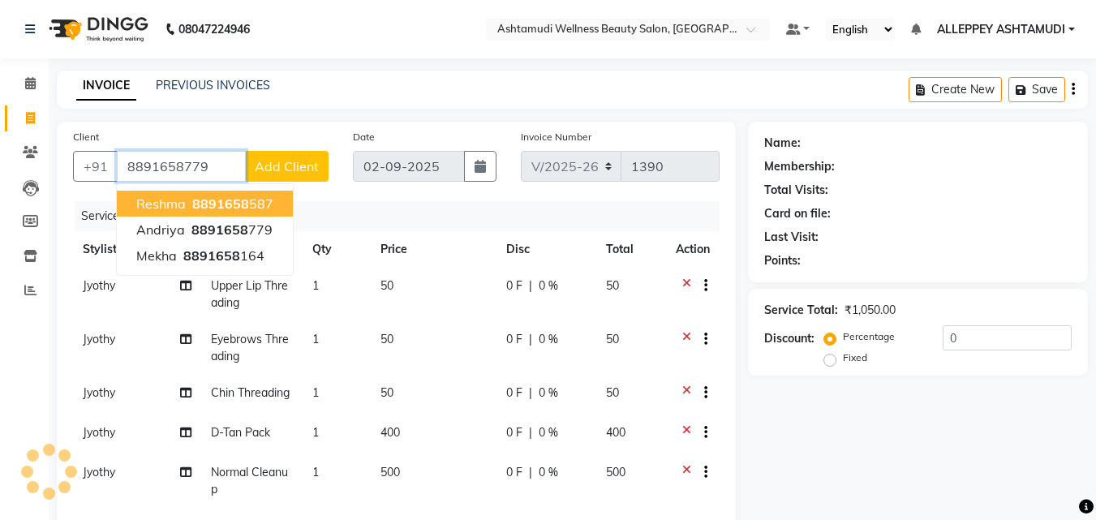
type input "8891658779"
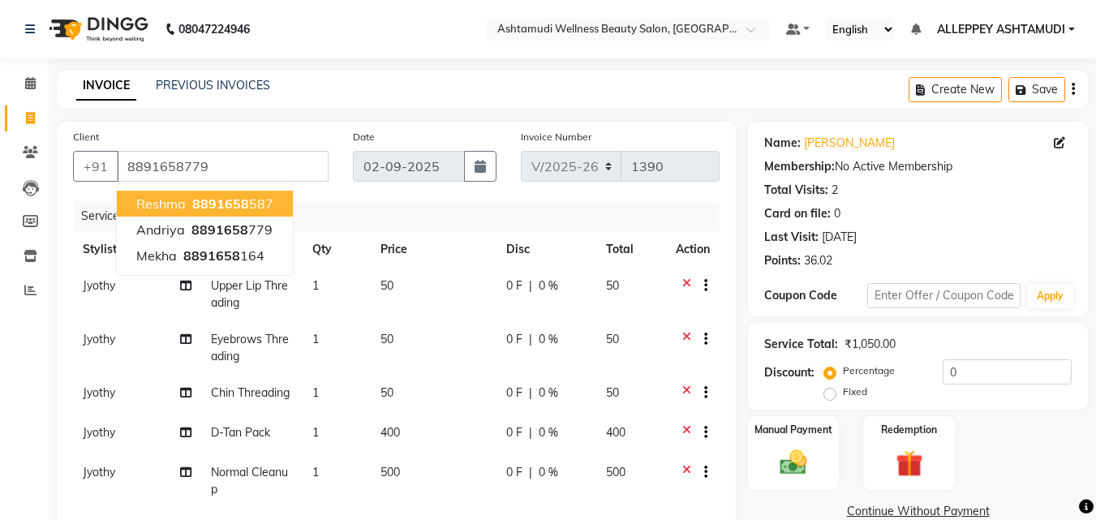
click at [269, 127] on div "Client [PHONE_NUMBER] Reshma 8891658 587 andriya 8891658 779 Mekha 8891658 164 …" at bounding box center [396, 330] width 679 height 416
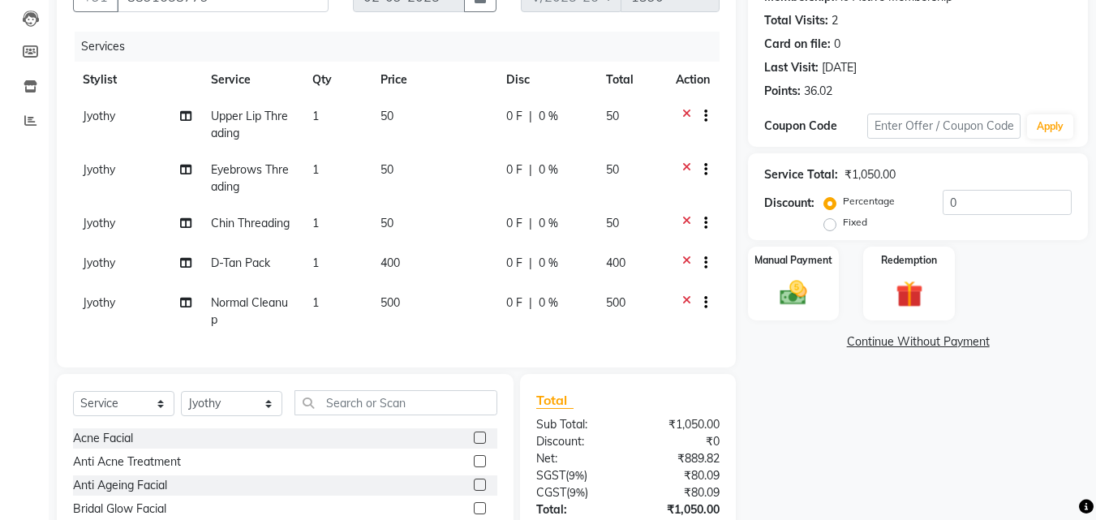
scroll to position [299, 0]
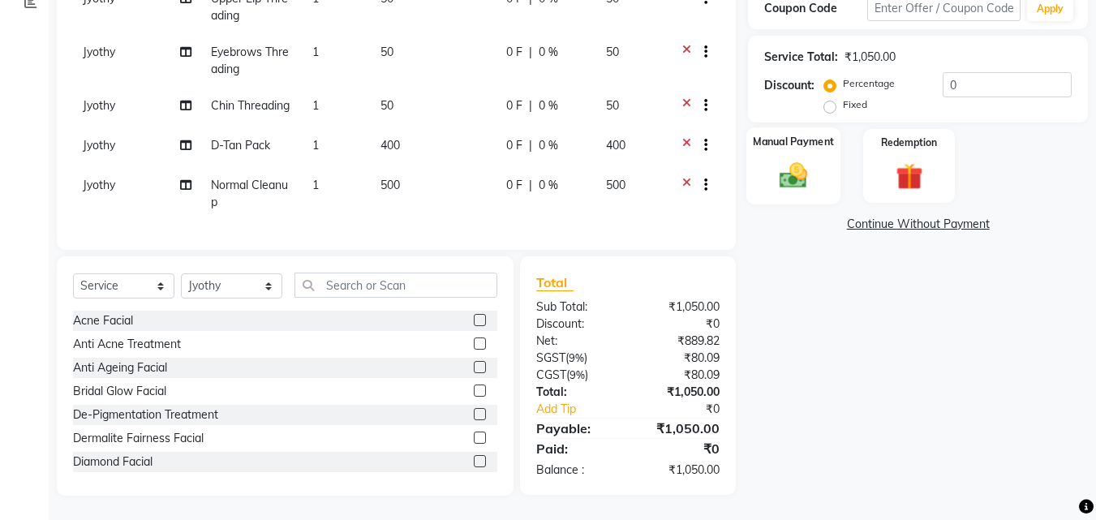
click at [793, 159] on img at bounding box center [793, 175] width 45 height 32
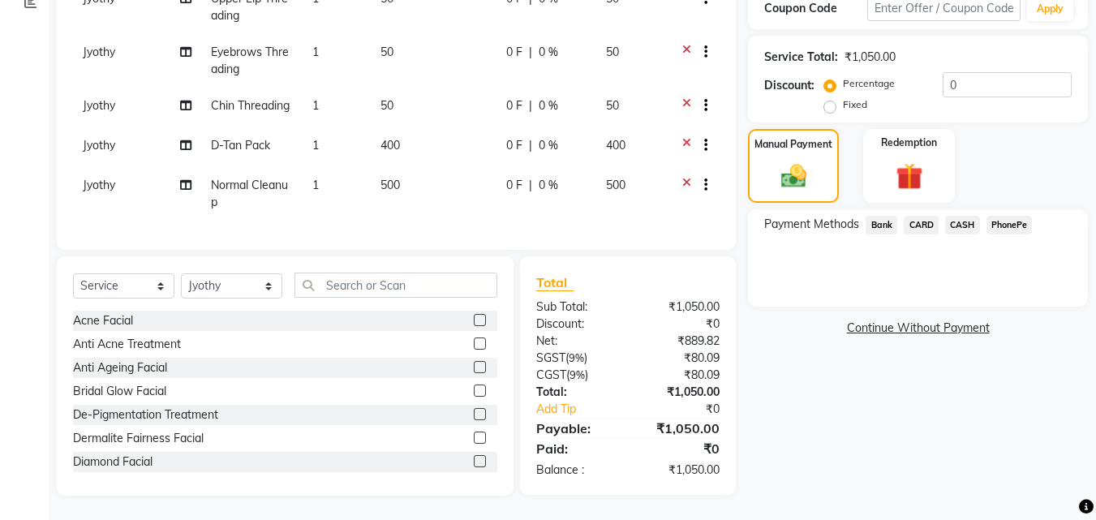
click at [1015, 216] on span "PhonePe" at bounding box center [1010, 225] width 46 height 19
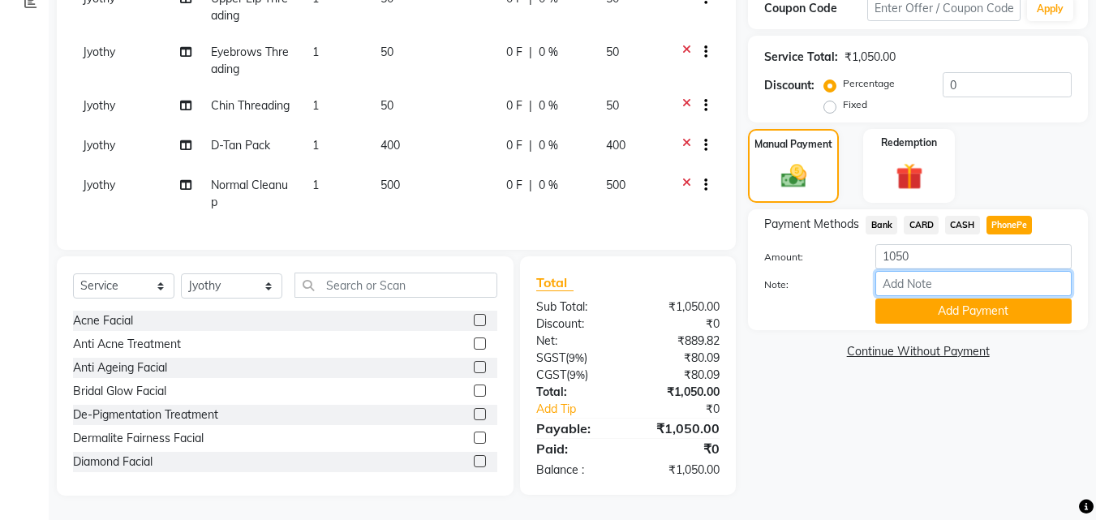
click at [941, 271] on input "Note:" at bounding box center [974, 283] width 196 height 25
type input "[PERSON_NAME]"
click at [972, 307] on button "Add Payment" at bounding box center [974, 311] width 196 height 25
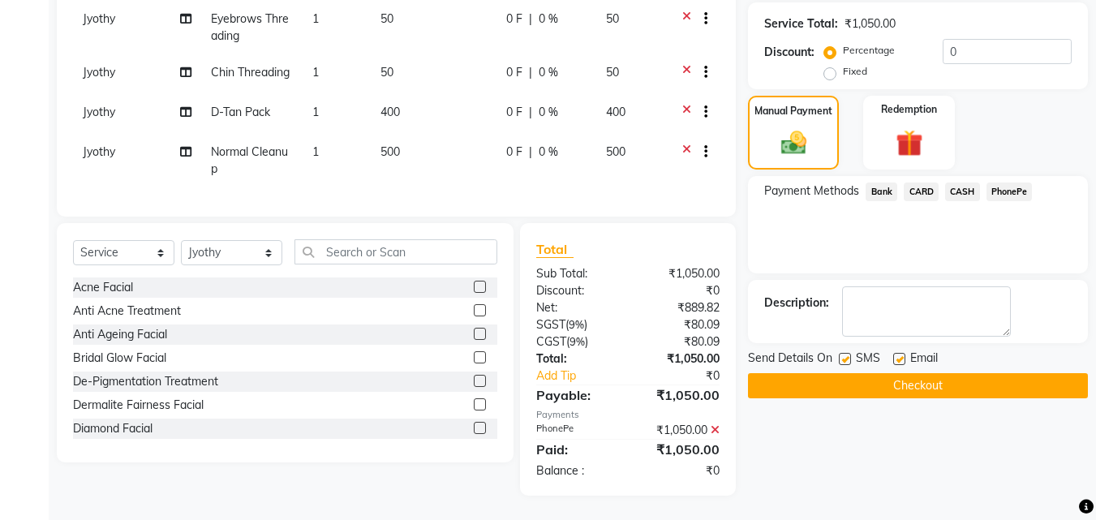
scroll to position [333, 0]
click at [904, 380] on button "Checkout" at bounding box center [918, 385] width 340 height 25
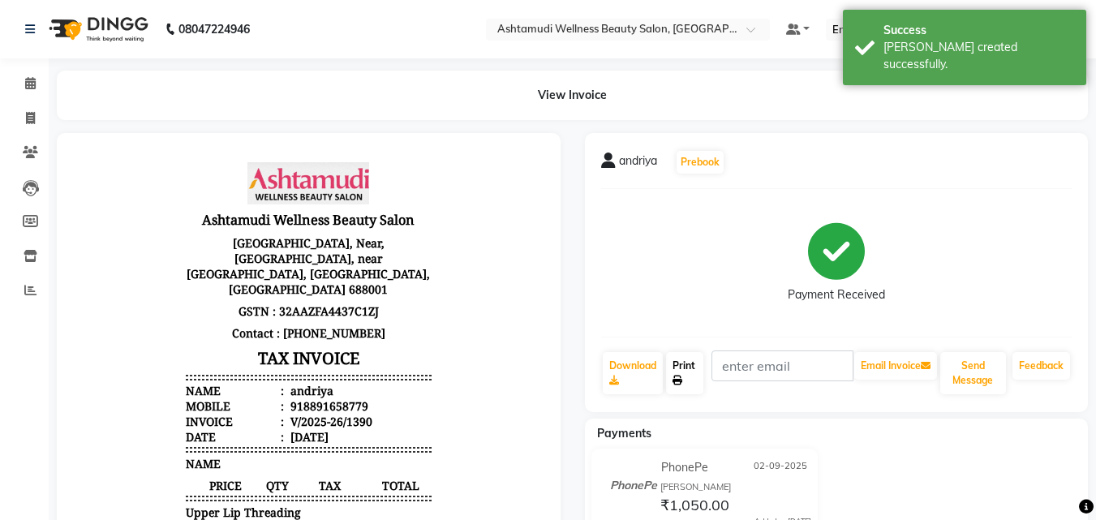
click at [686, 372] on link "Print" at bounding box center [684, 373] width 37 height 42
click at [24, 83] on span at bounding box center [30, 84] width 28 height 19
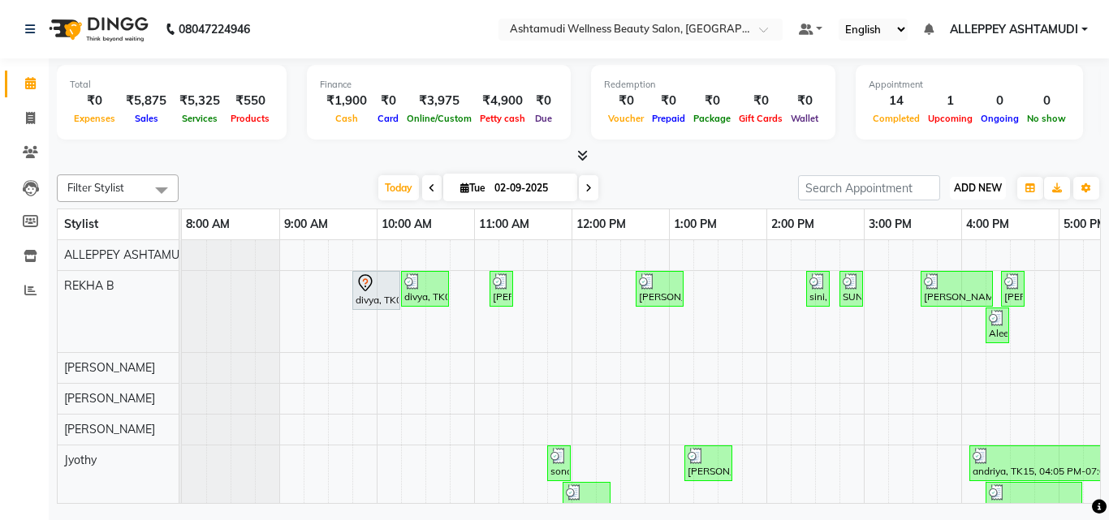
click at [975, 198] on button "ADD NEW Toggle Dropdown" at bounding box center [977, 188] width 56 height 23
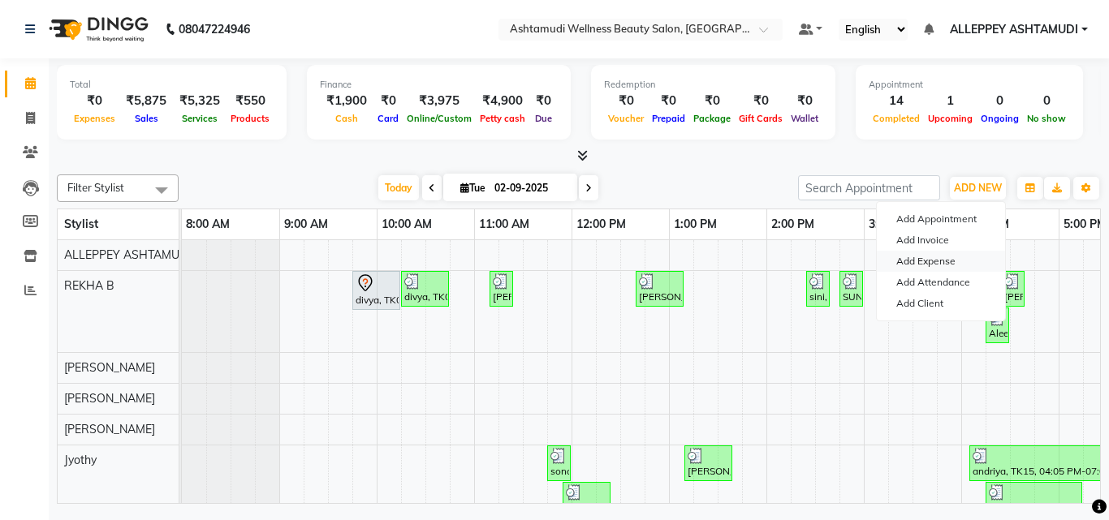
click at [913, 260] on link "Add Expense" at bounding box center [940, 261] width 128 height 21
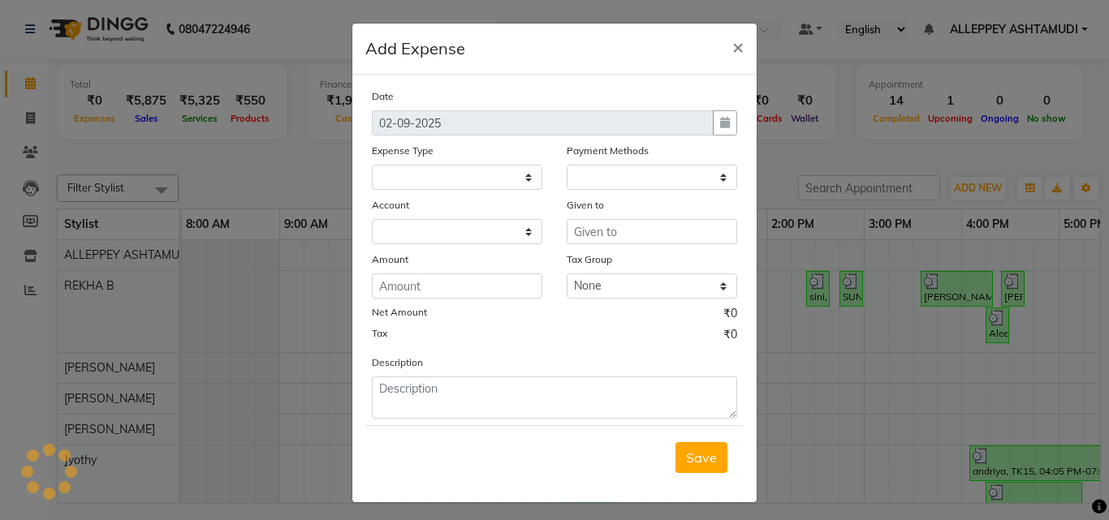
select select
select select "1"
select select "3457"
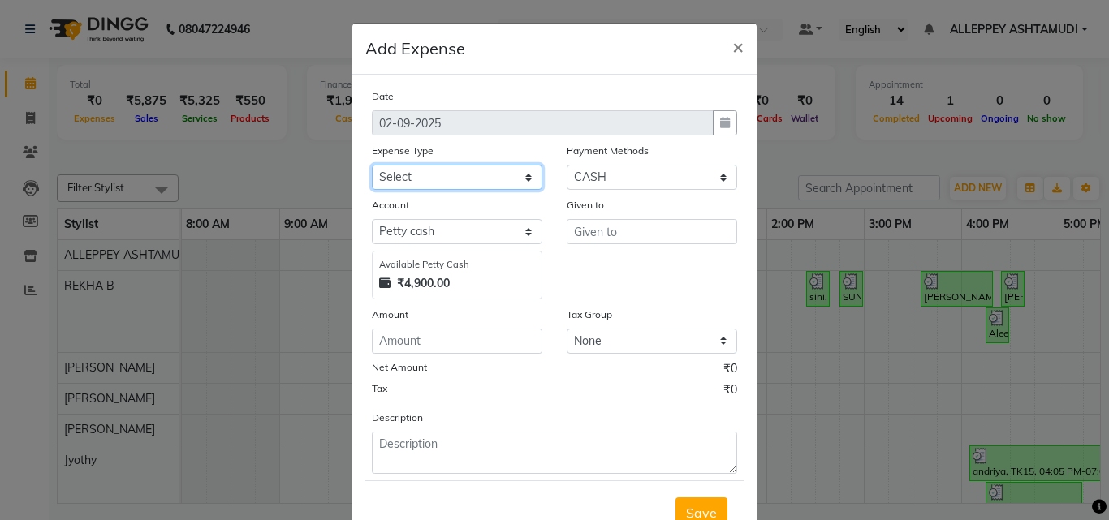
click at [426, 168] on select "Select ACCOMODATION EXPENSES ADVERTISEMENT SALES PROMOTIONAL EXPENSES Bonus BRI…" at bounding box center [457, 177] width 170 height 25
select select "6180"
click at [424, 172] on select "Select ACCOMODATION EXPENSES ADVERTISEMENT SALES PROMOTIONAL EXPENSES Bonus BRI…" at bounding box center [457, 177] width 170 height 25
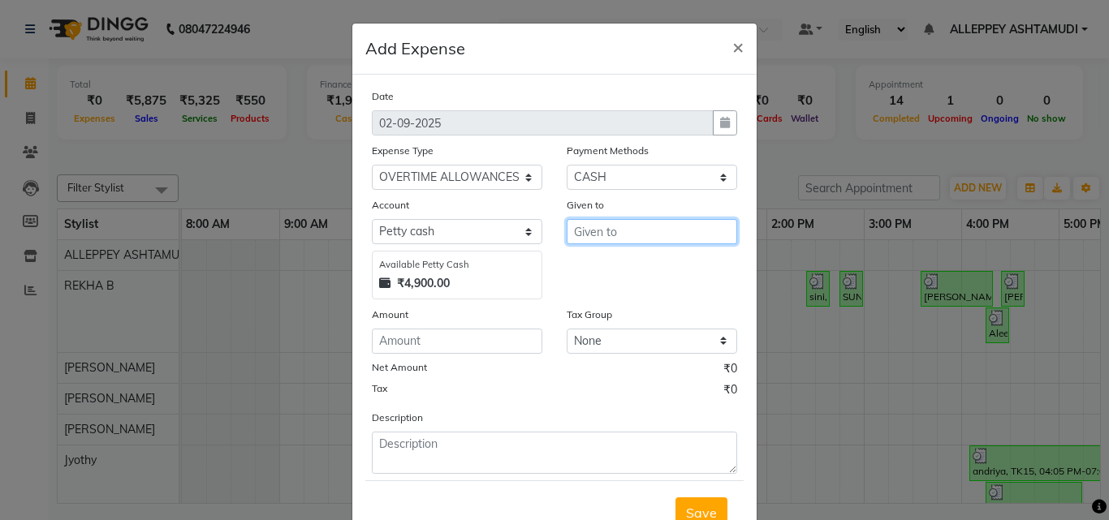
click at [594, 238] on input "text" at bounding box center [651, 231] width 170 height 25
click at [586, 230] on input "text" at bounding box center [651, 231] width 170 height 25
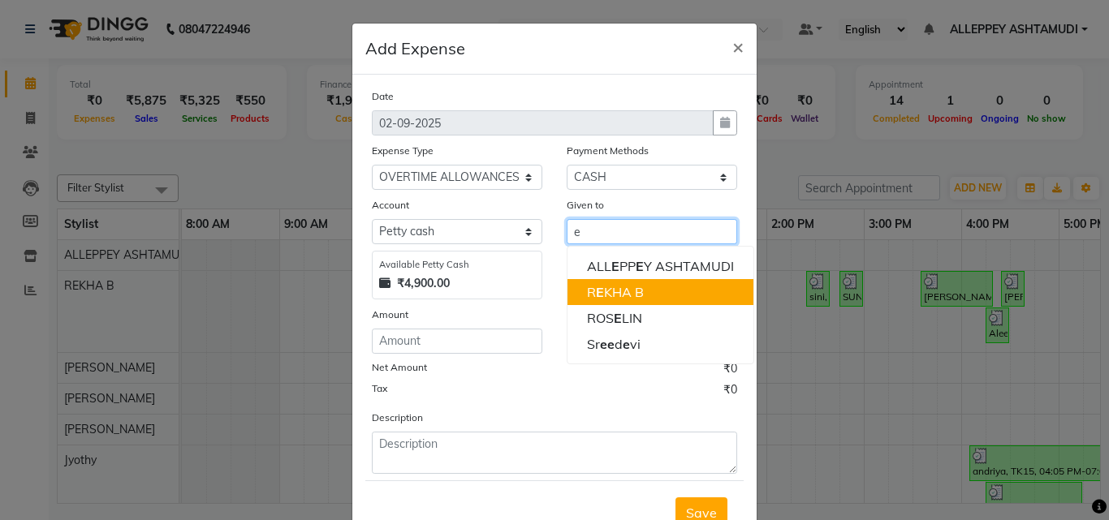
click at [620, 297] on ngb-highlight "R E KHA B" at bounding box center [615, 292] width 57 height 16
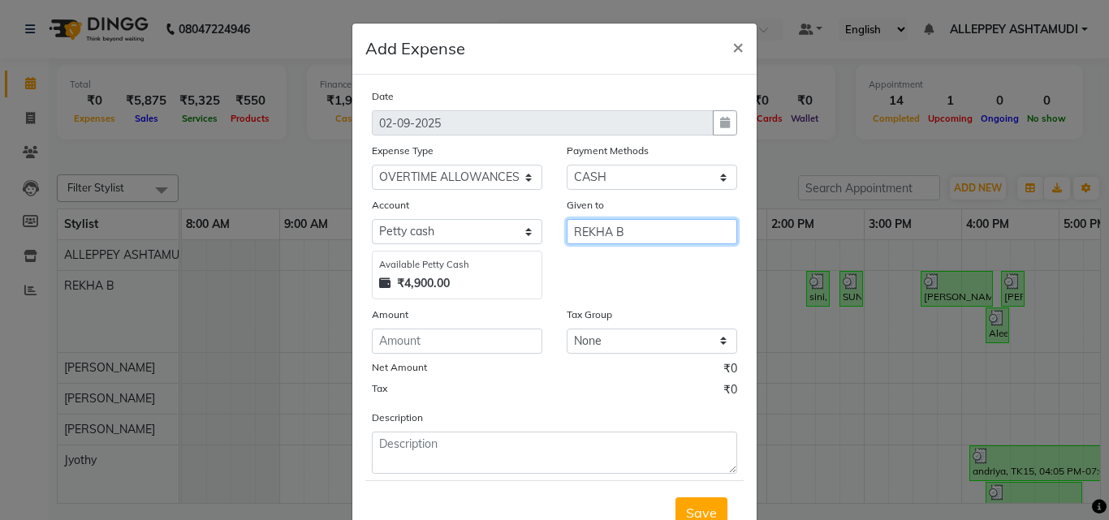
type input "REKHA B"
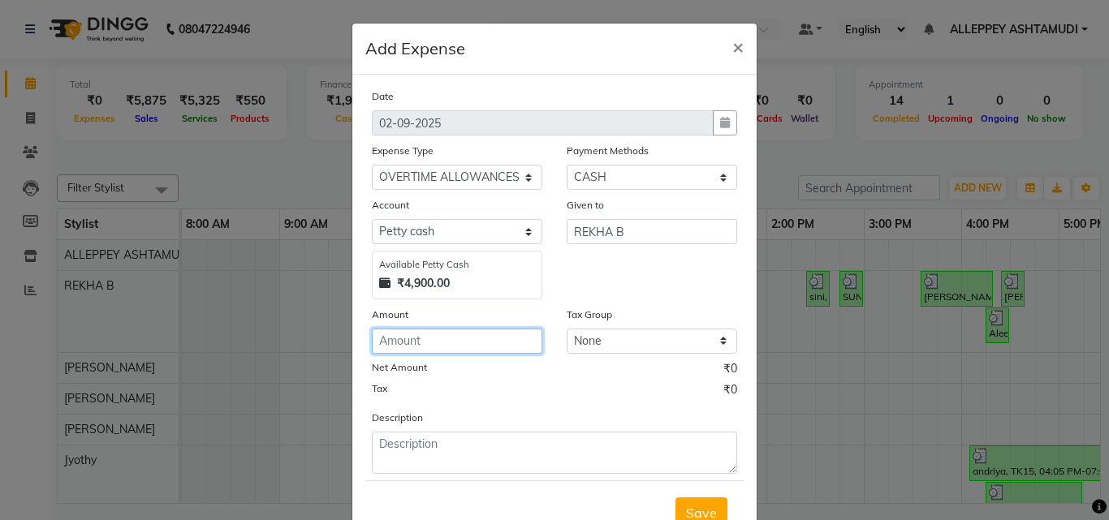
click at [431, 341] on input "number" at bounding box center [457, 341] width 170 height 25
type input "150"
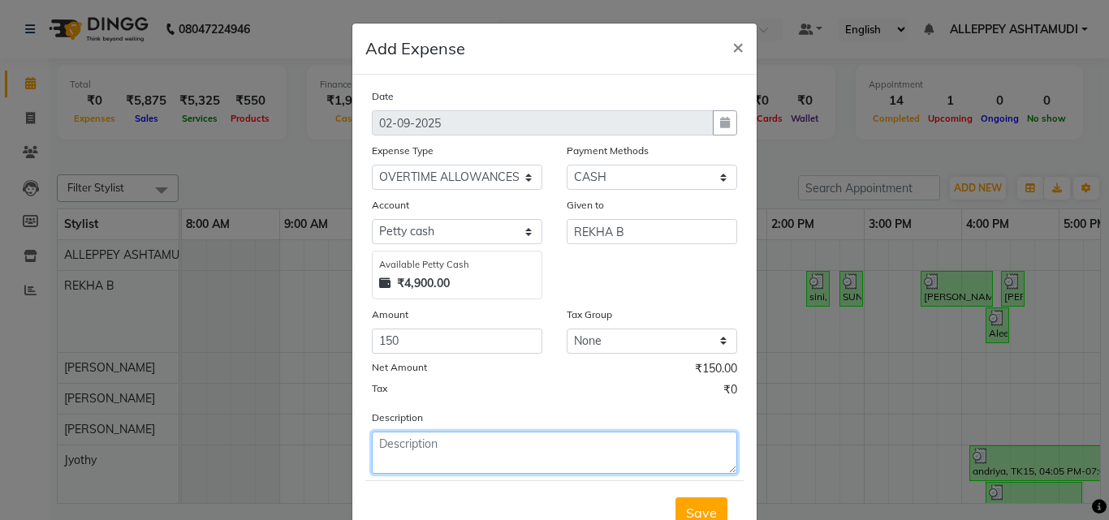
click at [416, 468] on textarea at bounding box center [554, 453] width 365 height 42
type textarea "[DATE]"
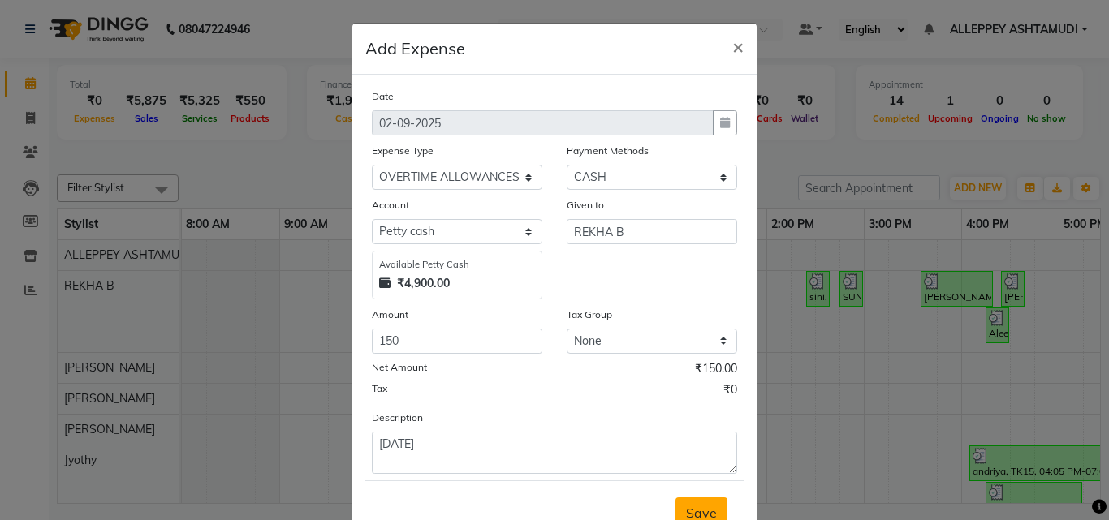
click at [697, 515] on span "Save" at bounding box center [701, 513] width 31 height 16
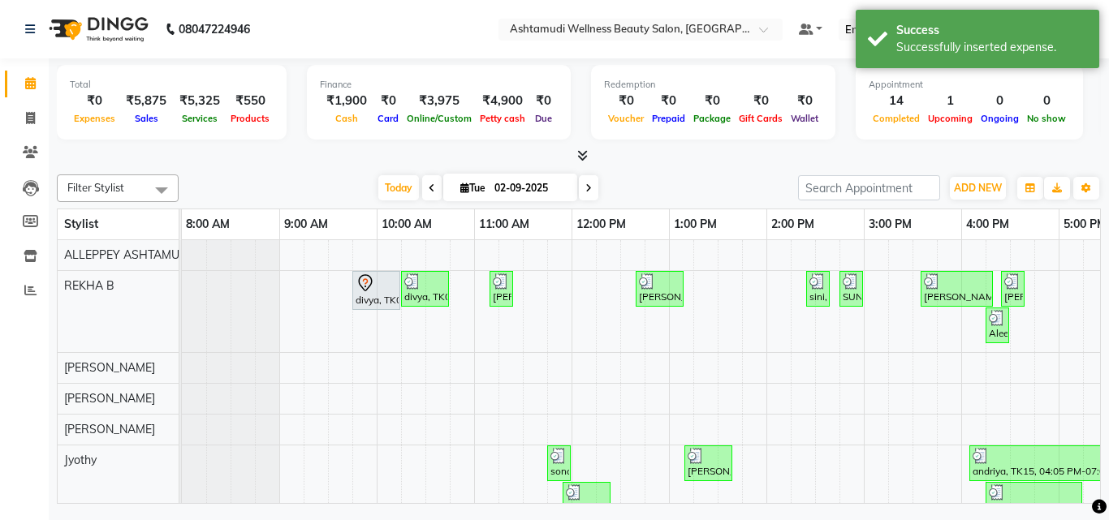
click at [968, 201] on div "Filter Stylist Select All ALLEPPEY ASHTAMUDI Jyothy [PERSON_NAME] [PERSON_NAME]…" at bounding box center [579, 188] width 1044 height 28
click at [962, 180] on button "ADD NEW Toggle Dropdown" at bounding box center [977, 188] width 56 height 23
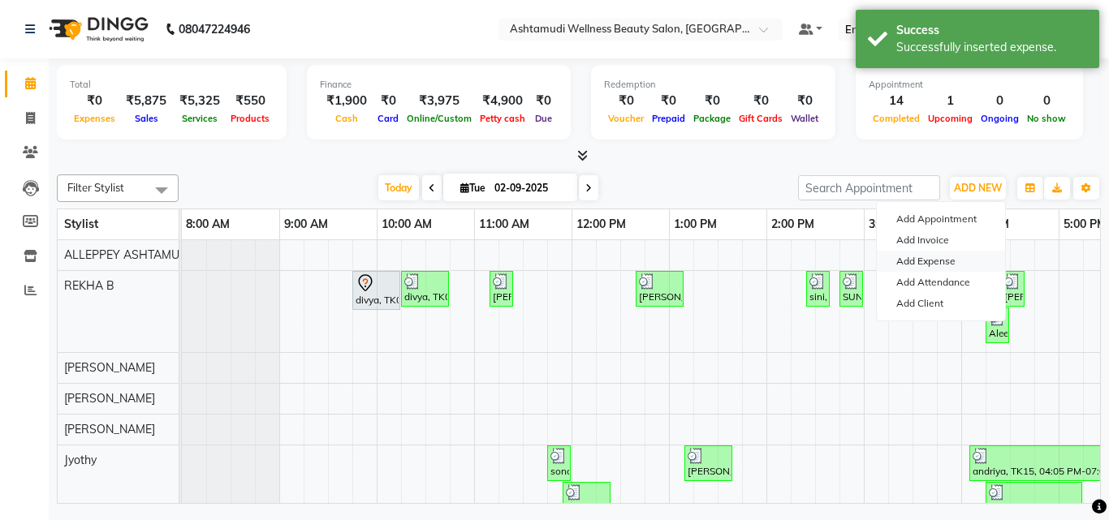
click at [931, 261] on link "Add Expense" at bounding box center [940, 261] width 128 height 21
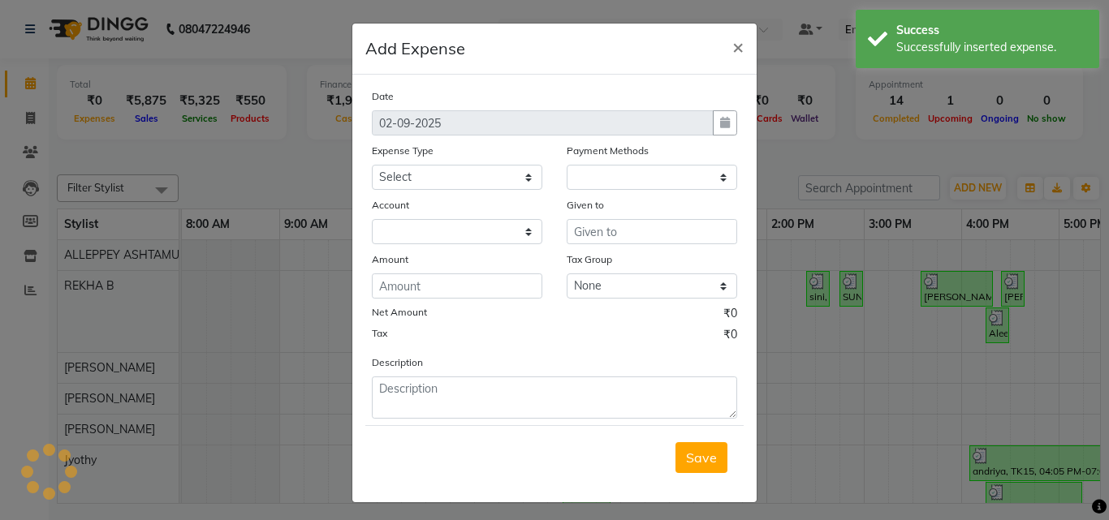
select select "1"
select select "3457"
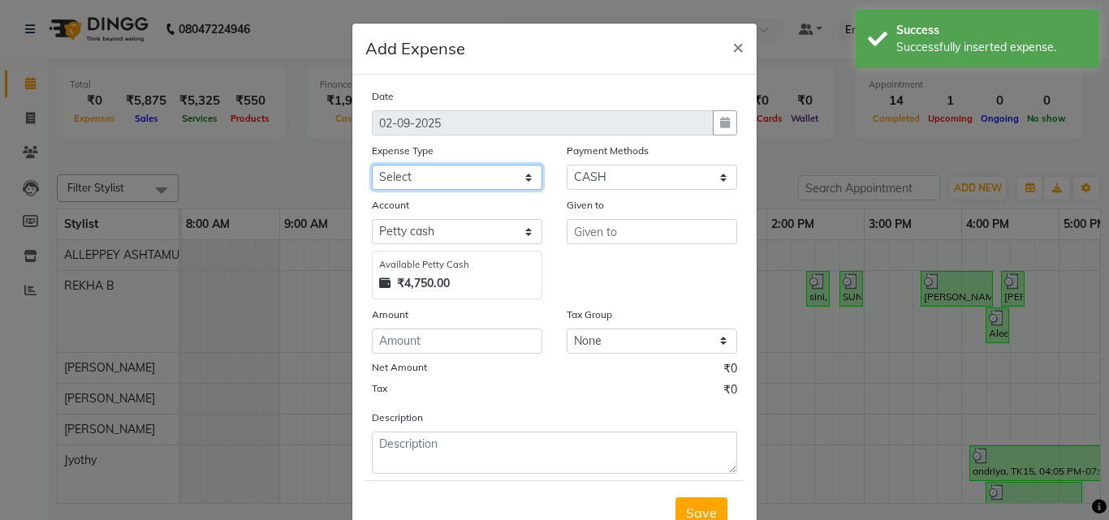
click at [373, 179] on select "Select ACCOMODATION EXPENSES ADVERTISEMENT SALES PROMOTIONAL EXPENSES Bonus BRI…" at bounding box center [457, 177] width 170 height 25
select select "6180"
click at [372, 165] on select "Select ACCOMODATION EXPENSES ADVERTISEMENT SALES PROMOTIONAL EXPENSES Bonus BRI…" at bounding box center [457, 177] width 170 height 25
click at [620, 244] on div "Given to" at bounding box center [651, 247] width 195 height 103
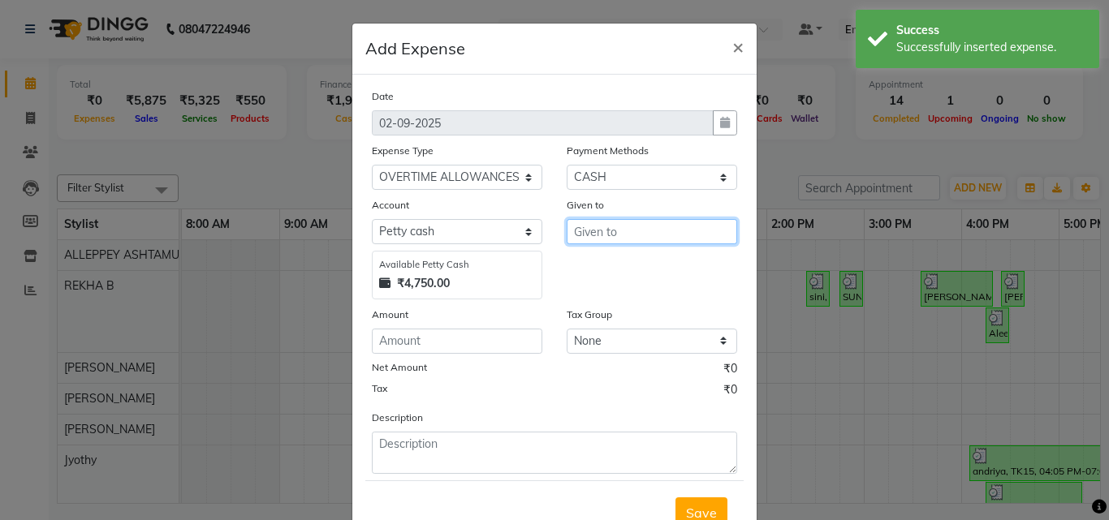
drag, startPoint x: 619, startPoint y: 239, endPoint x: 611, endPoint y: 235, distance: 8.7
click at [619, 238] on input "text" at bounding box center [651, 231] width 170 height 25
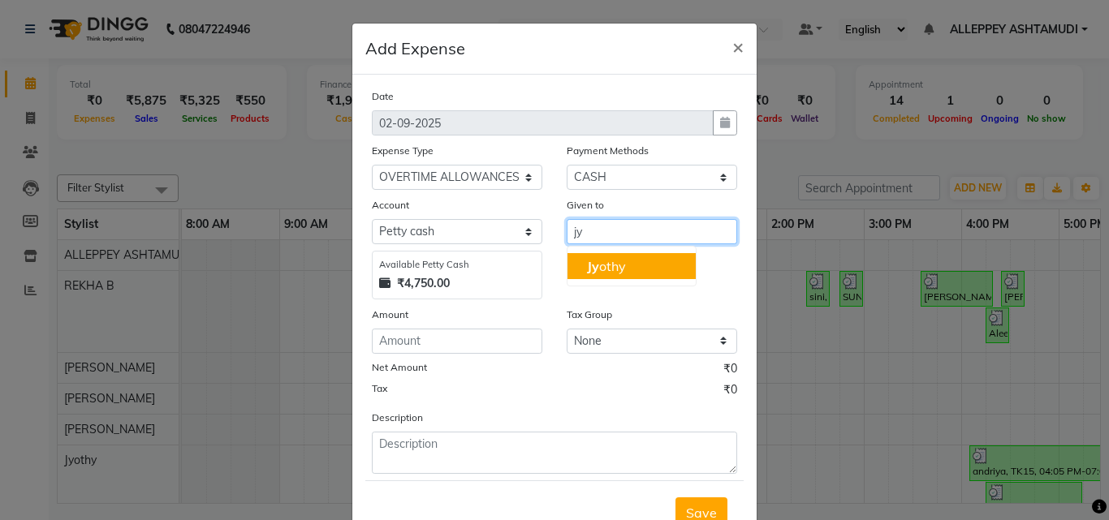
click at [609, 256] on button "Jy othy" at bounding box center [631, 266] width 128 height 26
type input "Jyothy"
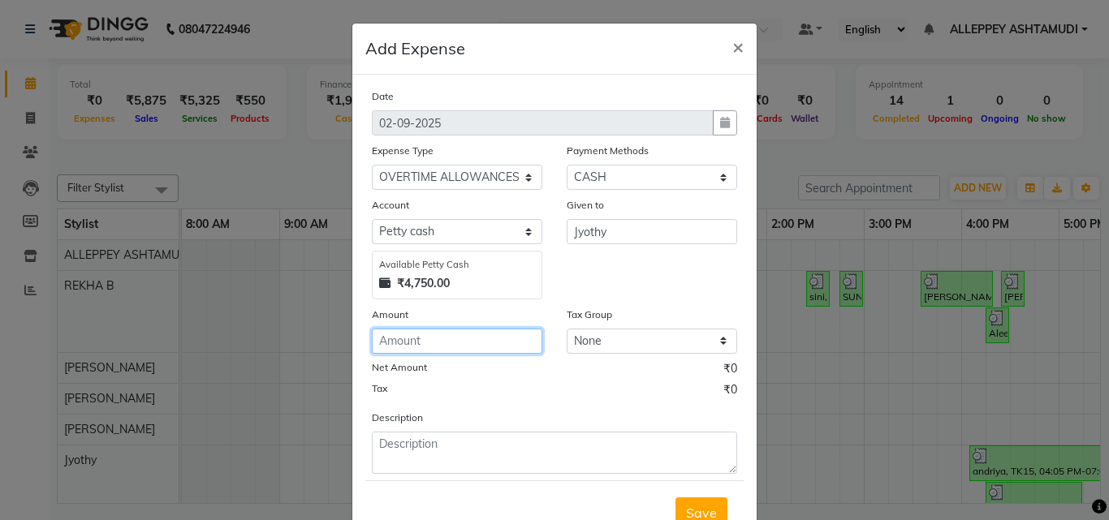
click at [395, 346] on input "number" at bounding box center [457, 341] width 170 height 25
type input "300"
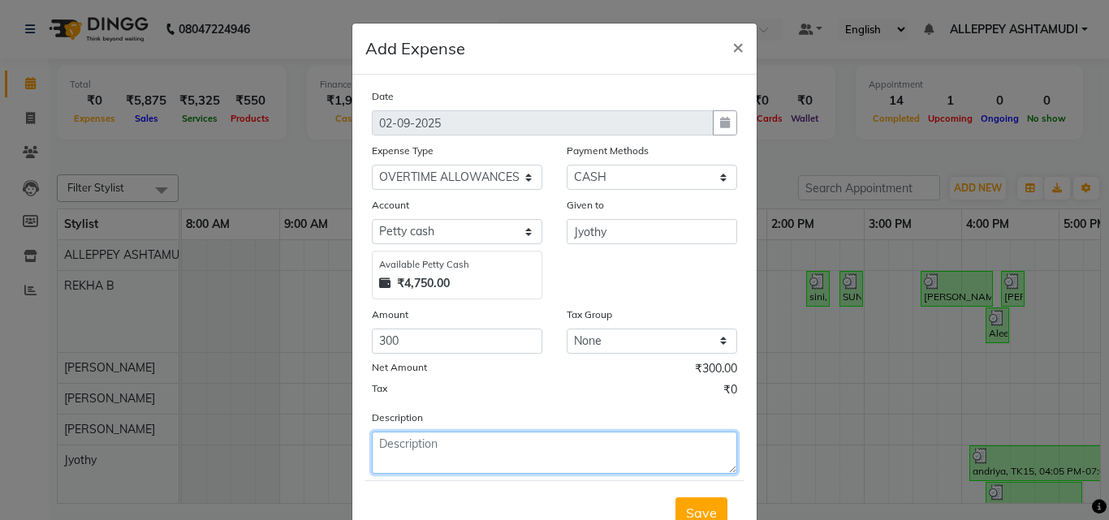
click at [405, 447] on textarea at bounding box center [554, 453] width 365 height 42
type textarea "[DATE] and [DATE]"
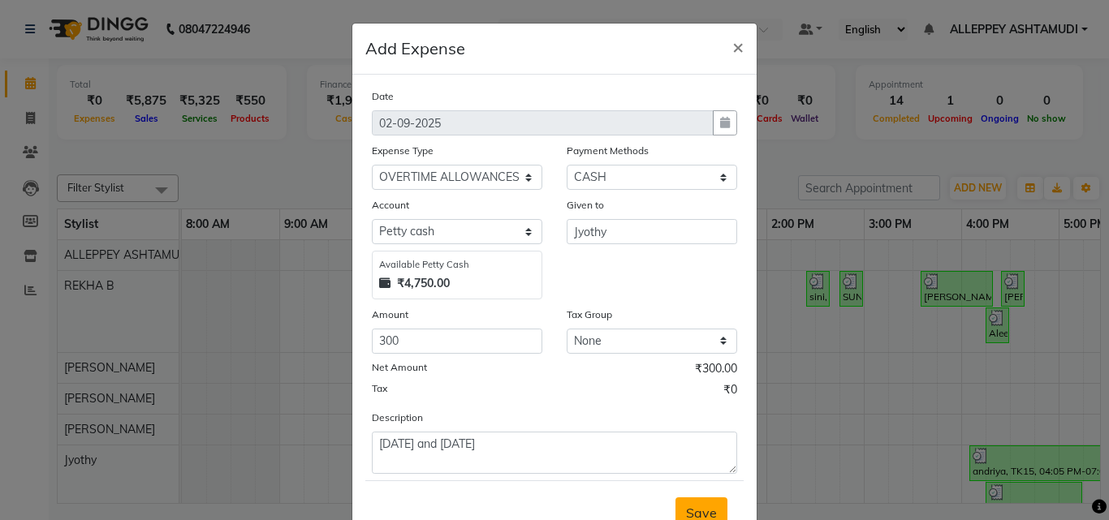
click at [690, 506] on span "Save" at bounding box center [701, 513] width 31 height 16
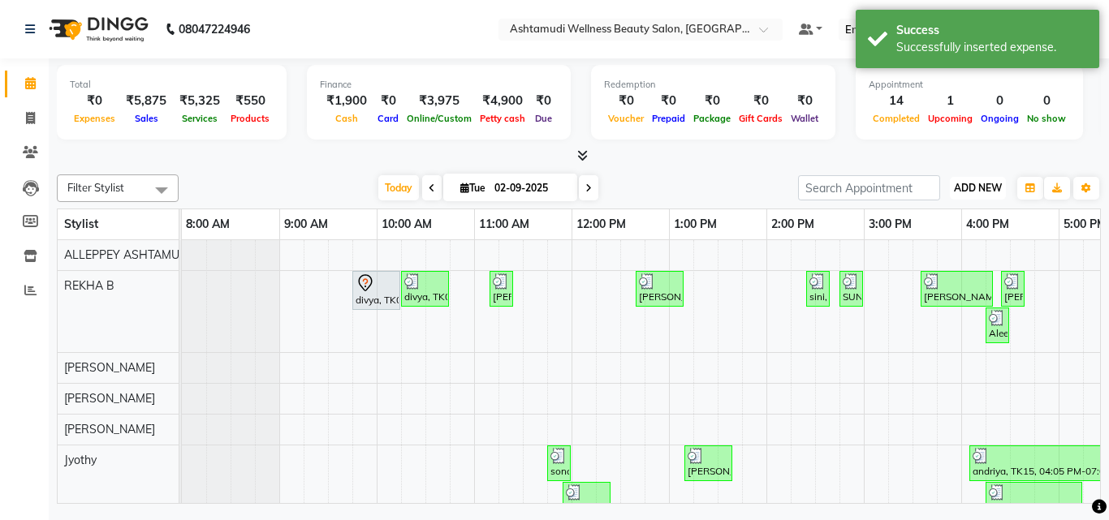
click at [954, 184] on span "ADD NEW" at bounding box center [978, 188] width 48 height 12
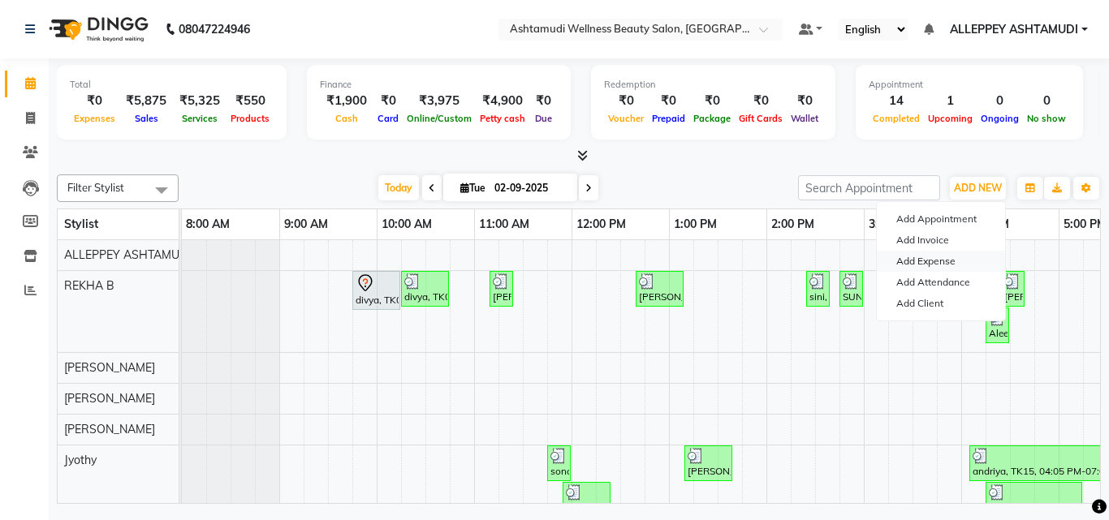
click at [928, 261] on link "Add Expense" at bounding box center [940, 261] width 128 height 21
select select "3458"
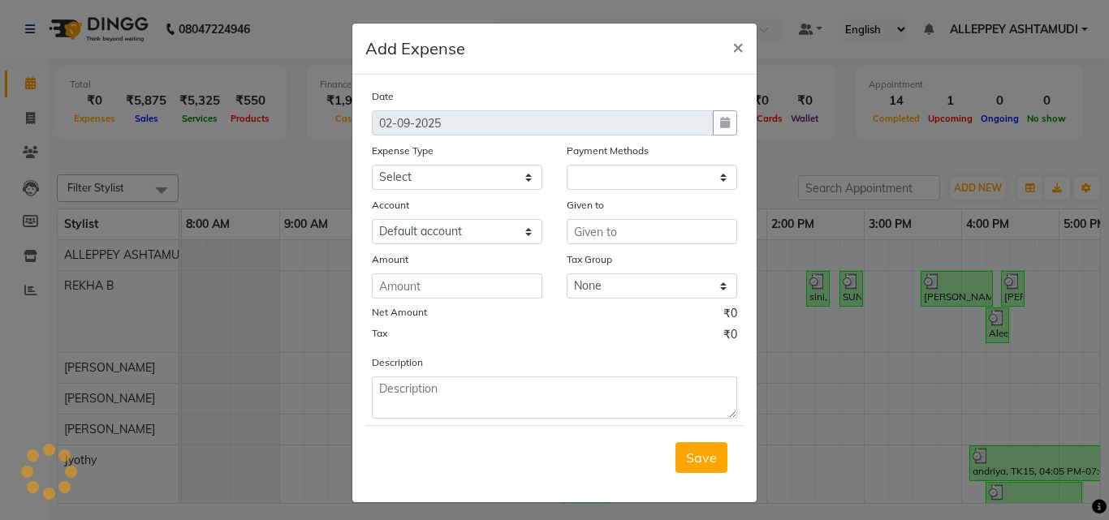
select select "1"
select select "3457"
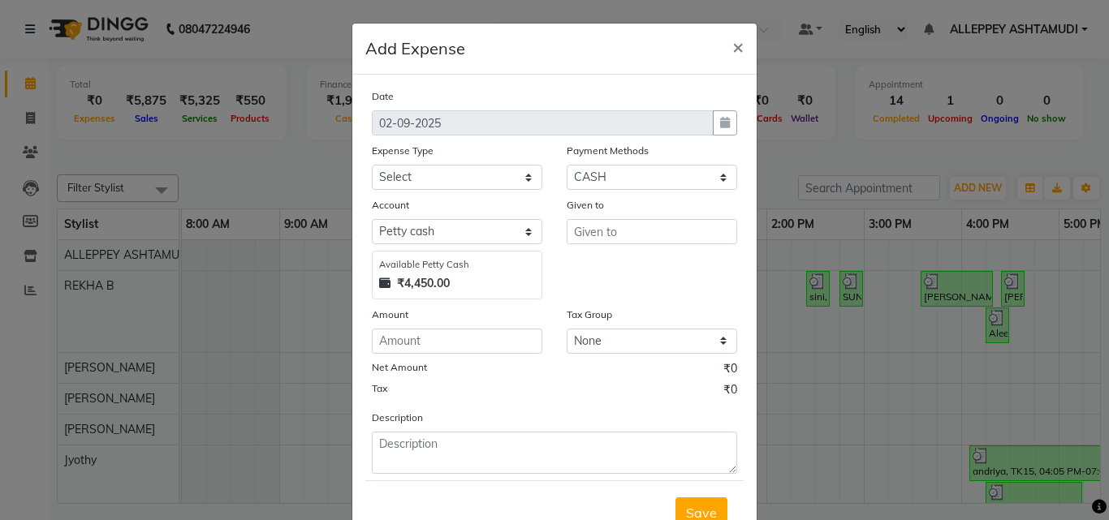
drag, startPoint x: 409, startPoint y: 160, endPoint x: 403, endPoint y: 180, distance: 21.1
click at [410, 161] on div "Expense Type" at bounding box center [457, 153] width 170 height 23
click at [403, 180] on select "Select ACCOMODATION EXPENSES ADVERTISEMENT SALES PROMOTIONAL EXPENSES Bonus BRI…" at bounding box center [457, 177] width 170 height 25
select select "6223"
click at [372, 165] on select "Select ACCOMODATION EXPENSES ADVERTISEMENT SALES PROMOTIONAL EXPENSES Bonus BRI…" at bounding box center [457, 177] width 170 height 25
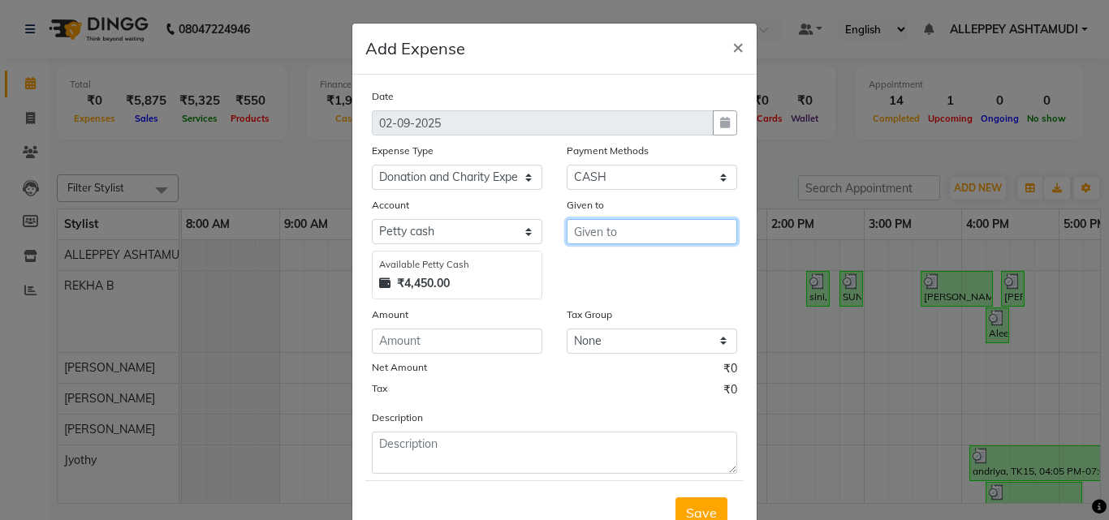
click at [580, 236] on input "text" at bounding box center [651, 231] width 170 height 25
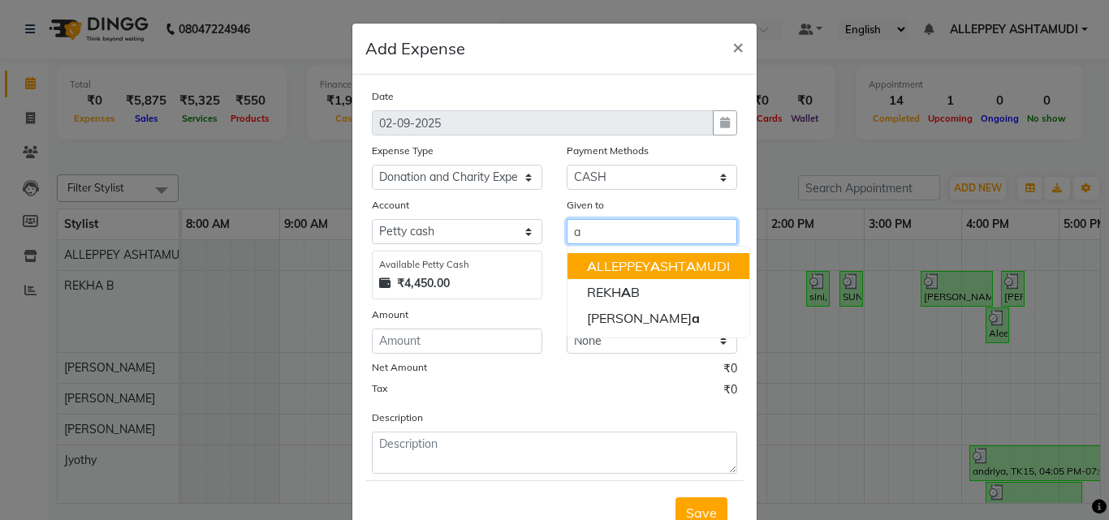
click at [616, 267] on ngb-highlight "A LLEPPEY A SHT A MUDI" at bounding box center [658, 266] width 143 height 16
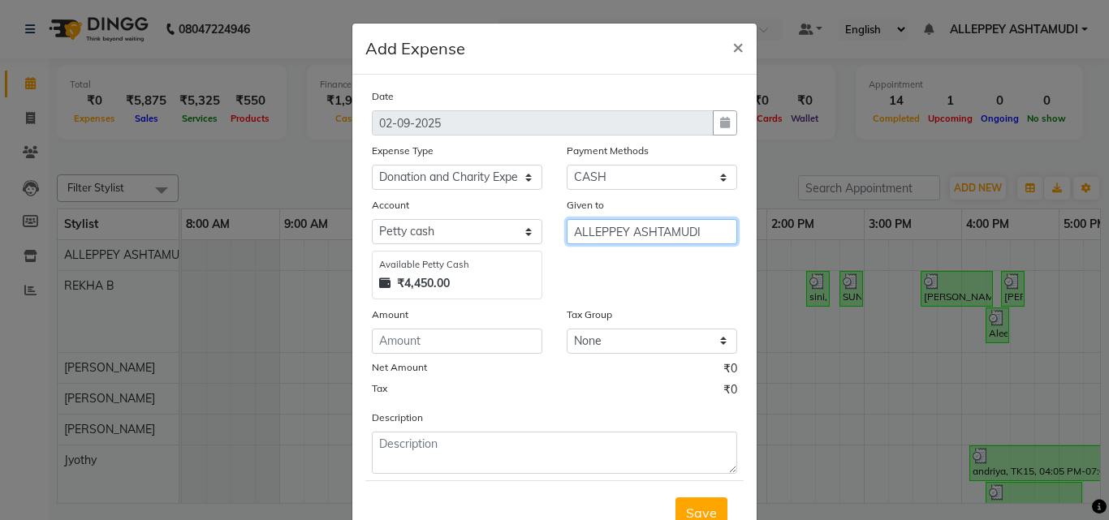
type input "ALLEPPEY ASHTAMUDI"
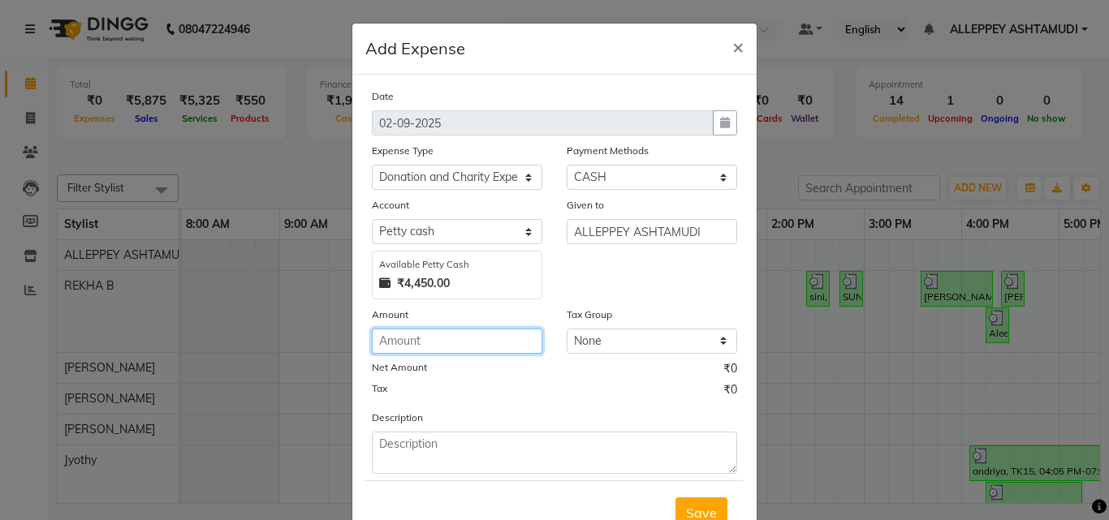
click at [432, 340] on input "number" at bounding box center [457, 341] width 170 height 25
type input "50"
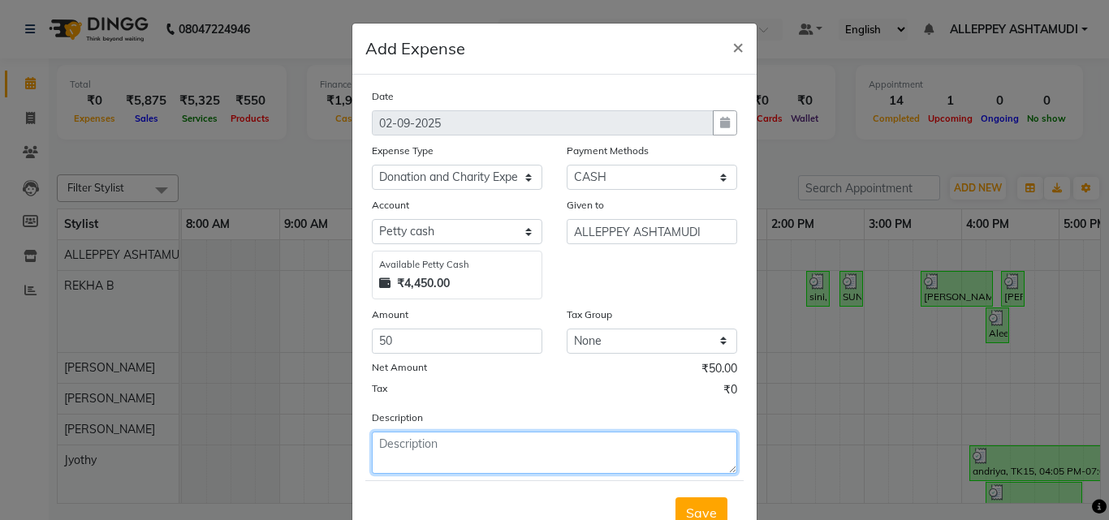
click at [444, 473] on textarea at bounding box center [554, 453] width 365 height 42
type textarea "given to maveli on [DATE]"
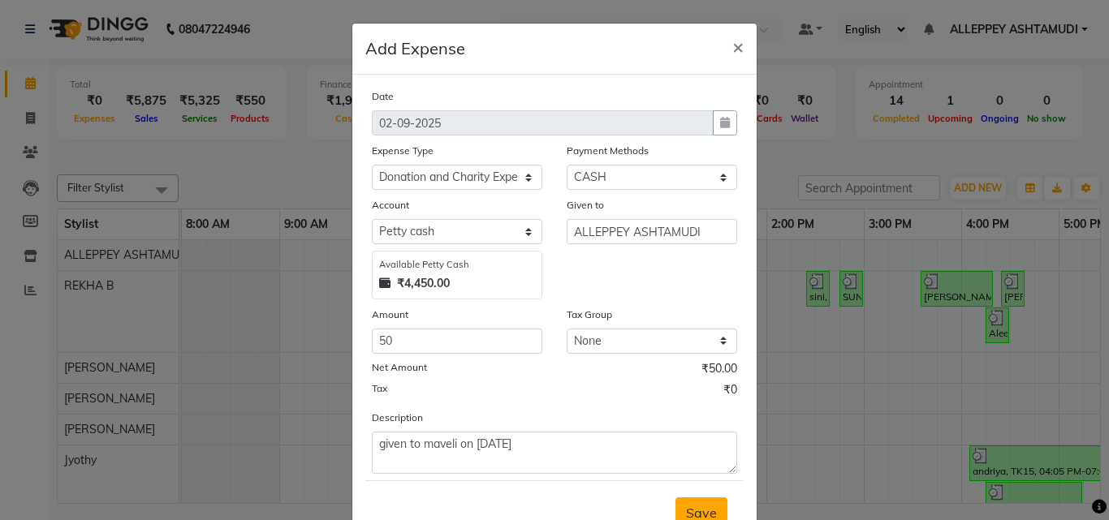
click at [691, 500] on button "Save" at bounding box center [701, 512] width 52 height 31
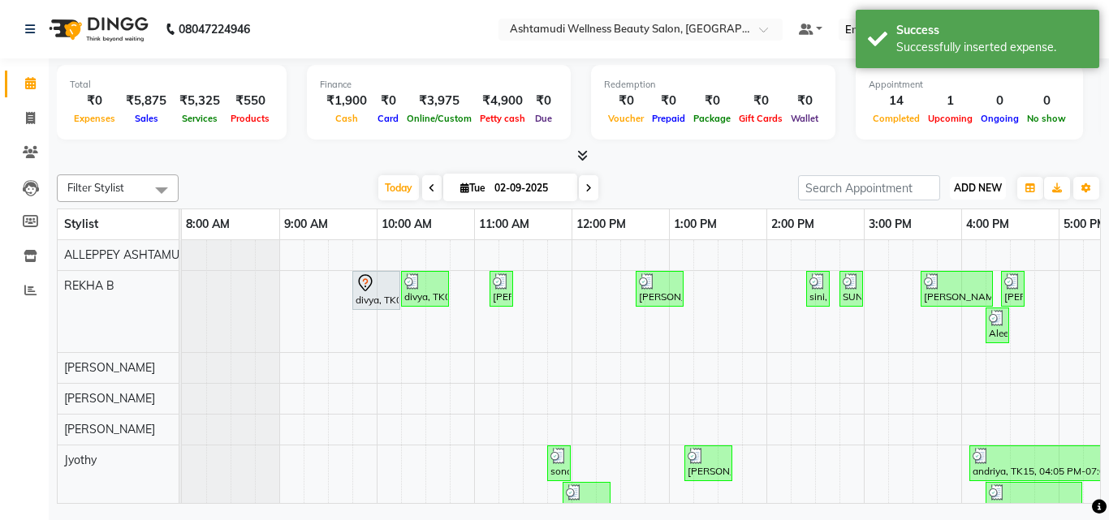
click at [978, 186] on span "ADD NEW" at bounding box center [978, 188] width 48 height 12
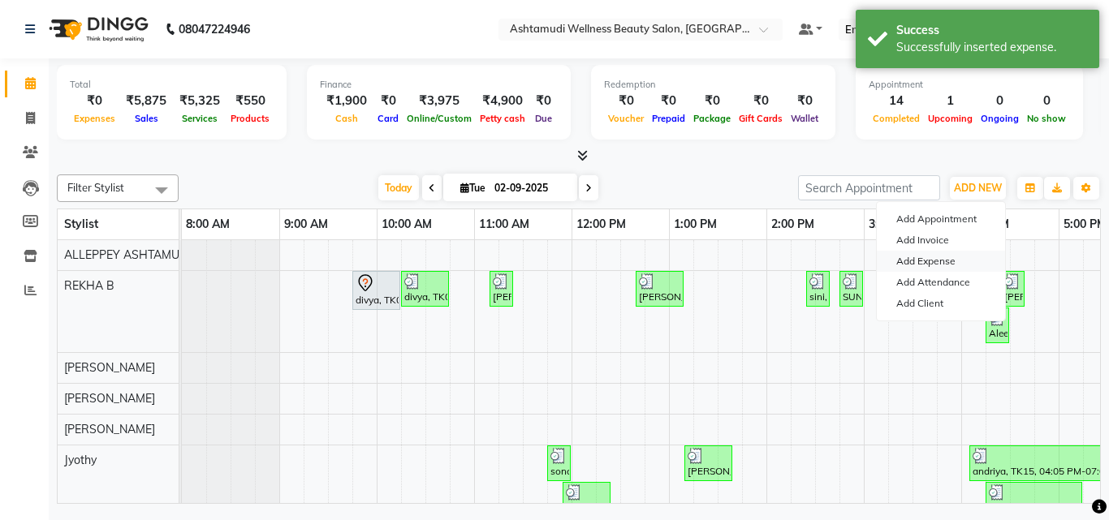
click at [926, 258] on link "Add Expense" at bounding box center [940, 261] width 128 height 21
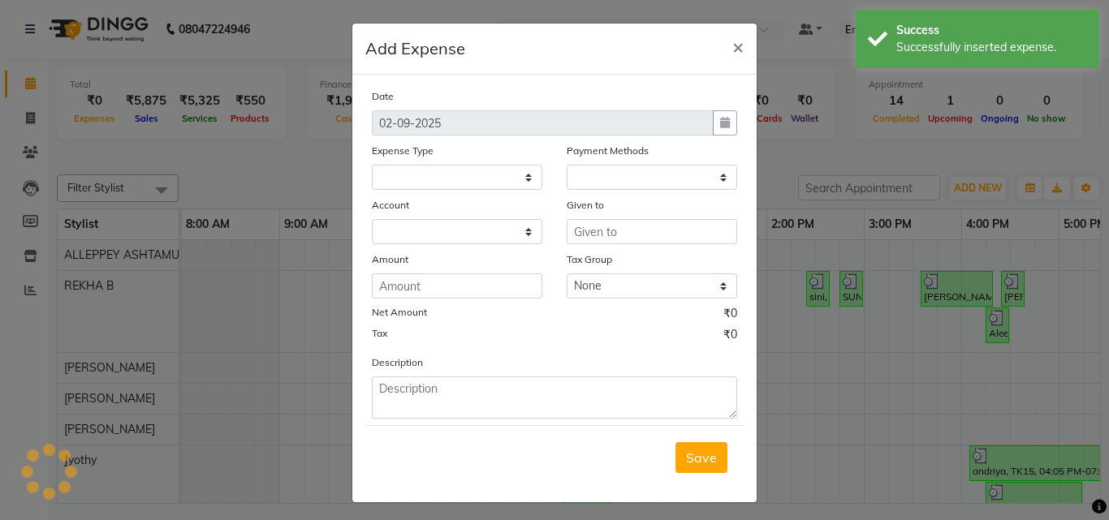
select select
select select "1"
select select "3457"
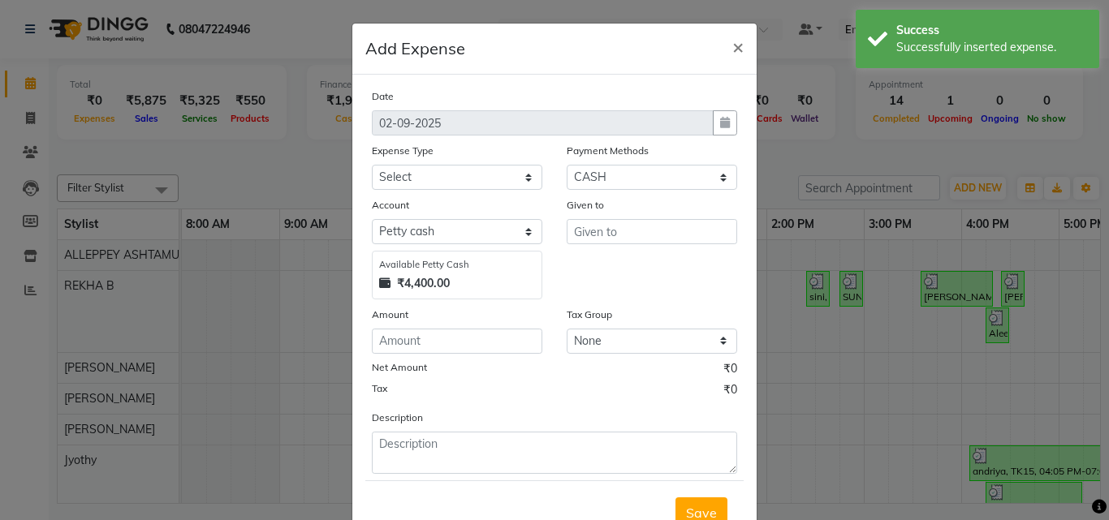
drag, startPoint x: 397, startPoint y: 156, endPoint x: 396, endPoint y: 170, distance: 13.8
click at [397, 159] on div "Expense Type" at bounding box center [457, 153] width 170 height 23
click at [396, 170] on select "Select ACCOMODATION EXPENSES ADVERTISEMENT SALES PROMOTIONAL EXPENSES Bonus BRI…" at bounding box center [457, 177] width 170 height 25
click at [395, 174] on select "Select ACCOMODATION EXPENSES ADVERTISEMENT SALES PROMOTIONAL EXPENSES Bonus BRI…" at bounding box center [457, 177] width 170 height 25
select select "6180"
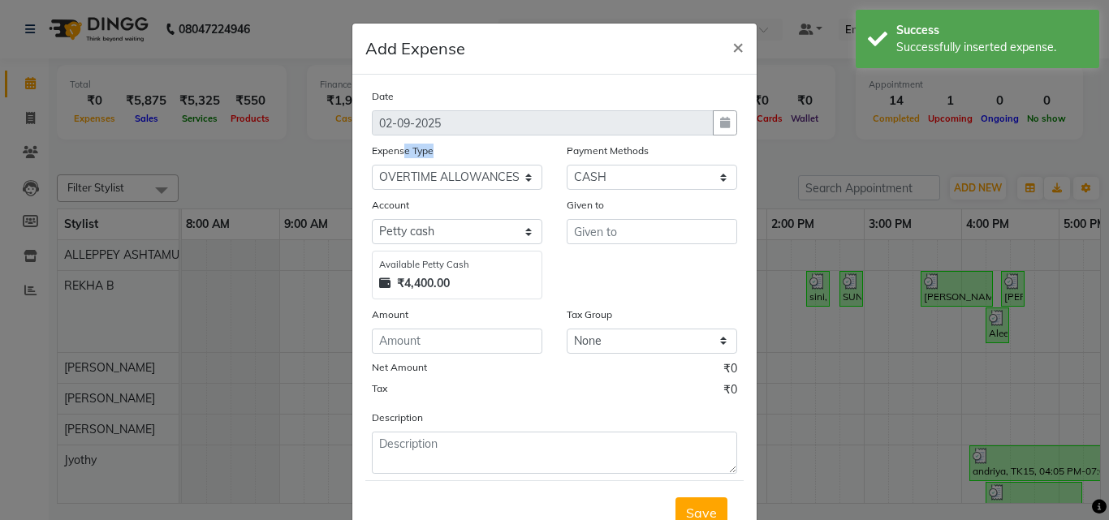
click at [607, 247] on div "Given to" at bounding box center [651, 247] width 195 height 103
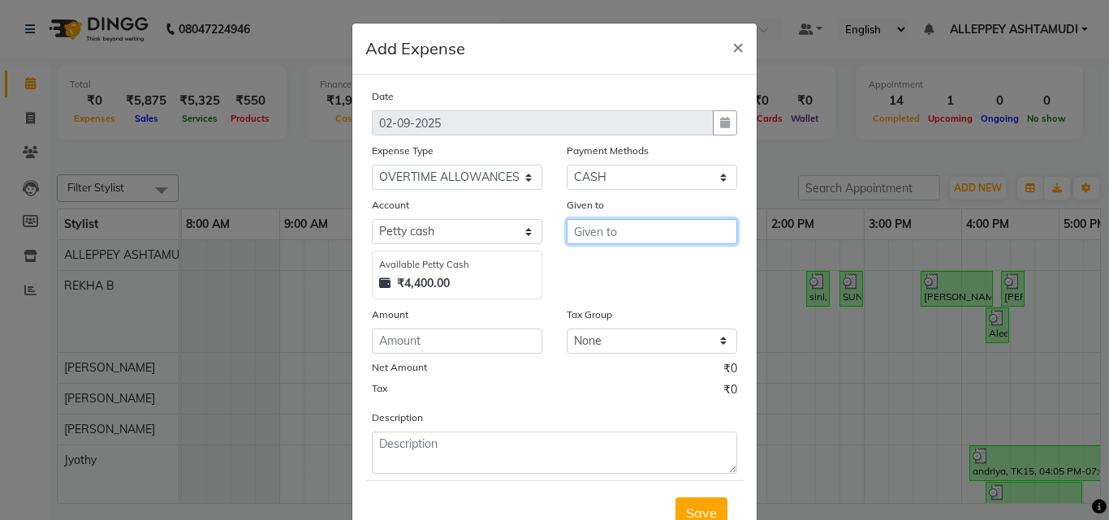
click at [605, 235] on input "text" at bounding box center [651, 231] width 170 height 25
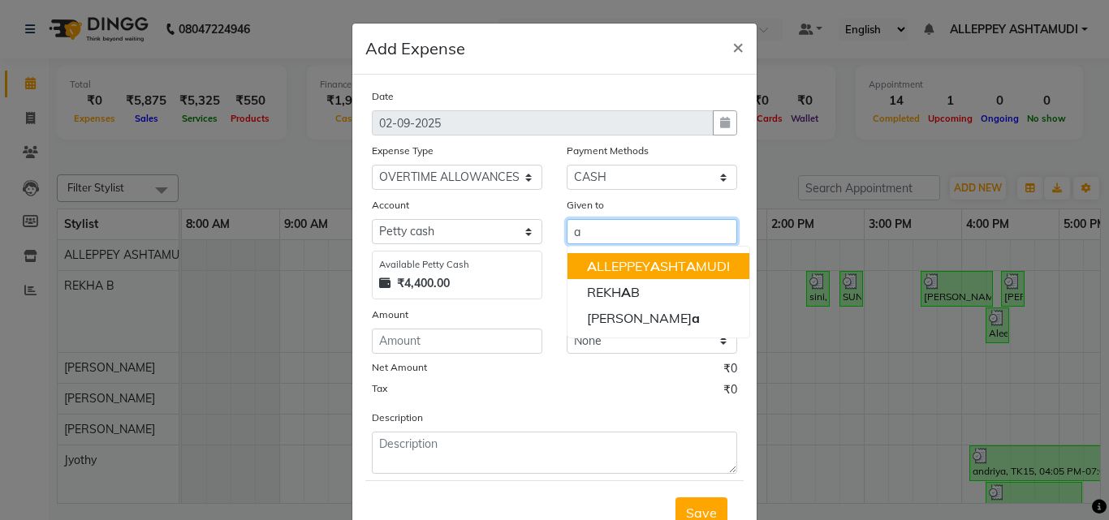
click at [600, 254] on button "A LLEPPEY A SHT A MUDI" at bounding box center [658, 266] width 182 height 26
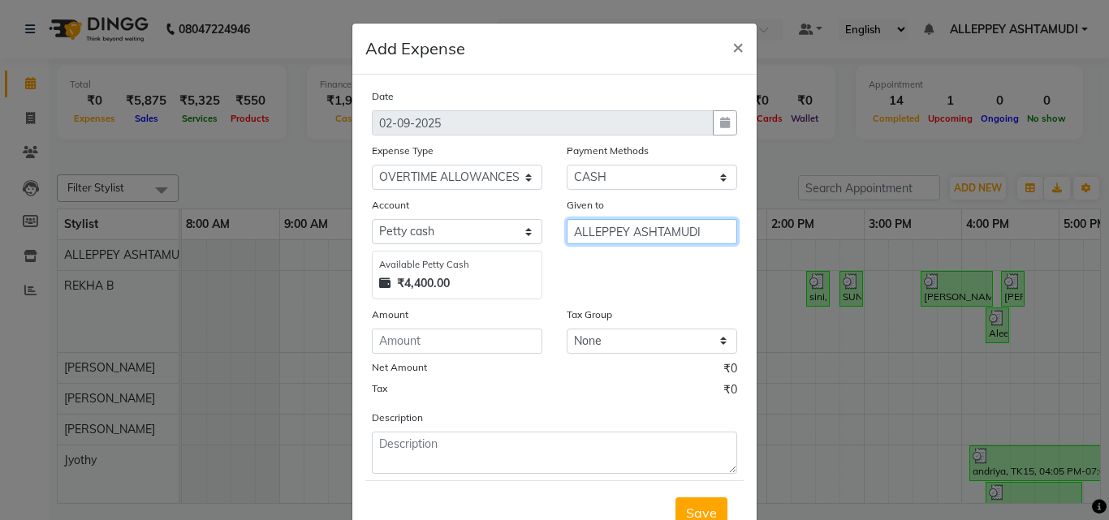
type input "ALLEPPEY ASHTAMUDI"
click at [470, 355] on div "Date [DATE] Expense Type Select ACCOMODATION EXPENSES ADVERTISEMENT SALES PROMO…" at bounding box center [554, 281] width 365 height 386
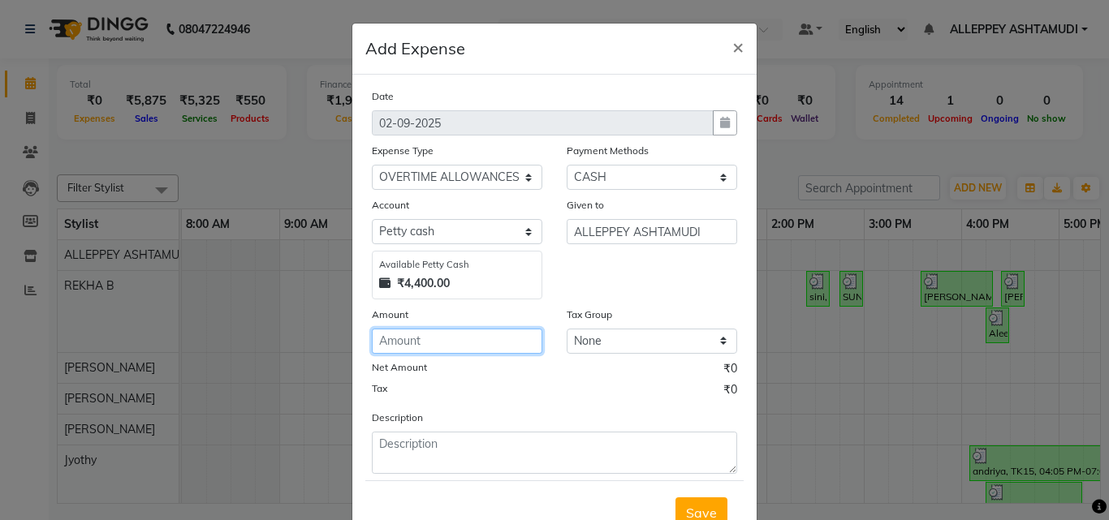
click at [472, 349] on input "number" at bounding box center [457, 341] width 170 height 25
type input "150"
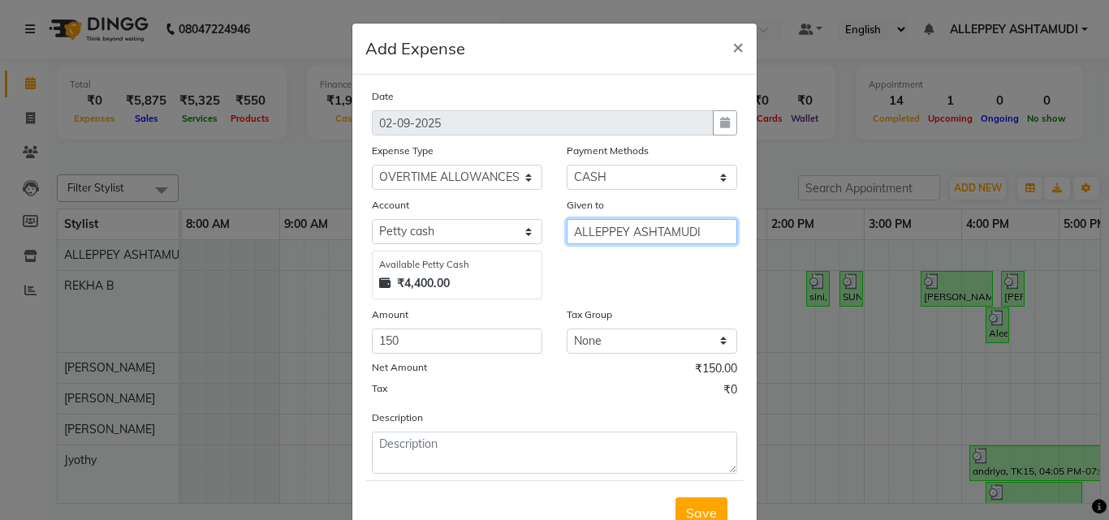
click at [606, 224] on input "ALLEPPEY ASHTAMUDI" at bounding box center [651, 231] width 170 height 25
click at [597, 243] on input "ALLEPPEY ASHTAMUDI" at bounding box center [651, 231] width 170 height 25
drag, startPoint x: 692, startPoint y: 228, endPoint x: 506, endPoint y: 215, distance: 186.3
click at [535, 217] on div "Account Select [PERSON_NAME] cash Default account Available [PERSON_NAME] Cash …" at bounding box center [555, 247] width 390 height 103
click at [650, 215] on div "Given to" at bounding box center [651, 207] width 170 height 23
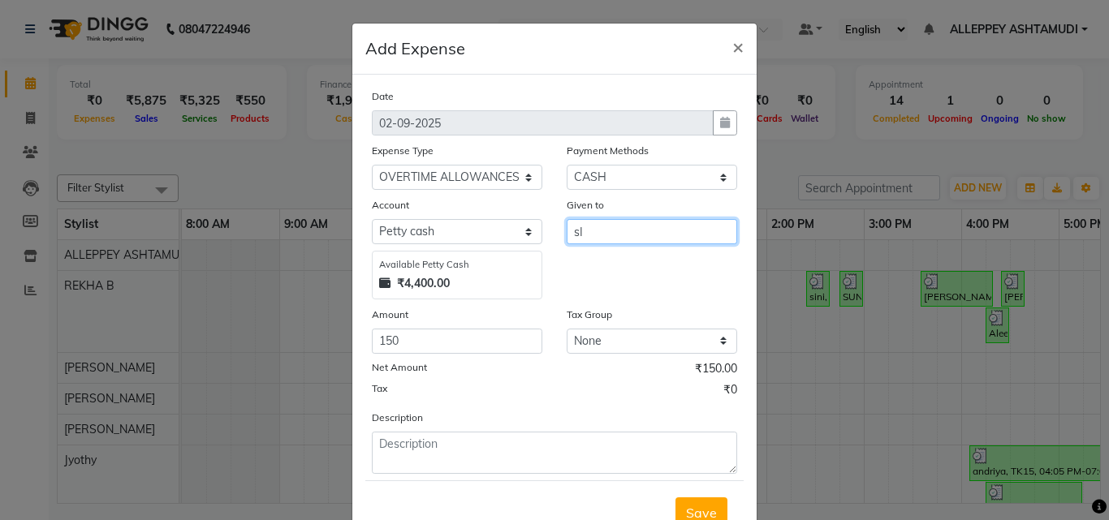
click at [641, 226] on input "sI" at bounding box center [651, 231] width 170 height 25
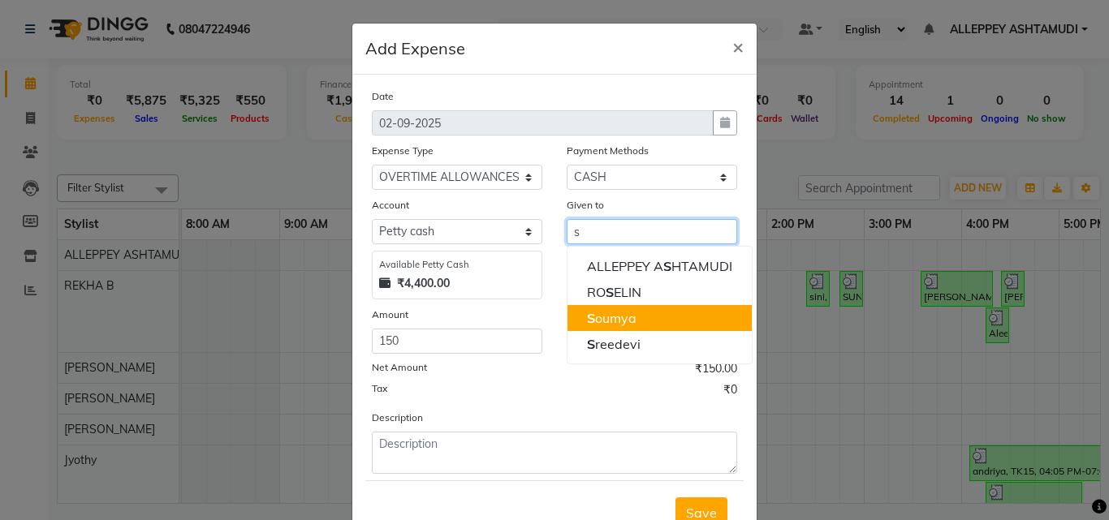
click at [593, 322] on ngb-highlight "S oumya" at bounding box center [612, 318] width 50 height 16
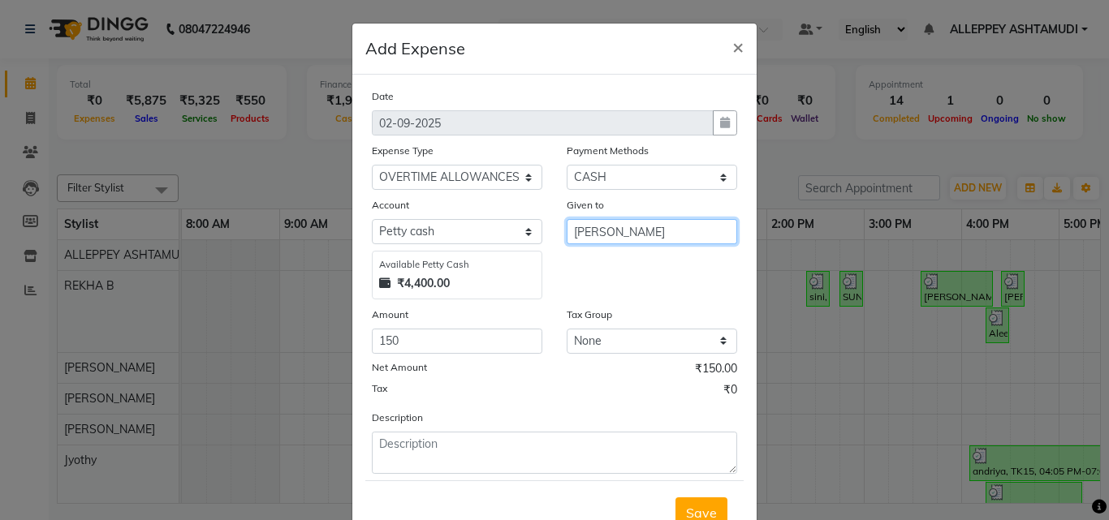
type input "[PERSON_NAME]"
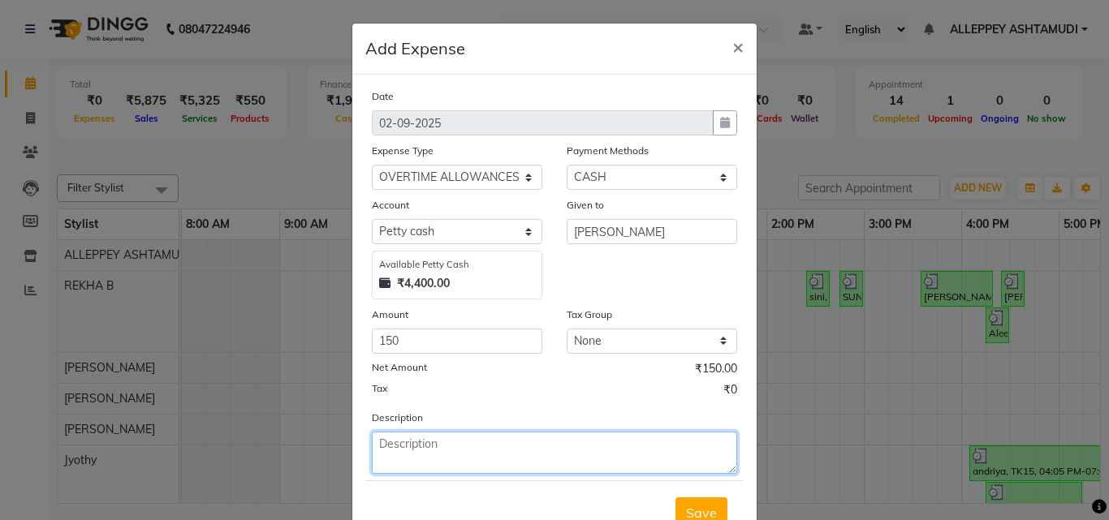
click at [463, 450] on textarea at bounding box center [554, 453] width 365 height 42
type textarea "31/9/25"
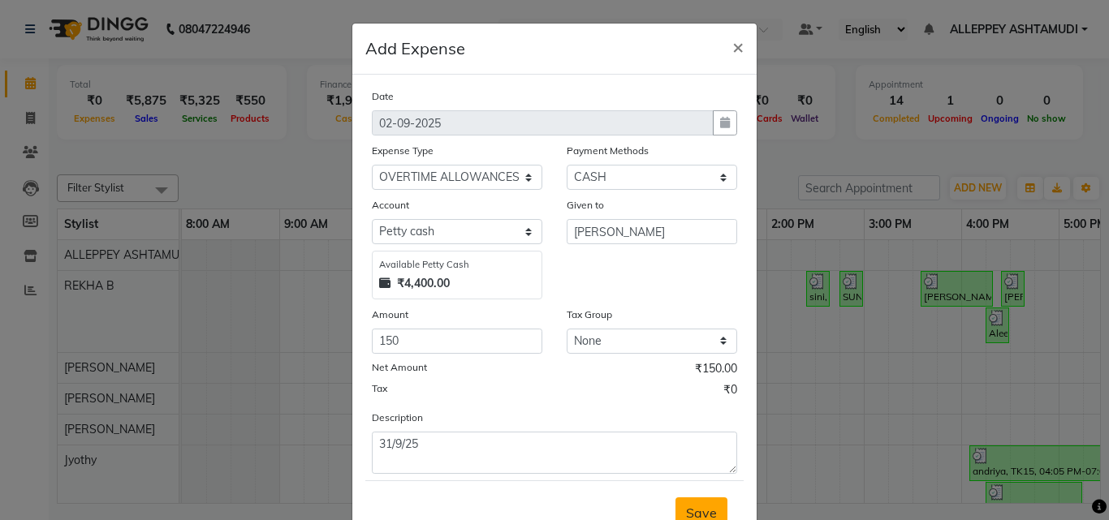
click at [679, 510] on button "Save" at bounding box center [701, 512] width 52 height 31
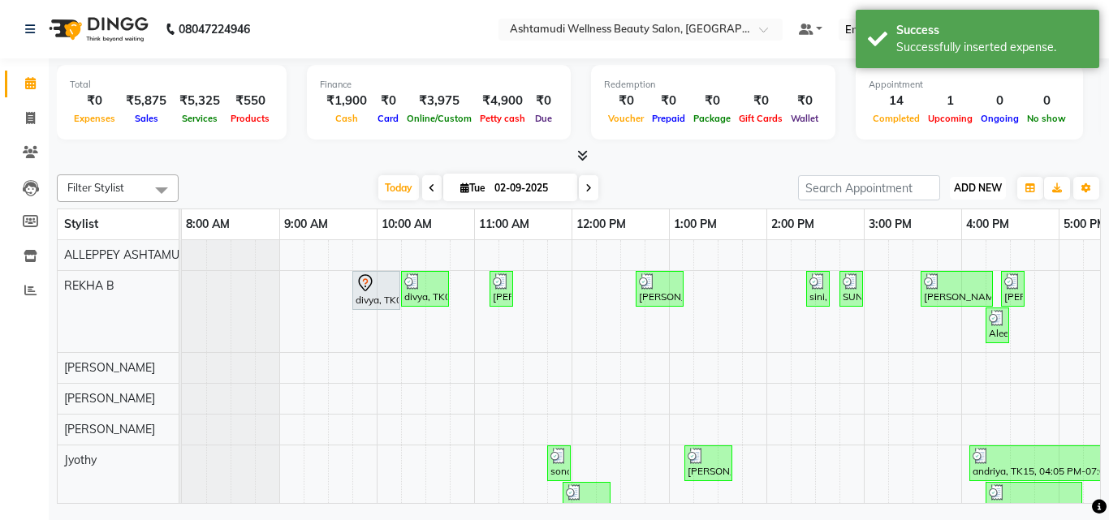
click at [958, 186] on span "ADD NEW" at bounding box center [978, 188] width 48 height 12
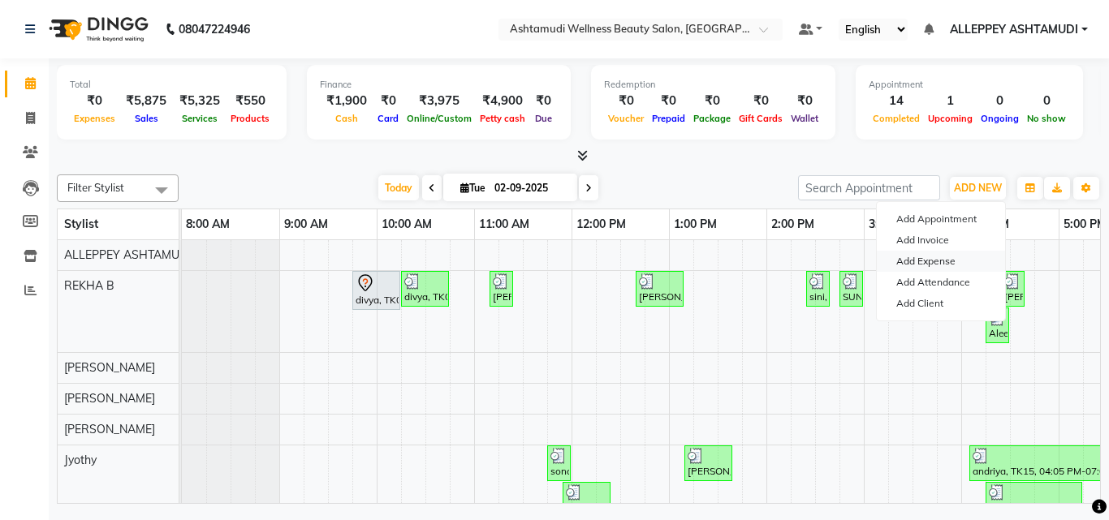
click at [924, 263] on link "Add Expense" at bounding box center [940, 261] width 128 height 21
select select "1"
select select "3457"
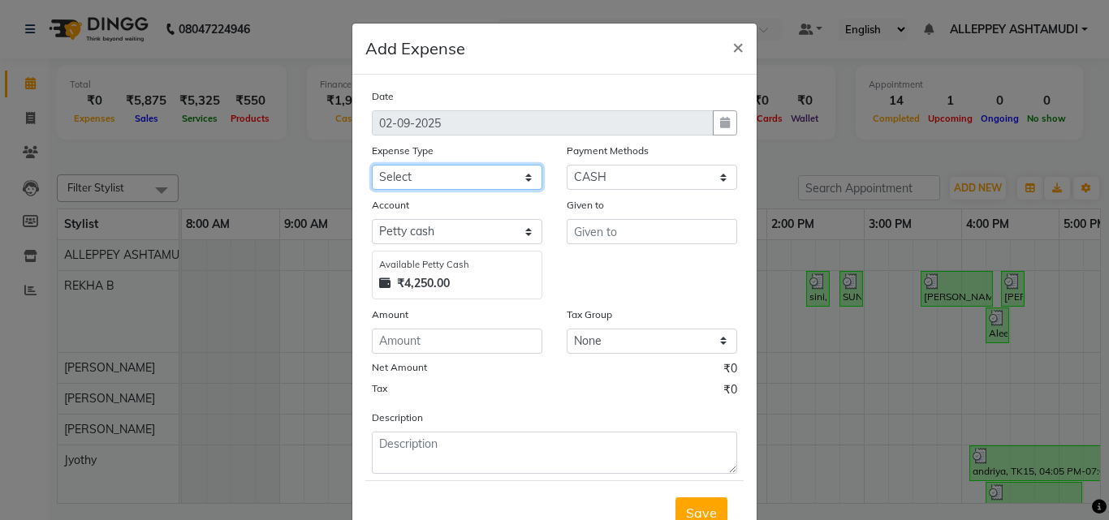
click at [401, 180] on select "Select ACCOMODATION EXPENSES ADVERTISEMENT SALES PROMOTIONAL EXPENSES Bonus BRI…" at bounding box center [457, 177] width 170 height 25
click at [372, 165] on select "Select ACCOMODATION EXPENSES ADVERTISEMENT SALES PROMOTIONAL EXPENSES Bonus BRI…" at bounding box center [457, 177] width 170 height 25
drag, startPoint x: 442, startPoint y: 180, endPoint x: 439, endPoint y: 188, distance: 8.7
click at [442, 180] on select "Select ACCOMODATION EXPENSES ADVERTISEMENT SALES PROMOTIONAL EXPENSES Bonus BRI…" at bounding box center [457, 177] width 170 height 25
select select "6179"
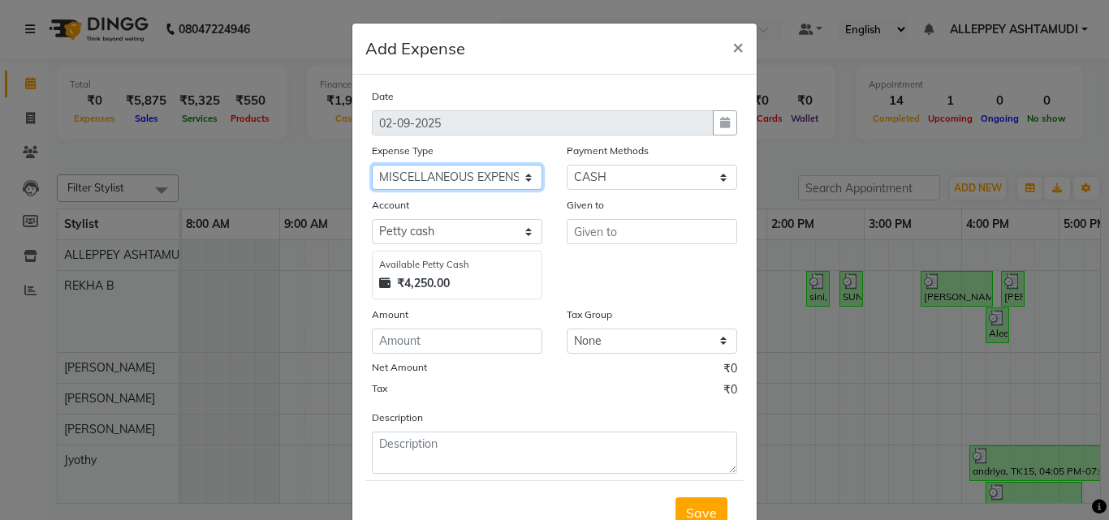
click at [372, 165] on select "Select ACCOMODATION EXPENSES ADVERTISEMENT SALES PROMOTIONAL EXPENSES Bonus BRI…" at bounding box center [457, 177] width 170 height 25
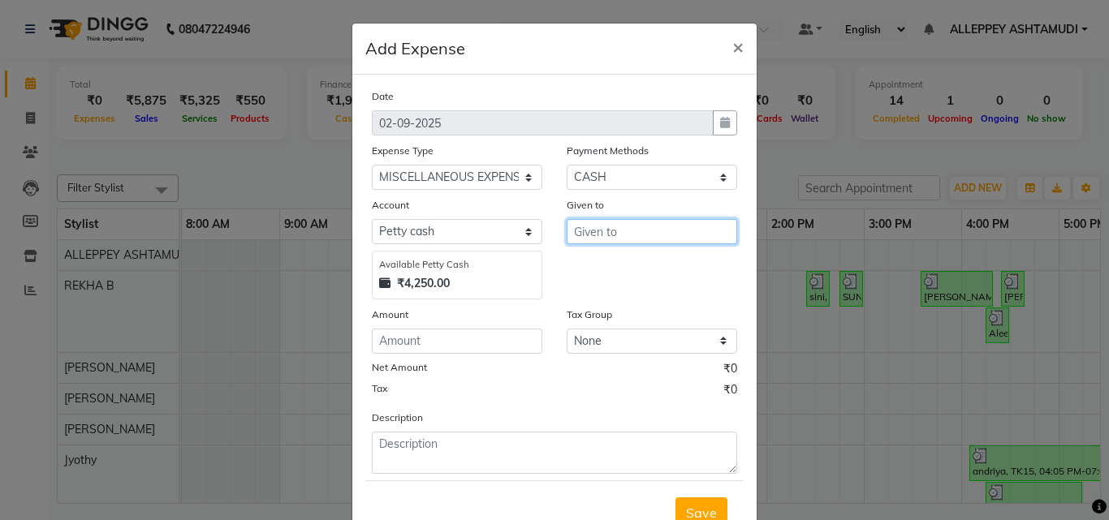
click at [585, 239] on input "text" at bounding box center [651, 231] width 170 height 25
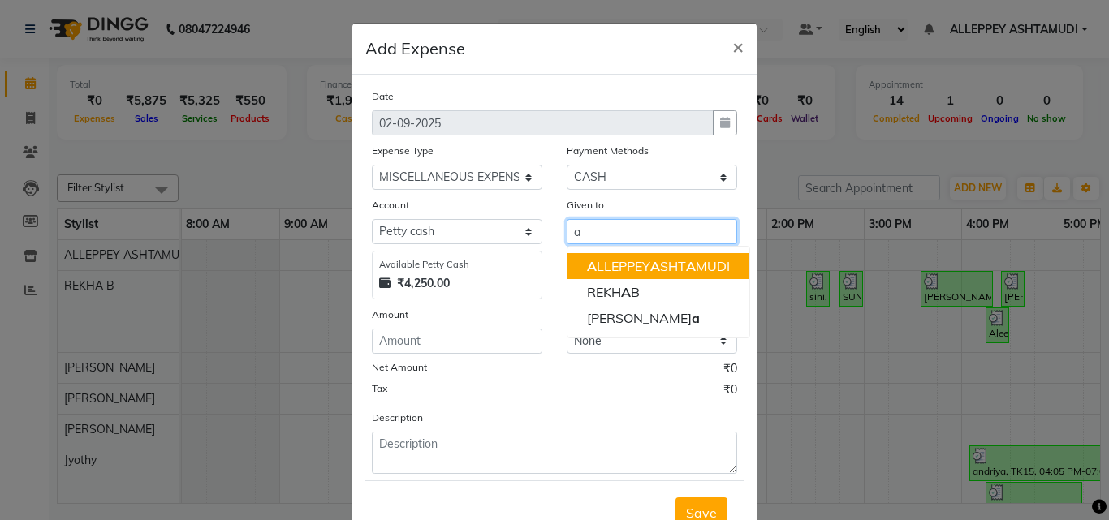
click at [605, 262] on ngb-highlight "A LLEPPEY A SHT A MUDI" at bounding box center [658, 266] width 143 height 16
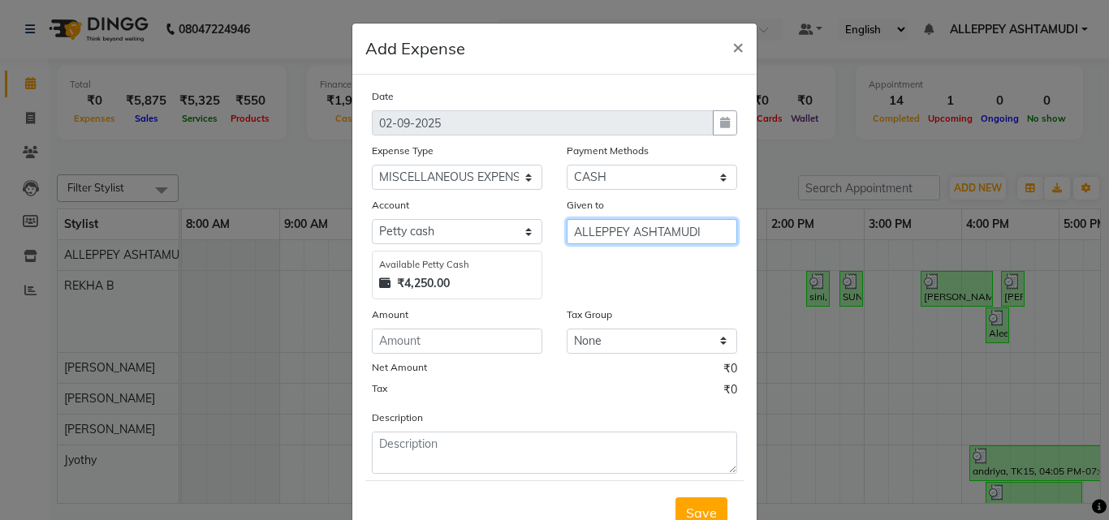
type input "ALLEPPEY ASHTAMUDI"
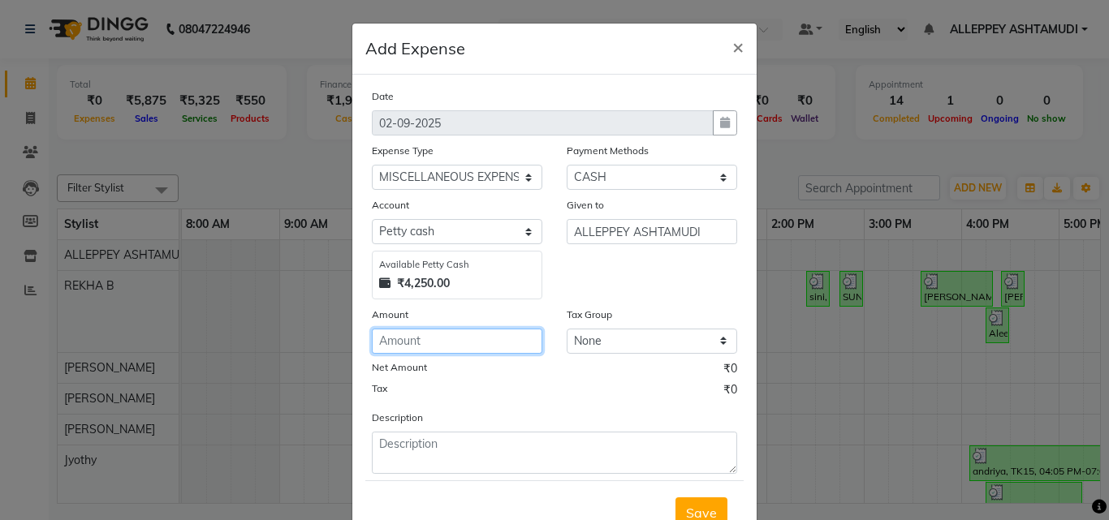
click at [489, 351] on input "number" at bounding box center [457, 341] width 170 height 25
type input "294"
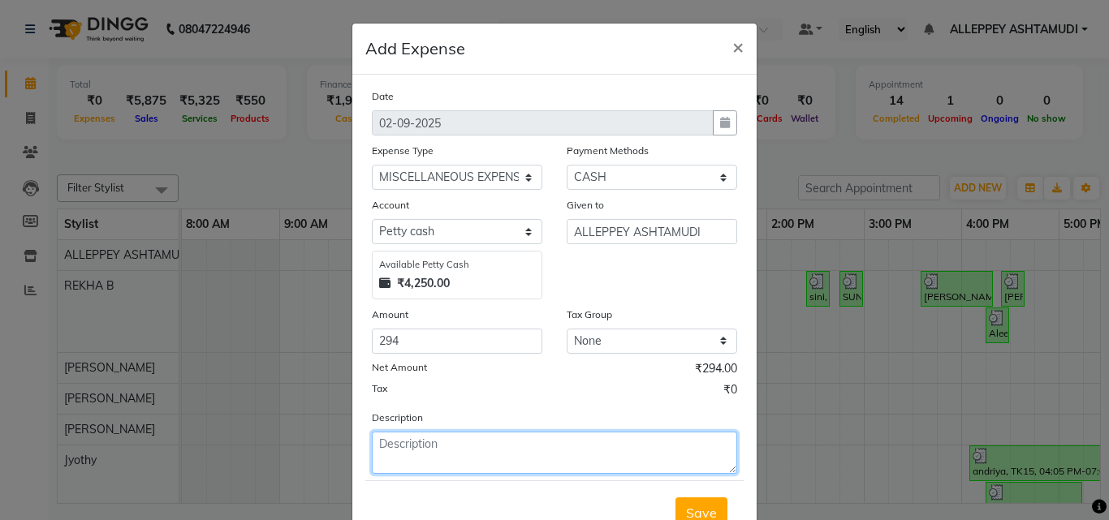
click at [449, 463] on textarea at bounding box center [554, 453] width 365 height 42
type textarea "stationery"
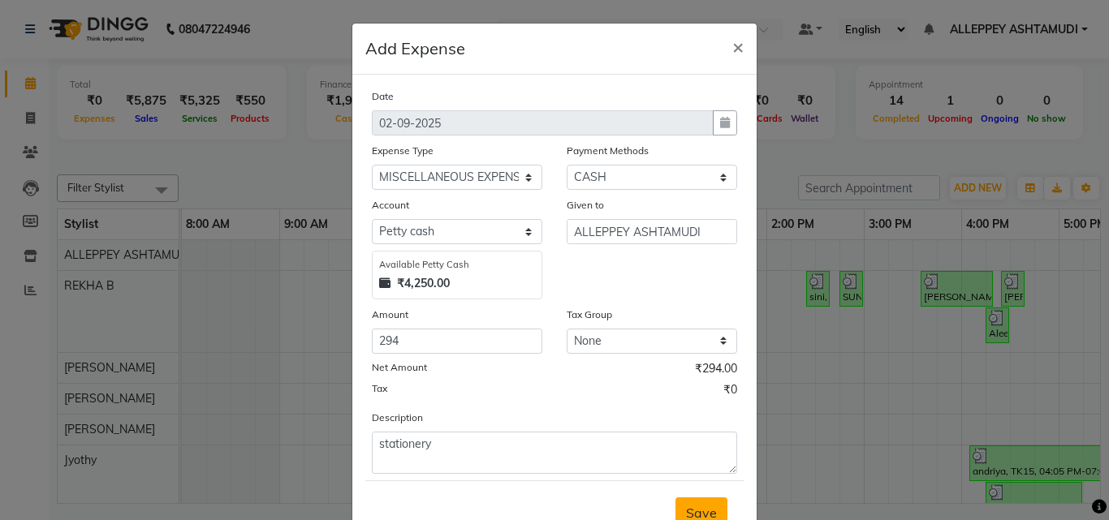
click at [688, 509] on span "Save" at bounding box center [701, 513] width 31 height 16
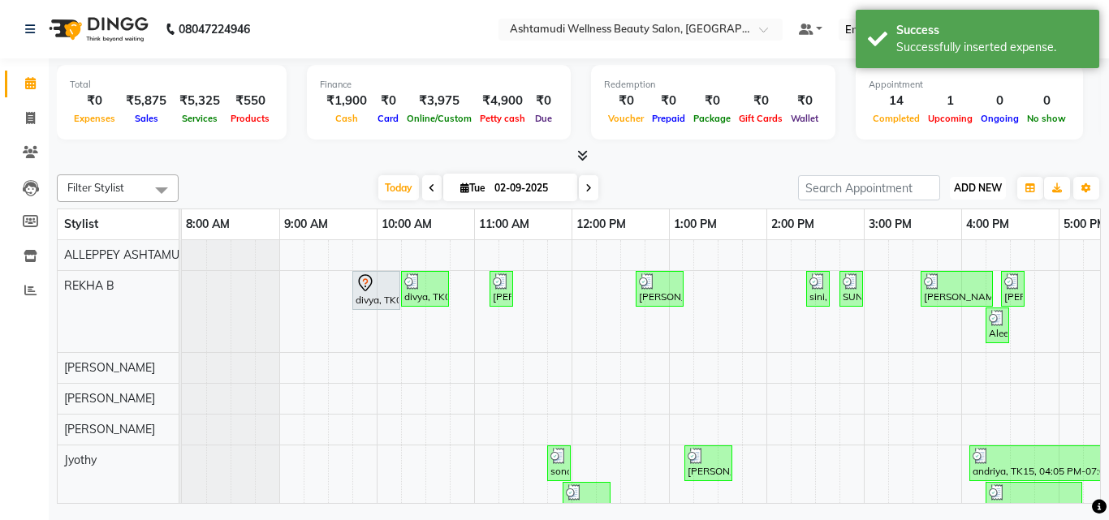
click at [967, 179] on button "ADD NEW Toggle Dropdown" at bounding box center [977, 188] width 56 height 23
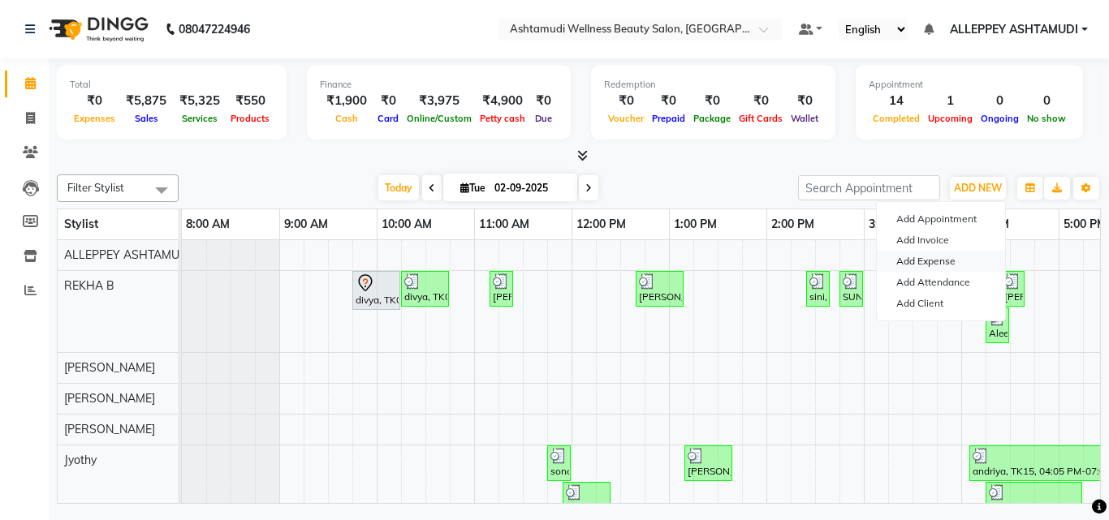
click at [927, 258] on link "Add Expense" at bounding box center [940, 261] width 128 height 21
select select "1"
select select "3457"
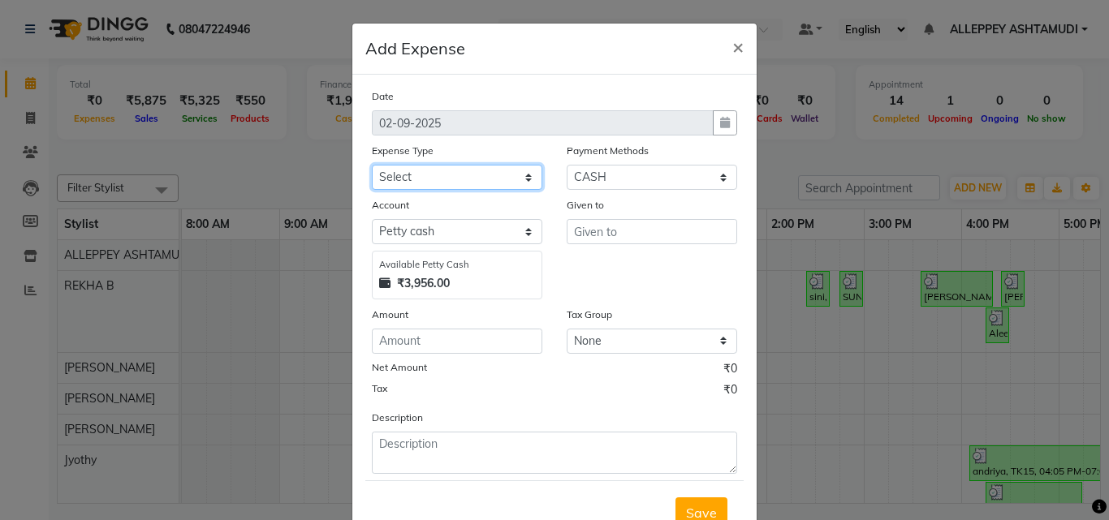
click at [445, 173] on select "Select ACCOMODATION EXPENSES ADVERTISEMENT SALES PROMOTIONAL EXPENSES Bonus BRI…" at bounding box center [457, 177] width 170 height 25
select select "6187"
click at [372, 165] on select "Select ACCOMODATION EXPENSES ADVERTISEMENT SALES PROMOTIONAL EXPENSES Bonus BRI…" at bounding box center [457, 177] width 170 height 25
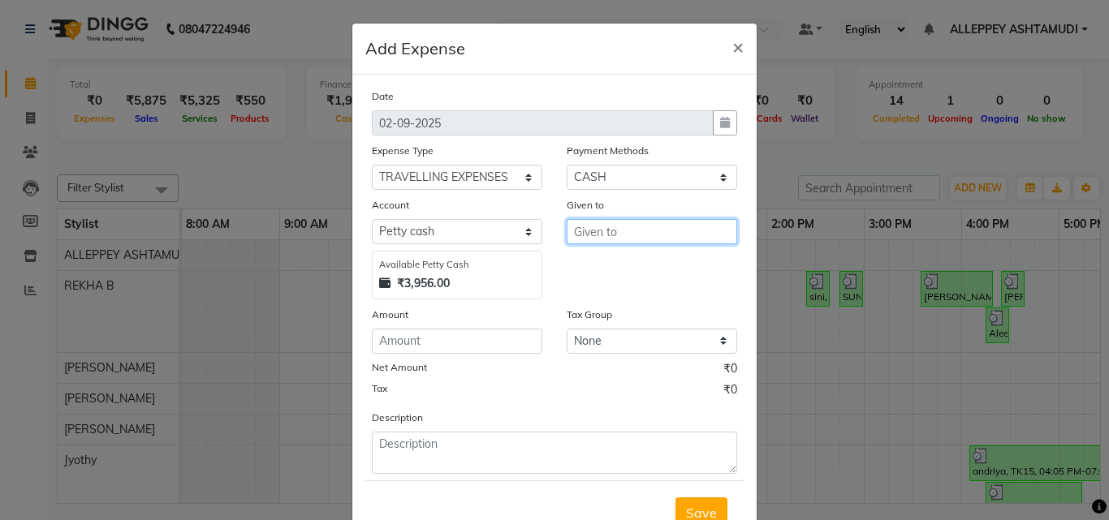
click at [566, 230] on input "text" at bounding box center [651, 231] width 170 height 25
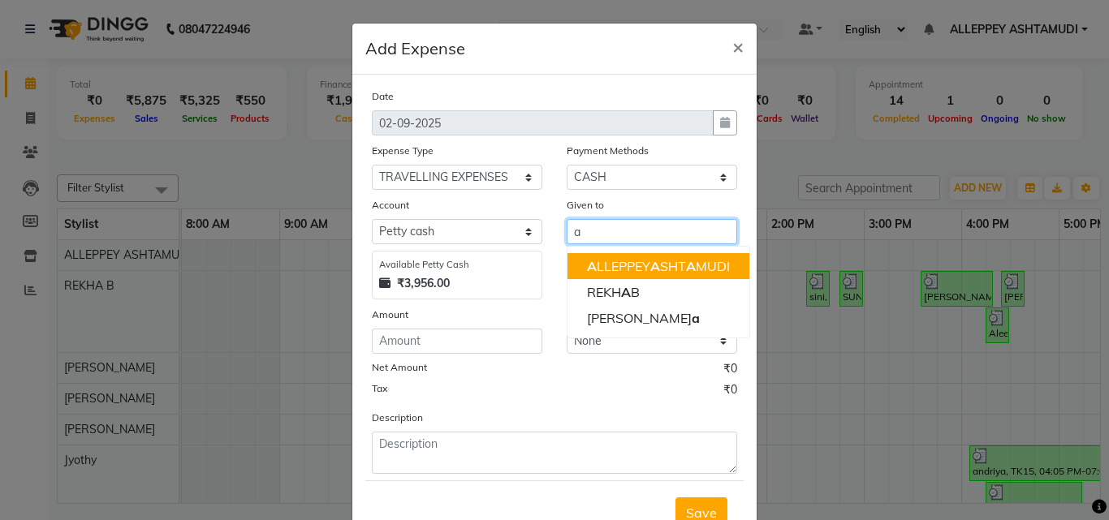
click at [617, 269] on ngb-highlight "A LLEPPEY A SHT A MUDI" at bounding box center [658, 266] width 143 height 16
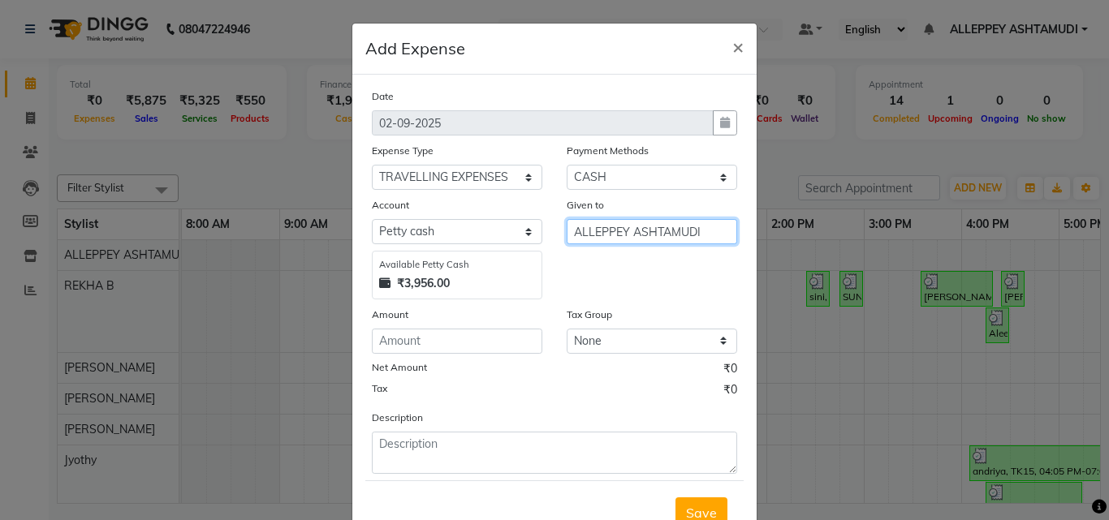
type input "ALLEPPEY ASHTAMUDI"
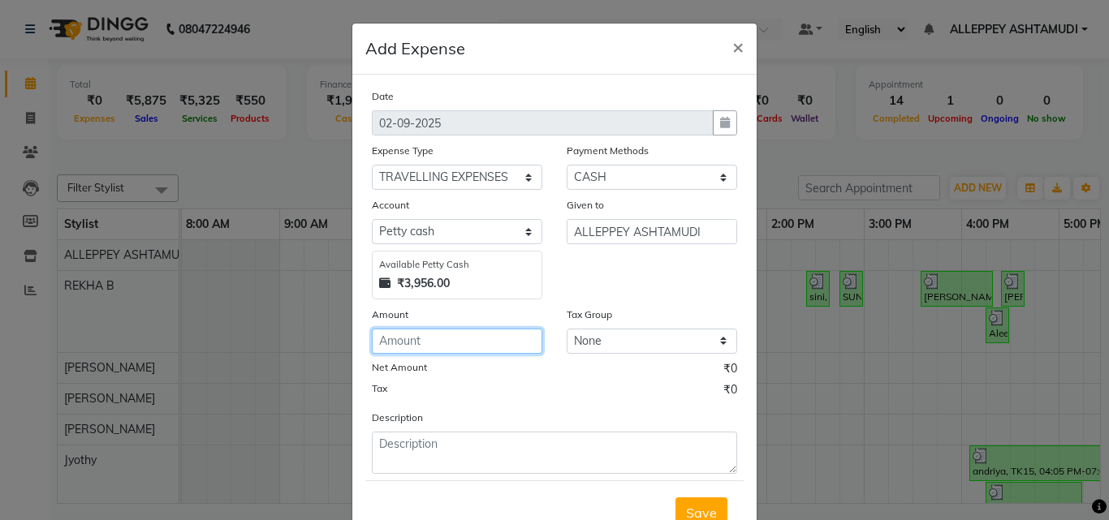
click at [466, 330] on input "number" at bounding box center [457, 341] width 170 height 25
click at [466, 336] on input "number" at bounding box center [457, 341] width 170 height 25
type input "130"
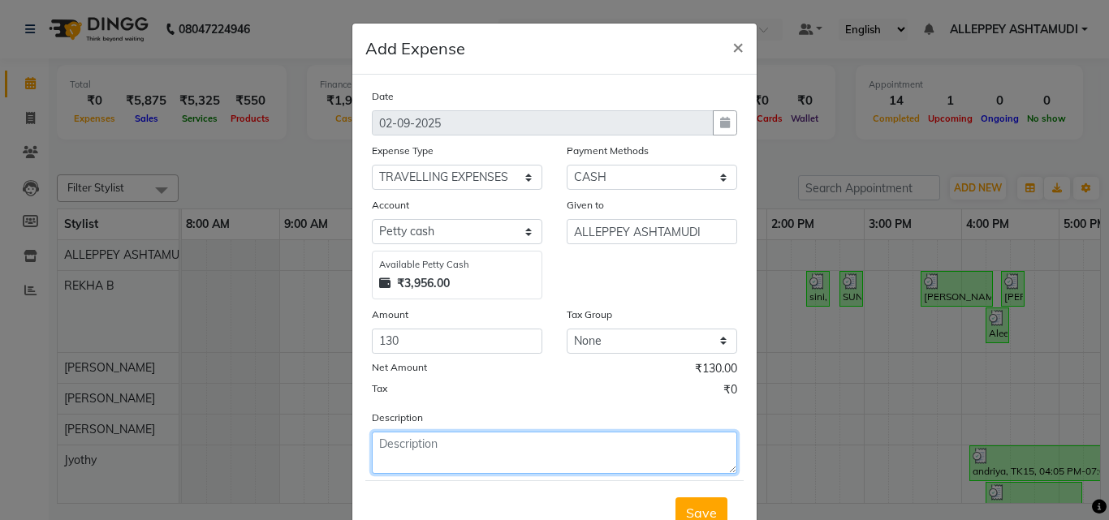
click at [450, 455] on textarea at bounding box center [554, 453] width 365 height 42
type textarea "autofare"
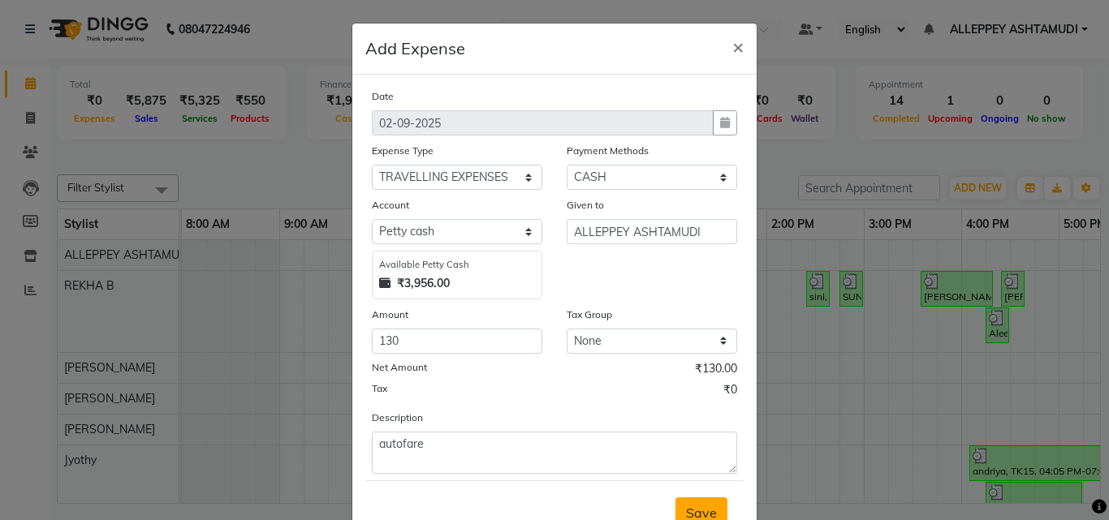
click at [707, 506] on span "Save" at bounding box center [701, 513] width 31 height 16
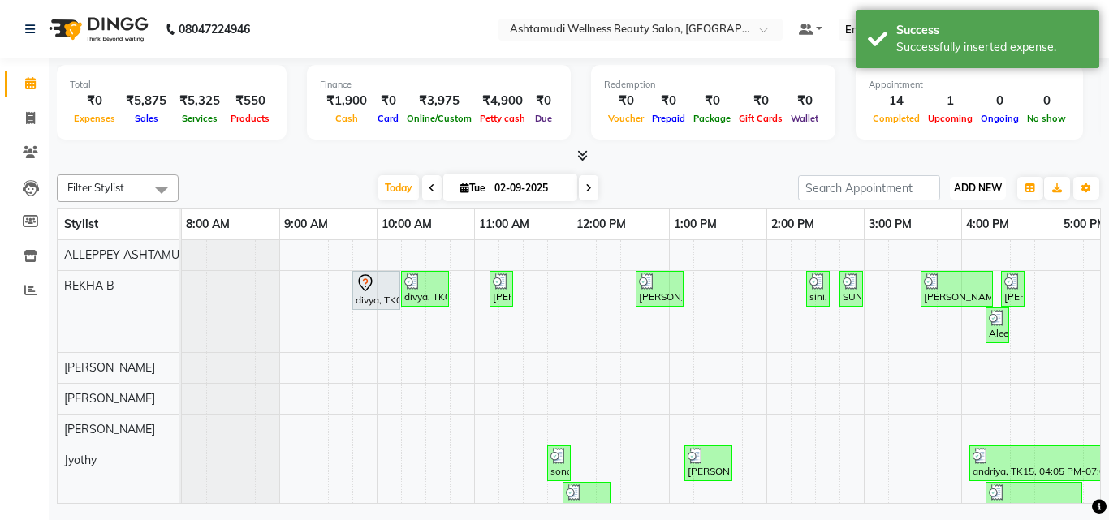
click at [993, 179] on button "ADD NEW Toggle Dropdown" at bounding box center [977, 188] width 56 height 23
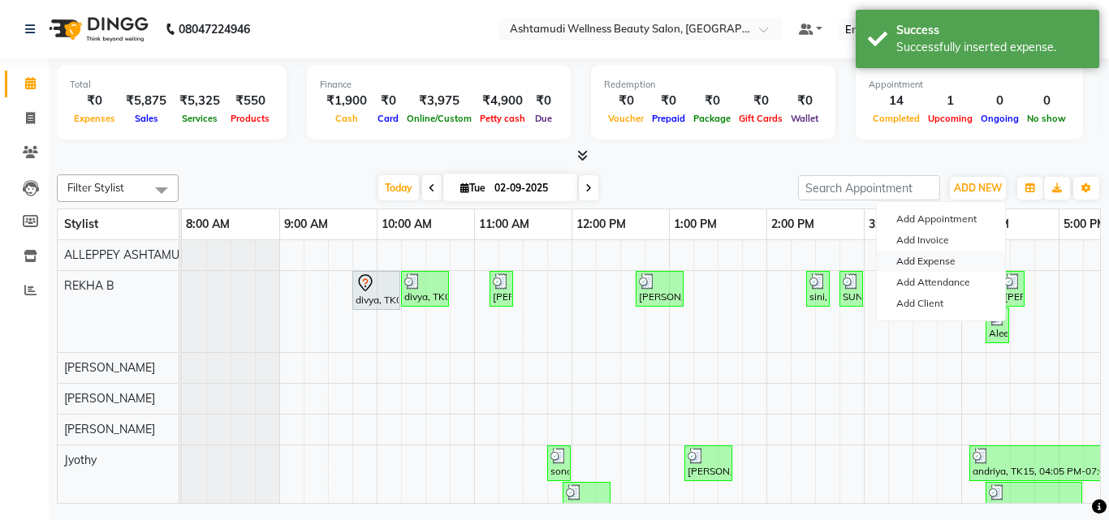
click at [924, 261] on link "Add Expense" at bounding box center [940, 261] width 128 height 21
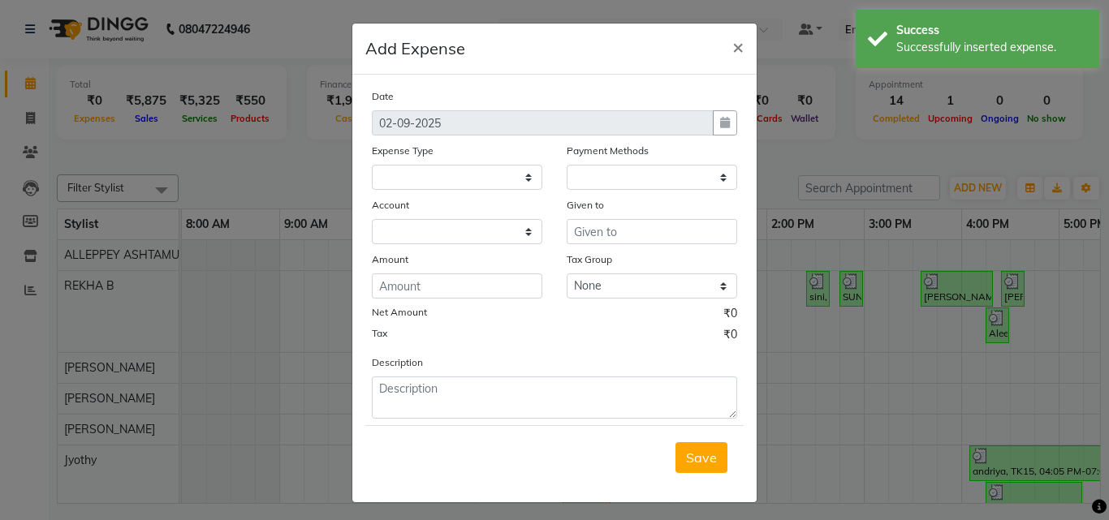
select select "1"
select select "3457"
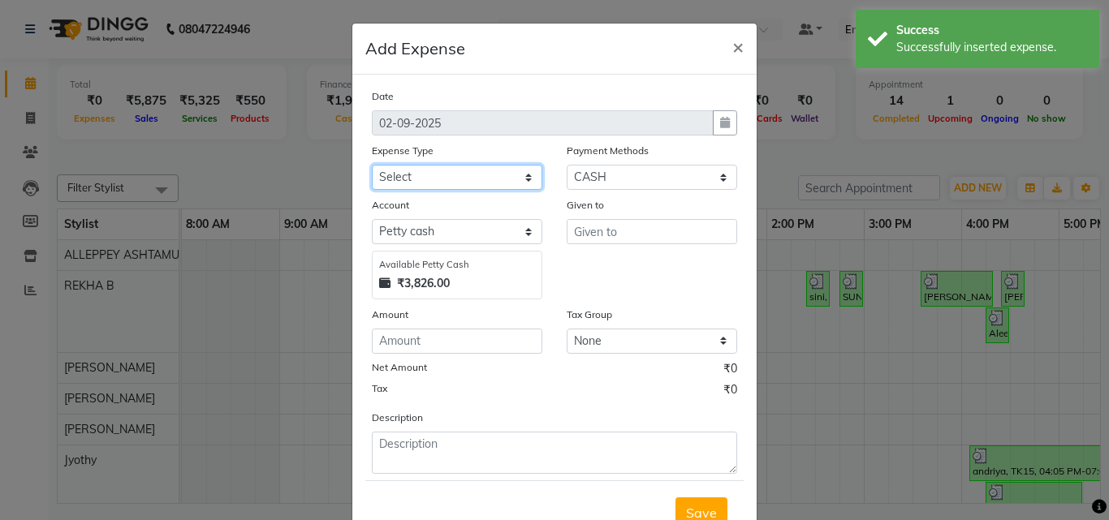
click at [394, 174] on select "Select ACCOMODATION EXPENSES ADVERTISEMENT SALES PROMOTIONAL EXPENSES Bonus BRI…" at bounding box center [457, 177] width 170 height 25
select select "6226"
click at [372, 165] on select "Select ACCOMODATION EXPENSES ADVERTISEMENT SALES PROMOTIONAL EXPENSES Bonus BRI…" at bounding box center [457, 177] width 170 height 25
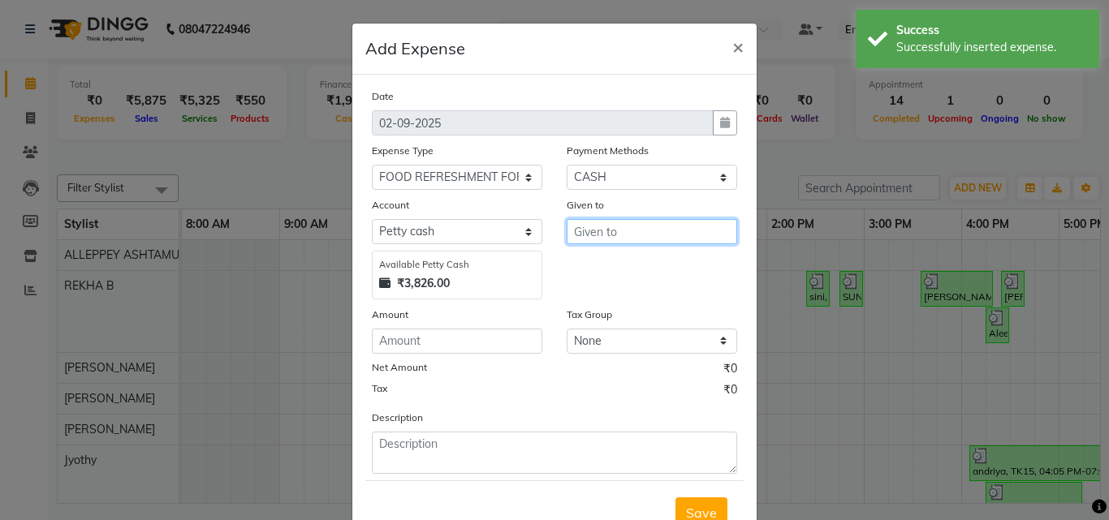
click at [580, 229] on input "text" at bounding box center [651, 231] width 170 height 25
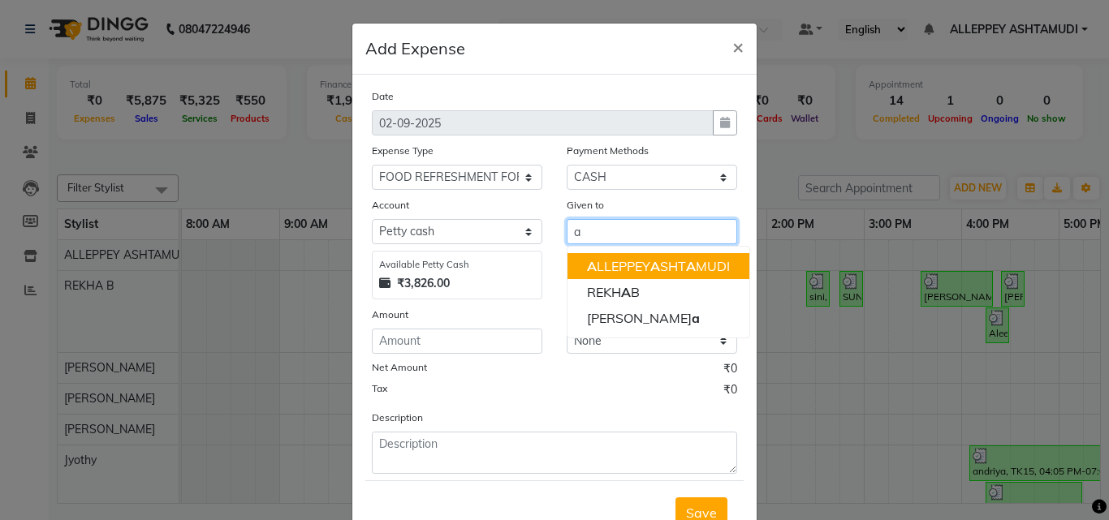
click at [595, 263] on ngb-highlight "A LLEPPEY A SHT A MUDI" at bounding box center [658, 266] width 143 height 16
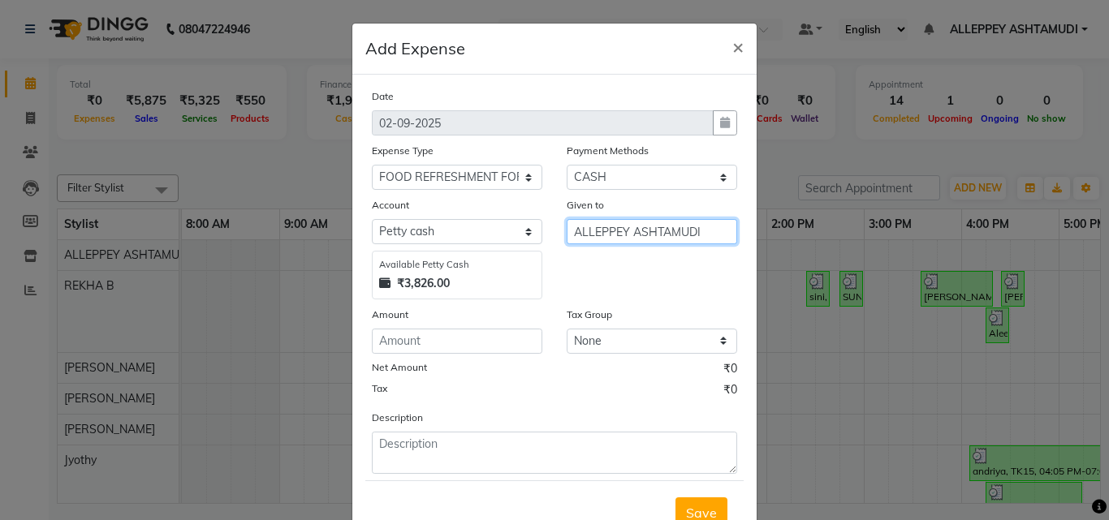
type input "ALLEPPEY ASHTAMUDI"
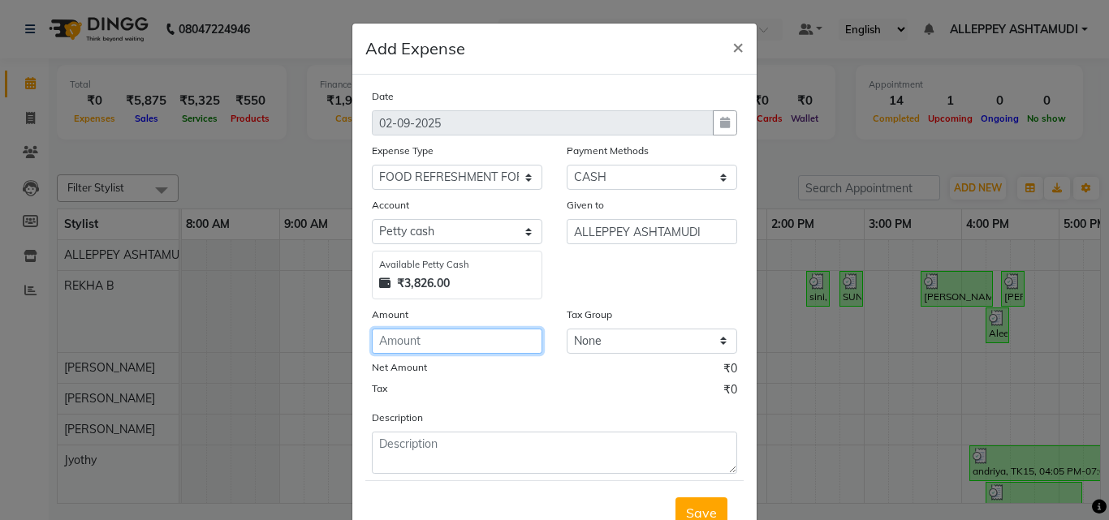
click at [416, 333] on input "number" at bounding box center [457, 341] width 170 height 25
type input "60"
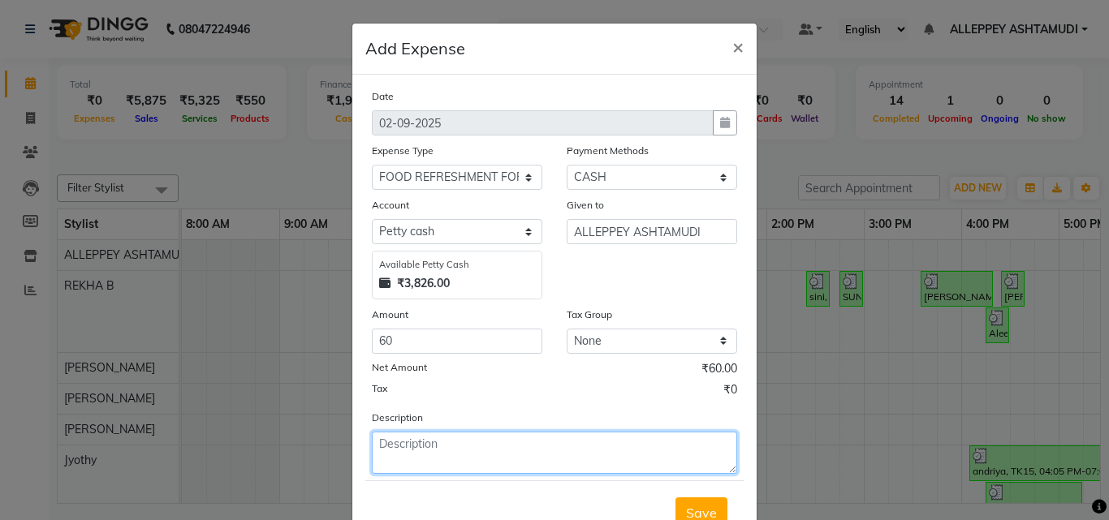
click at [441, 461] on textarea at bounding box center [554, 453] width 365 height 42
type textarea "2 days milk"
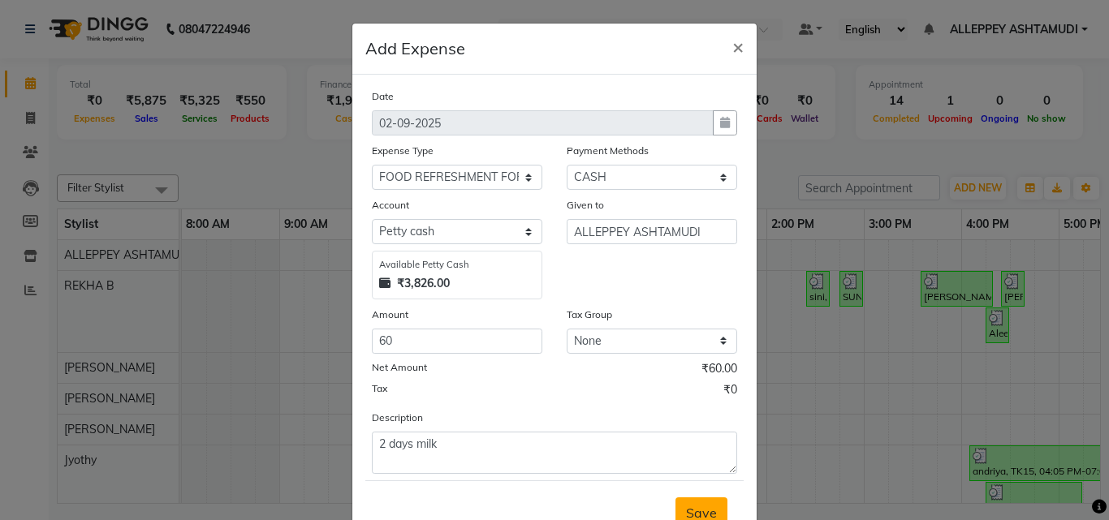
click at [687, 498] on button "Save" at bounding box center [701, 512] width 52 height 31
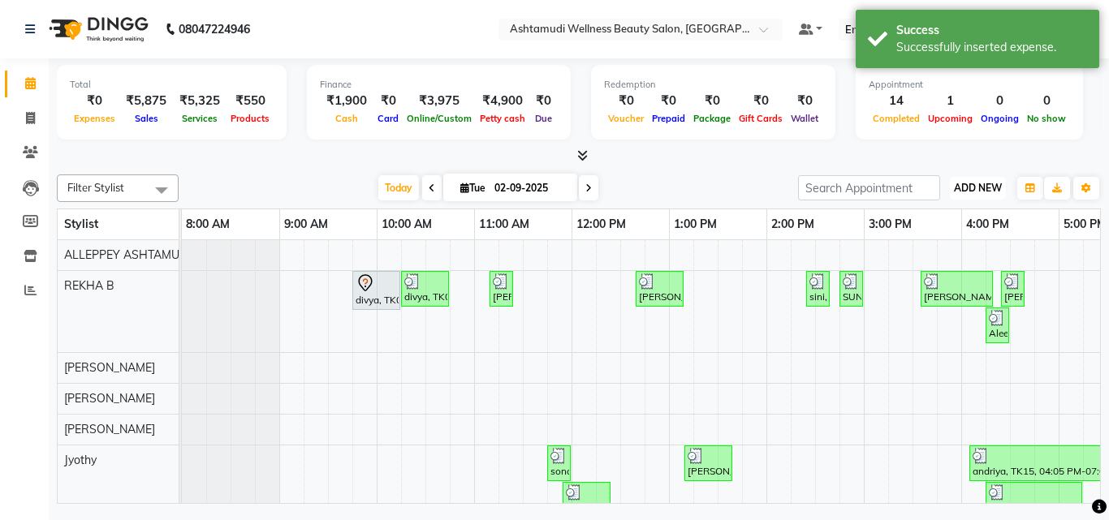
click at [956, 192] on span "ADD NEW" at bounding box center [978, 188] width 48 height 12
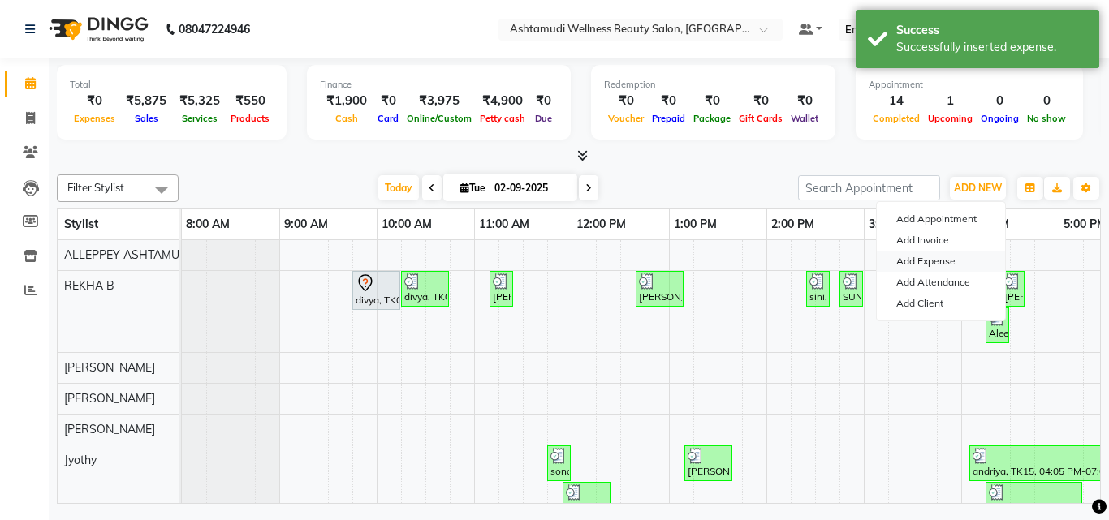
click at [937, 261] on link "Add Expense" at bounding box center [940, 261] width 128 height 21
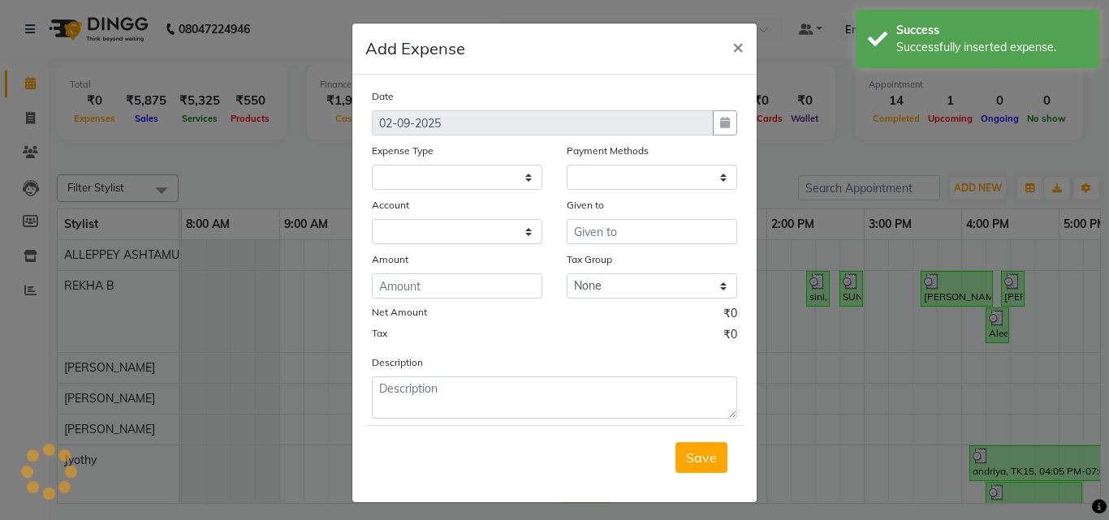
select select
select select "1"
select select "3457"
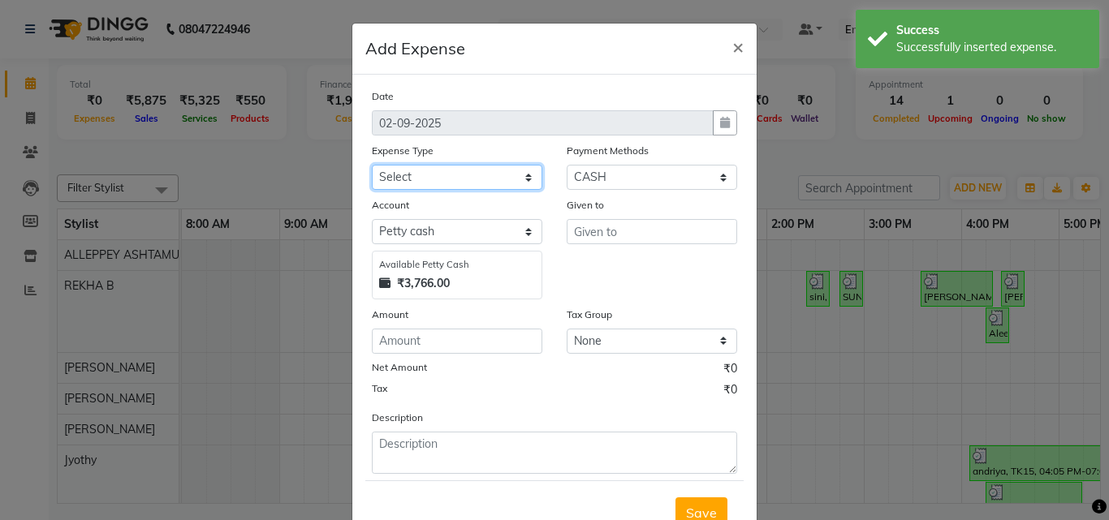
click at [410, 187] on select "Select ACCOMODATION EXPENSES ADVERTISEMENT SALES PROMOTIONAL EXPENSES Bonus BRI…" at bounding box center [457, 177] width 170 height 25
select select "6223"
click at [372, 165] on select "Select ACCOMODATION EXPENSES ADVERTISEMENT SALES PROMOTIONAL EXPENSES Bonus BRI…" at bounding box center [457, 177] width 170 height 25
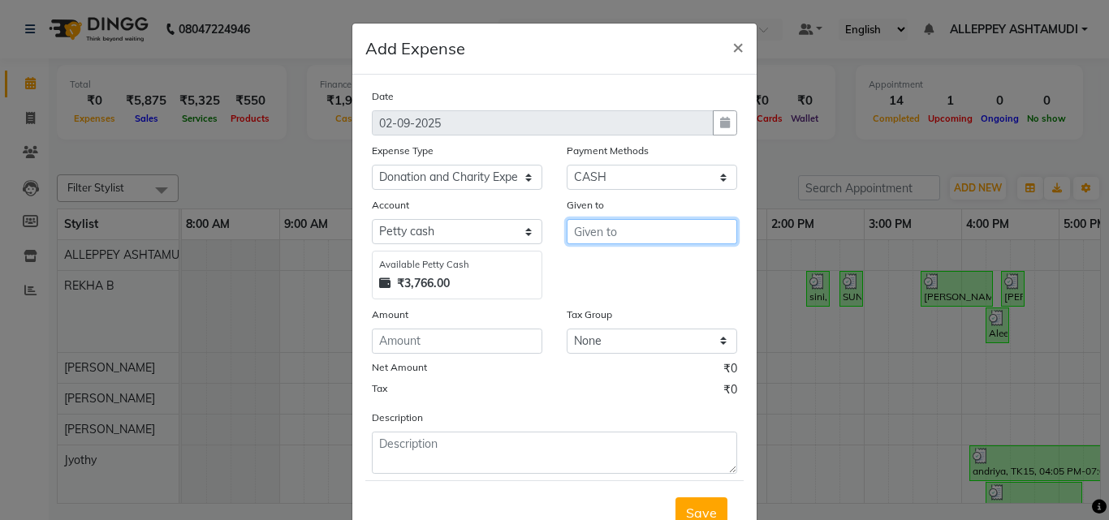
click at [605, 224] on input "text" at bounding box center [651, 231] width 170 height 25
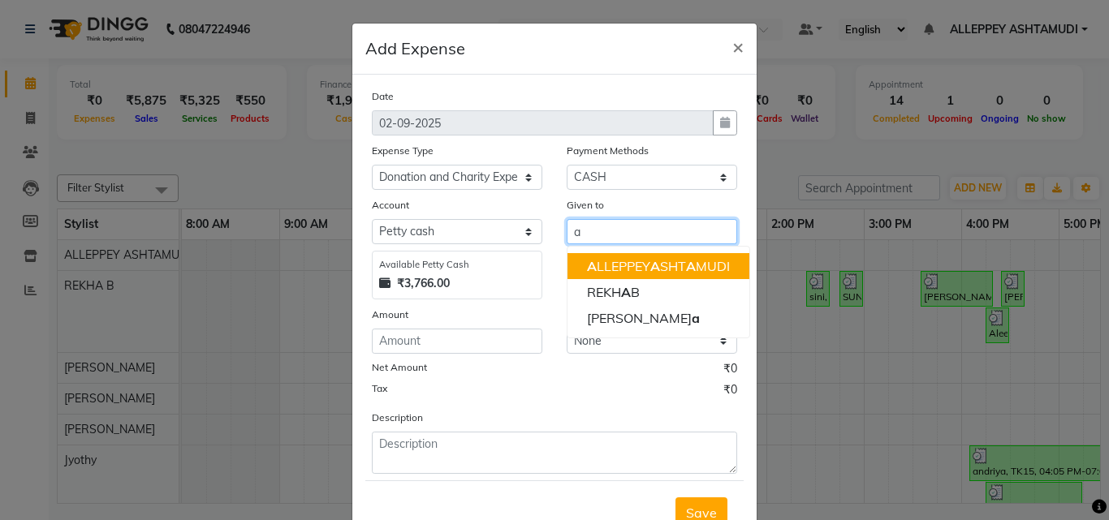
click at [618, 269] on ngb-highlight "A LLEPPEY A SHT A MUDI" at bounding box center [658, 266] width 143 height 16
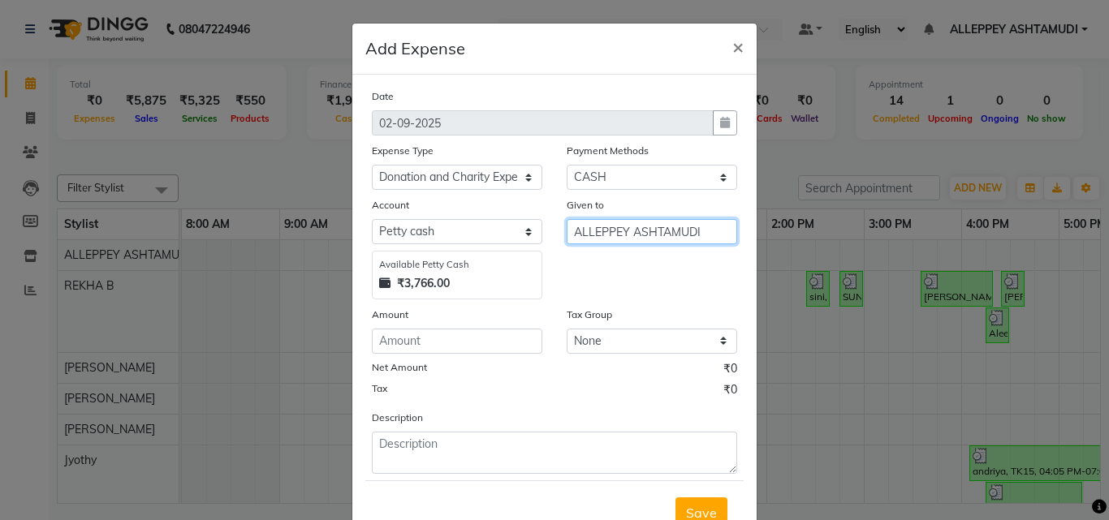
type input "ALLEPPEY ASHTAMUDI"
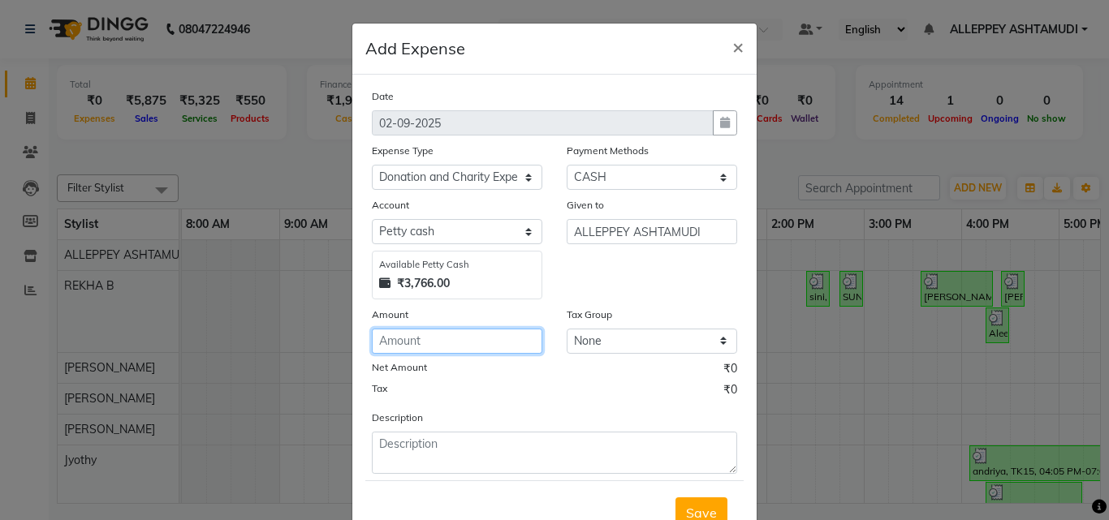
click at [402, 348] on input "number" at bounding box center [457, 341] width 170 height 25
type input "50"
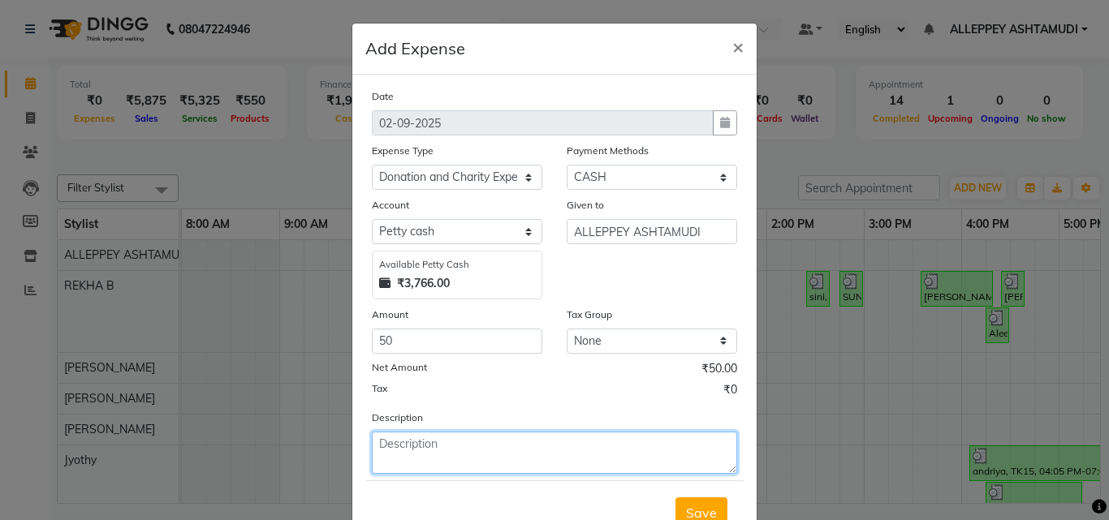
click at [397, 466] on textarea at bounding box center [554, 453] width 365 height 42
type textarea "[DEMOGRAPHIC_DATA] and [DEMOGRAPHIC_DATA]"
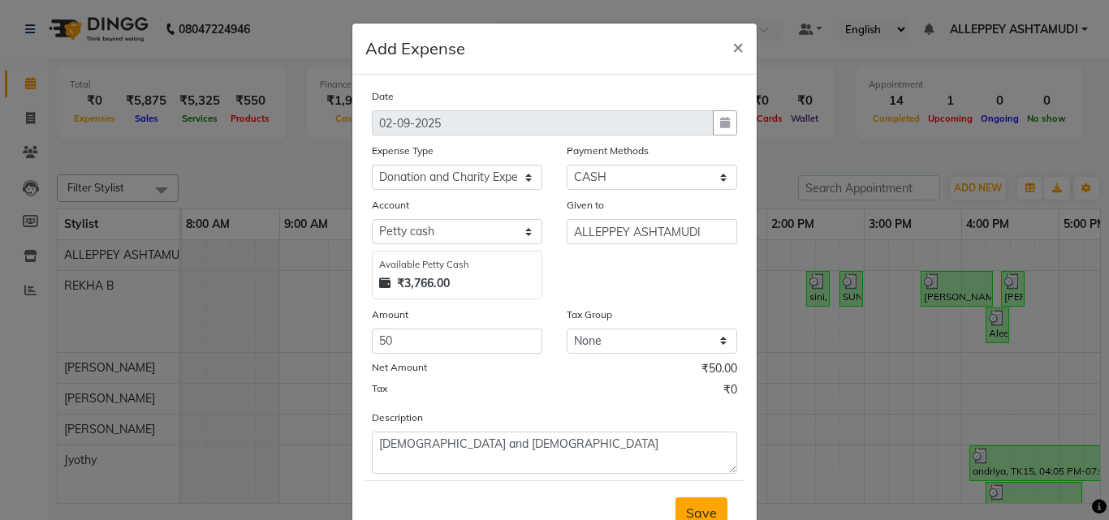
click at [706, 502] on button "Save" at bounding box center [701, 512] width 52 height 31
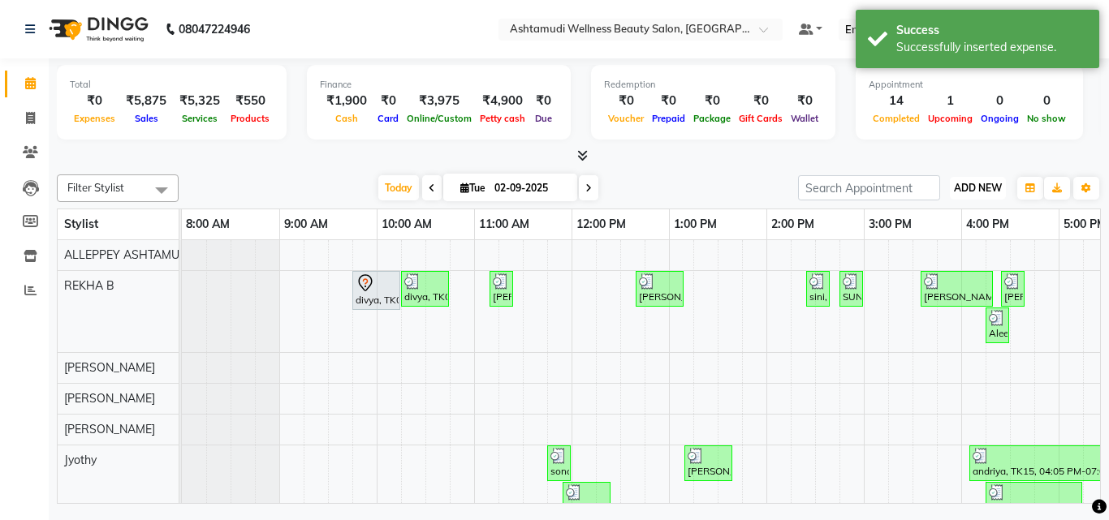
click at [955, 179] on button "ADD NEW Toggle Dropdown" at bounding box center [977, 188] width 56 height 23
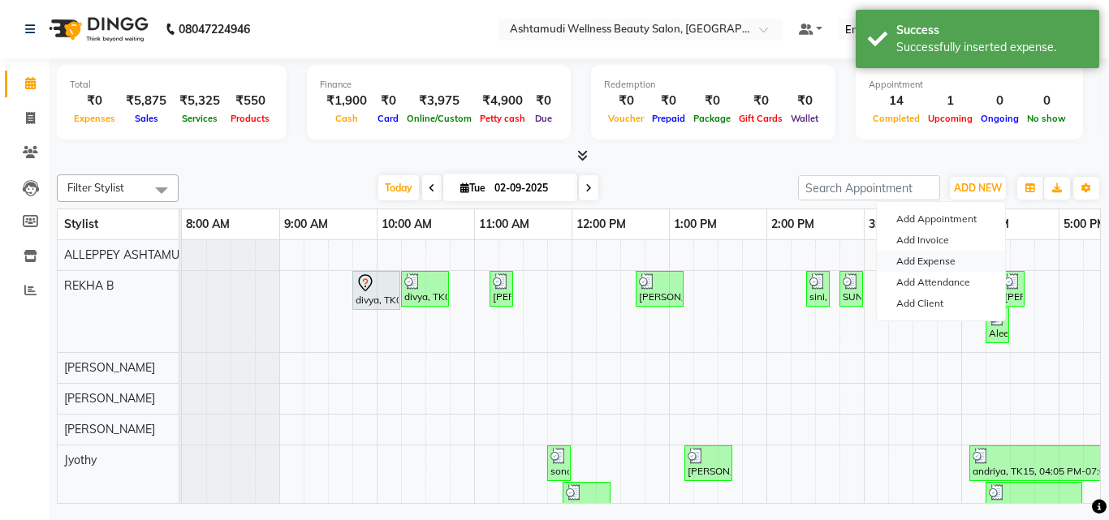
click at [919, 254] on link "Add Expense" at bounding box center [940, 261] width 128 height 21
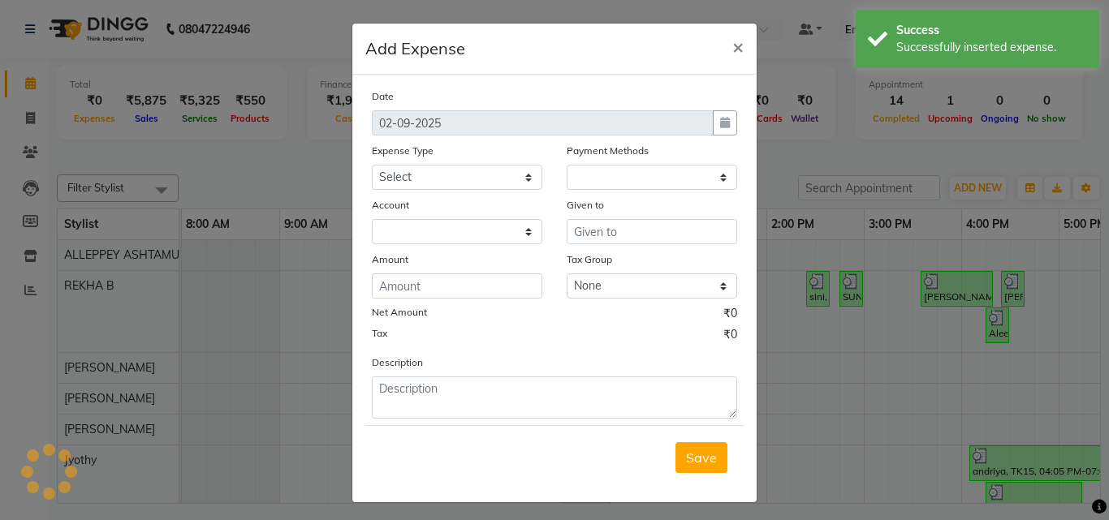
select select "1"
select select "3457"
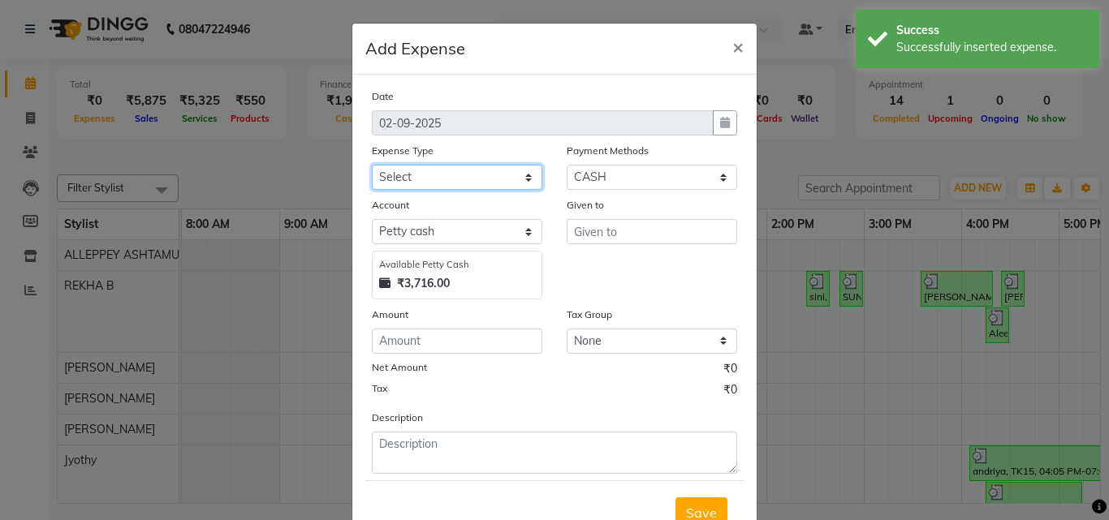
click at [393, 181] on select "Select ACCOMODATION EXPENSES ADVERTISEMENT SALES PROMOTIONAL EXPENSES Bonus BRI…" at bounding box center [457, 177] width 170 height 25
click at [372, 165] on select "Select ACCOMODATION EXPENSES ADVERTISEMENT SALES PROMOTIONAL EXPENSES Bonus BRI…" at bounding box center [457, 177] width 170 height 25
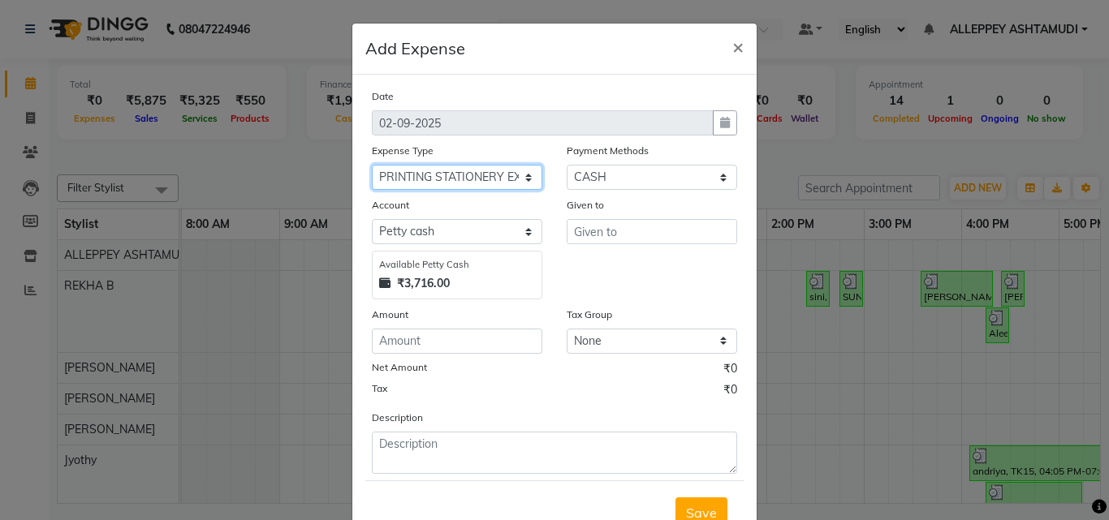
click at [470, 182] on select "Select ACCOMODATION EXPENSES ADVERTISEMENT SALES PROMOTIONAL EXPENSES Bonus BRI…" at bounding box center [457, 177] width 170 height 25
select select "24090"
click at [372, 165] on select "Select ACCOMODATION EXPENSES ADVERTISEMENT SALES PROMOTIONAL EXPENSES Bonus BRI…" at bounding box center [457, 177] width 170 height 25
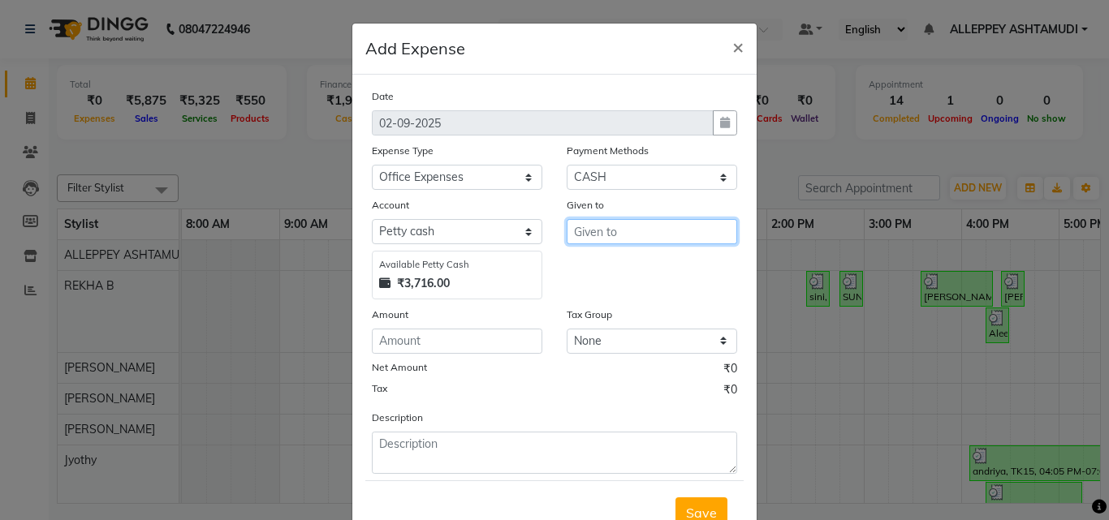
click at [591, 232] on input "text" at bounding box center [651, 231] width 170 height 25
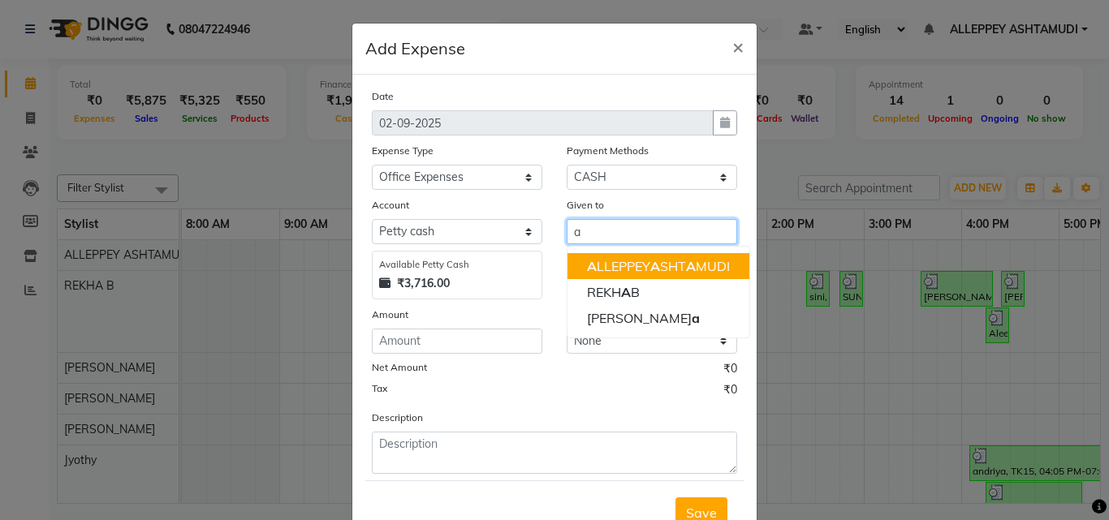
click at [602, 273] on ngb-highlight "A LLEPPEY A SHT A MUDI" at bounding box center [658, 266] width 143 height 16
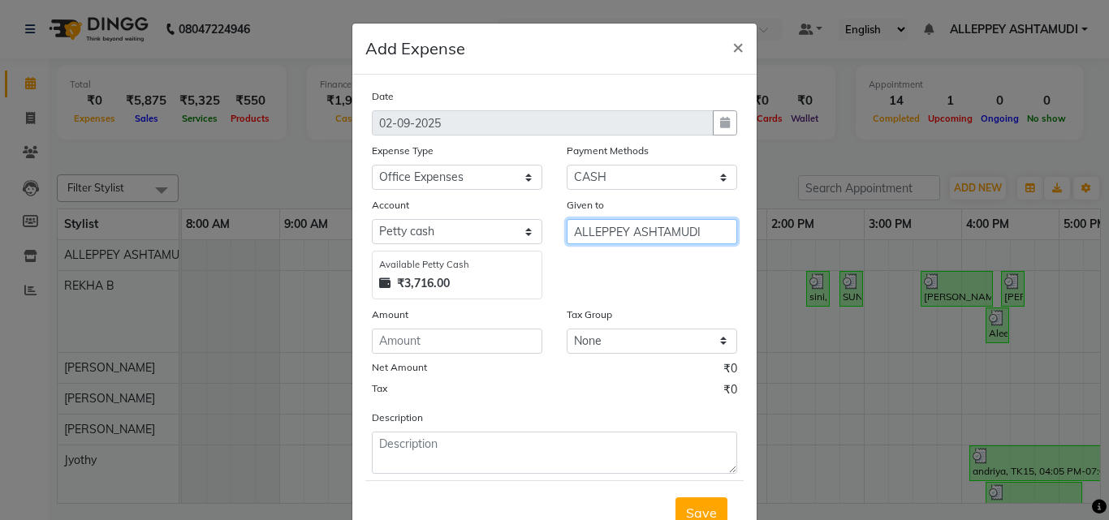
type input "ALLEPPEY ASHTAMUDI"
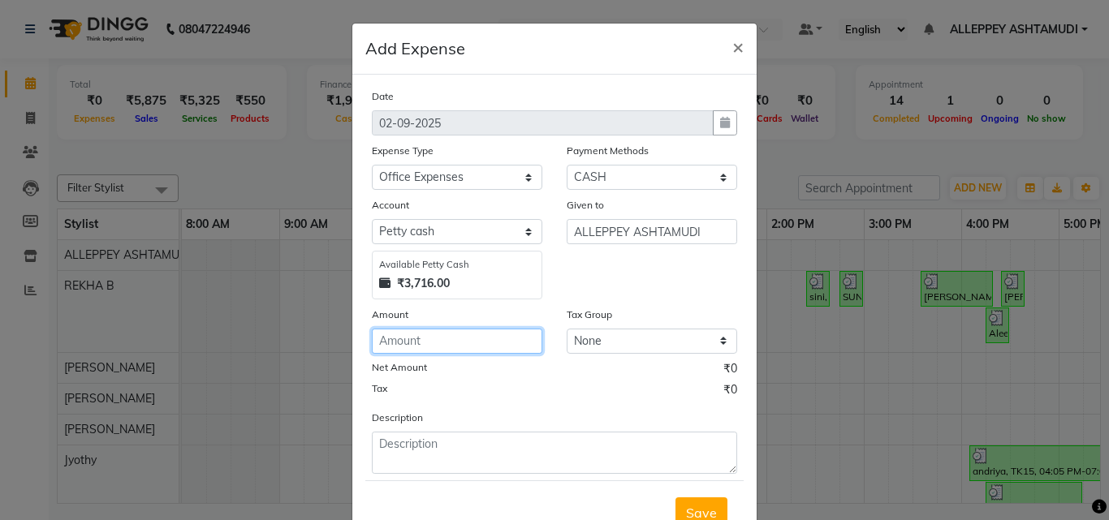
click at [440, 334] on input "number" at bounding box center [457, 341] width 170 height 25
type input "60"
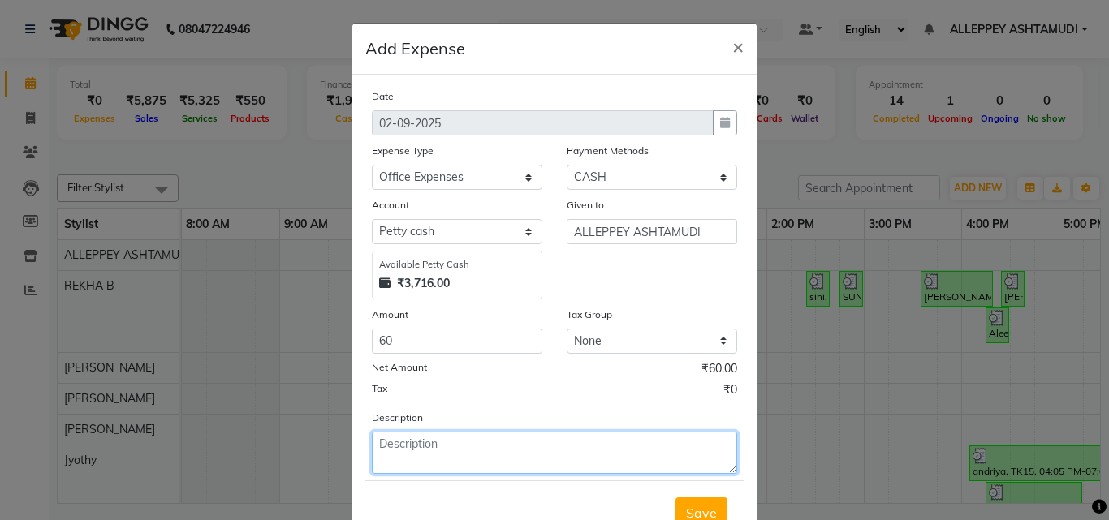
click at [424, 454] on textarea at bounding box center [554, 453] width 365 height 42
type textarea "book file etc"
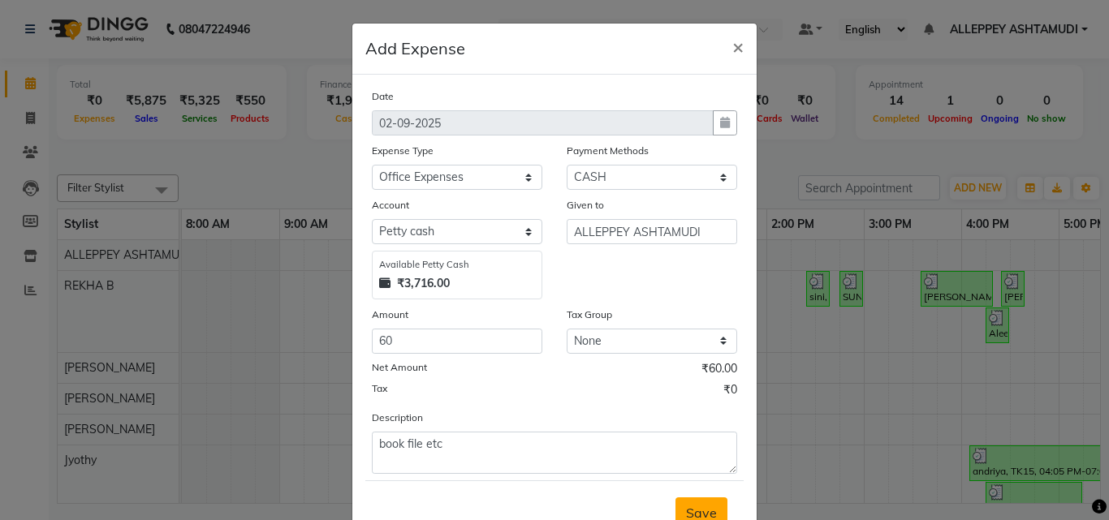
click at [686, 507] on span "Save" at bounding box center [701, 513] width 31 height 16
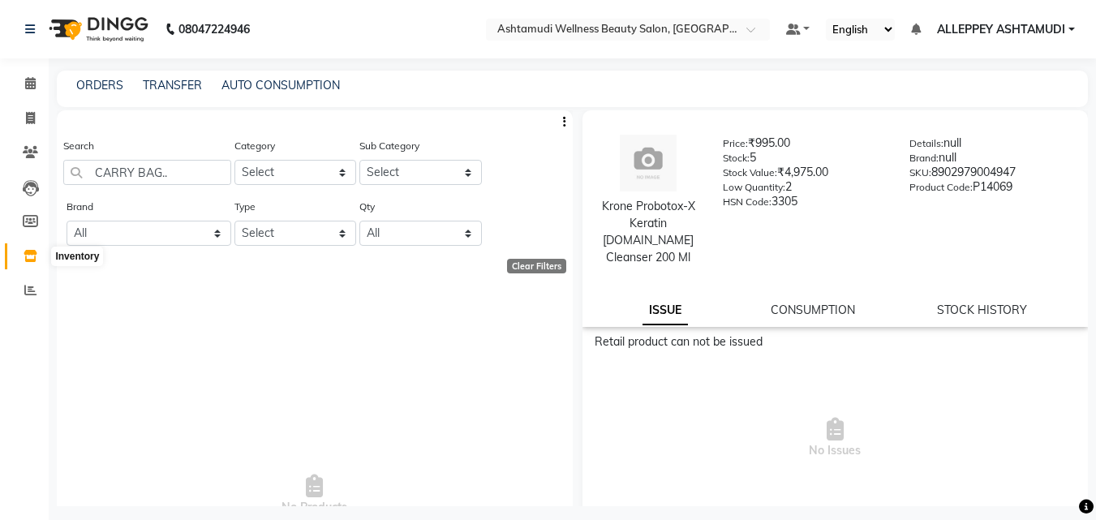
click at [35, 257] on icon at bounding box center [31, 256] width 14 height 12
drag, startPoint x: 182, startPoint y: 168, endPoint x: 20, endPoint y: 159, distance: 161.7
click at [20, 159] on app-home "08047224946 Select Location × Ashtamudi Wellness Beauty Salon, Alappuzha Defaul…" at bounding box center [548, 265] width 1096 height 531
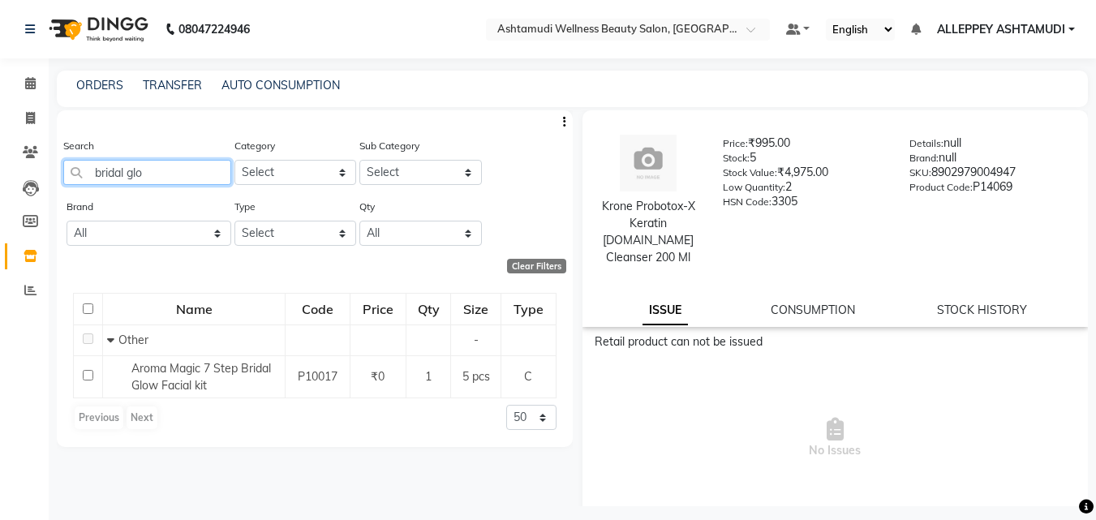
type input "bridal glo"
drag, startPoint x: 166, startPoint y: 172, endPoint x: 13, endPoint y: 172, distance: 153.4
click at [45, 178] on app-home "08047224946 Select Location × Ashtamudi Wellness Beauty Salon, Alappuzha Defaul…" at bounding box center [548, 265] width 1096 height 531
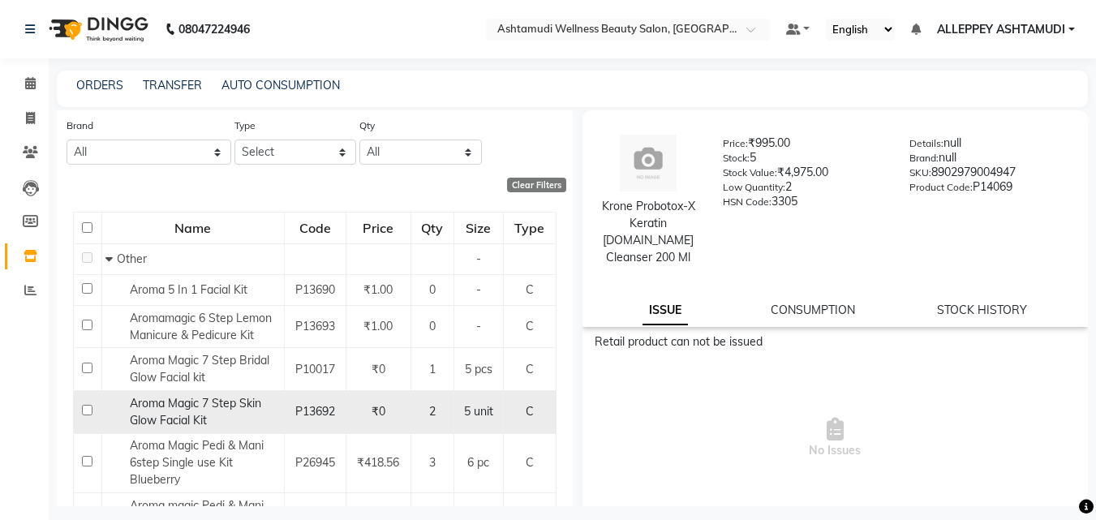
scroll to position [162, 0]
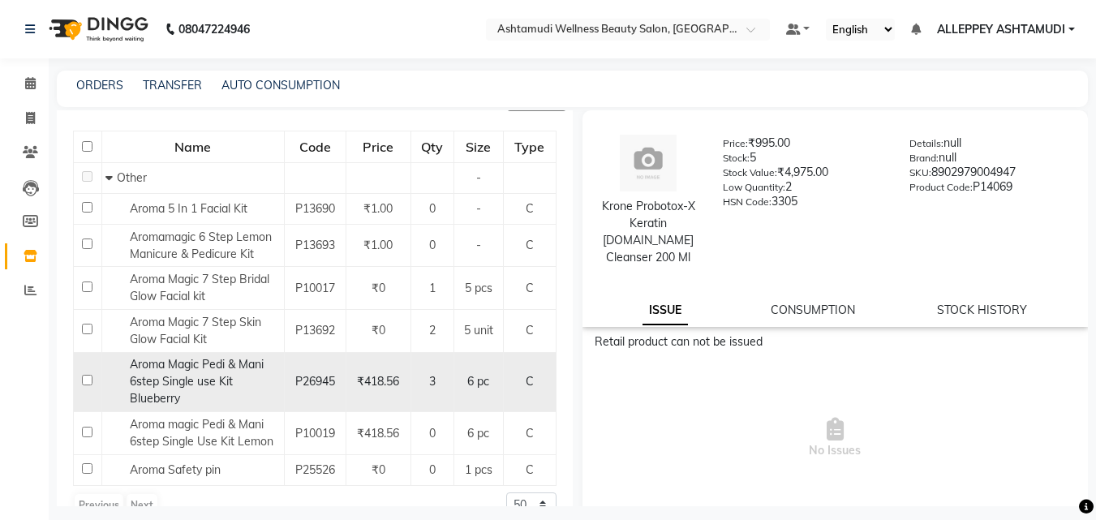
type input "aroma"
click at [82, 380] on input "checkbox" at bounding box center [87, 380] width 11 height 11
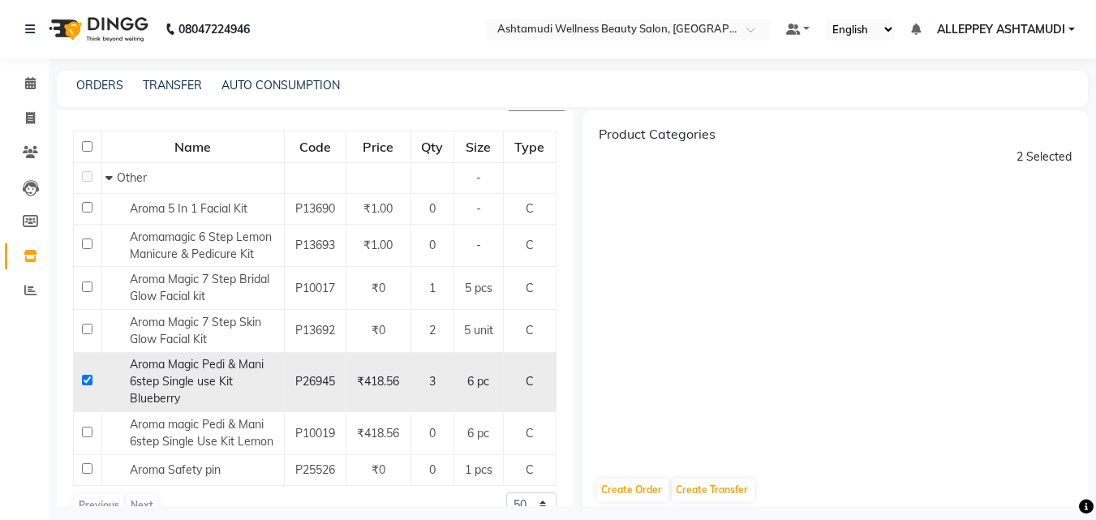
click at [82, 378] on input "checkbox" at bounding box center [87, 380] width 11 height 11
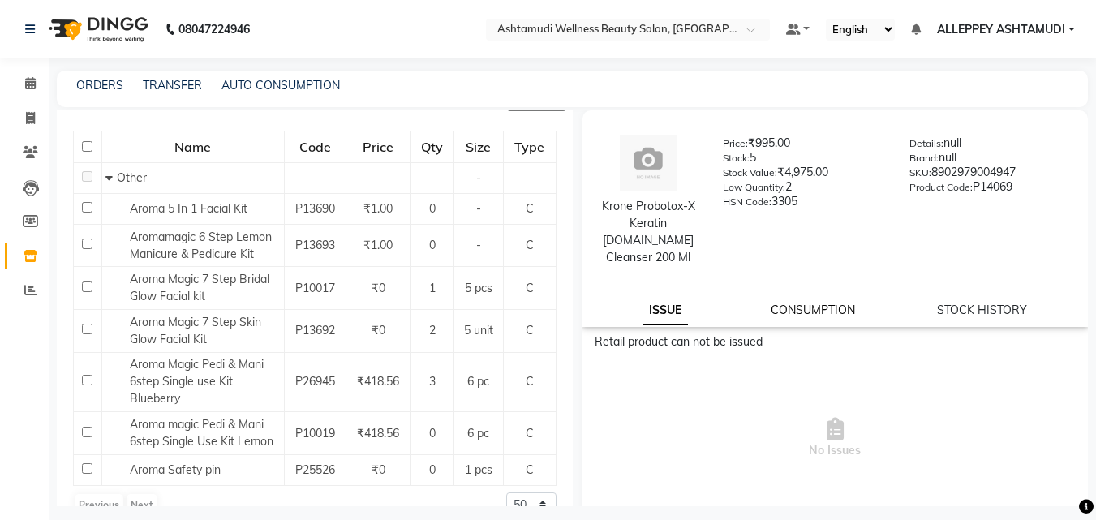
click at [797, 303] on link "CONSUMPTION" at bounding box center [813, 310] width 84 height 15
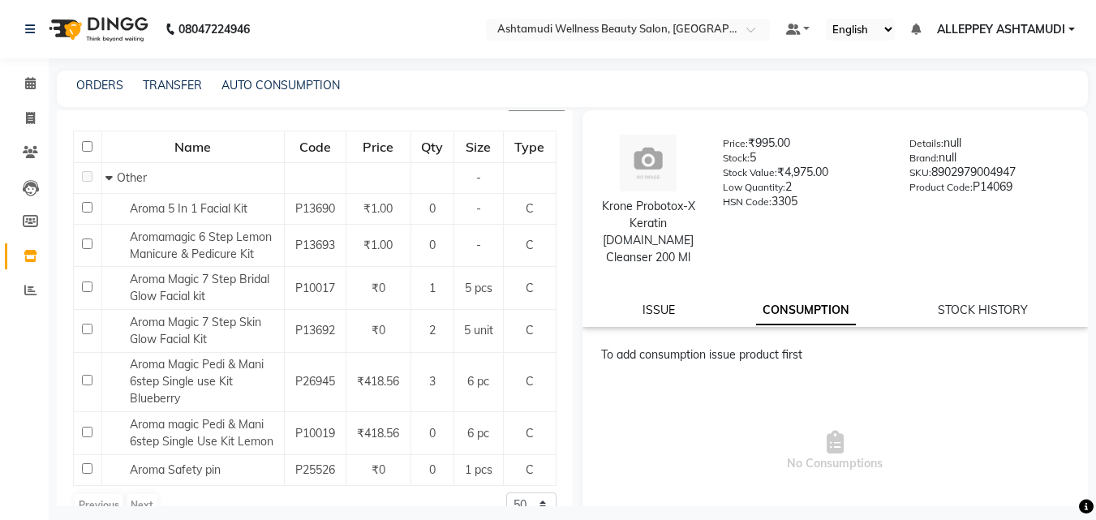
click at [667, 303] on link "ISSUE" at bounding box center [659, 310] width 32 height 15
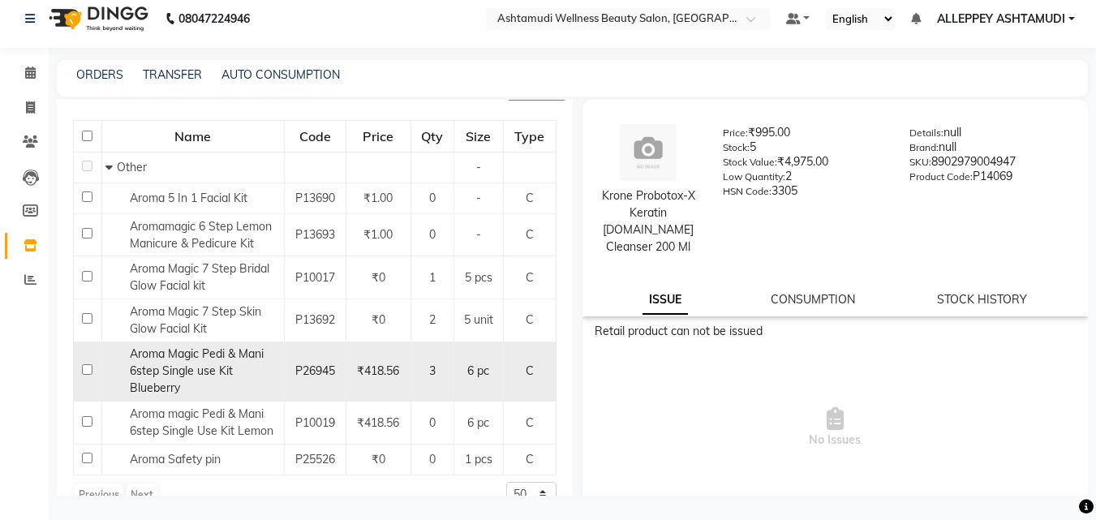
click at [91, 370] on input "checkbox" at bounding box center [87, 369] width 11 height 11
checkbox input "true"
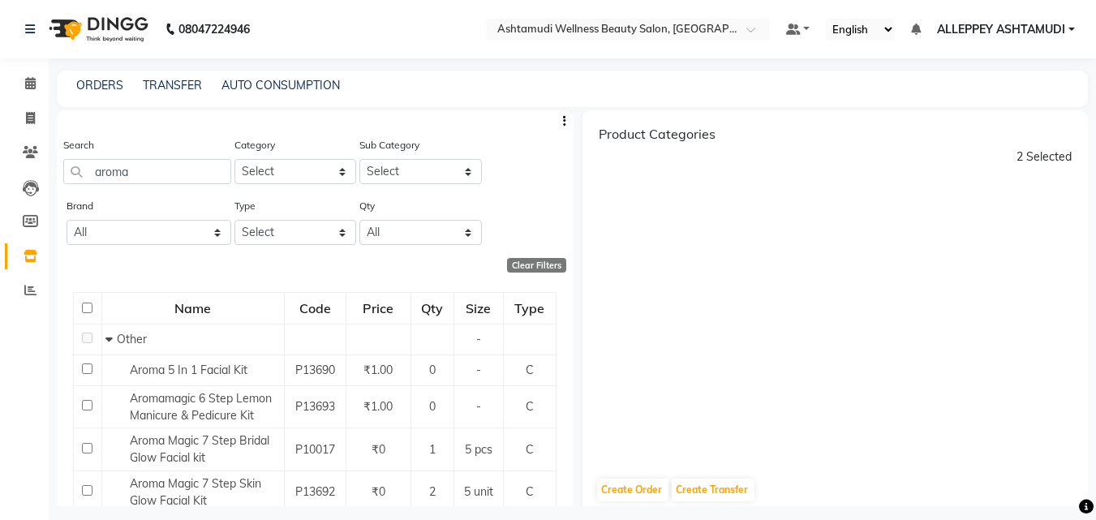
scroll to position [0, 0]
drag, startPoint x: 195, startPoint y: 159, endPoint x: 75, endPoint y: 182, distance: 121.4
click at [75, 182] on div "Search aroma" at bounding box center [147, 161] width 168 height 48
drag, startPoint x: 129, startPoint y: 184, endPoint x: 80, endPoint y: 187, distance: 49.6
click at [80, 187] on div "Search aroma" at bounding box center [147, 167] width 168 height 61
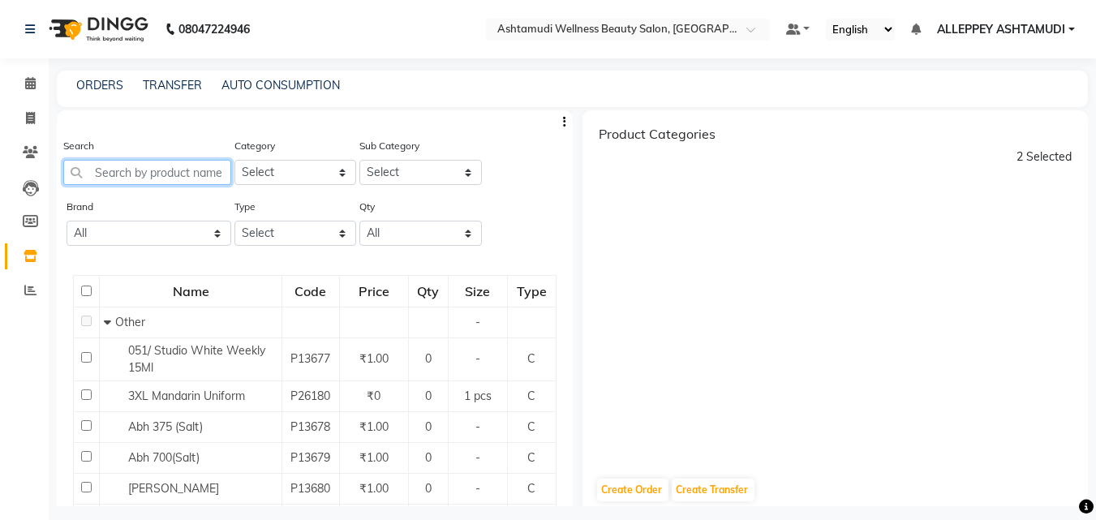
click at [127, 179] on input "text" at bounding box center [147, 172] width 168 height 25
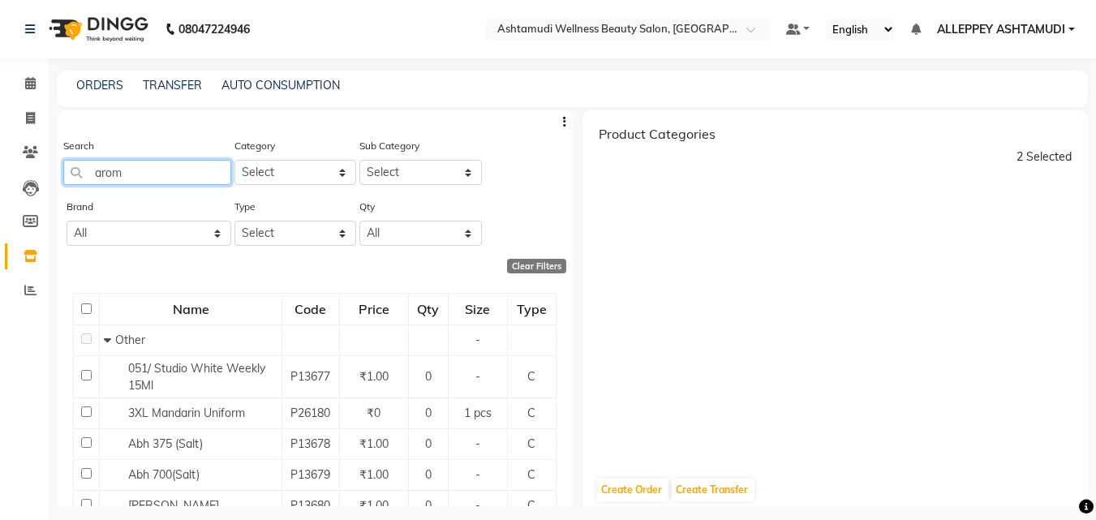
type input "aroma"
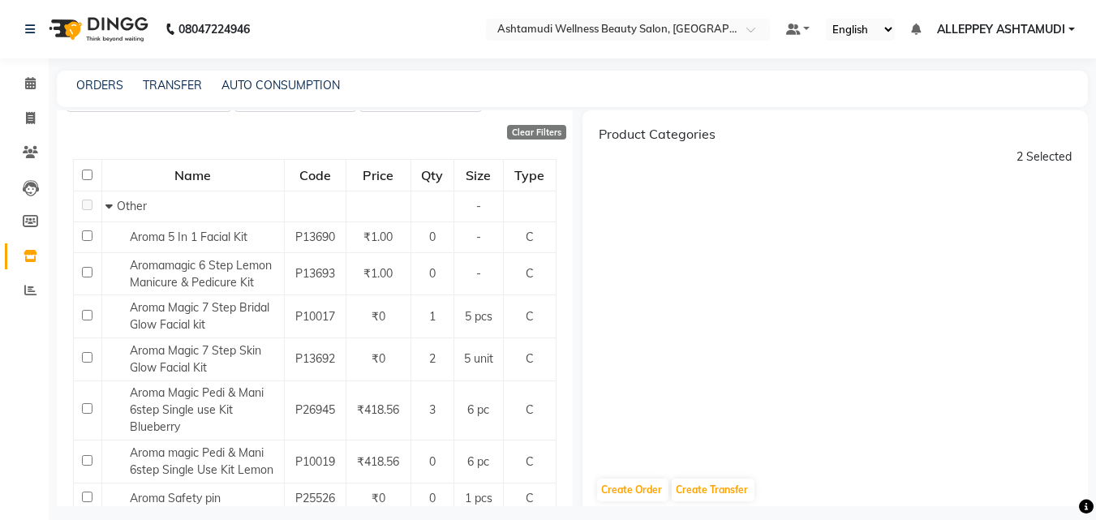
scroll to position [162, 0]
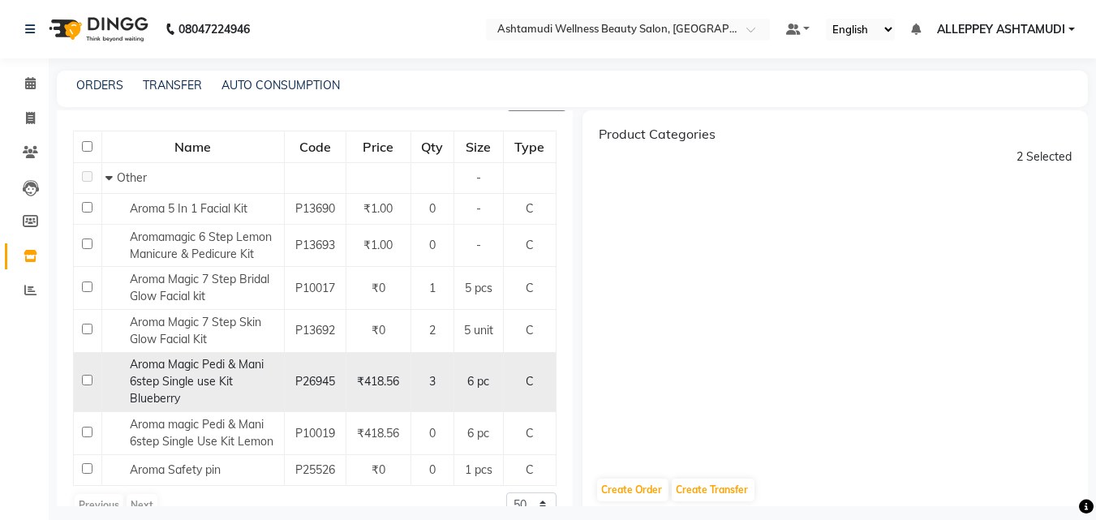
click at [84, 377] on input "checkbox" at bounding box center [87, 380] width 11 height 11
checkbox input "true"
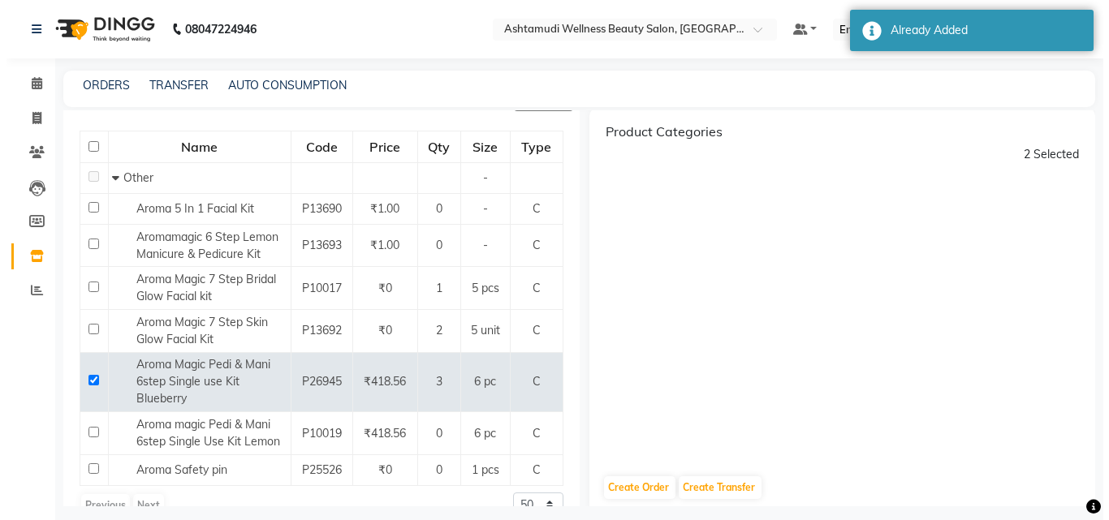
scroll to position [0, 0]
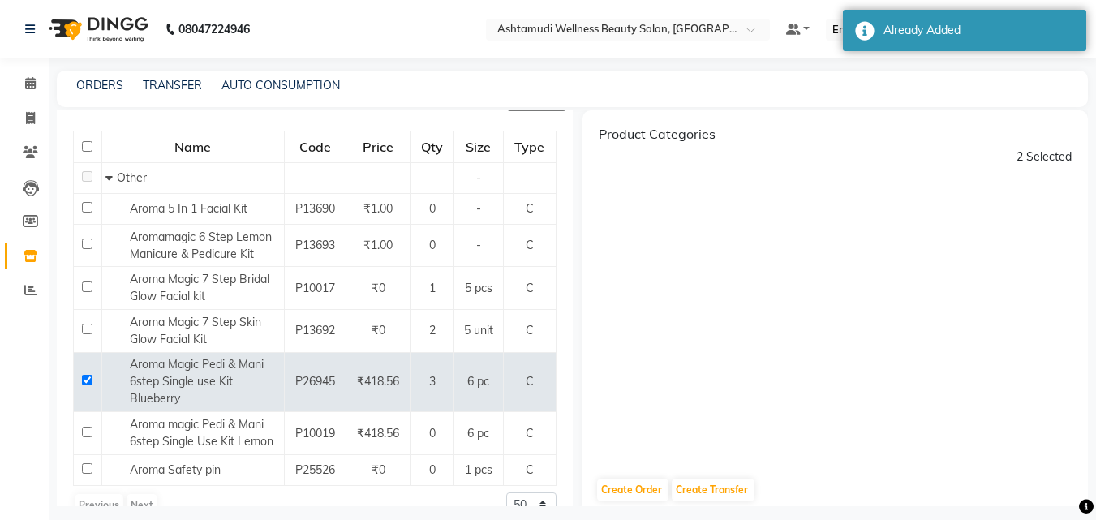
click at [1032, 165] on div "2 Selected" at bounding box center [1044, 157] width 55 height 17
click at [1031, 159] on div "2 Selected" at bounding box center [1044, 157] width 55 height 17
click at [30, 82] on icon at bounding box center [30, 83] width 11 height 12
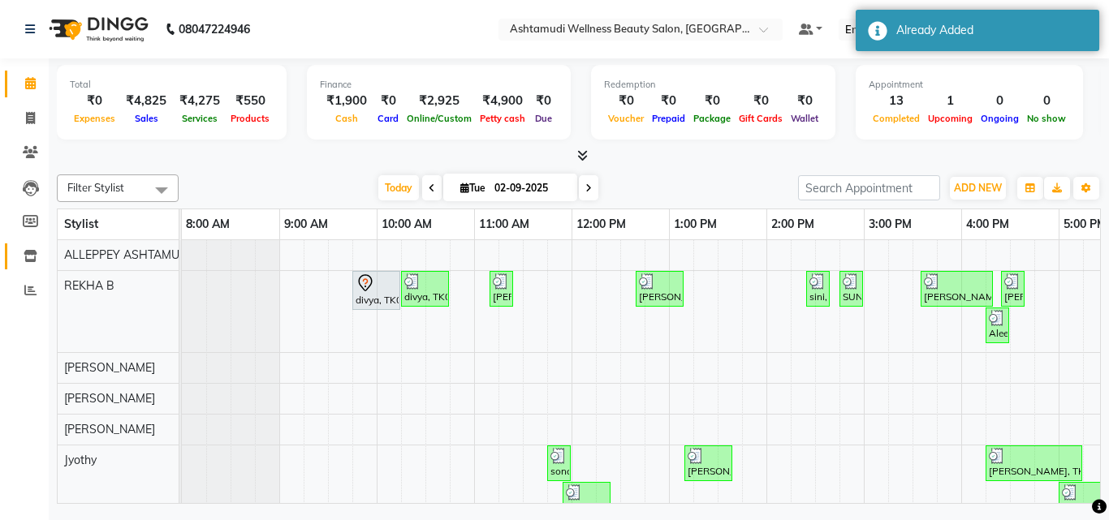
click at [23, 268] on link "Inventory" at bounding box center [24, 256] width 39 height 27
click at [25, 256] on icon at bounding box center [31, 256] width 14 height 12
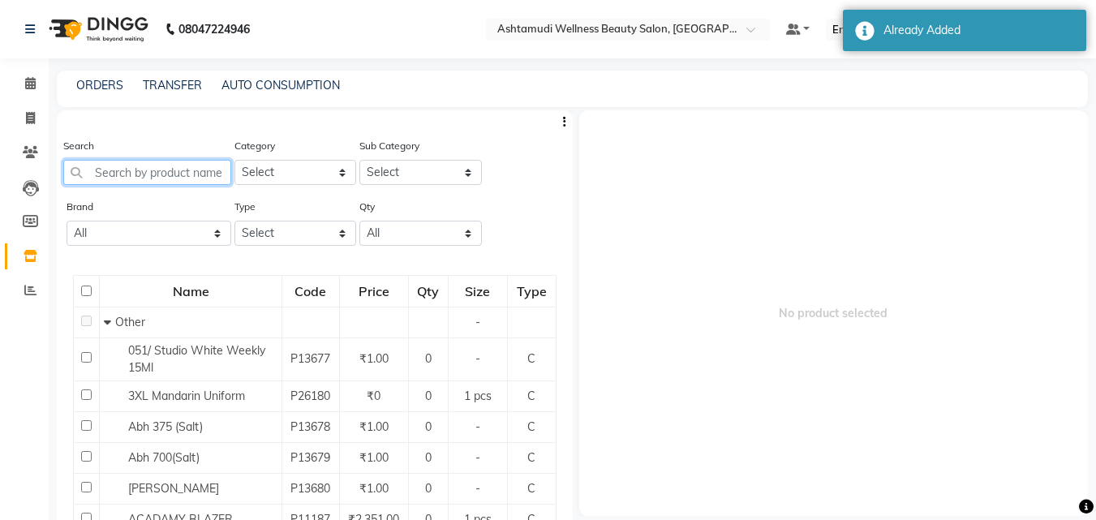
click at [123, 177] on input "text" at bounding box center [147, 172] width 168 height 25
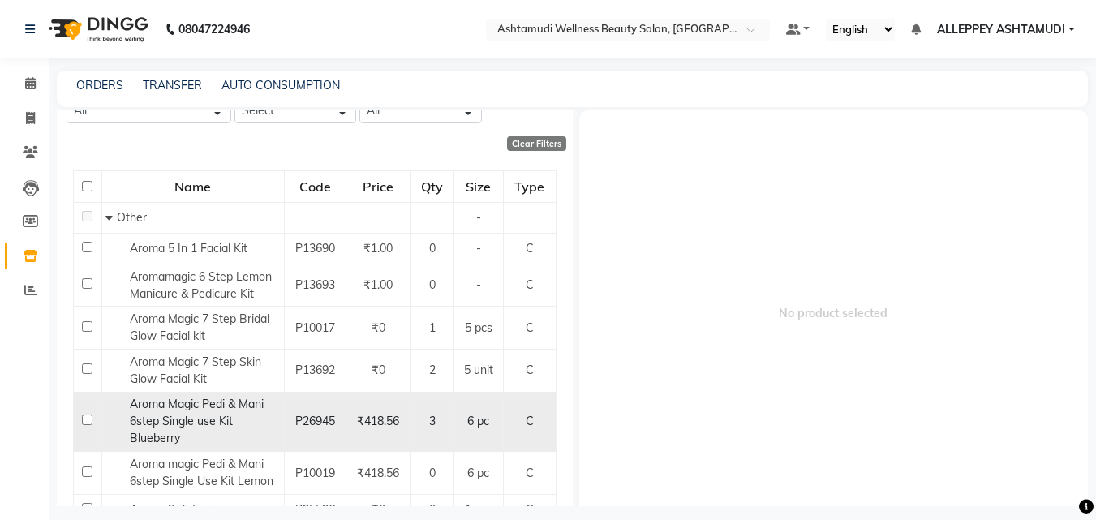
scroll to position [162, 0]
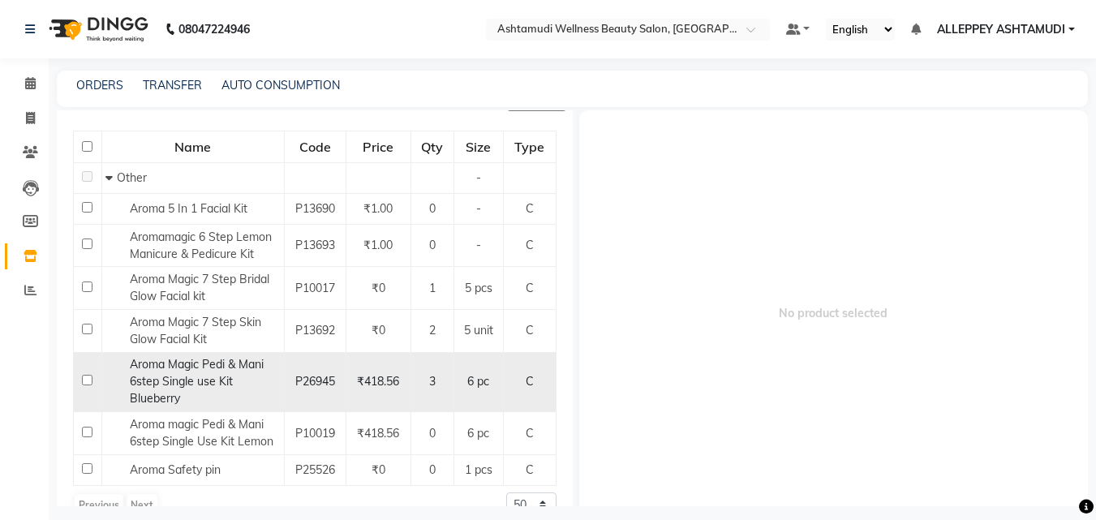
type input "aroma"
click at [86, 383] on input "checkbox" at bounding box center [87, 380] width 11 height 11
checkbox input "true"
select select
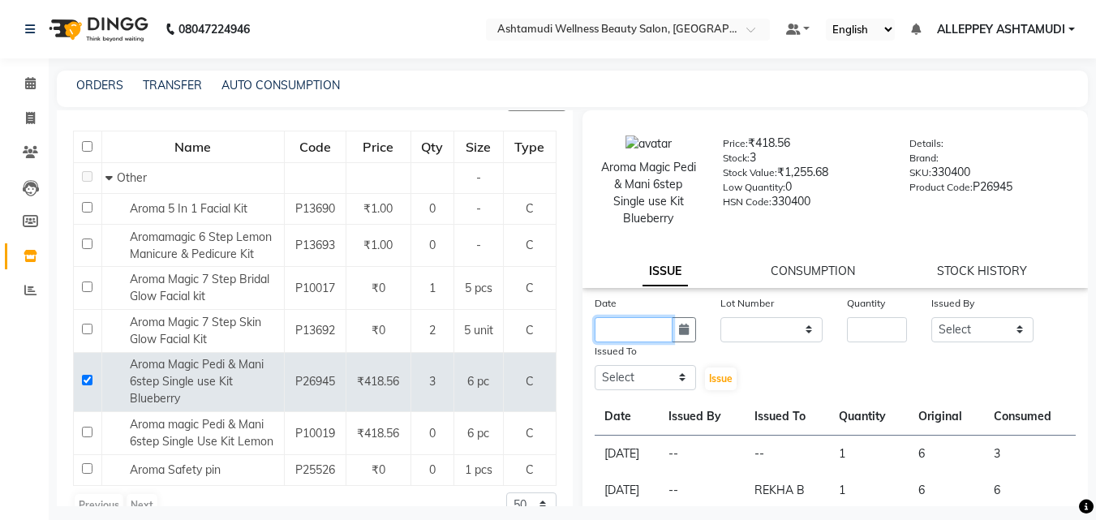
click at [629, 326] on input "text" at bounding box center [634, 329] width 79 height 25
select select "9"
select select "2025"
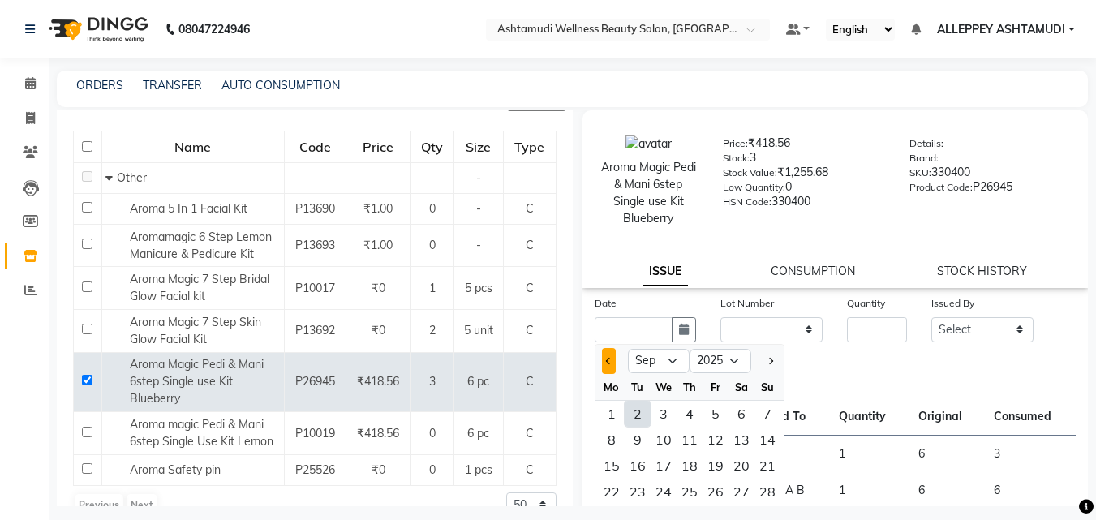
click at [602, 366] on button "Previous month" at bounding box center [609, 361] width 14 height 26
select select "8"
click at [643, 433] on div "5" at bounding box center [638, 440] width 26 height 26
type input "05-08-2025"
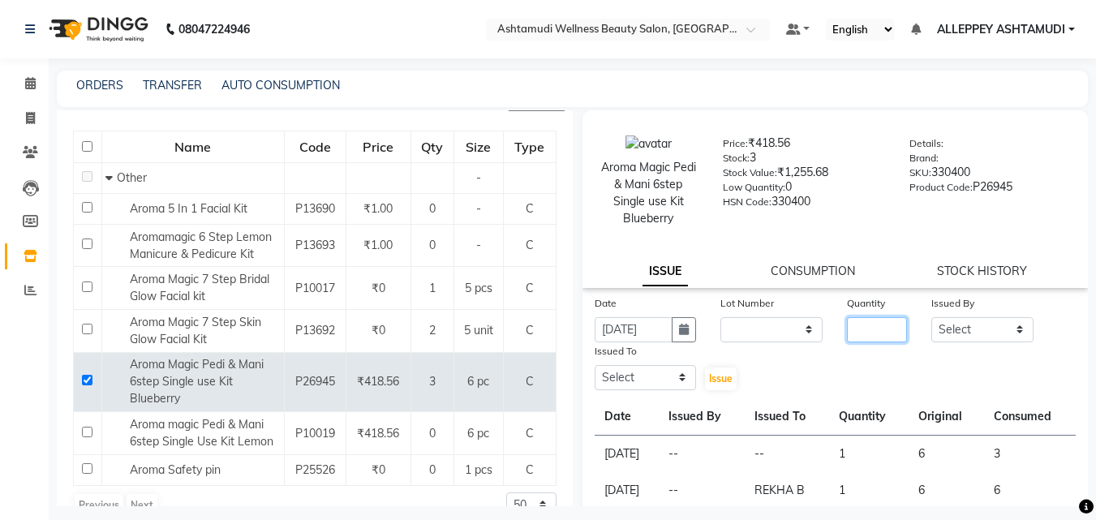
click at [859, 335] on input "number" at bounding box center [877, 329] width 60 height 25
type input "1"
click at [983, 326] on select "Select ALLEPPEY ASHTAMUDI Jyothy REKHA B ROSELIN Soumya Sreedevi" at bounding box center [983, 329] width 102 height 25
select select "69316"
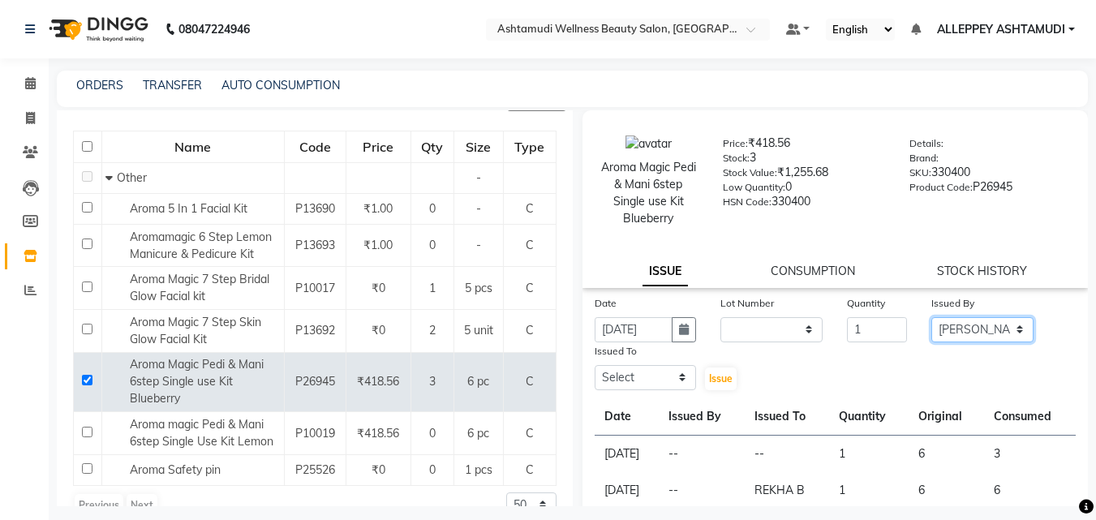
click at [932, 317] on select "Select ALLEPPEY ASHTAMUDI Jyothy REKHA B ROSELIN Soumya Sreedevi" at bounding box center [983, 329] width 102 height 25
click at [605, 374] on select "Select ALLEPPEY ASHTAMUDI Jyothy REKHA B ROSELIN Soumya Sreedevi" at bounding box center [646, 377] width 102 height 25
select select "57585"
click at [595, 365] on select "Select ALLEPPEY ASHTAMUDI Jyothy REKHA B ROSELIN Soumya Sreedevi" at bounding box center [646, 377] width 102 height 25
click at [705, 375] on button "Issue" at bounding box center [721, 379] width 32 height 23
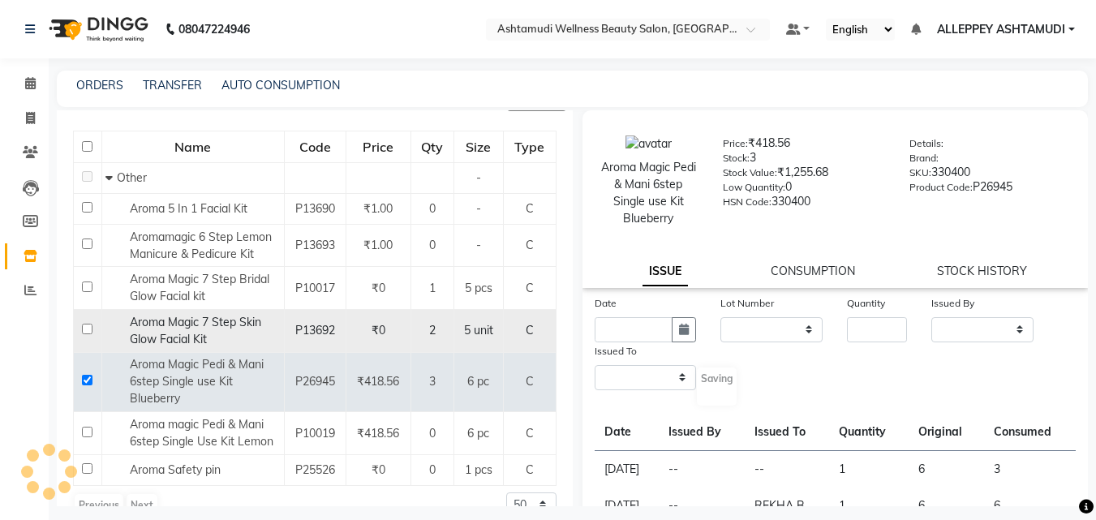
select select
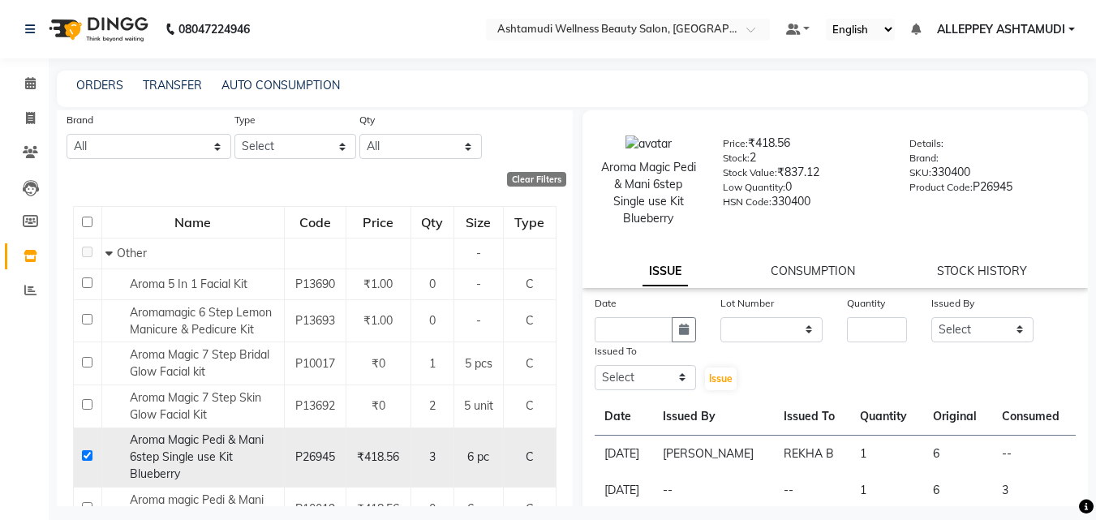
scroll to position [191, 0]
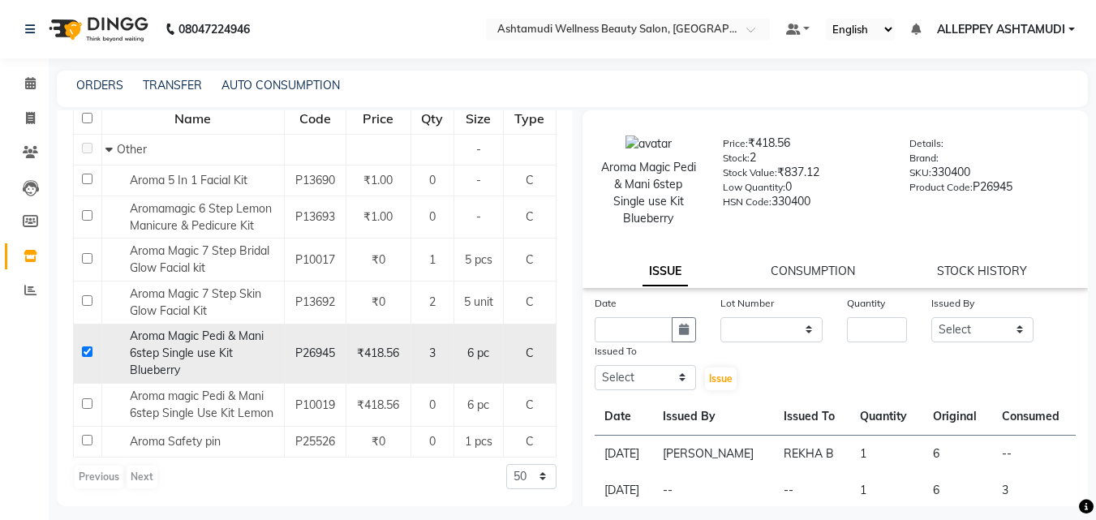
click at [82, 355] on input "checkbox" at bounding box center [87, 352] width 11 height 11
checkbox input "false"
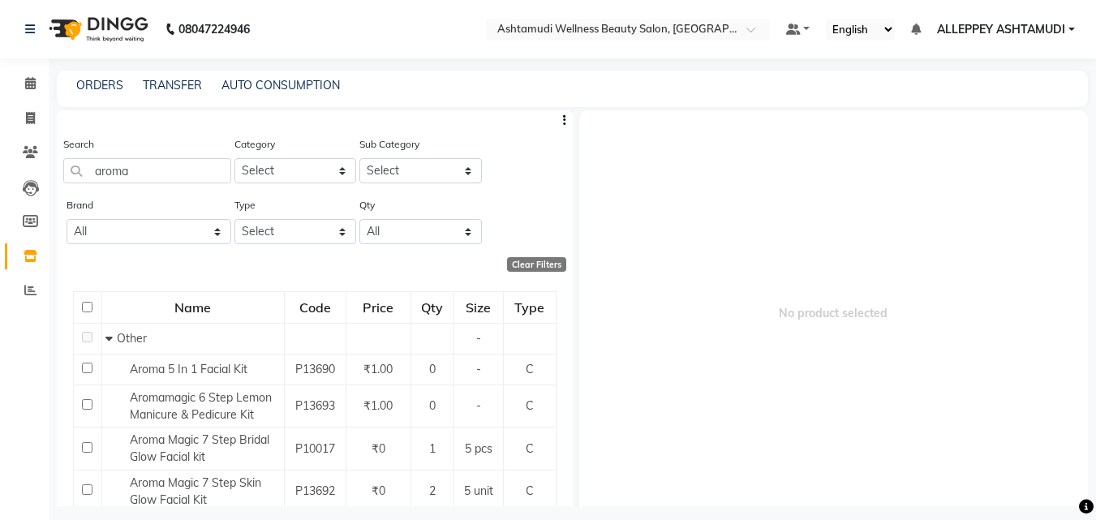
scroll to position [0, 0]
click at [161, 157] on div "Search aroma" at bounding box center [147, 161] width 168 height 48
drag, startPoint x: 144, startPoint y: 194, endPoint x: 144, endPoint y: 184, distance: 9.7
click at [144, 192] on div "Search aroma" at bounding box center [147, 167] width 168 height 61
drag, startPoint x: 167, startPoint y: 176, endPoint x: 40, endPoint y: 166, distance: 127.8
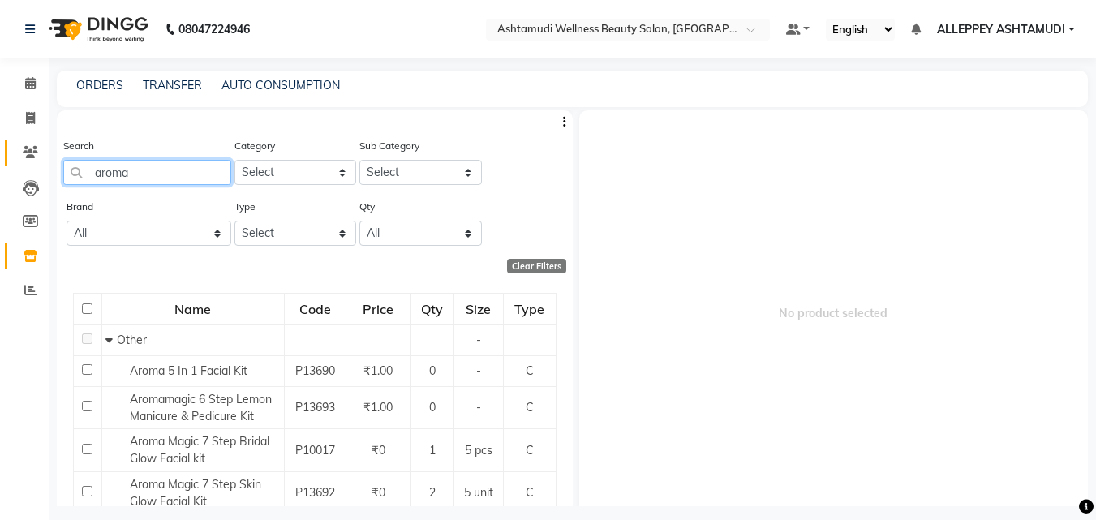
click at [50, 166] on main "ORDERS TRANSFER AUTO CONSUMPTION Search aroma Category Select Hair Skin Makeup …" at bounding box center [573, 301] width 1048 height 460
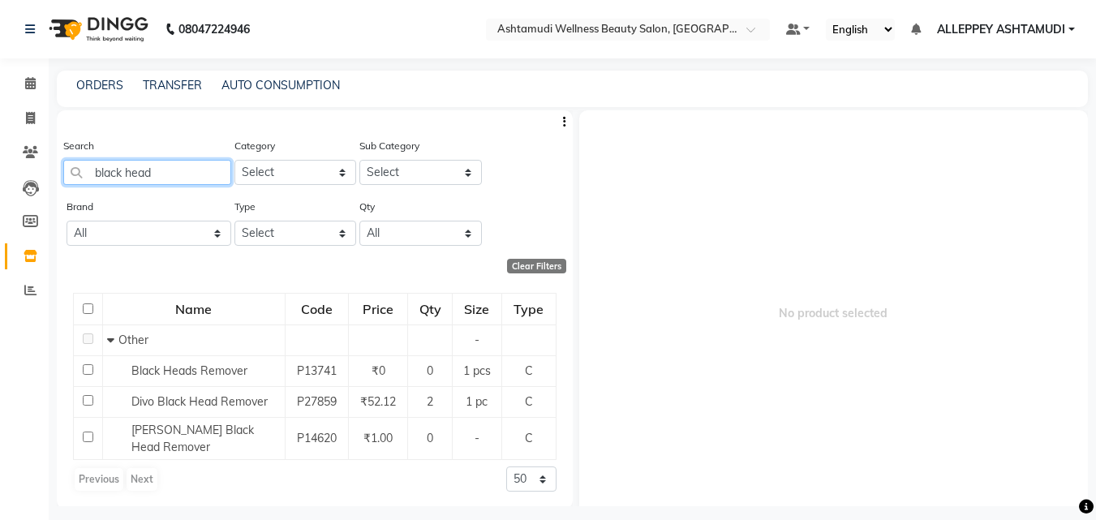
type input "black head"
drag, startPoint x: 178, startPoint y: 178, endPoint x: 47, endPoint y: 176, distance: 130.7
click at [90, 180] on input "black head" at bounding box center [147, 172] width 168 height 25
type input "bleach br"
drag, startPoint x: 159, startPoint y: 183, endPoint x: 29, endPoint y: 195, distance: 130.4
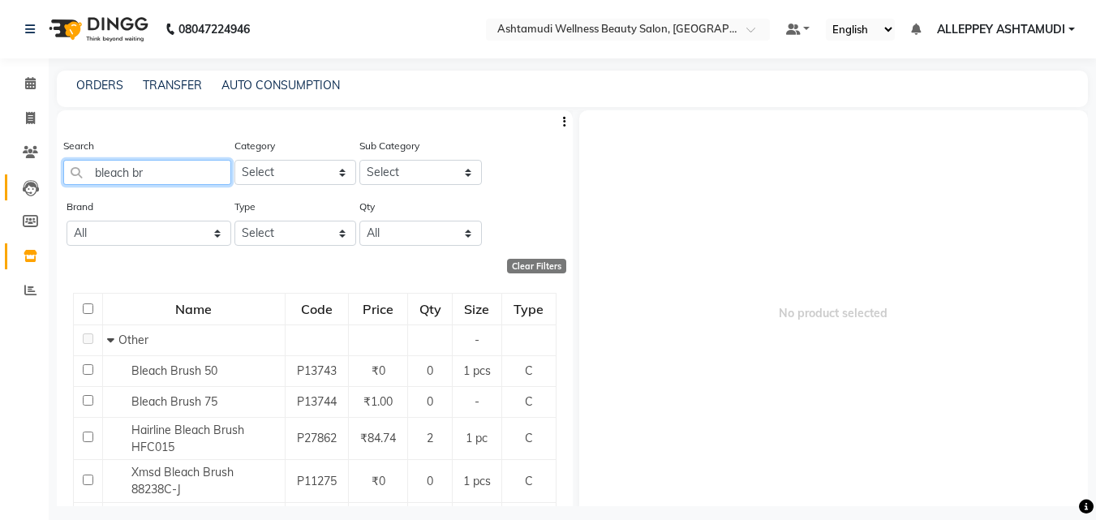
click at [41, 194] on app-home "08047224946 Select Location × Ashtamudi Wellness Beauty Salon, Alappuzha Defaul…" at bounding box center [548, 265] width 1096 height 531
type input "body spa"
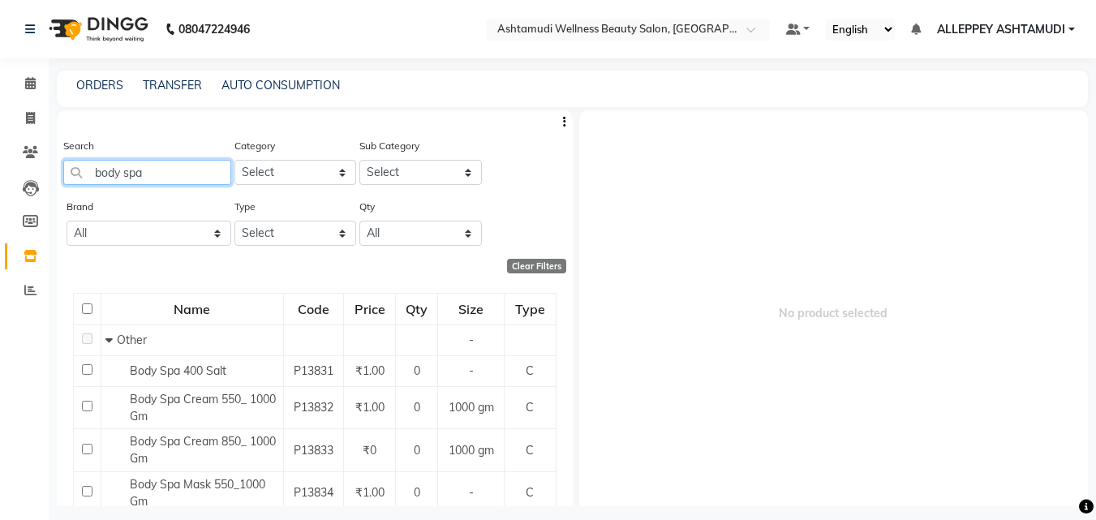
drag, startPoint x: 189, startPoint y: 174, endPoint x: 56, endPoint y: 173, distance: 133.1
click at [58, 173] on div "Search body spa Category Select Hair Skin Makeup Personal Care Appliances Beard…" at bounding box center [315, 167] width 516 height 61
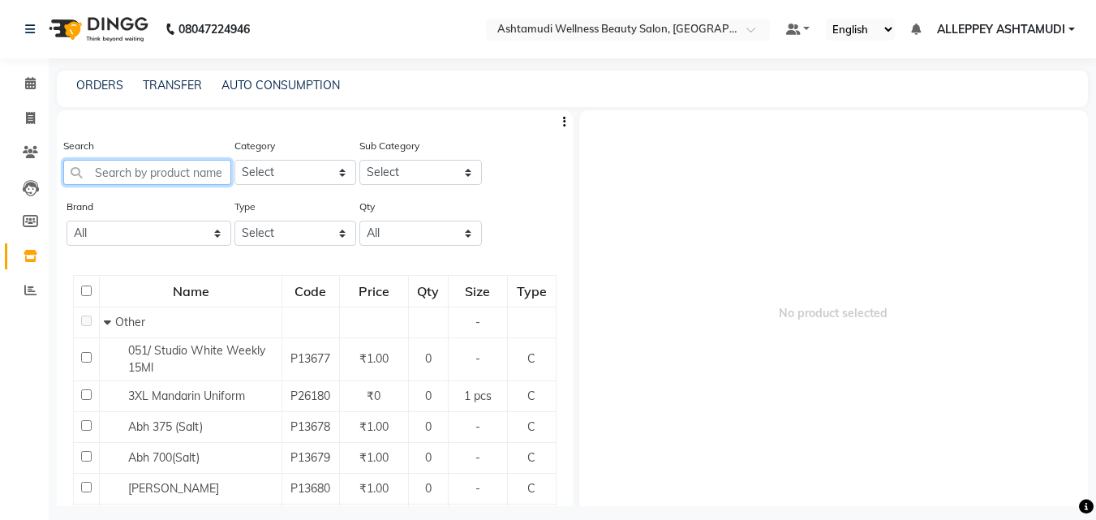
click at [130, 167] on input "text" at bounding box center [147, 172] width 168 height 25
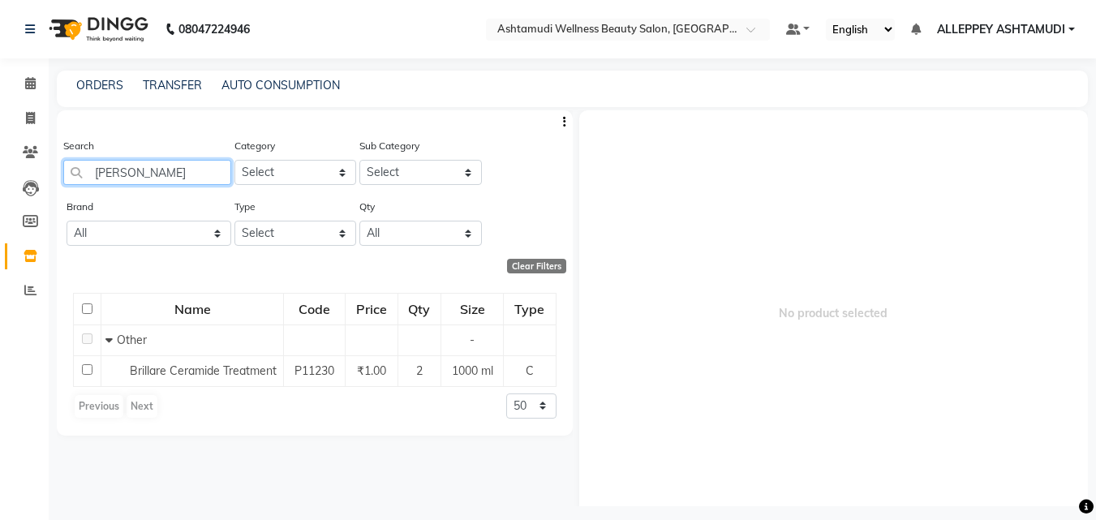
type input "brill"
drag, startPoint x: 144, startPoint y: 164, endPoint x: 54, endPoint y: 186, distance: 93.5
click at [54, 186] on main "ORDERS TRANSFER AUTO CONSUMPTION Search brill Category Select Hair Skin Makeup …" at bounding box center [573, 301] width 1048 height 460
type input "donet"
click at [49, 179] on main "ORDERS TRANSFER AUTO CONSUMPTION Search donet Category Select Hair Skin Makeup …" at bounding box center [573, 301] width 1048 height 460
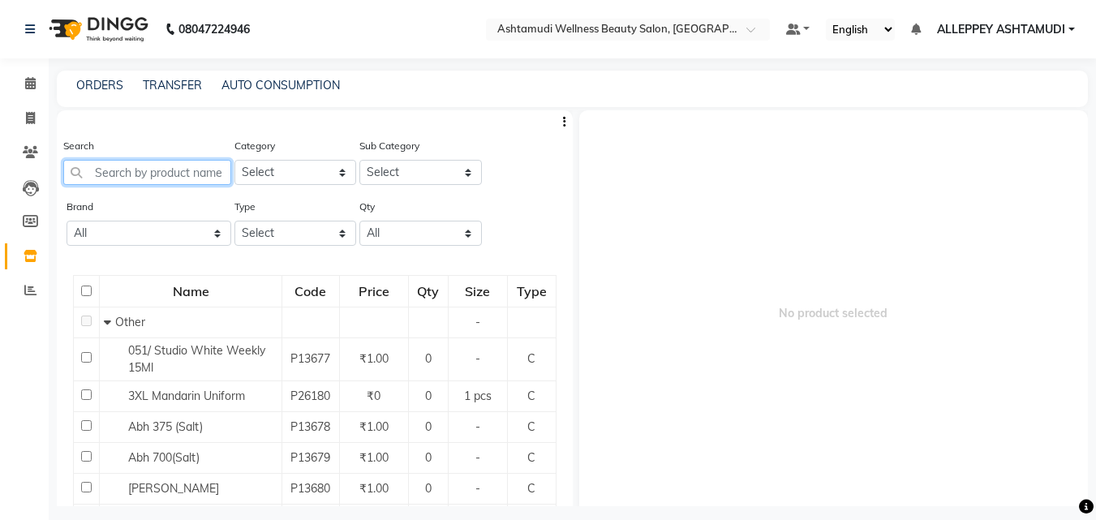
click at [139, 173] on input "text" at bounding box center [147, 172] width 168 height 25
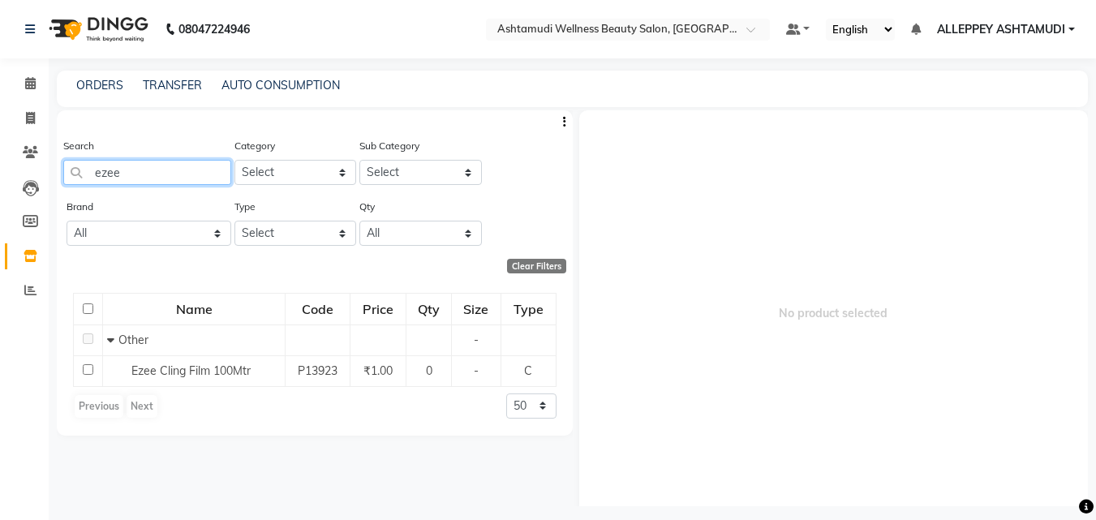
type input "ezee"
drag, startPoint x: 143, startPoint y: 159, endPoint x: 41, endPoint y: 183, distance: 104.1
click at [45, 183] on app-home "08047224946 Select Location × Ashtamudi Wellness Beauty Salon, Alappuzha Defaul…" at bounding box center [548, 265] width 1096 height 531
drag, startPoint x: 154, startPoint y: 170, endPoint x: 33, endPoint y: 161, distance: 121.2
click at [40, 162] on app-home "08047224946 Select Location × Ashtamudi Wellness Beauty Salon, Alappuzha Defaul…" at bounding box center [548, 265] width 1096 height 531
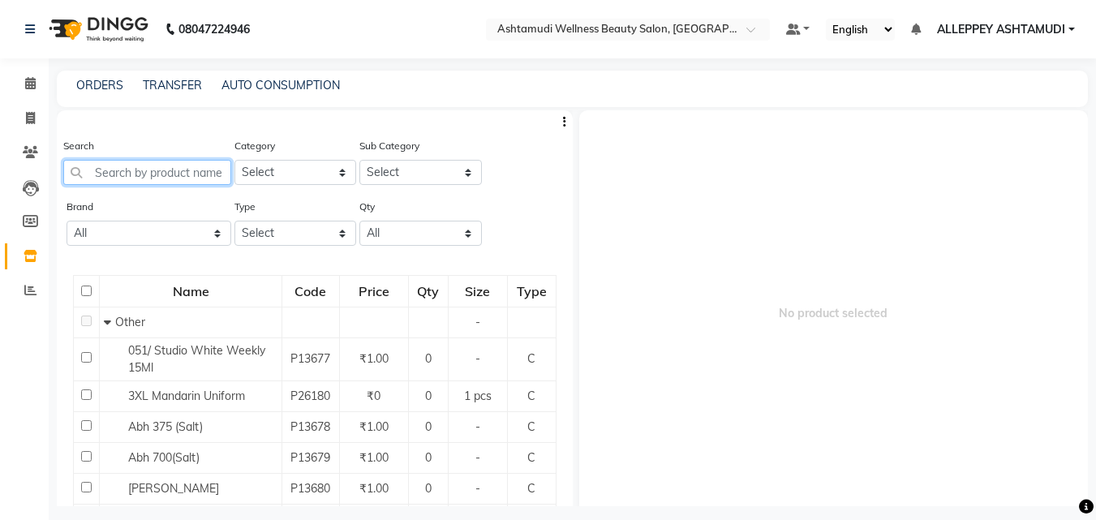
click at [93, 179] on input "text" at bounding box center [147, 172] width 168 height 25
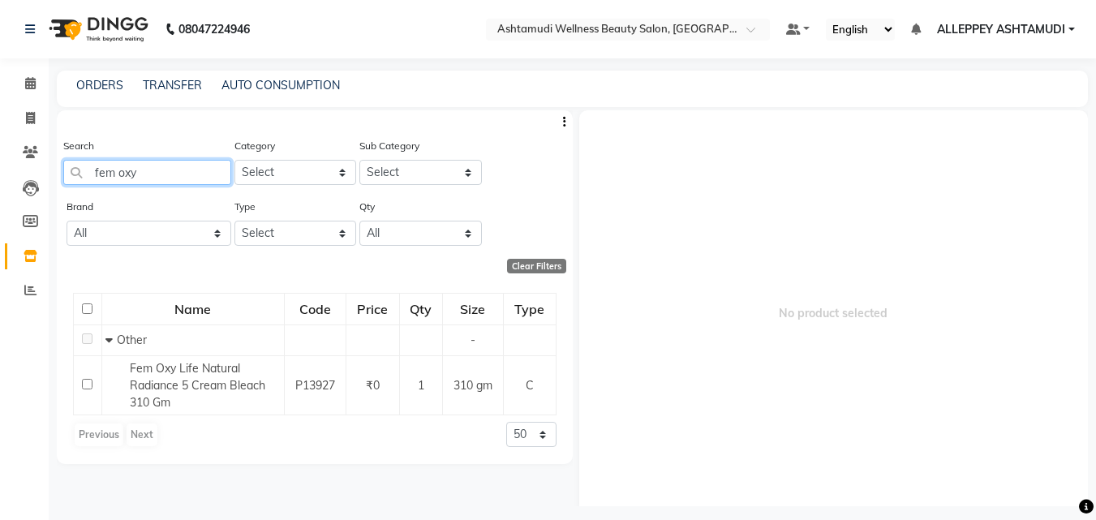
type input "fem oxy"
drag, startPoint x: 167, startPoint y: 169, endPoint x: 62, endPoint y: 149, distance: 107.3
click at [76, 156] on div "Search fem oxy" at bounding box center [147, 161] width 168 height 48
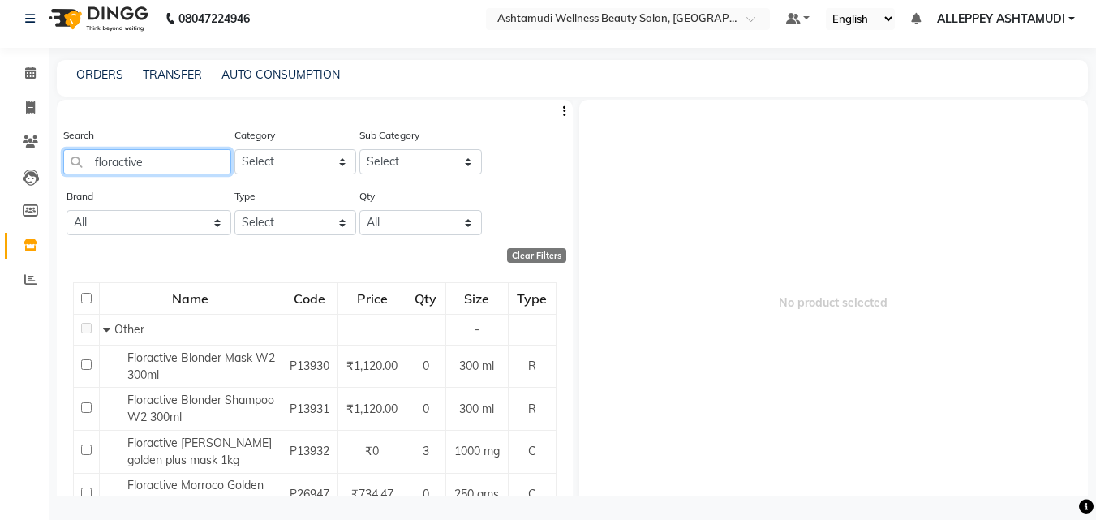
type input "floractive"
drag, startPoint x: 170, startPoint y: 148, endPoint x: 77, endPoint y: 171, distance: 95.5
click at [77, 169] on div "Search floractive" at bounding box center [147, 151] width 168 height 48
drag, startPoint x: 153, startPoint y: 169, endPoint x: 11, endPoint y: 152, distance: 143.8
click at [11, 152] on app-home "08047224946 Select Location × Ashtamudi Wellness Beauty Salon, Alappuzha Defaul…" at bounding box center [548, 254] width 1096 height 531
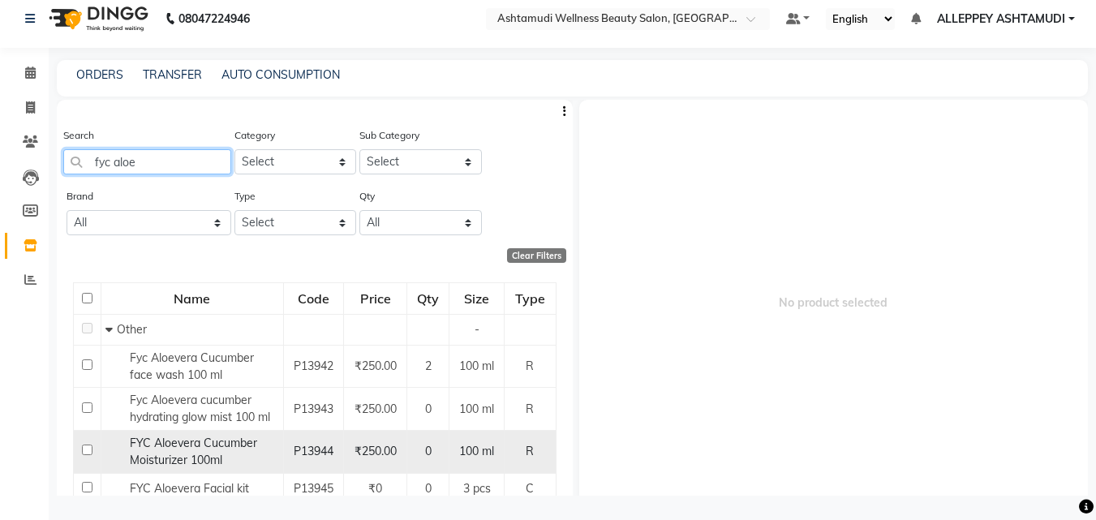
scroll to position [58, 0]
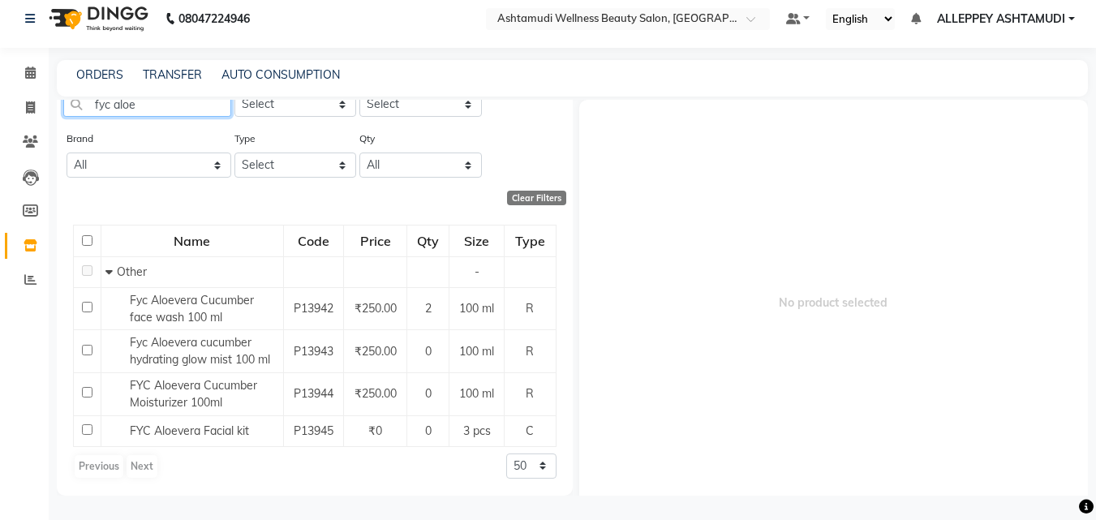
type input "fyc aloe"
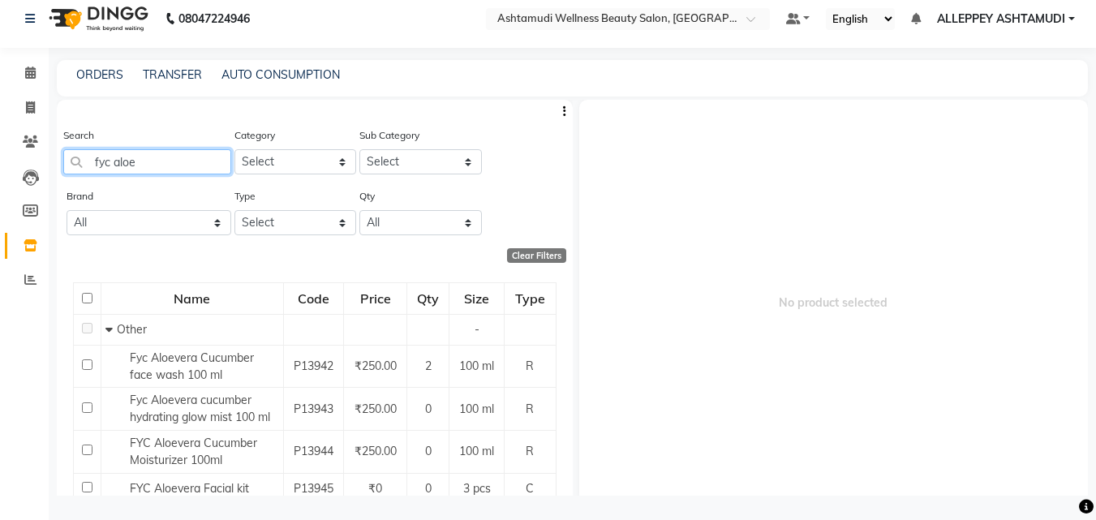
drag, startPoint x: 155, startPoint y: 166, endPoint x: 75, endPoint y: 166, distance: 79.5
click at [76, 162] on input "fyc aloe" at bounding box center [147, 161] width 168 height 25
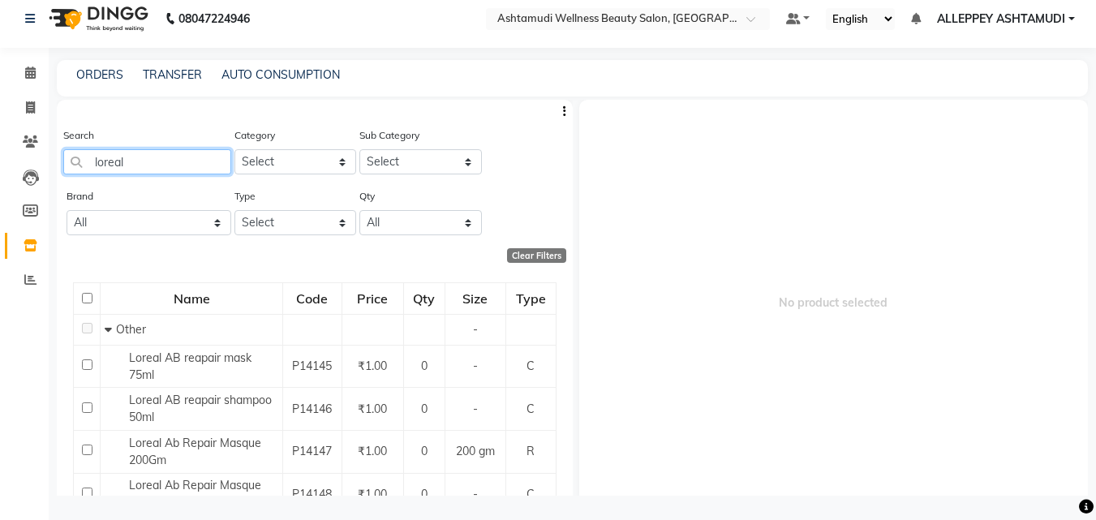
type input "loreal"
drag, startPoint x: 171, startPoint y: 170, endPoint x: 69, endPoint y: 161, distance: 102.6
click at [78, 161] on input "loreal" at bounding box center [147, 161] width 168 height 25
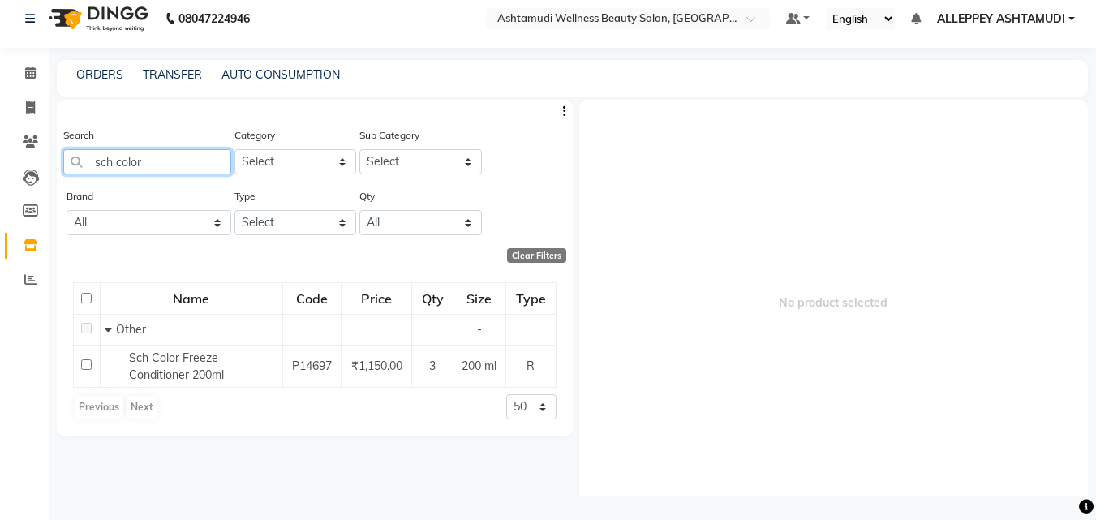
type input "sch color"
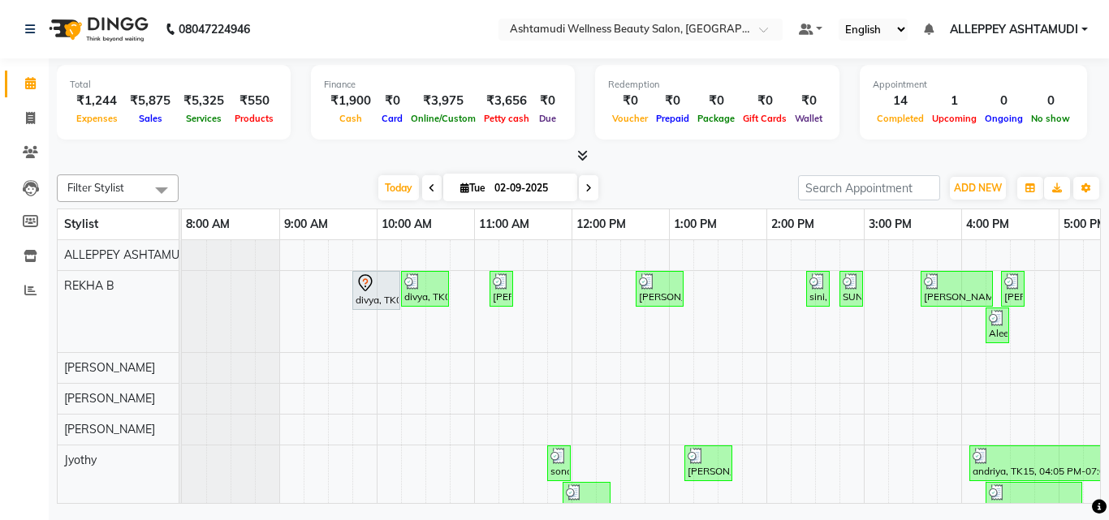
click at [577, 151] on icon at bounding box center [582, 155] width 11 height 12
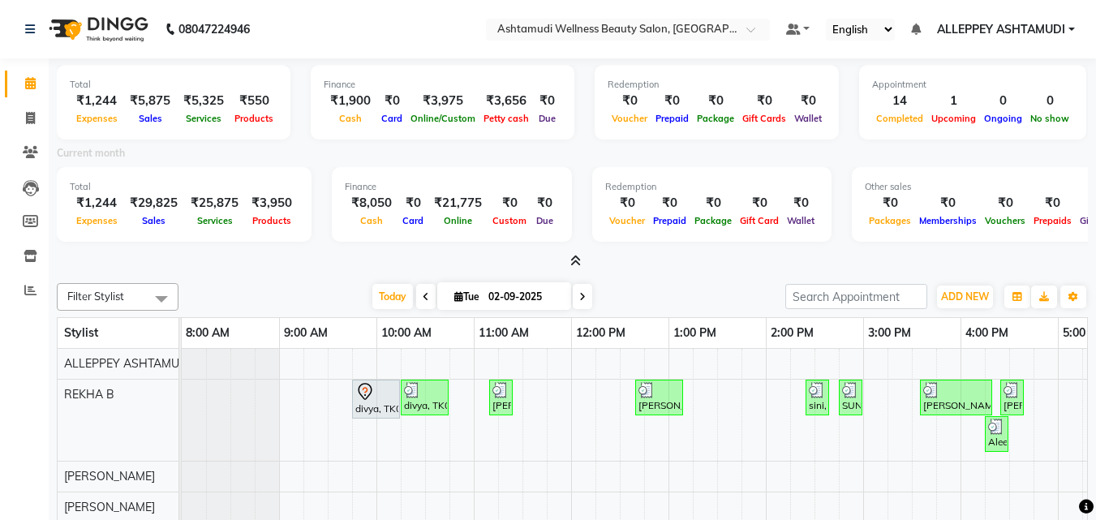
click at [573, 266] on icon at bounding box center [576, 261] width 11 height 12
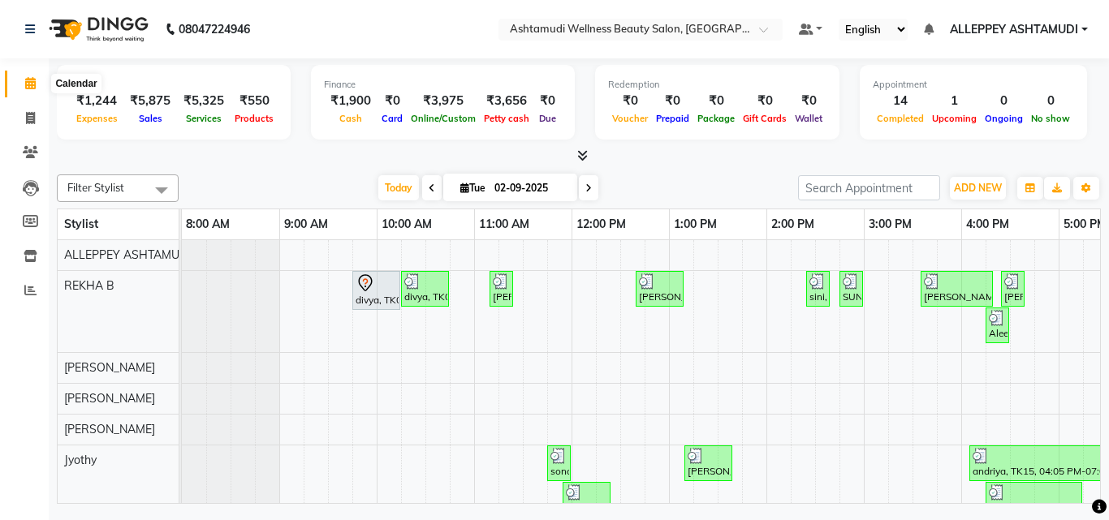
click at [27, 91] on span at bounding box center [30, 84] width 28 height 19
click at [973, 190] on span "ADD NEW" at bounding box center [978, 188] width 48 height 12
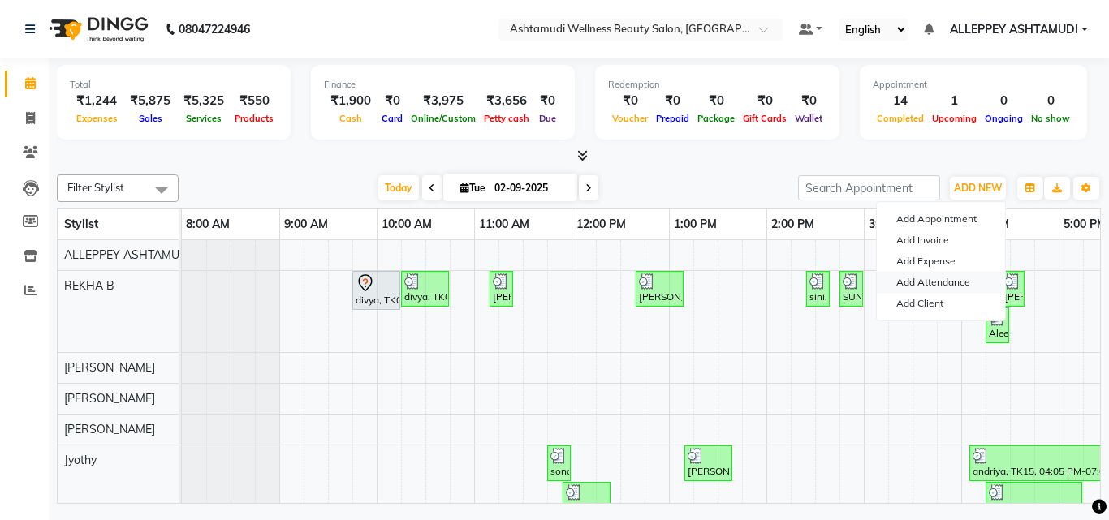
click at [930, 279] on link "Add Attendance" at bounding box center [940, 282] width 128 height 21
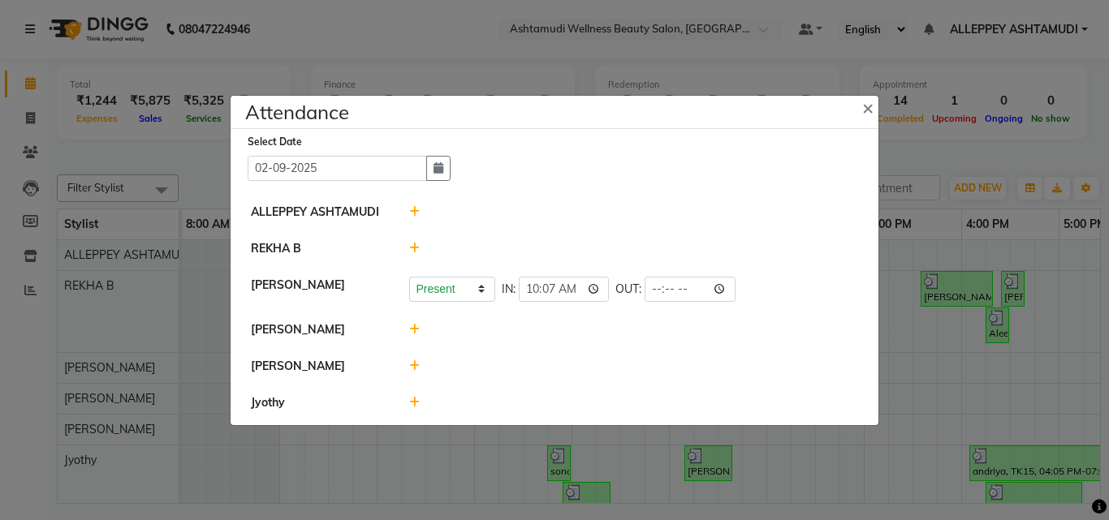
click at [412, 244] on icon at bounding box center [414, 248] width 11 height 11
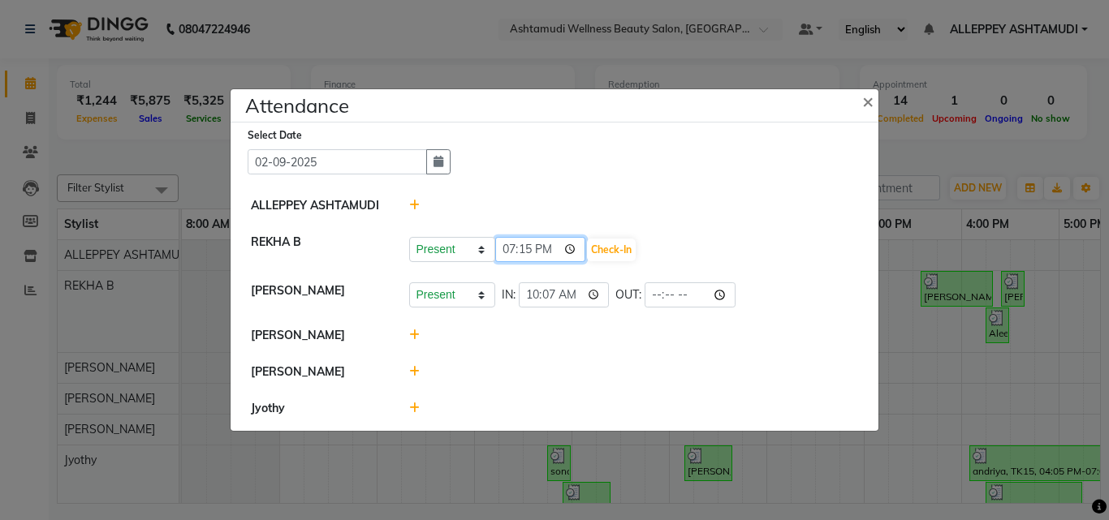
click at [506, 246] on input "19:15" at bounding box center [540, 249] width 91 height 25
click at [553, 250] on input "21:30" at bounding box center [540, 249] width 91 height 25
type input "09:30"
click at [623, 245] on button "Check-In" at bounding box center [611, 250] width 49 height 23
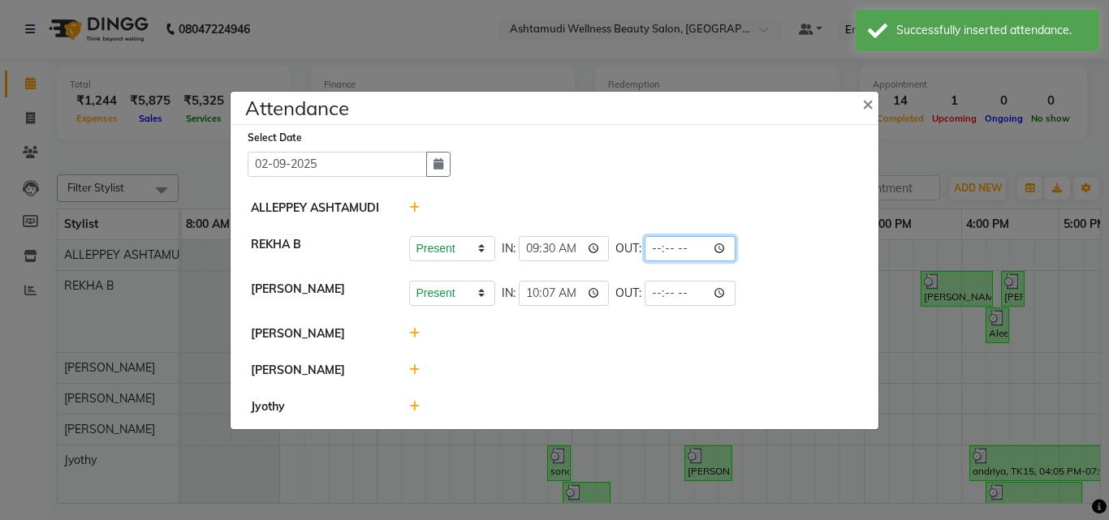
click at [719, 253] on input "time" at bounding box center [689, 248] width 91 height 25
type input "16:50"
click at [782, 211] on div at bounding box center [634, 208] width 474 height 17
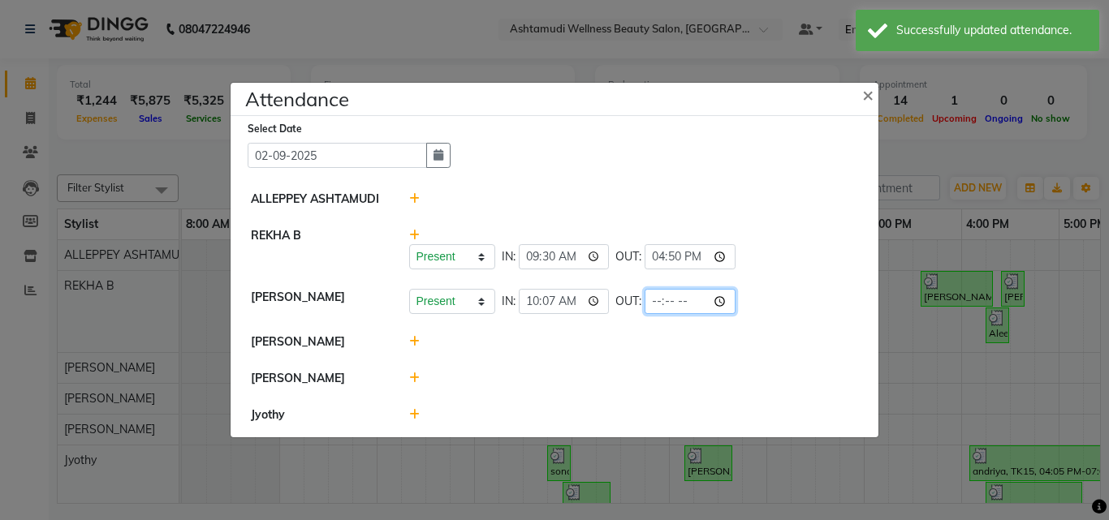
click at [725, 302] on input "time" at bounding box center [689, 301] width 91 height 25
type input "19:25"
click at [758, 59] on ngb-modal-window "Attendance × Select Date 02-09-2025 ALLEPPEY ASHTAMUDI REKHA B Present Absent L…" at bounding box center [554, 260] width 1109 height 520
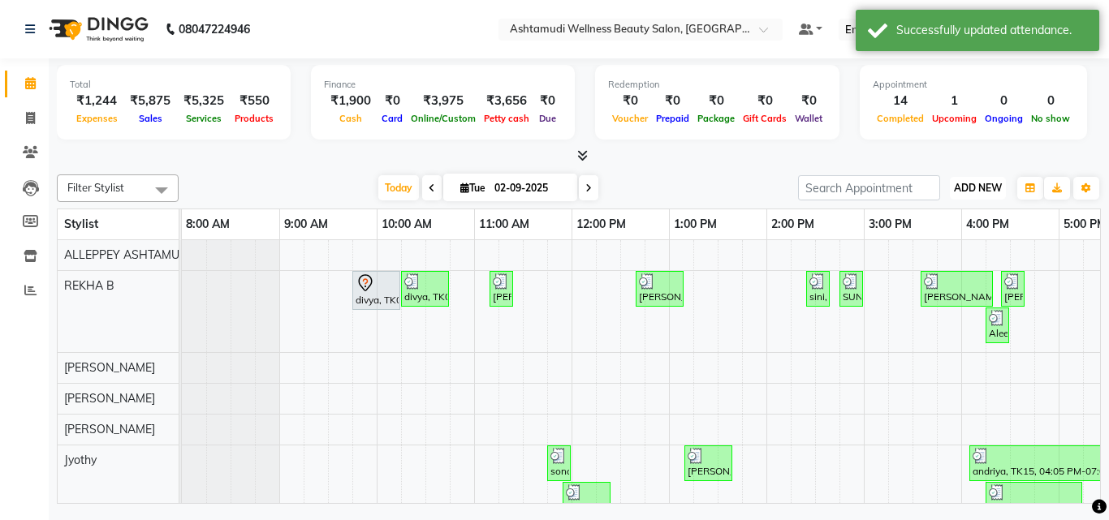
click at [967, 180] on button "ADD NEW Toggle Dropdown" at bounding box center [977, 188] width 56 height 23
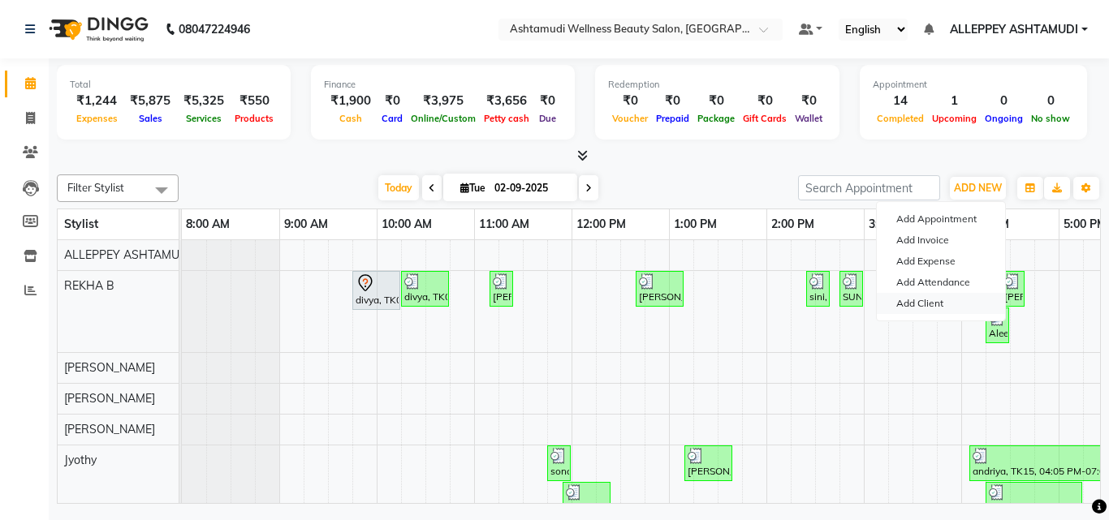
click at [914, 295] on link "Add Client" at bounding box center [940, 303] width 128 height 21
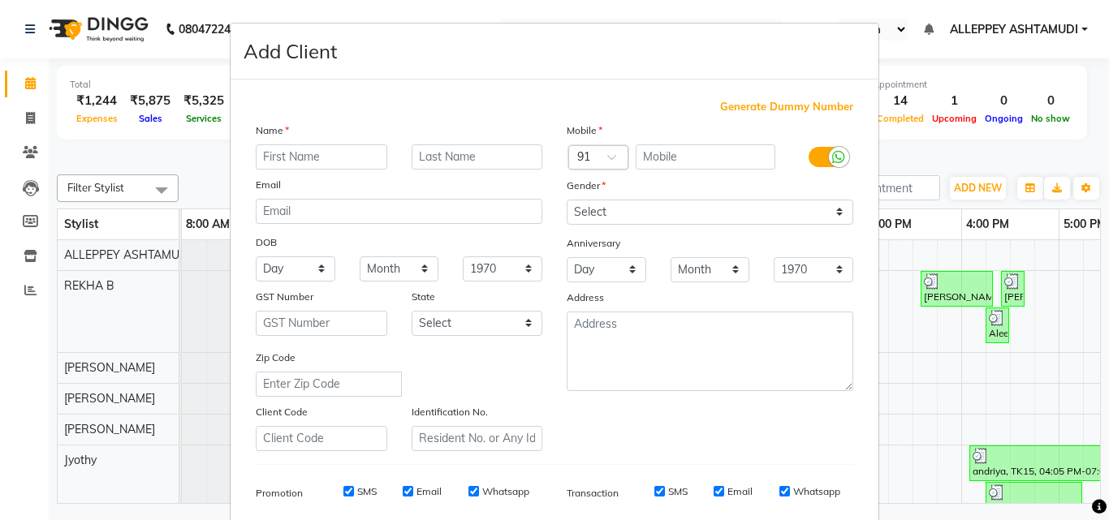
click at [842, 35] on div "Add Client" at bounding box center [554, 52] width 648 height 56
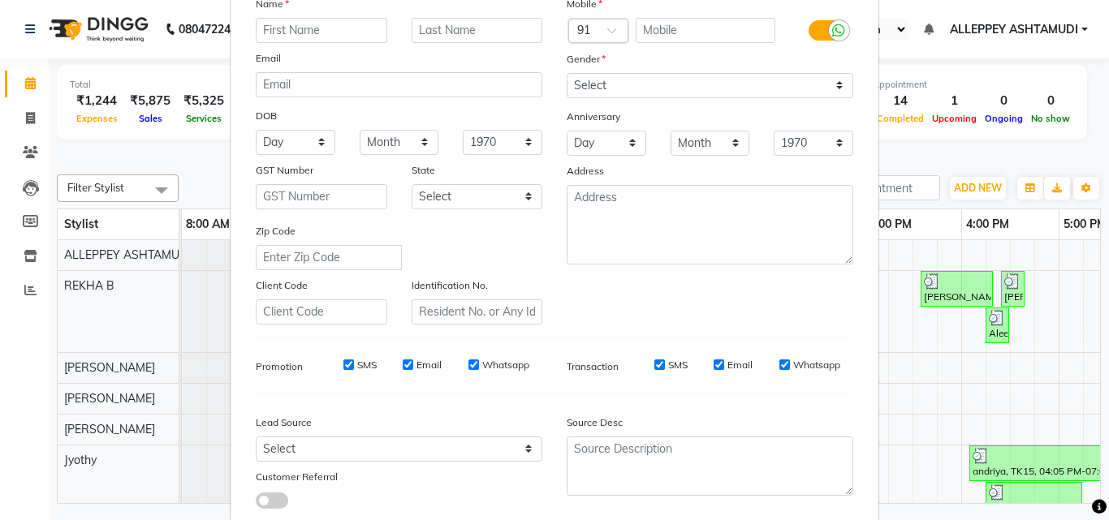
scroll to position [229, 0]
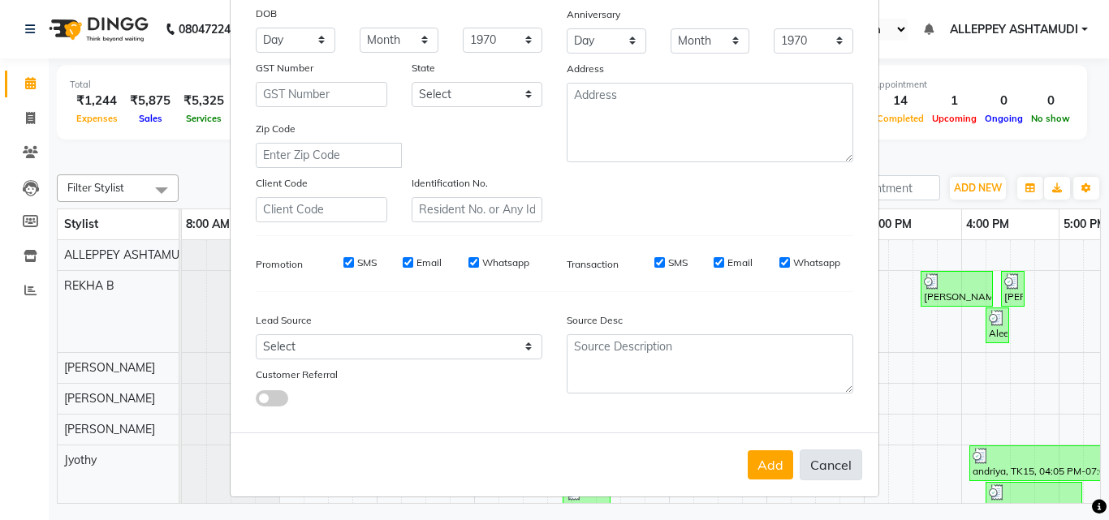
click at [820, 459] on button "Cancel" at bounding box center [830, 465] width 62 height 31
select select
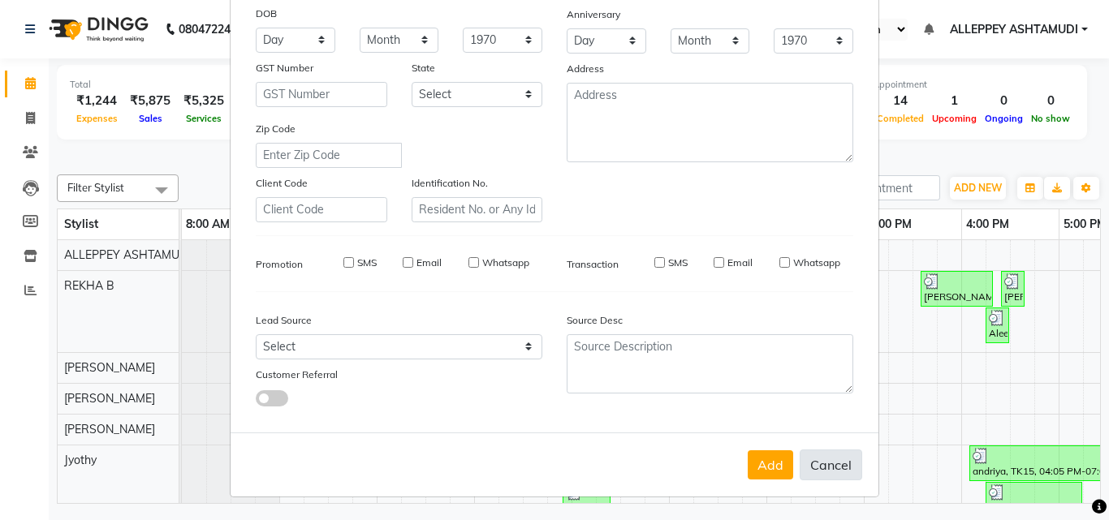
select select
checkbox input "false"
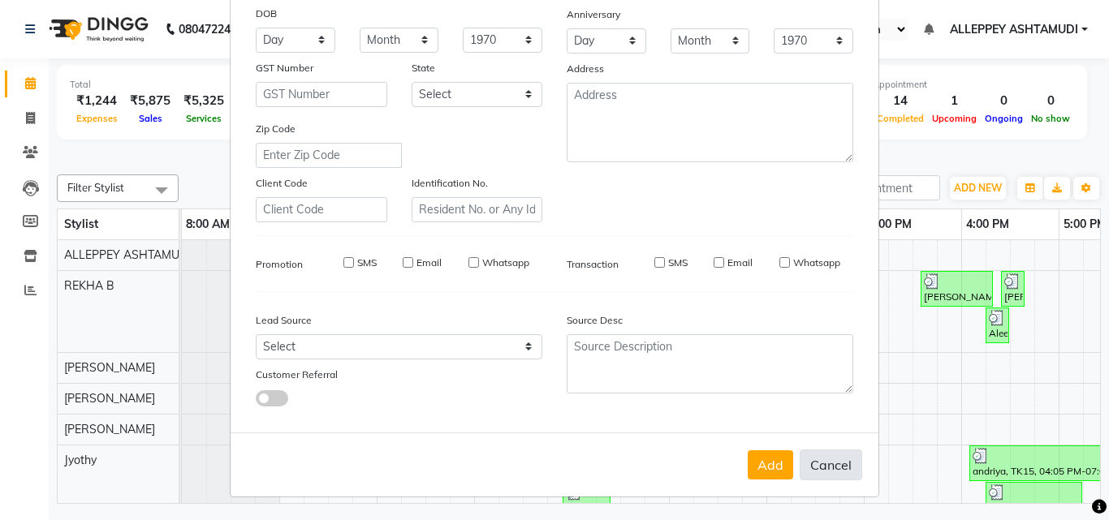
checkbox input "false"
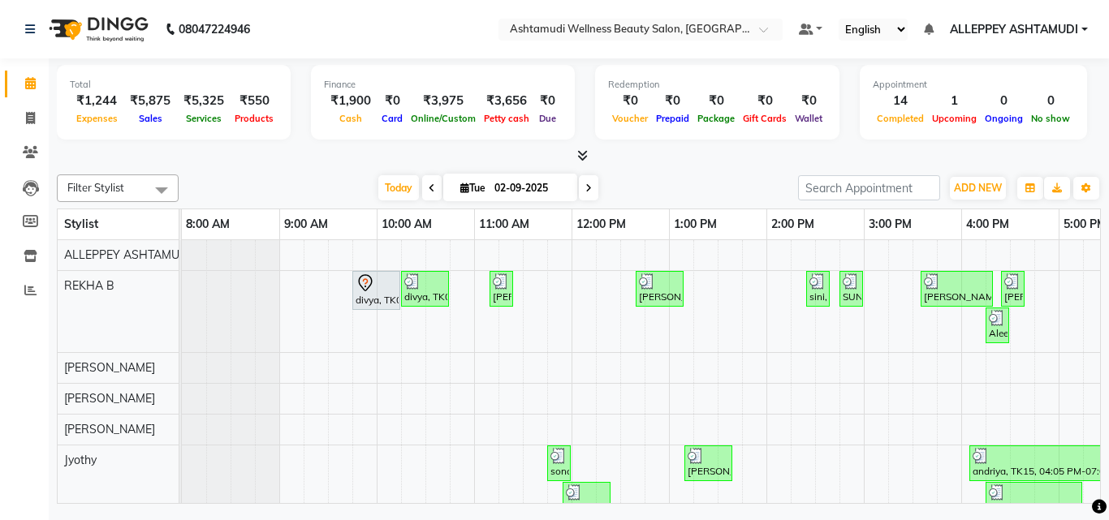
click at [966, 200] on div "ADD NEW Toggle Dropdown Add Appointment Add Invoice Add Expense Add Attendance …" at bounding box center [977, 188] width 59 height 26
click at [967, 187] on span "ADD NEW" at bounding box center [978, 188] width 48 height 12
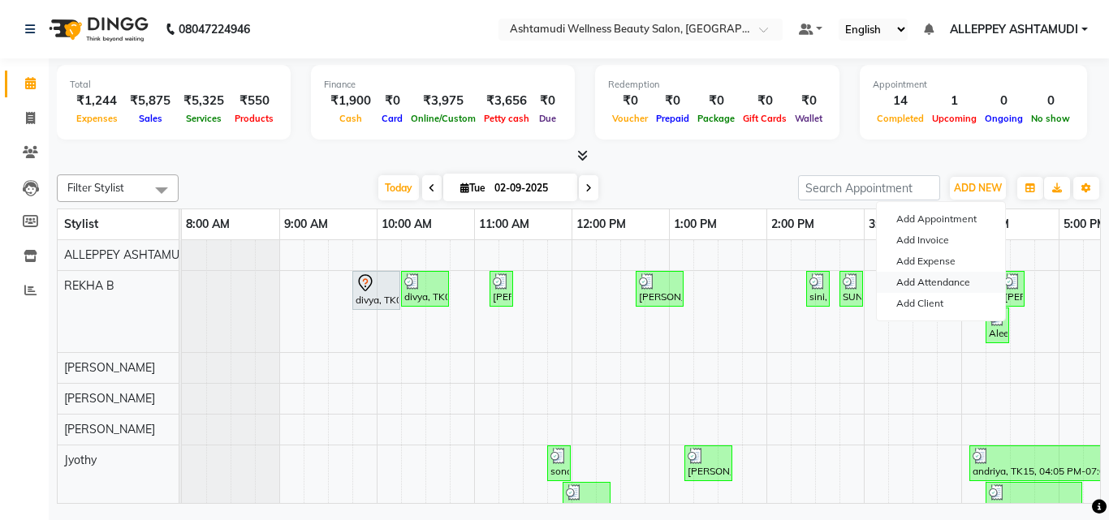
click at [924, 282] on link "Add Attendance" at bounding box center [940, 282] width 128 height 21
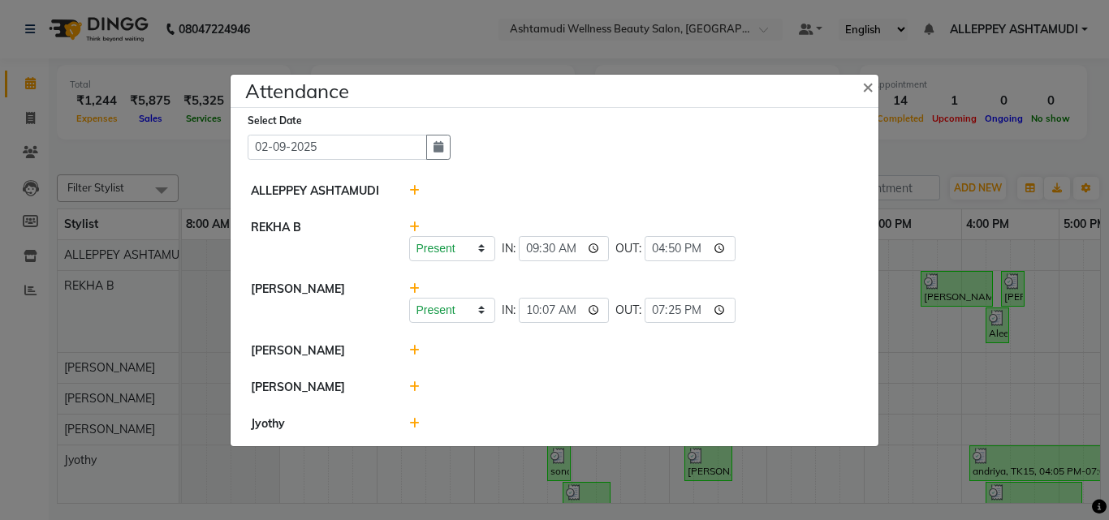
click at [415, 420] on icon at bounding box center [414, 423] width 11 height 11
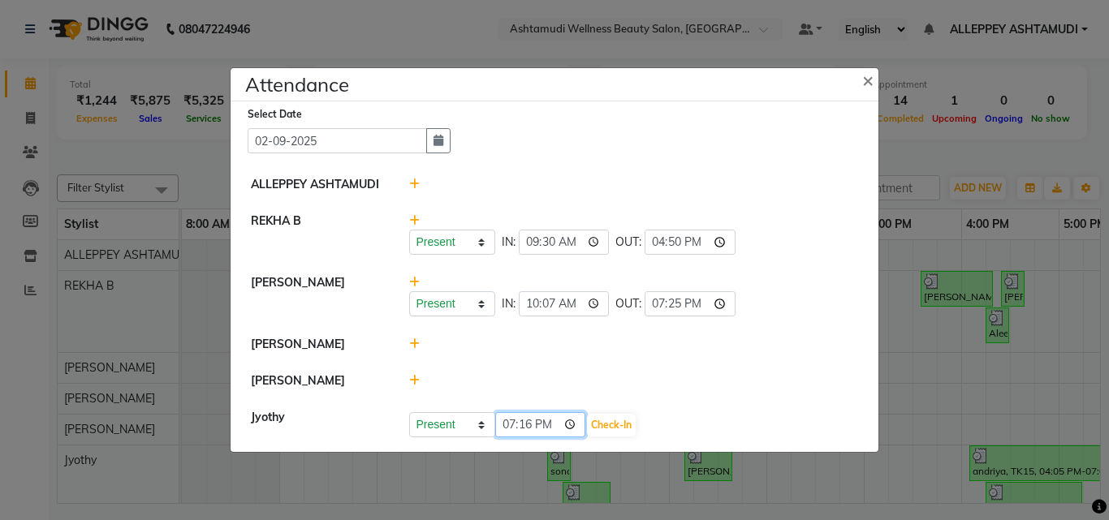
click at [509, 424] on input "19:16" at bounding box center [540, 424] width 91 height 25
click at [543, 420] on input "22:05" at bounding box center [540, 424] width 91 height 25
type input "10:05"
click at [618, 418] on button "Check-In" at bounding box center [611, 425] width 49 height 23
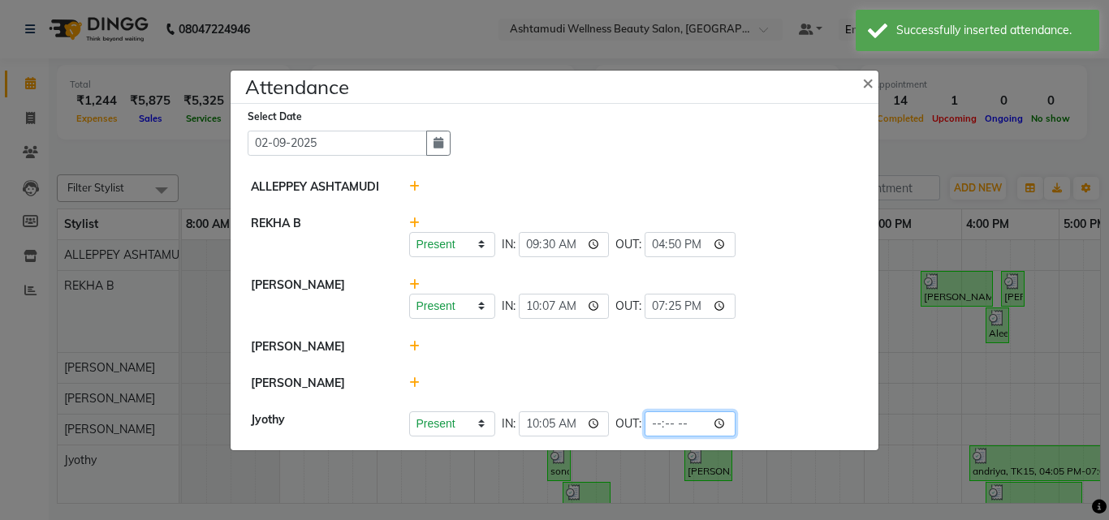
click at [721, 424] on input "time" at bounding box center [689, 423] width 91 height 25
type input "19:25"
drag, startPoint x: 780, startPoint y: 159, endPoint x: 782, endPoint y: 149, distance: 10.8
click at [781, 154] on div "Select Date 02-09-2025 ALLEPPEY ASHTAMUDI REKHA B Present Absent Late Half Day …" at bounding box center [554, 277] width 648 height 347
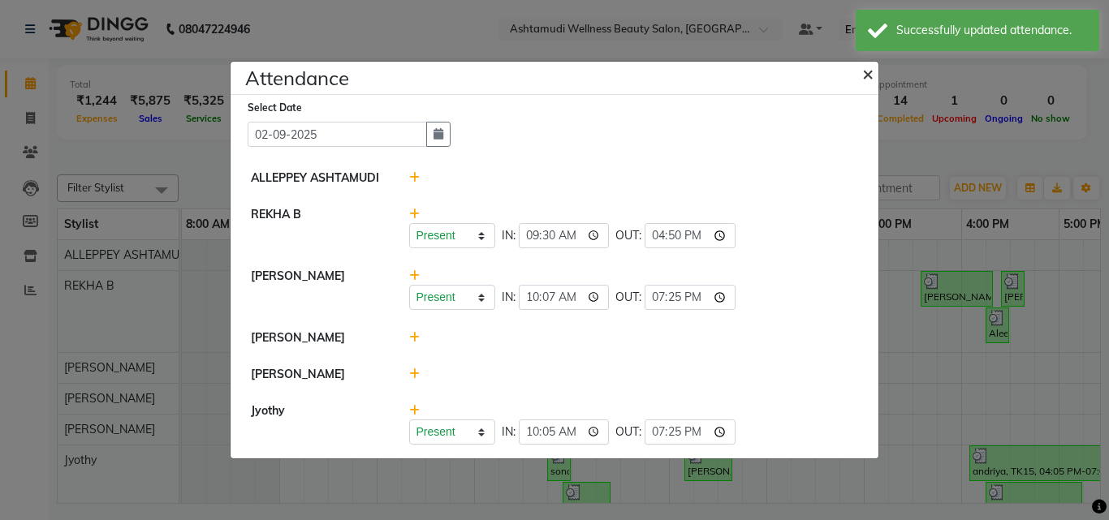
click at [863, 78] on span "×" at bounding box center [867, 73] width 11 height 24
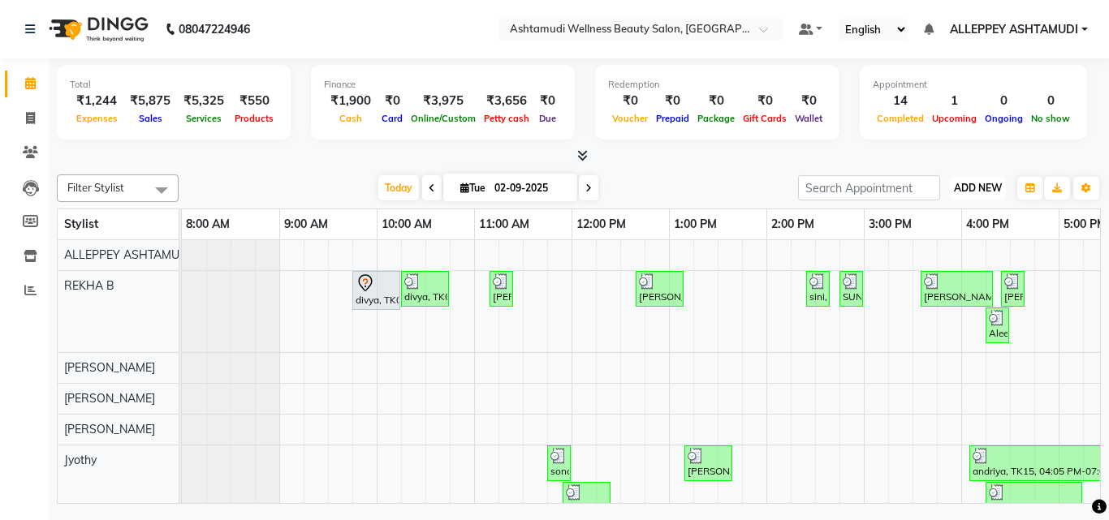
click at [983, 197] on button "ADD NEW Toggle Dropdown" at bounding box center [977, 188] width 56 height 23
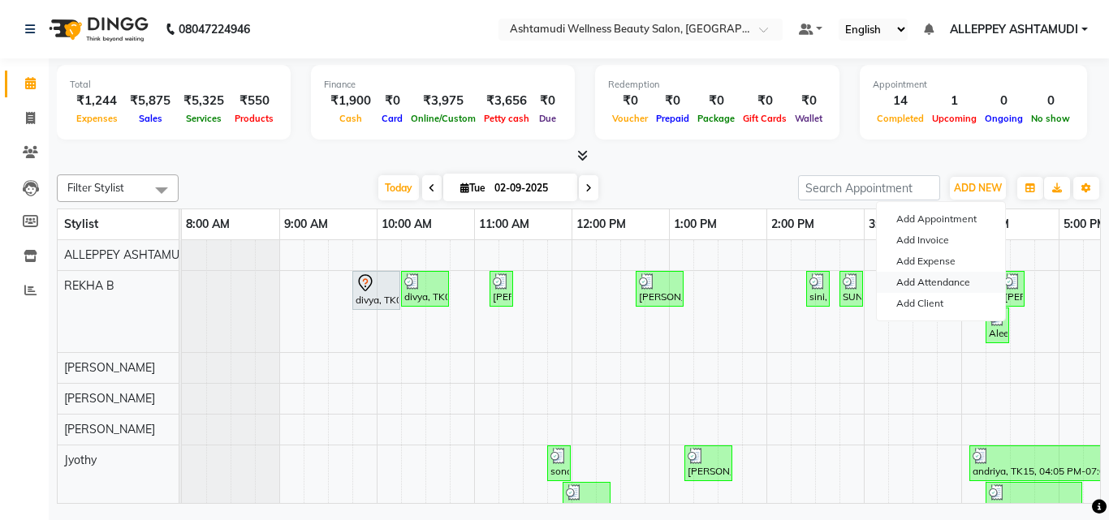
click at [932, 280] on link "Add Attendance" at bounding box center [940, 282] width 128 height 21
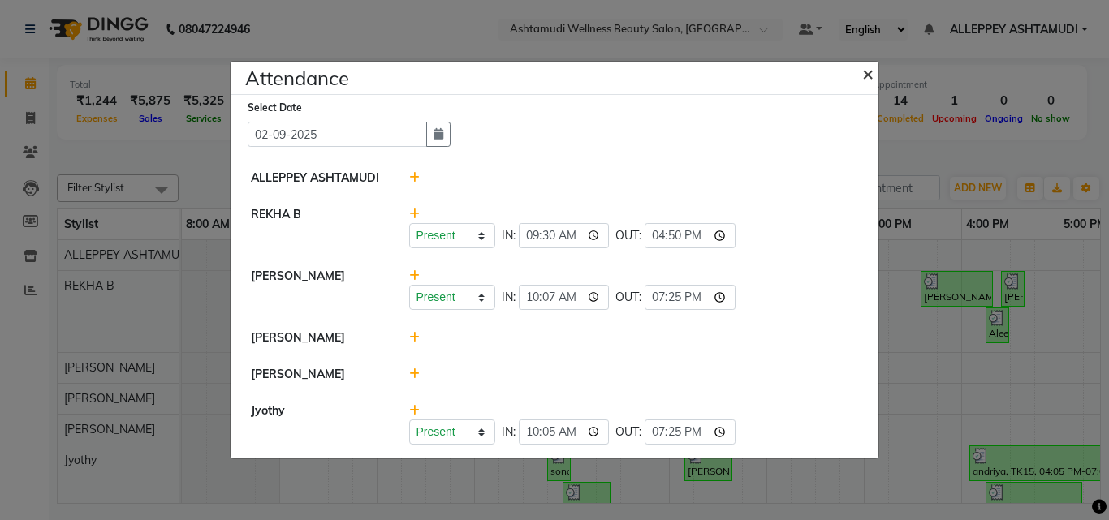
click at [865, 73] on span "×" at bounding box center [867, 73] width 11 height 24
